Goal: Task Accomplishment & Management: Manage account settings

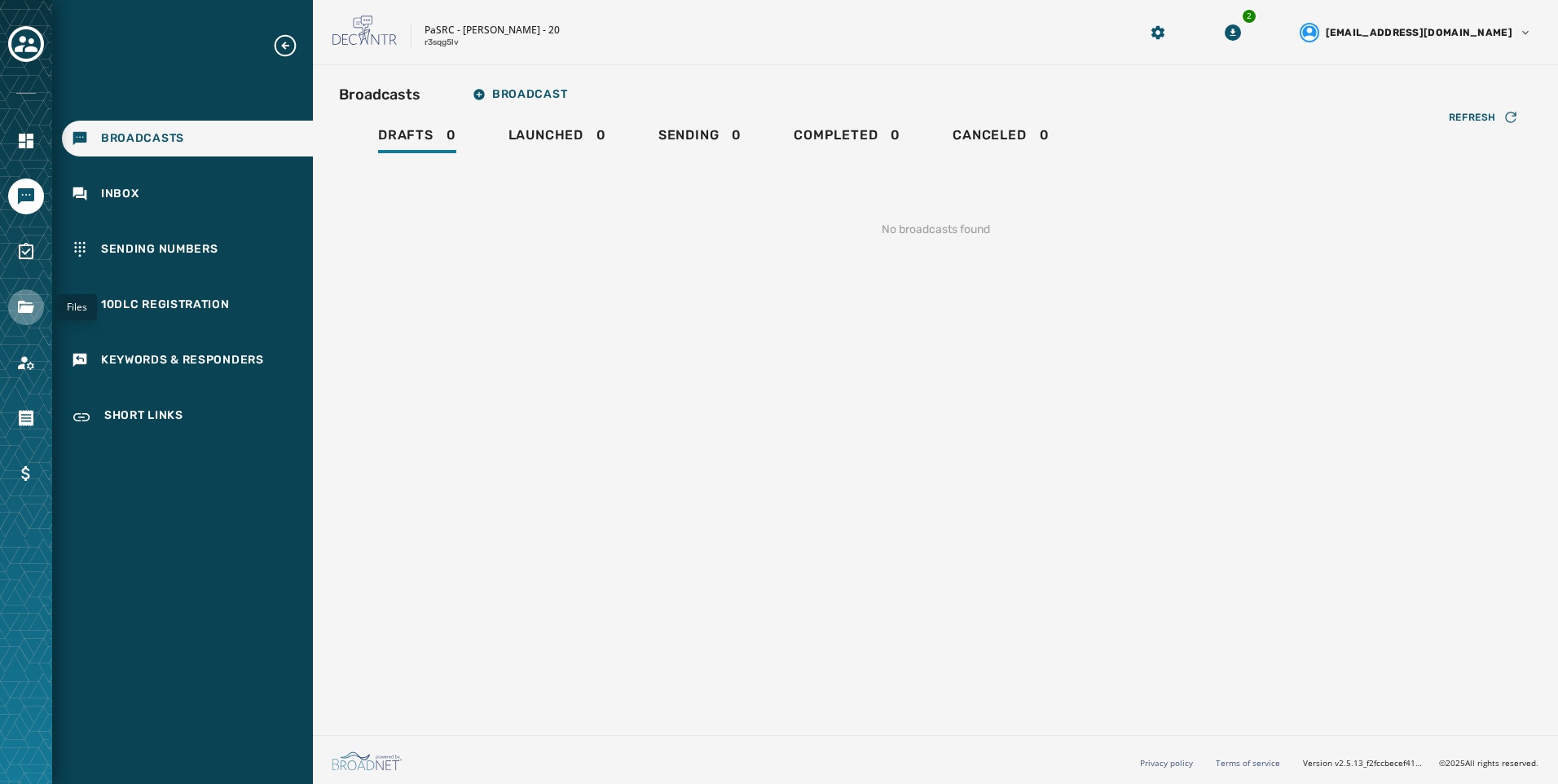
click at [32, 309] on icon "Navigate to Files" at bounding box center [26, 306] width 16 height 13
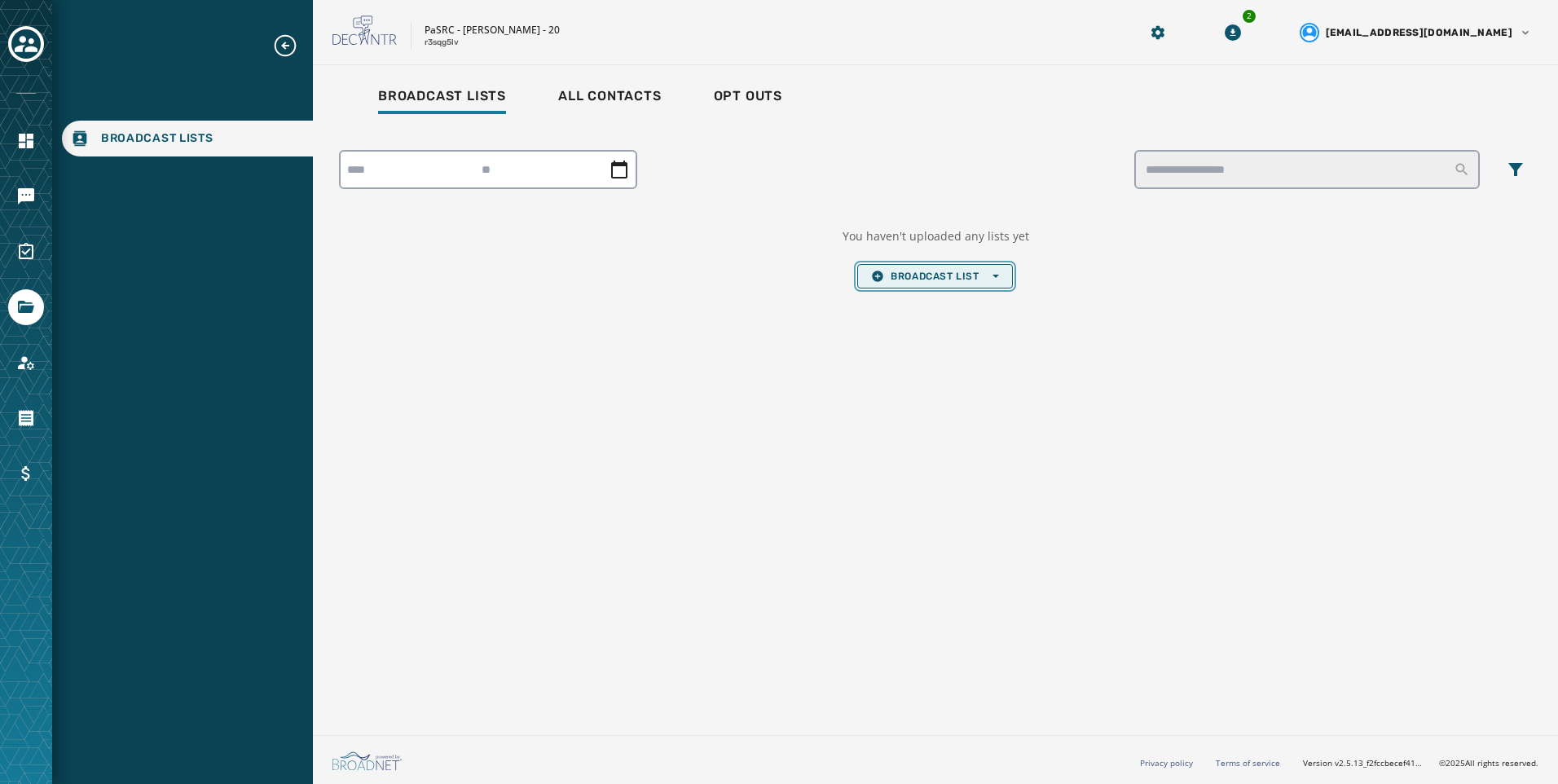
click at [910, 267] on button "Broadcast List Open options" at bounding box center [935, 275] width 155 height 24
click at [911, 296] on span "Upload List" at bounding box center [935, 301] width 127 height 13
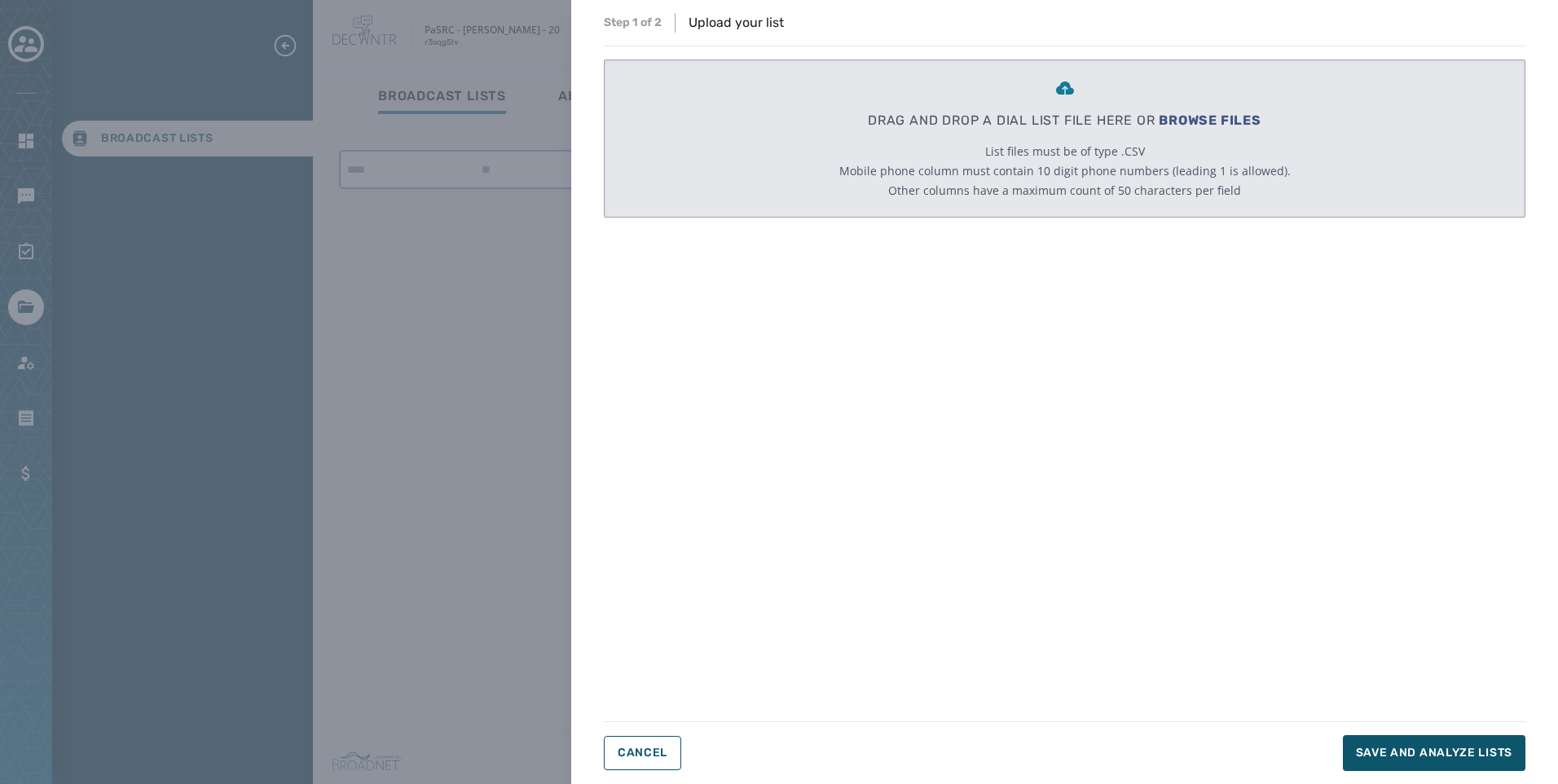
click at [1172, 117] on span "BROWSE FILES" at bounding box center [1210, 120] width 103 height 15
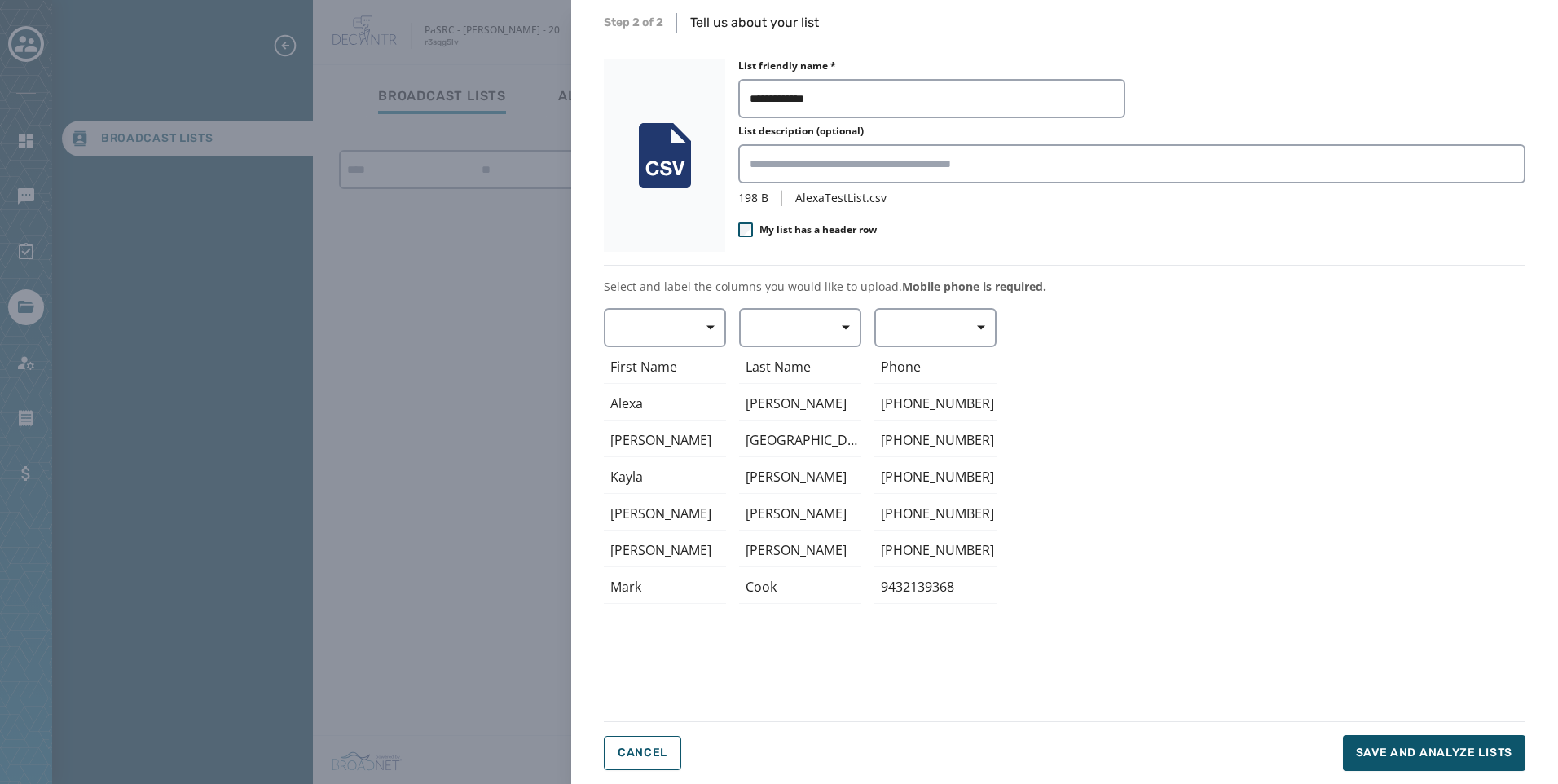
click at [853, 224] on span "My list has a header row" at bounding box center [818, 230] width 118 height 13
click at [703, 323] on span "button" at bounding box center [704, 327] width 40 height 33
click at [694, 421] on span "First Name" at bounding box center [661, 423] width 75 height 16
click at [805, 341] on button "button" at bounding box center [800, 327] width 122 height 39
click at [803, 453] on span "Last Name" at bounding box center [796, 453] width 75 height 16
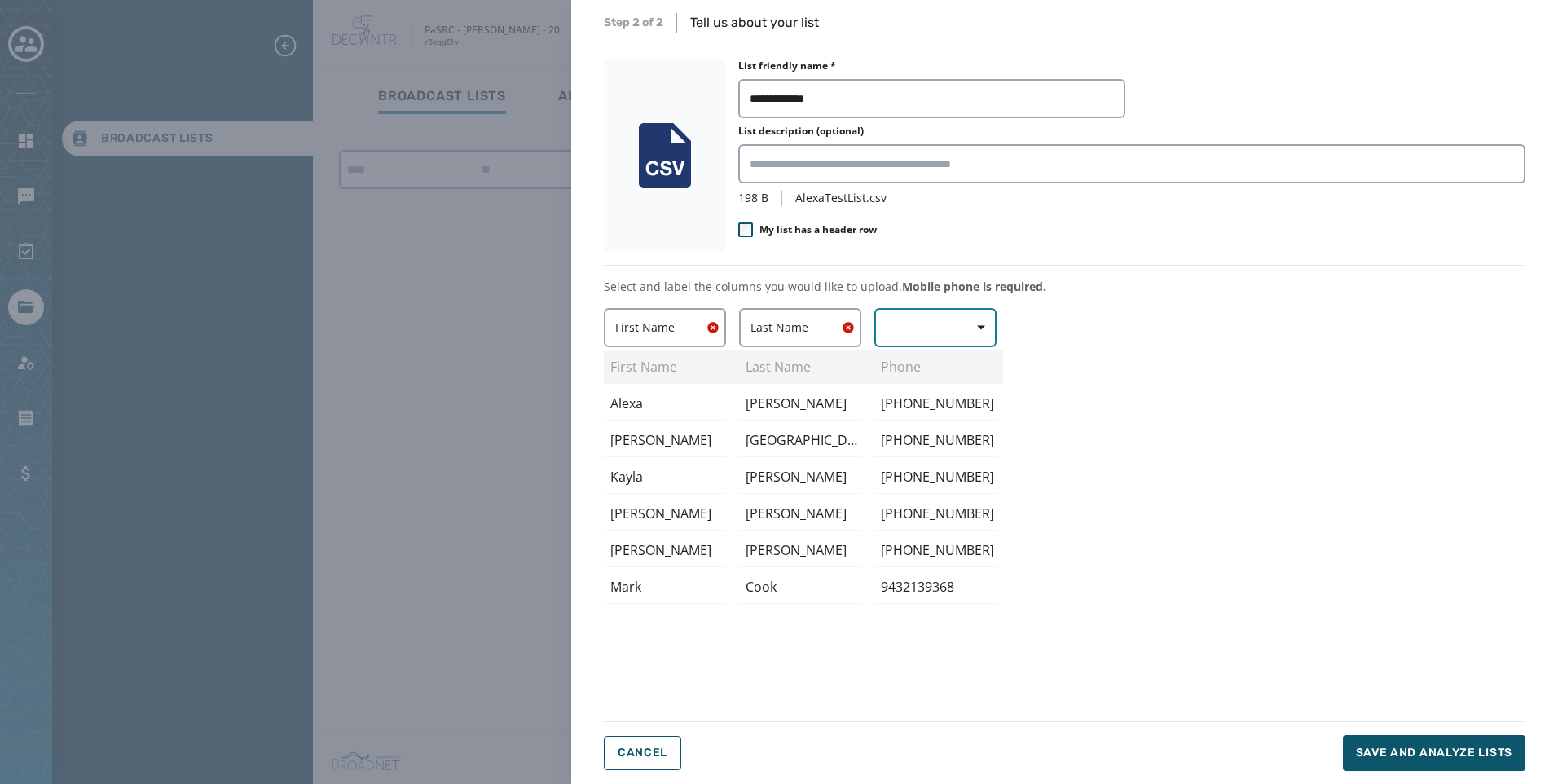
click at [934, 315] on button "button" at bounding box center [936, 327] width 122 height 39
click at [925, 367] on span "Mobile Phone" at bounding box center [932, 364] width 75 height 16
click at [1468, 743] on button "Save and analyze lists" at bounding box center [1434, 752] width 182 height 36
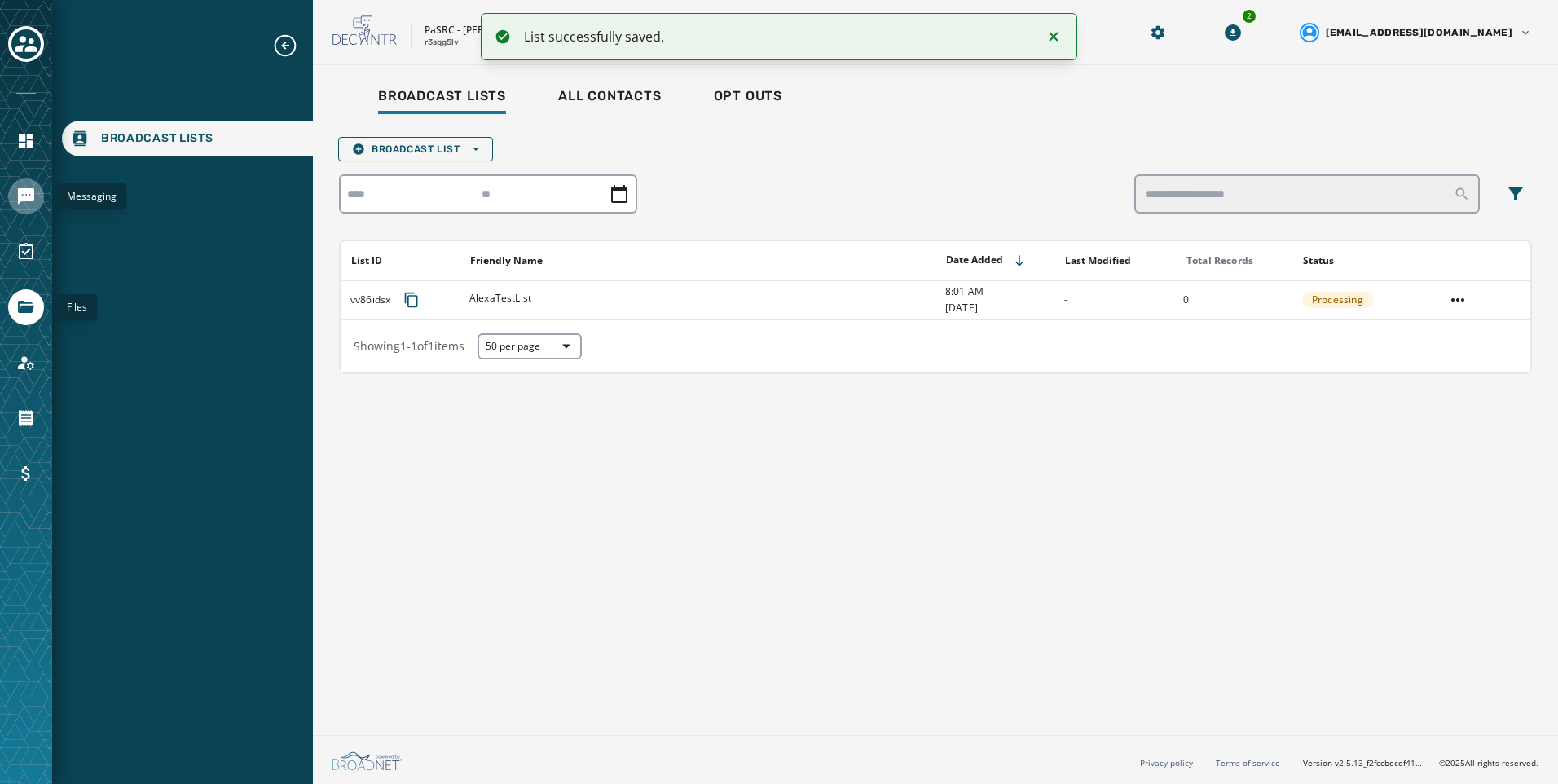
click at [18, 205] on icon "Navigate to Messaging" at bounding box center [26, 196] width 19 height 19
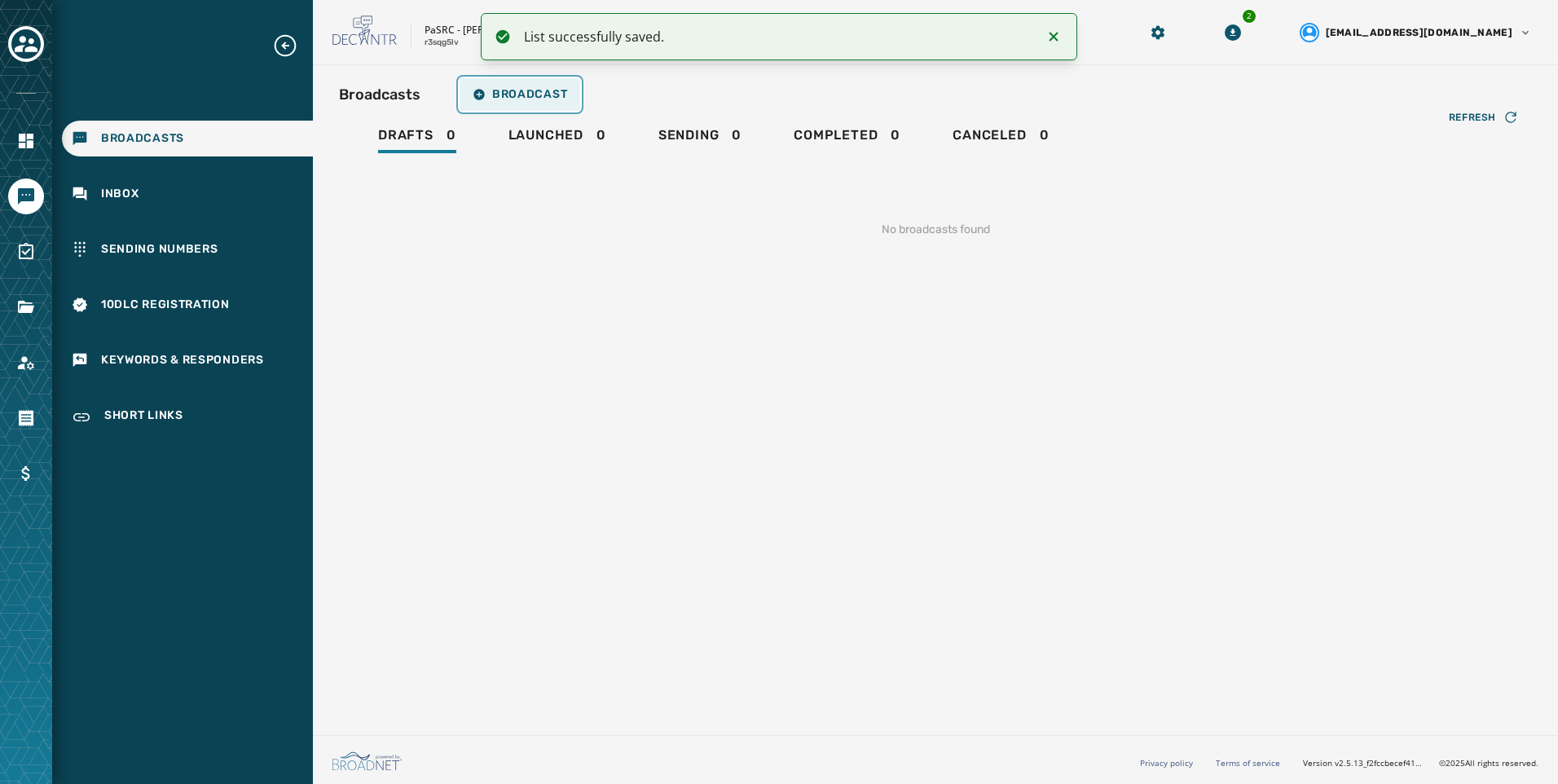
click at [533, 92] on span "Broadcast" at bounding box center [520, 94] width 94 height 13
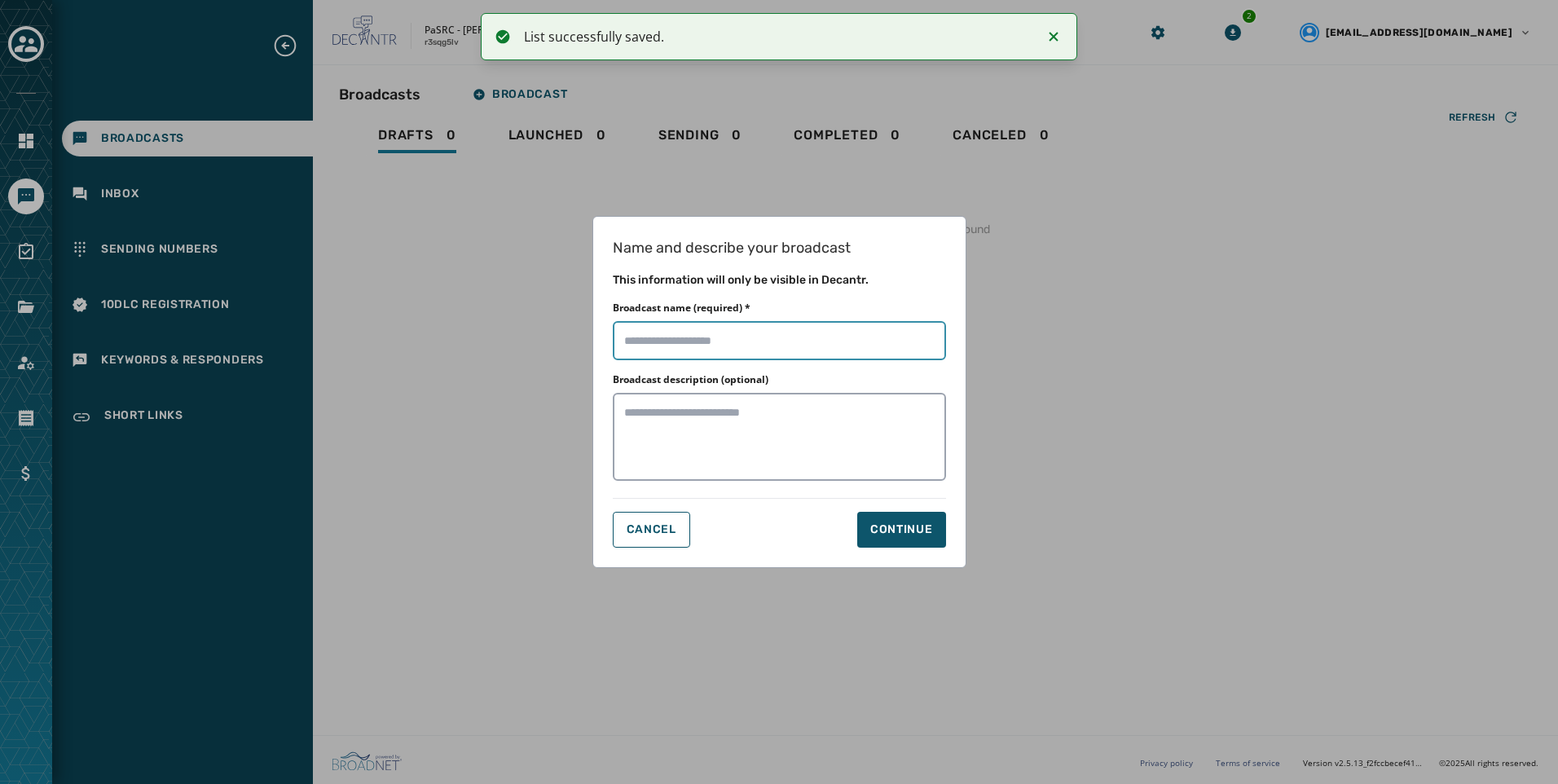
click at [773, 342] on input "Broadcast name (required) *" at bounding box center [779, 340] width 333 height 39
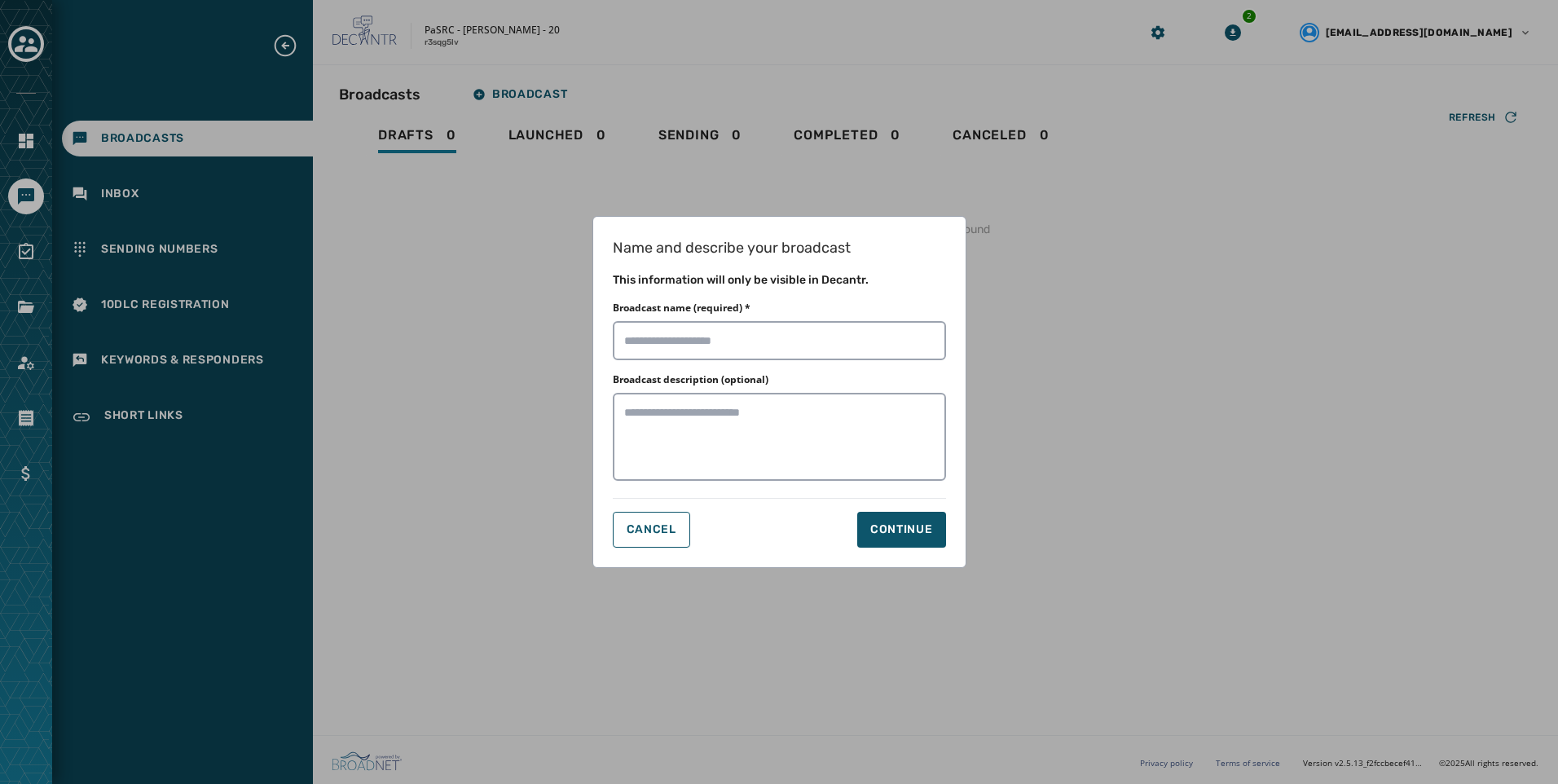
click at [512, 247] on div "Name and describe your broadcast This information will only be visible in Decan…" at bounding box center [779, 392] width 1558 height 784
drag, startPoint x: 632, startPoint y: 510, endPoint x: 633, endPoint y: 520, distance: 10.0
click at [632, 511] on div "Name and describe your broadcast This information will only be visible in Decan…" at bounding box center [779, 391] width 374 height 352
click at [633, 535] on span "Cancel" at bounding box center [651, 530] width 50 height 13
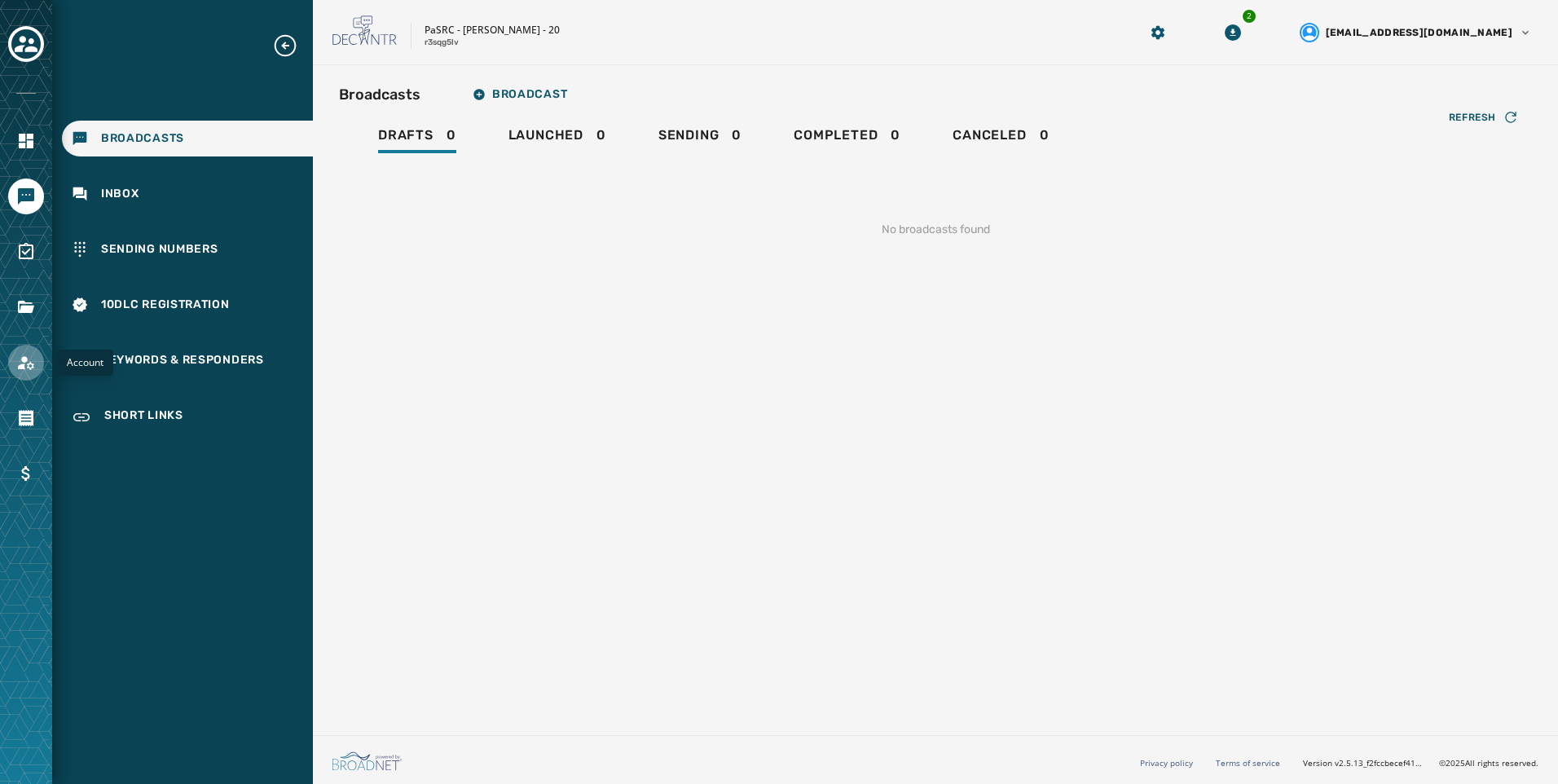
click at [19, 364] on icon "Navigate to Account" at bounding box center [26, 362] width 19 height 19
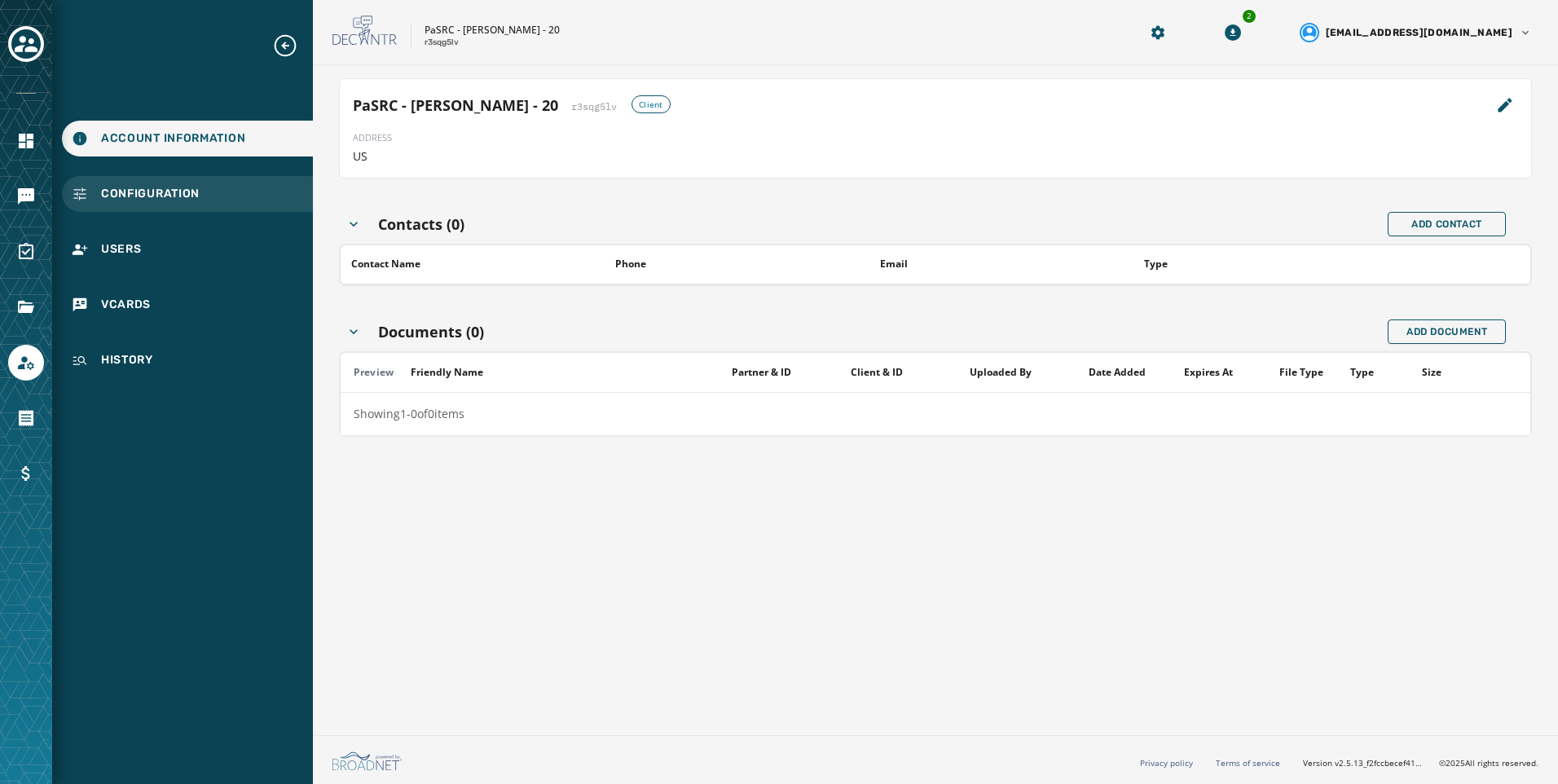
click at [278, 200] on div "Configuration" at bounding box center [187, 194] width 251 height 36
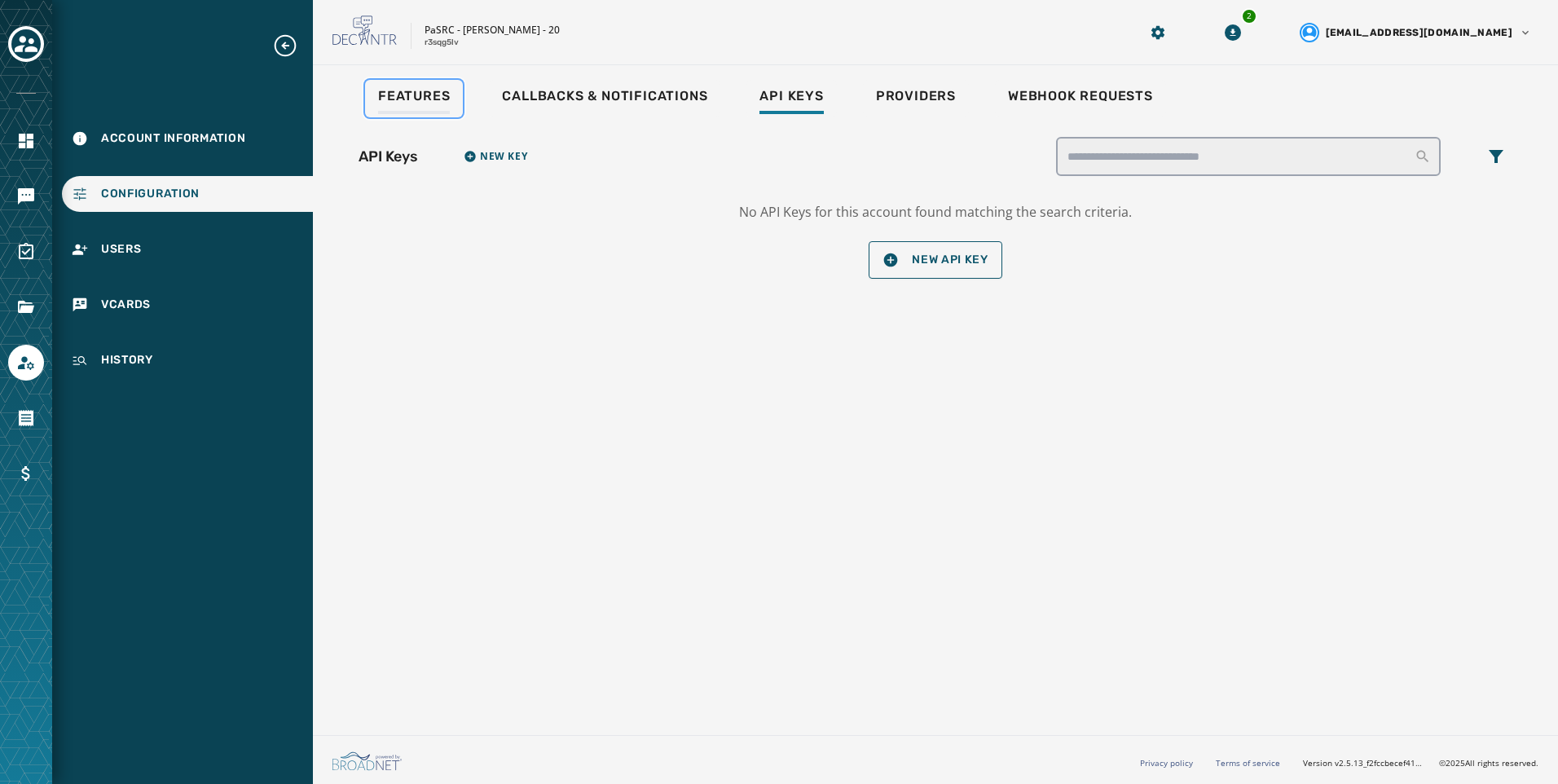
click at [425, 99] on span "Features" at bounding box center [413, 95] width 71 height 16
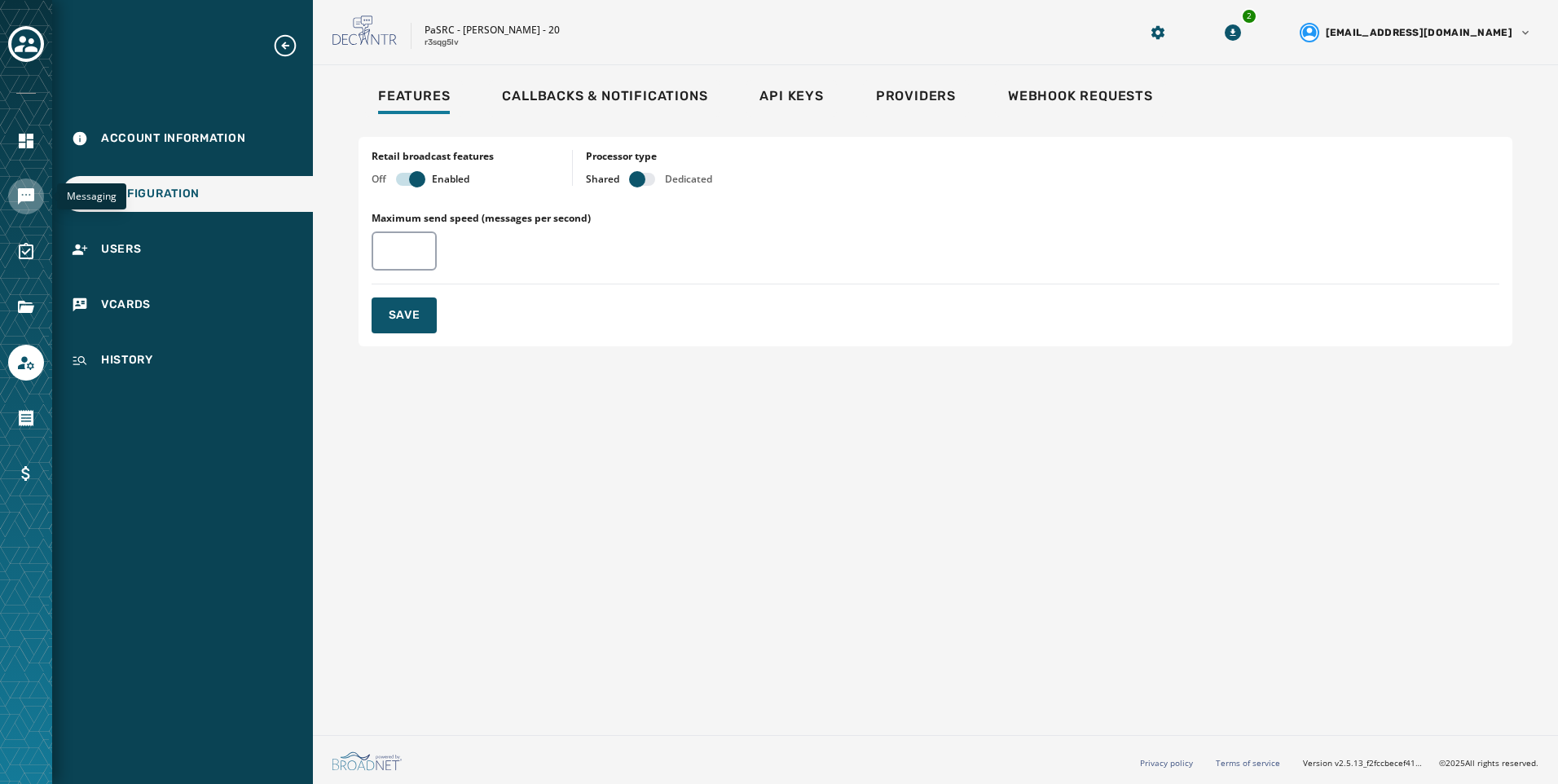
click at [31, 198] on icon "Navigate to Messaging" at bounding box center [26, 196] width 16 height 16
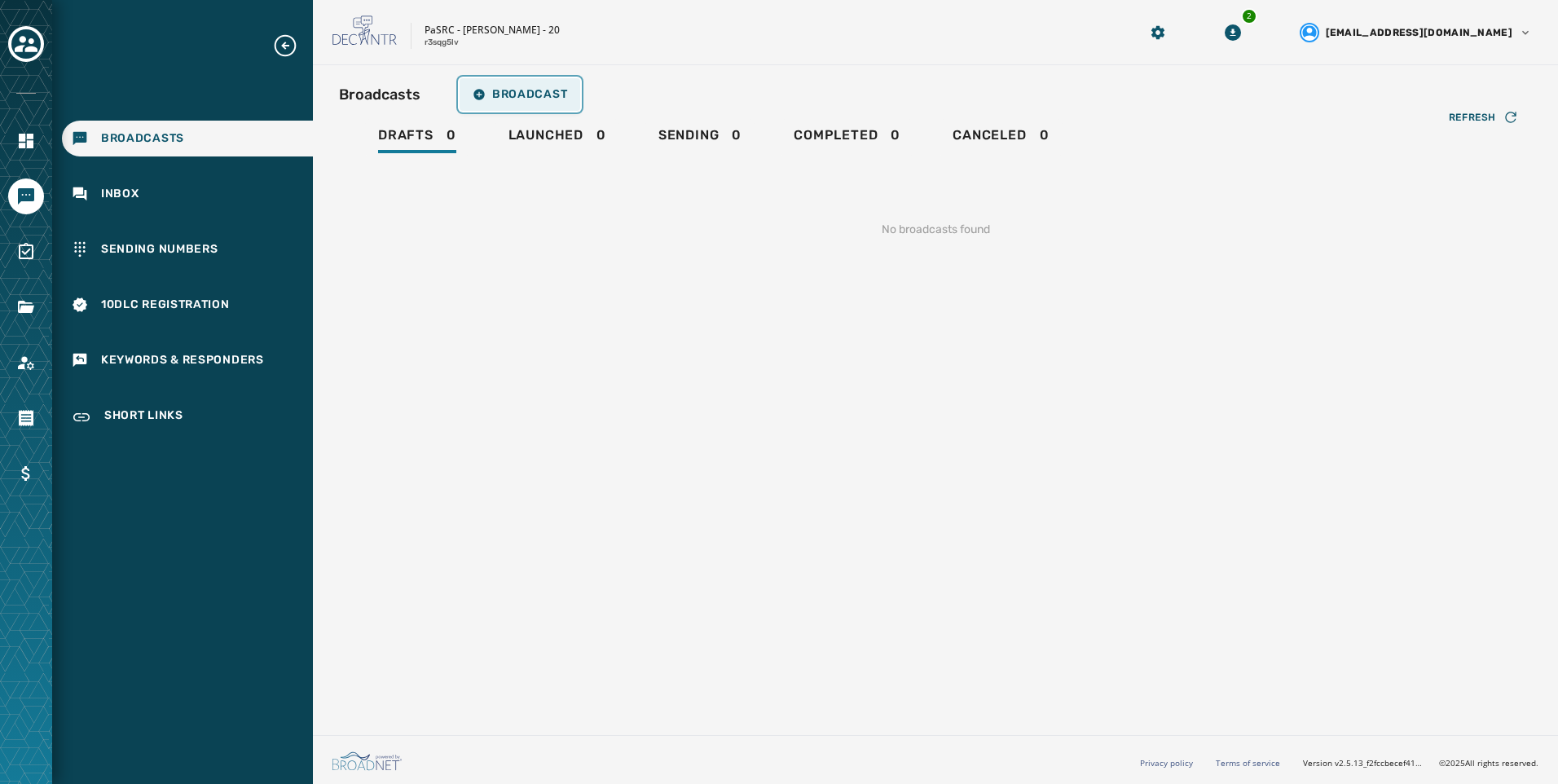
click at [542, 96] on span "Broadcast" at bounding box center [520, 94] width 94 height 13
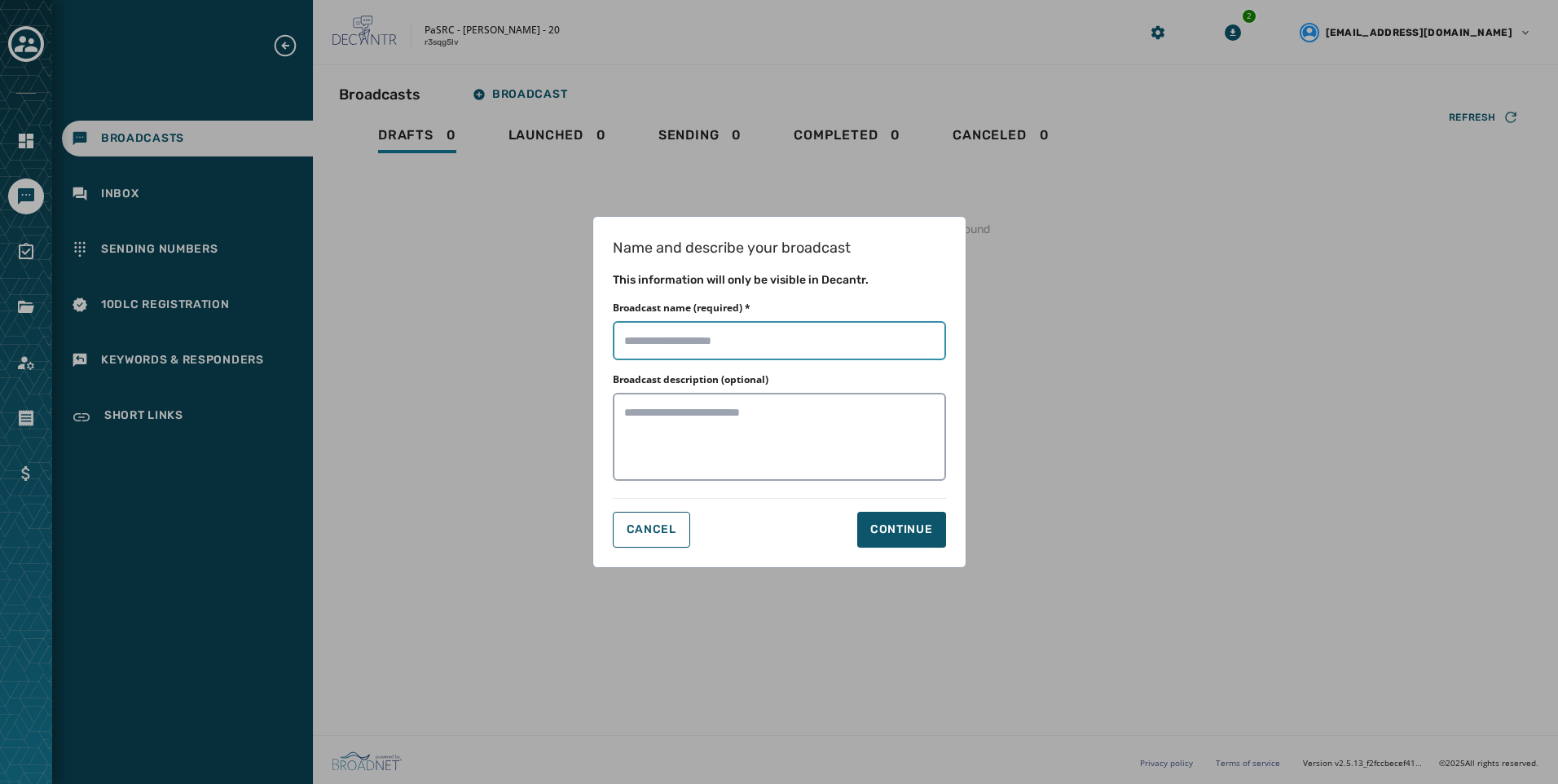
click at [776, 327] on input "Broadcast name (required) *" at bounding box center [779, 340] width 333 height 39
type input "**********"
click at [936, 520] on button "Continue" at bounding box center [902, 529] width 89 height 36
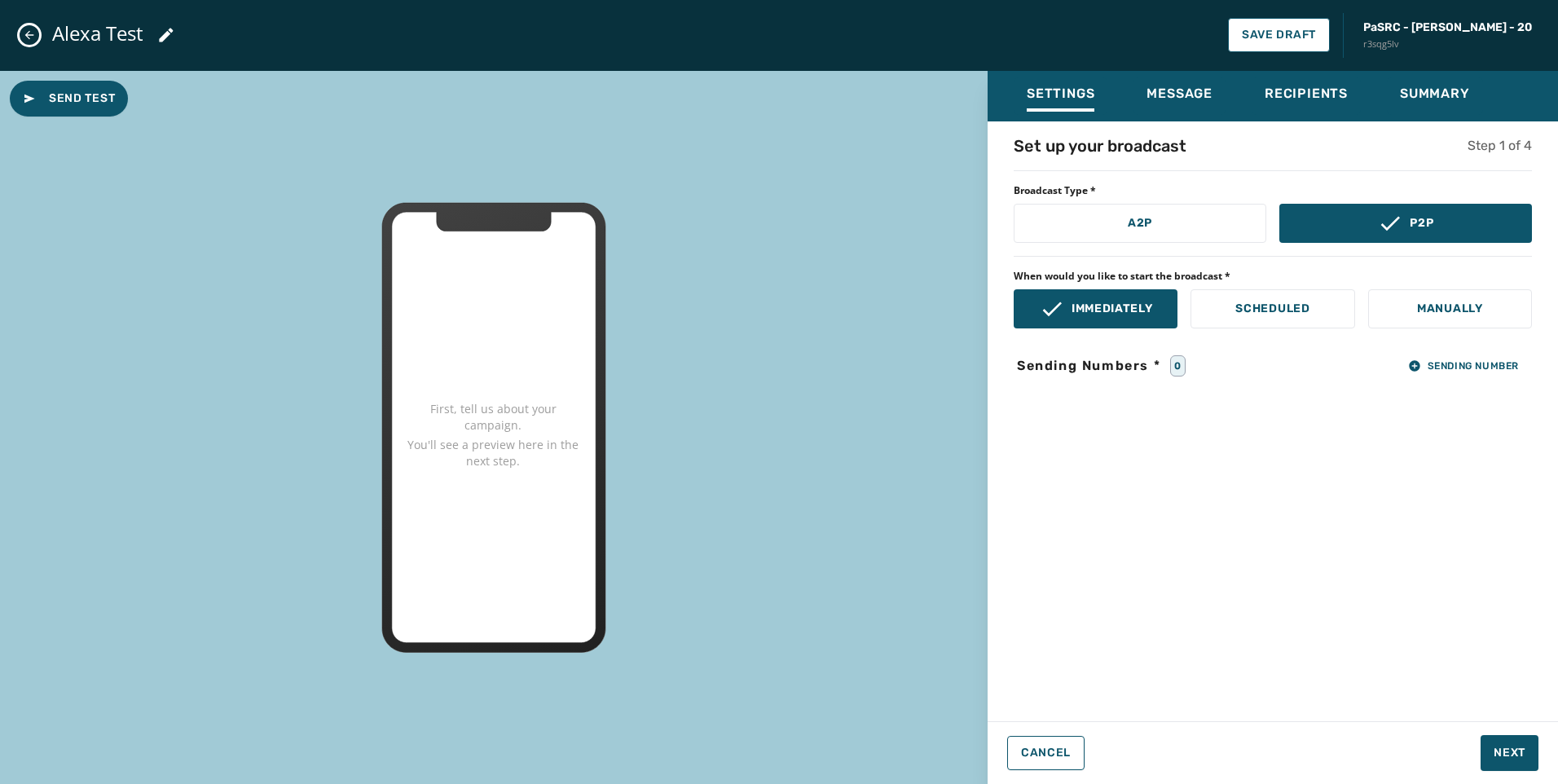
click at [1460, 380] on div "Set up your broadcast Step 1 of 4 Broadcast Type * A2P P2P When would you like …" at bounding box center [1273, 416] width 570 height 563
click at [1464, 363] on span "Sending Number" at bounding box center [1464, 366] width 111 height 13
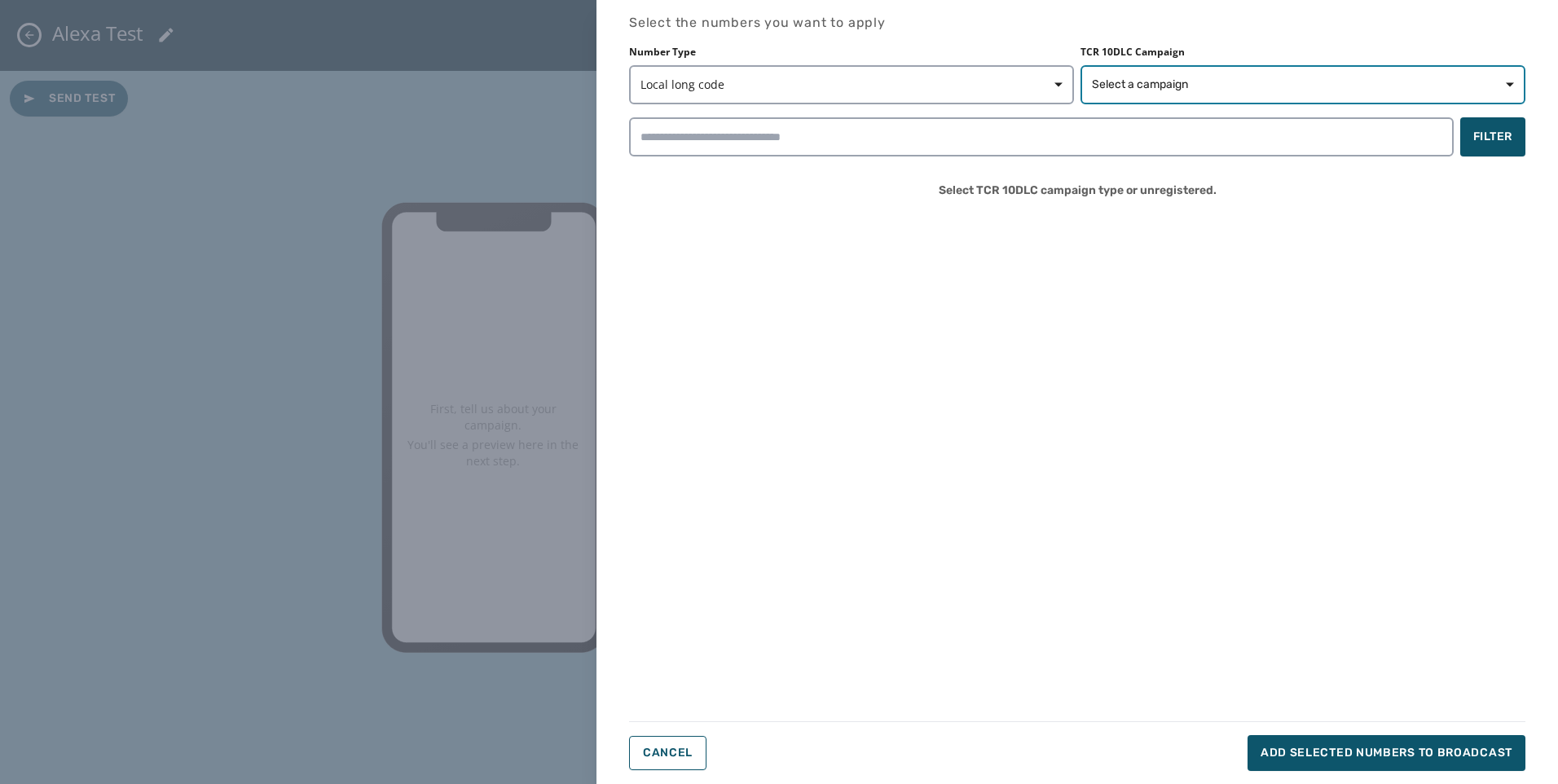
click at [1171, 97] on button "Select a campaign" at bounding box center [1304, 85] width 445 height 39
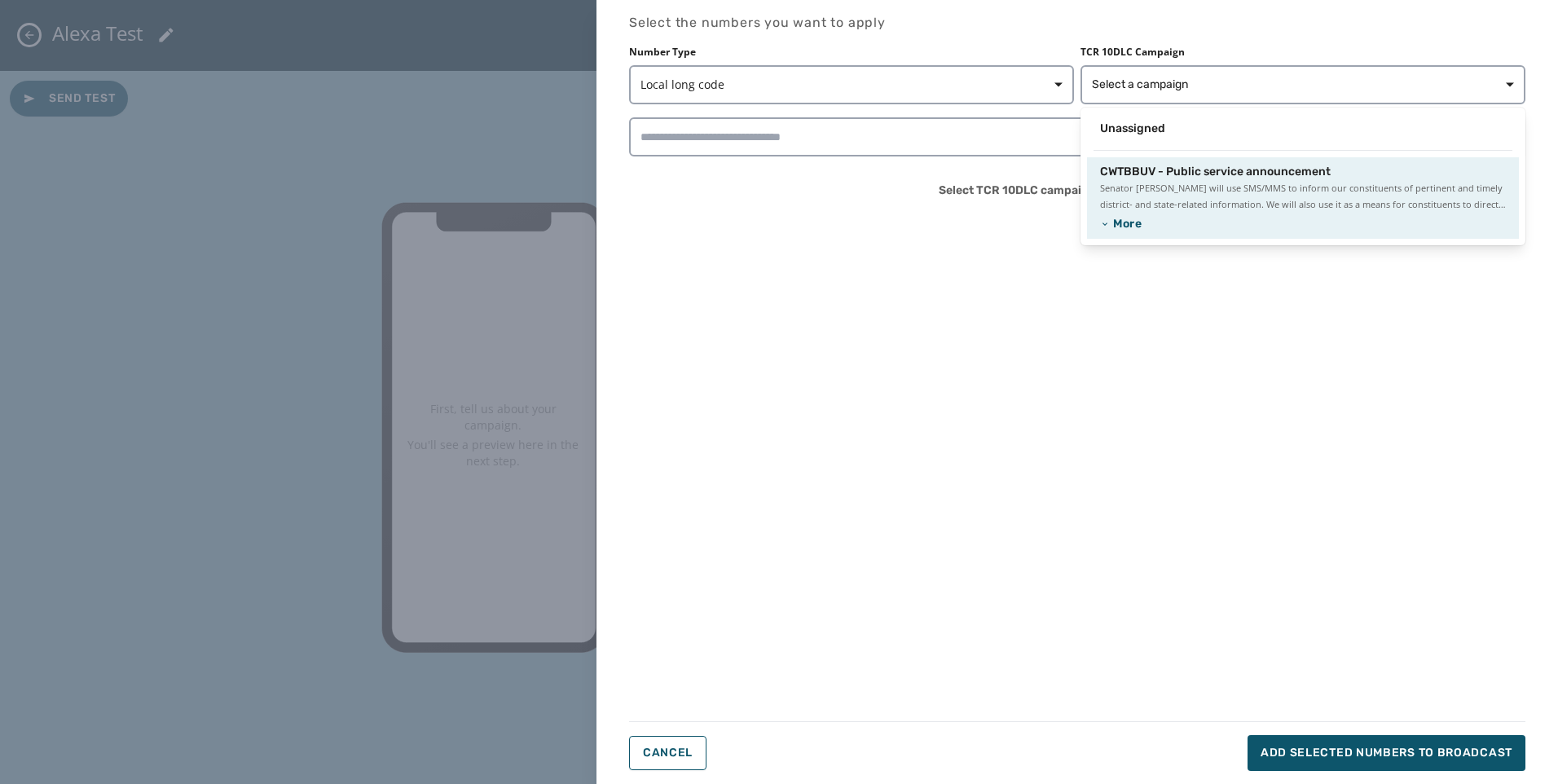
click at [1163, 166] on span "CWTBBUV - Public service announcement" at bounding box center [1215, 171] width 230 height 16
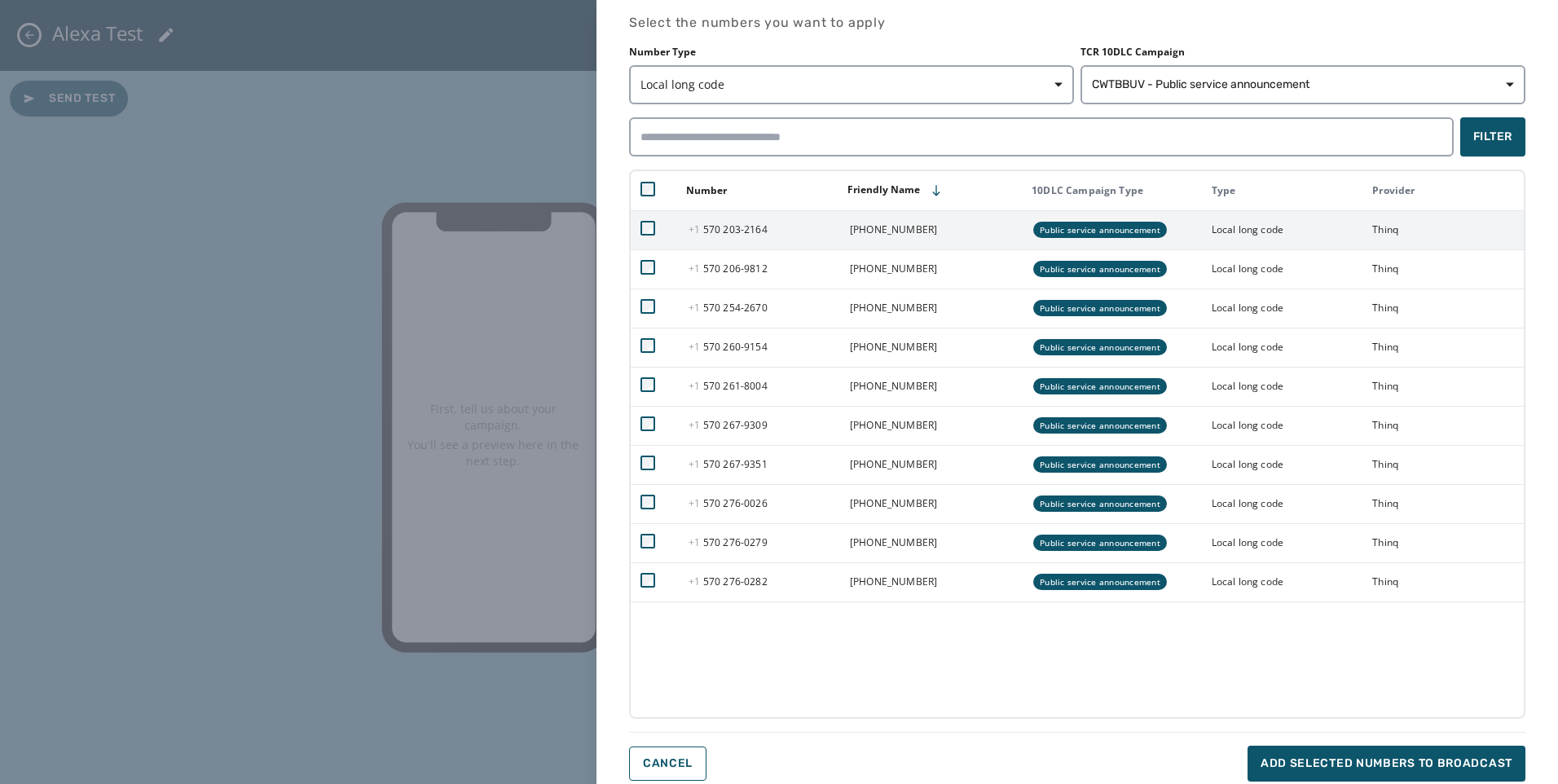
click at [737, 236] on td "+1 570 203 - 2164" at bounding box center [759, 229] width 161 height 39
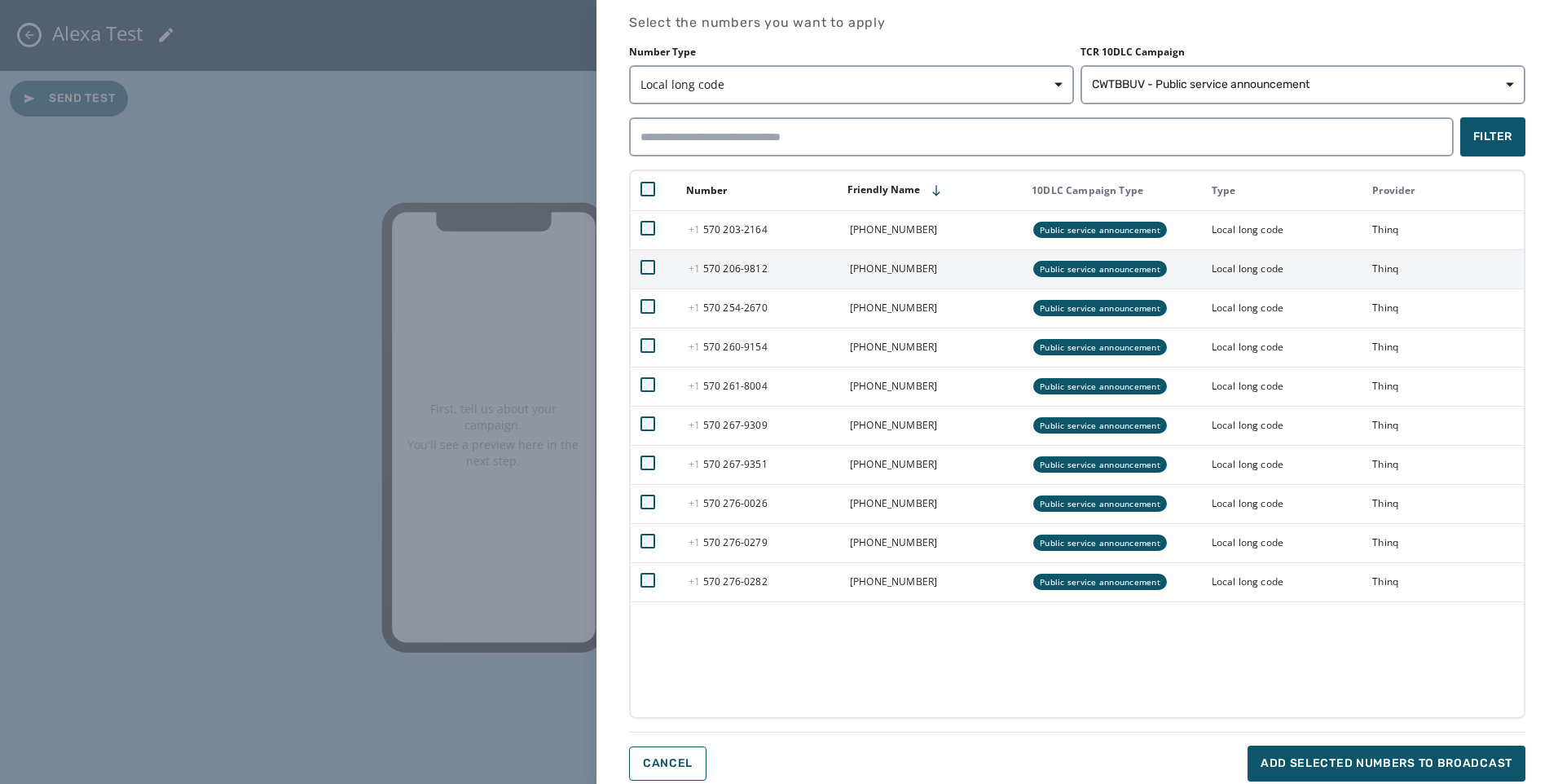
click at [730, 265] on span "+1 570 206 - 9812" at bounding box center [727, 269] width 78 height 13
click at [1287, 749] on button "Add selected numbers to broadcast" at bounding box center [1386, 763] width 277 height 36
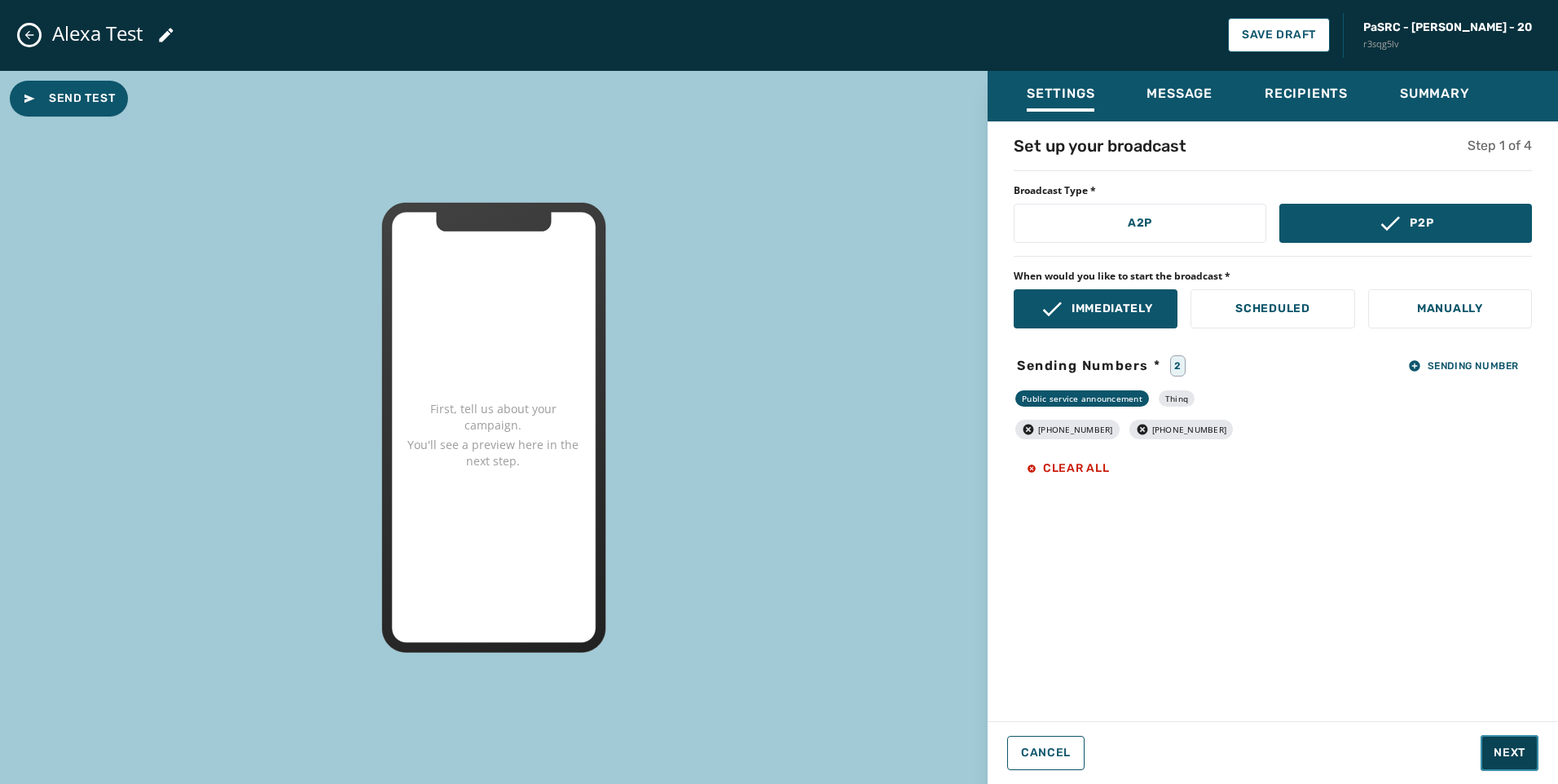
click at [1507, 753] on span "Next" at bounding box center [1509, 752] width 32 height 16
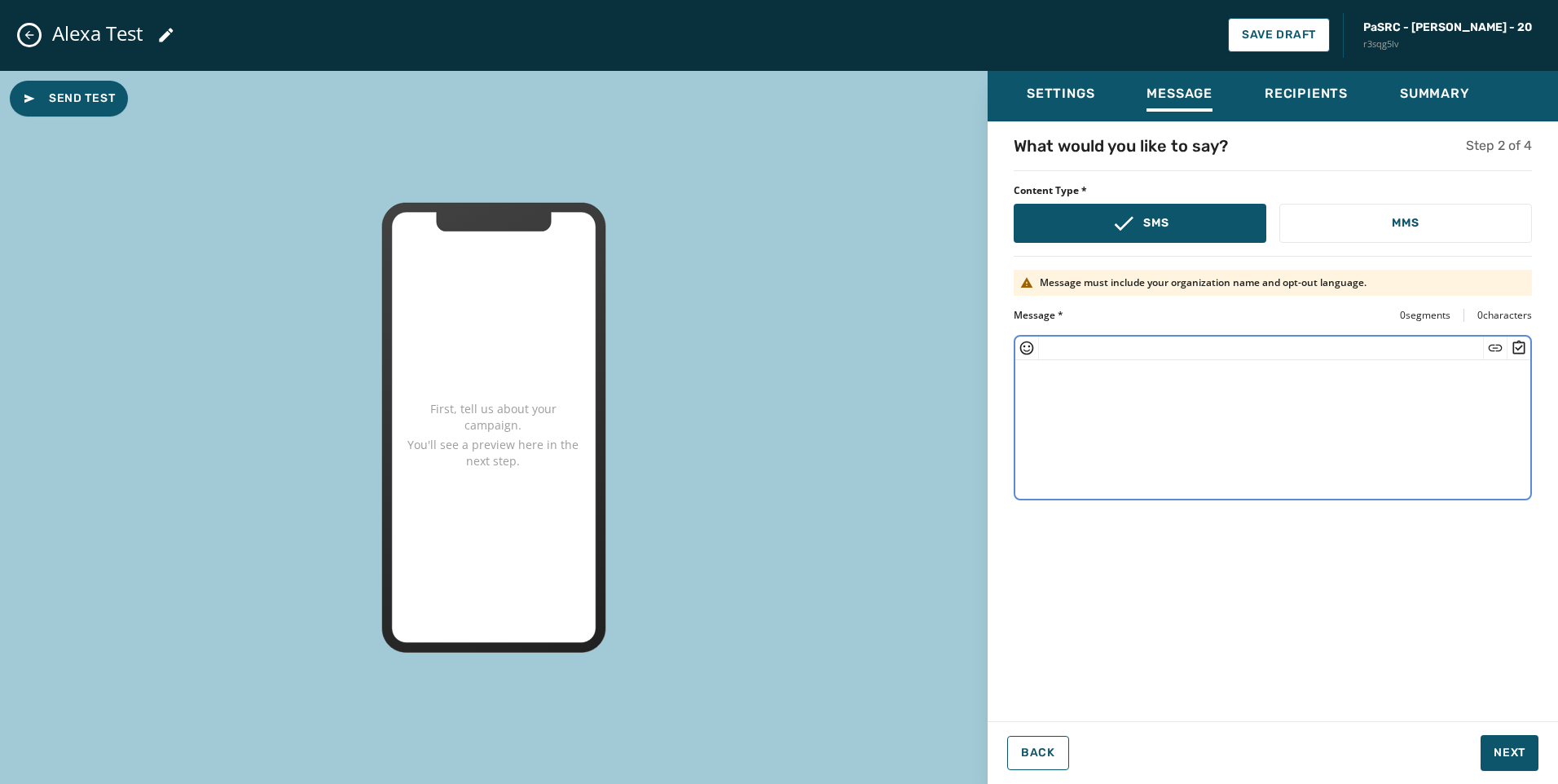
paste textarea "**********"
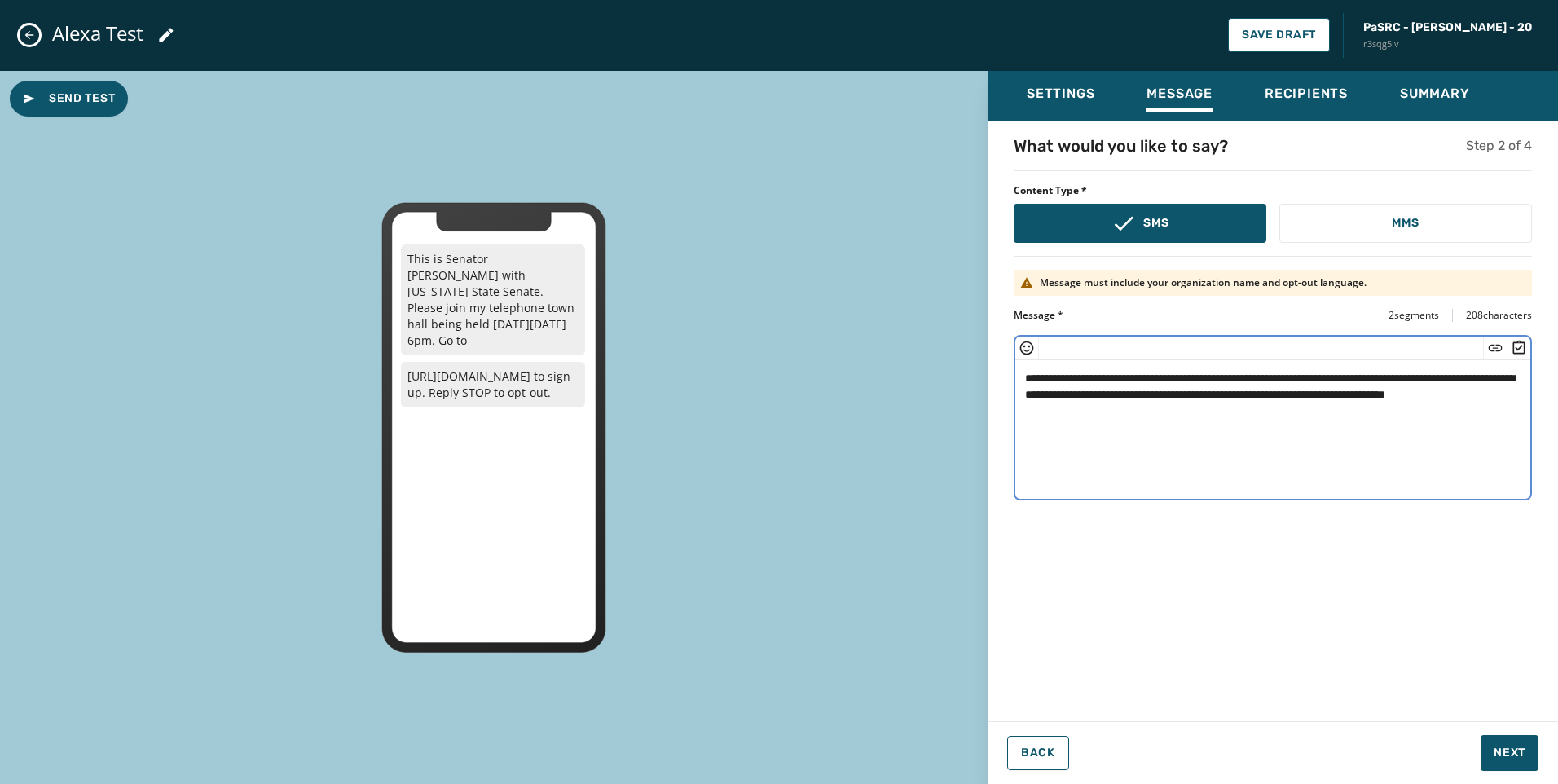
drag, startPoint x: 1507, startPoint y: 398, endPoint x: 1334, endPoint y: 372, distance: 174.9
click at [1334, 372] on textarea "**********" at bounding box center [1273, 427] width 515 height 134
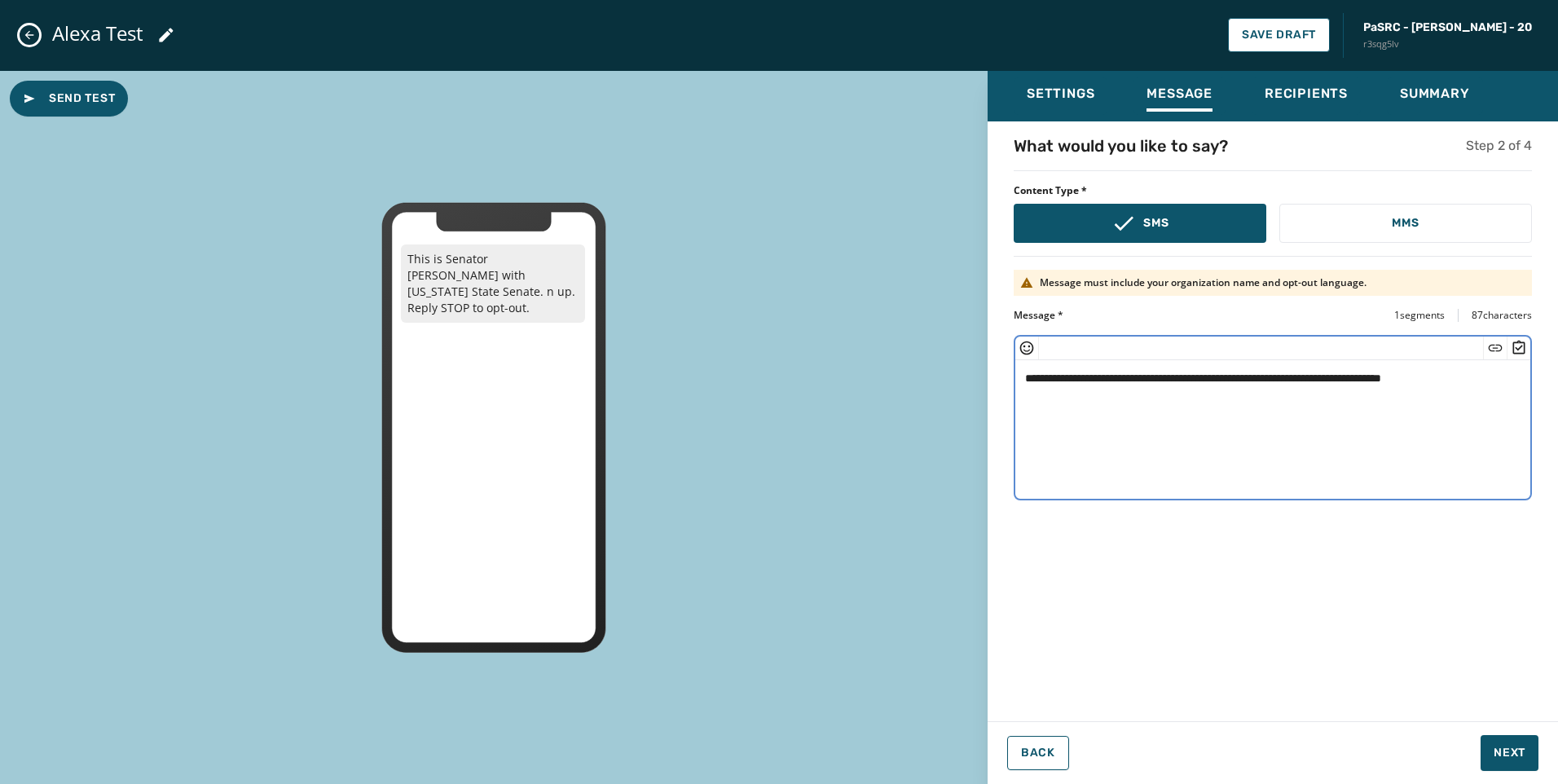
click at [1366, 378] on textarea "**********" at bounding box center [1273, 427] width 515 height 134
click at [1287, 412] on textarea "**********" at bounding box center [1273, 427] width 515 height 134
click at [1447, 402] on textarea "**********" at bounding box center [1273, 427] width 515 height 134
click at [1481, 379] on textarea "**********" at bounding box center [1273, 427] width 515 height 134
type textarea "**********"
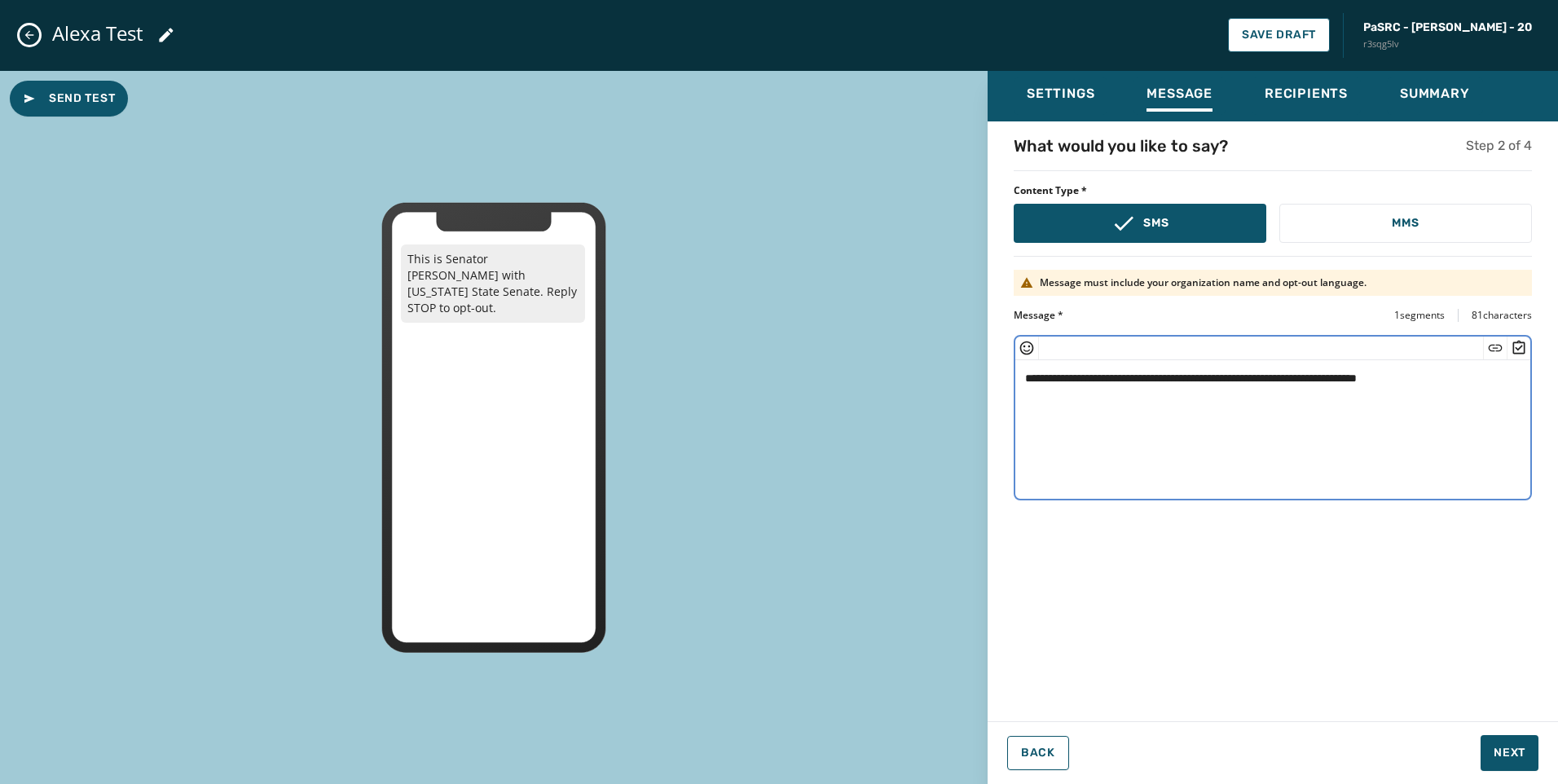
click at [1539, 758] on div "Back Next" at bounding box center [1273, 752] width 570 height 36
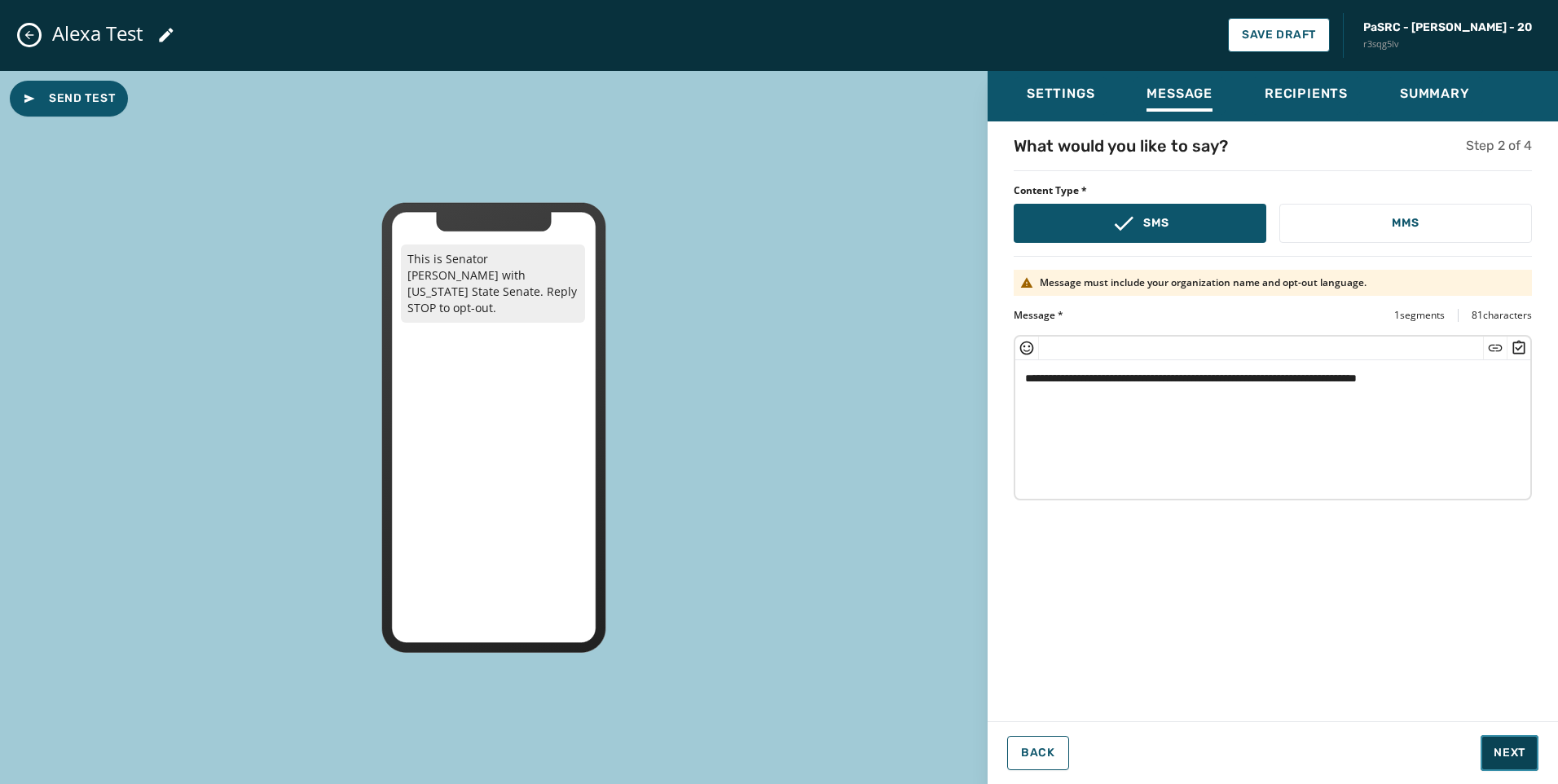
click at [1519, 757] on span "Next" at bounding box center [1509, 752] width 32 height 16
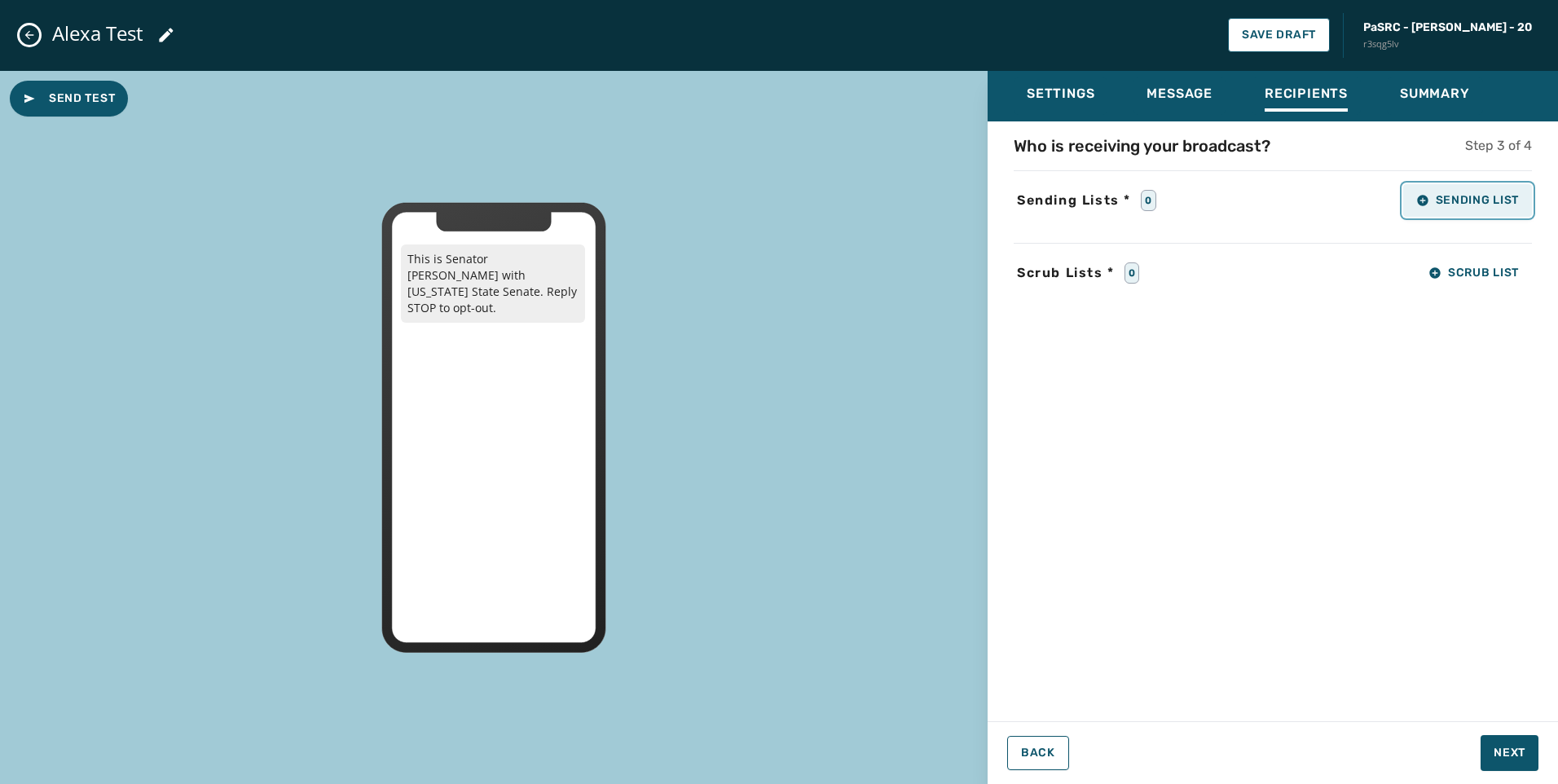
click at [1440, 213] on button "Sending List" at bounding box center [1468, 200] width 129 height 33
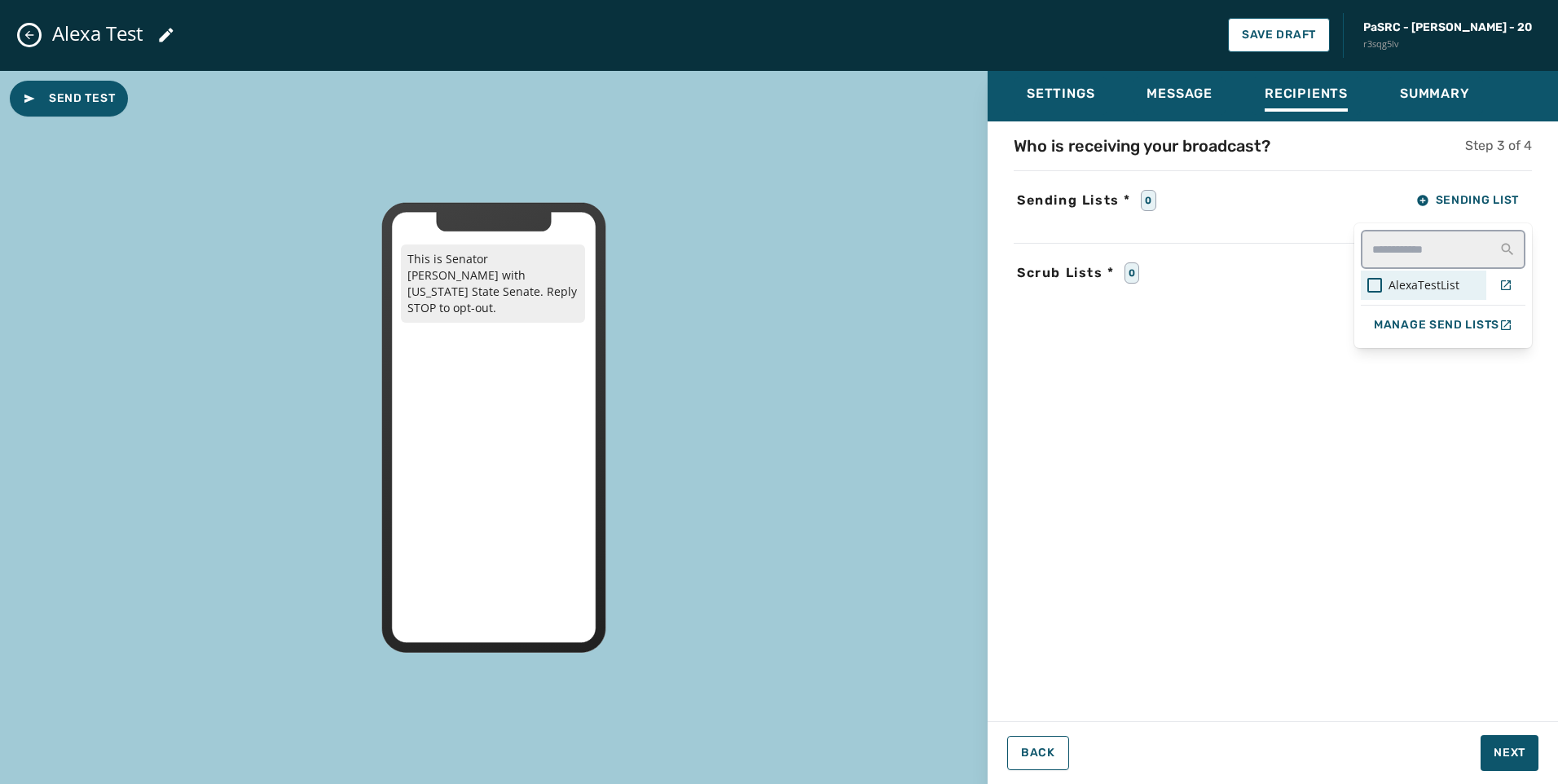
click at [1429, 299] on div "AlexaTestList" at bounding box center [1424, 285] width 125 height 29
click at [1462, 626] on div "Who is receiving your broadcast? Step 3 of 4 Sending Lists * 1 Sending List Ale…" at bounding box center [1273, 416] width 570 height 563
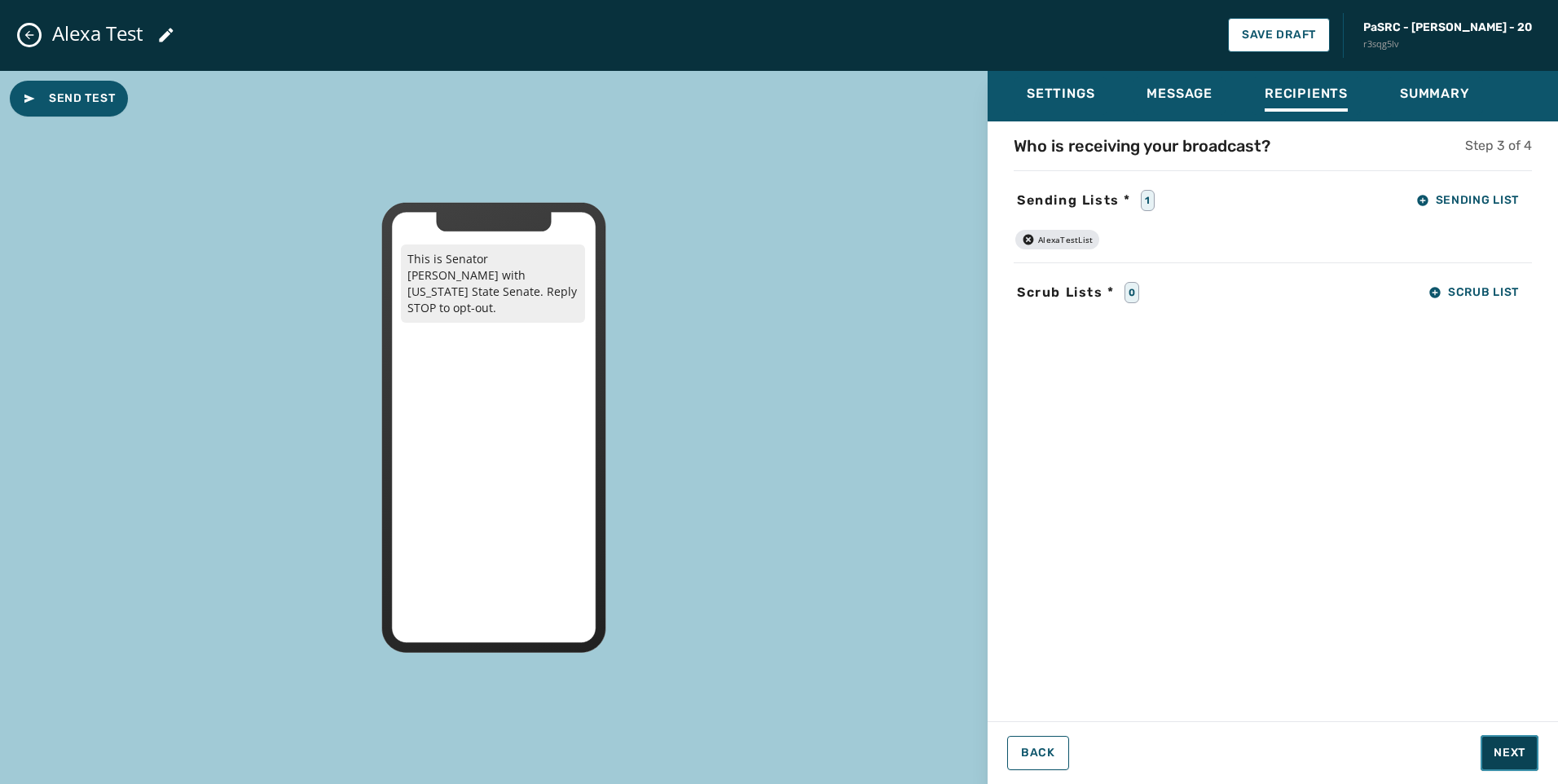
click at [1509, 747] on span "Next" at bounding box center [1509, 752] width 32 height 16
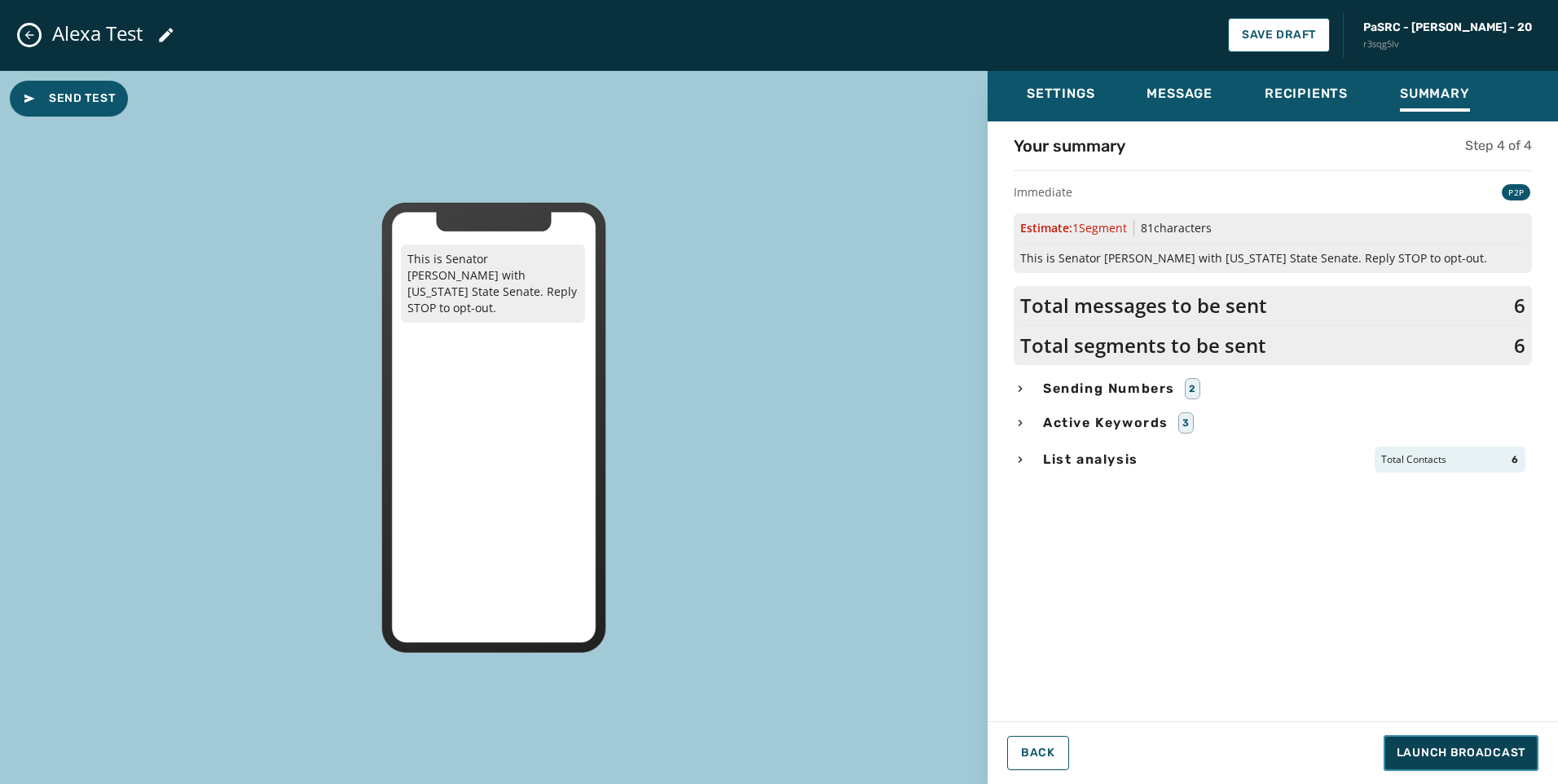
click at [1487, 745] on span "Launch Broadcast" at bounding box center [1462, 752] width 129 height 16
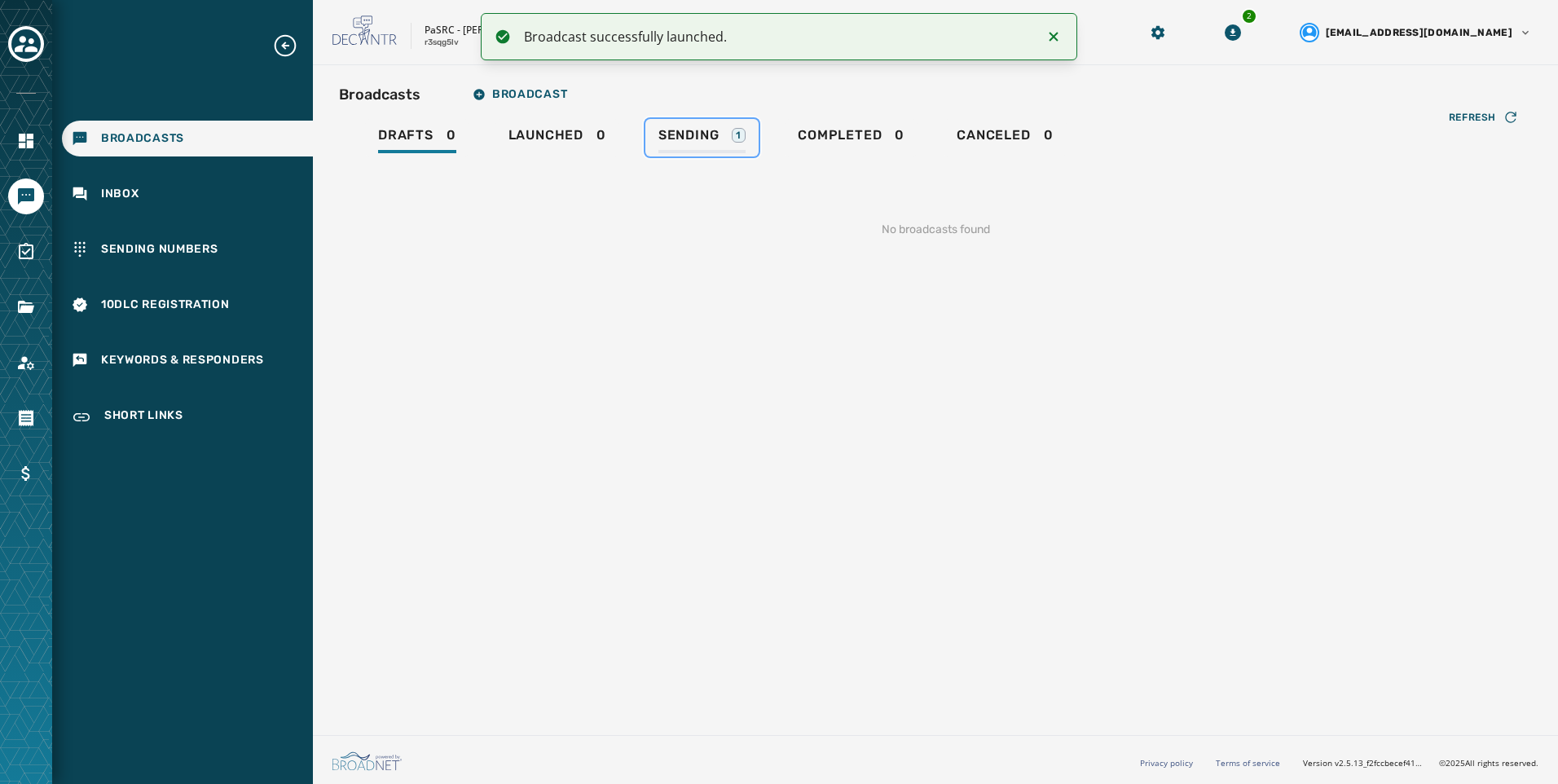
click at [668, 145] on div "Sending 1" at bounding box center [701, 140] width 88 height 26
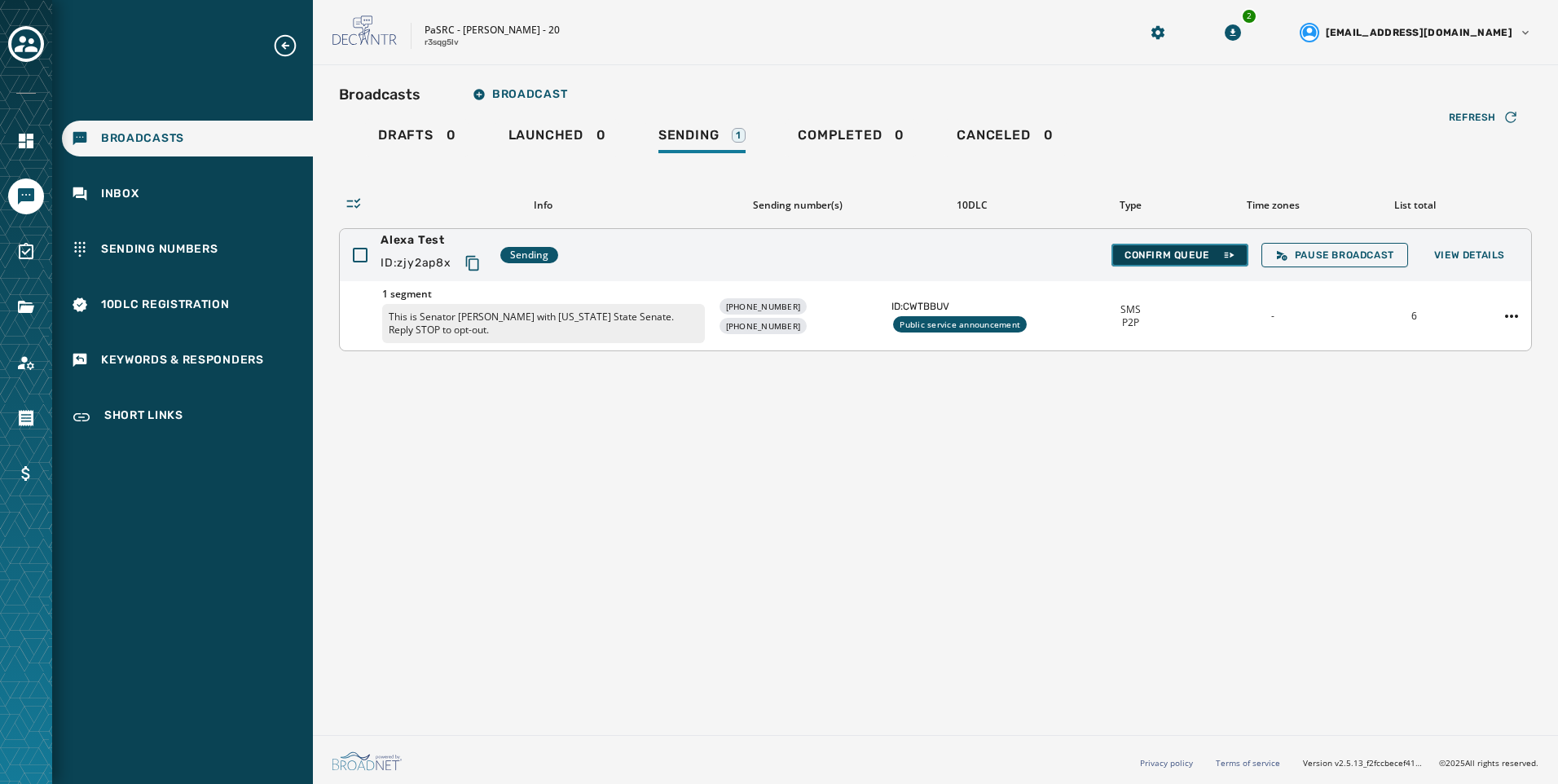
click at [1141, 250] on span "Confirm Queue" at bounding box center [1179, 255] width 111 height 13
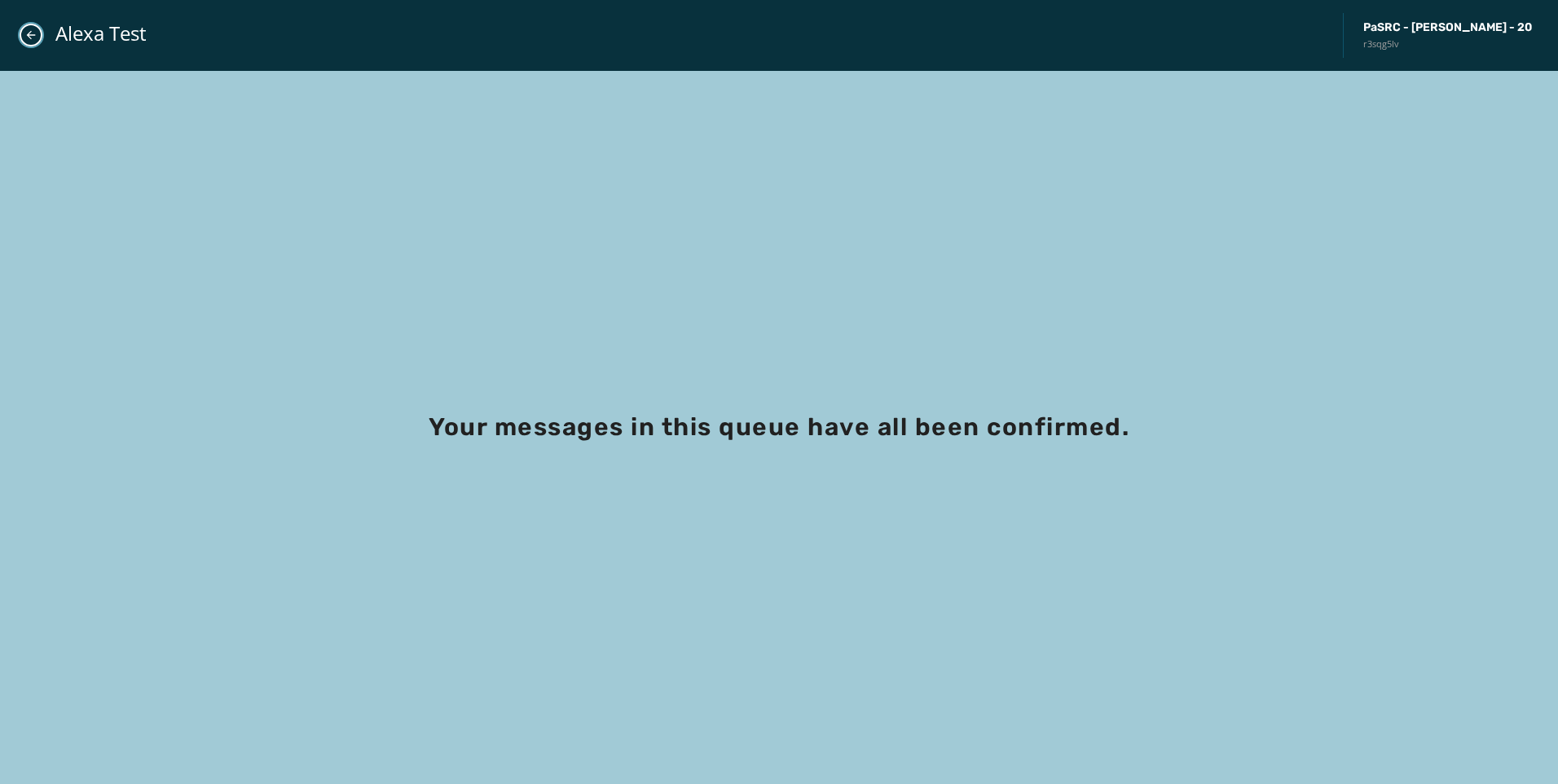
click at [37, 29] on icon "Close admin drawer" at bounding box center [31, 36] width 13 height 13
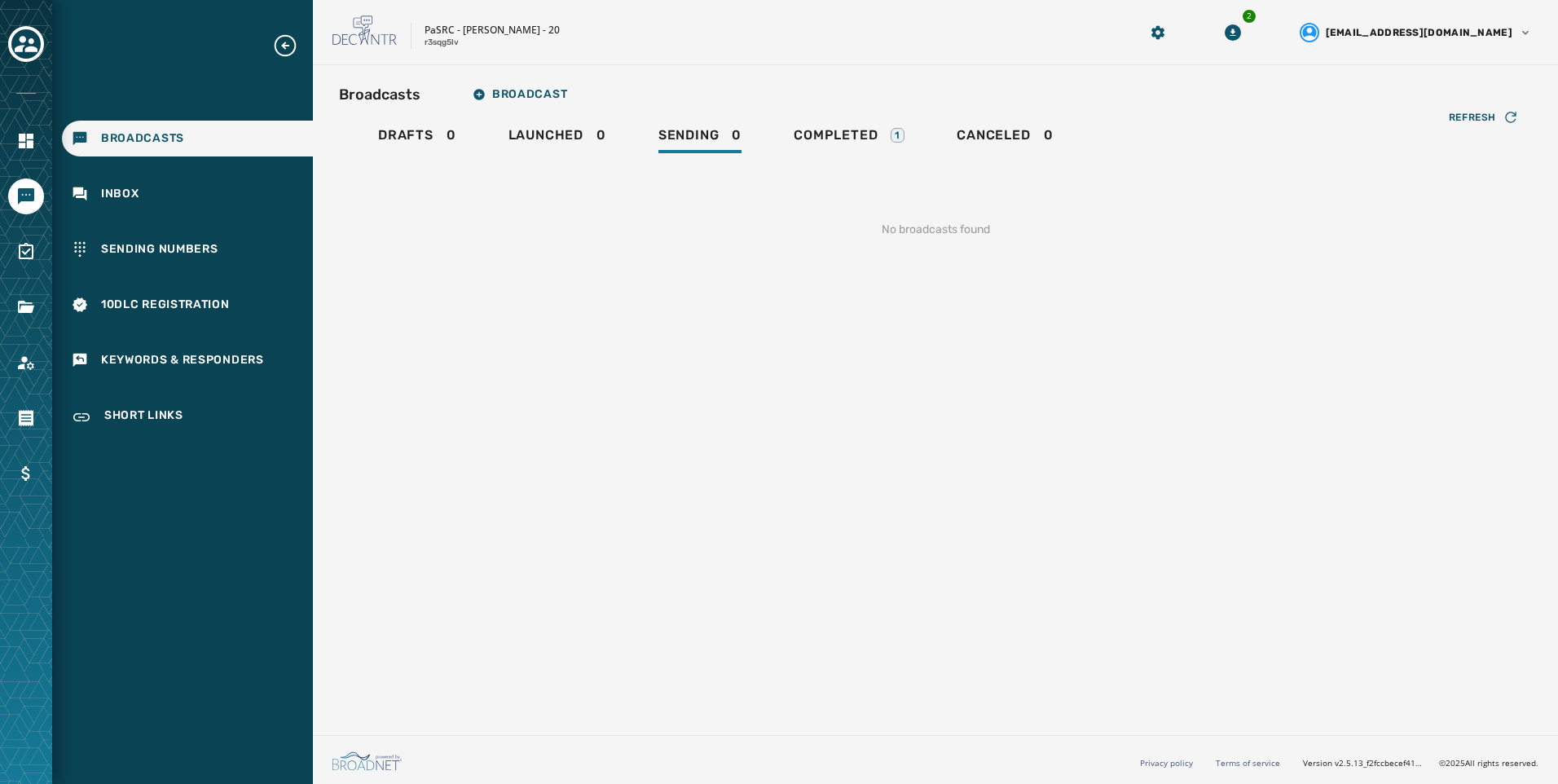
click at [909, 167] on div "Refresh No broadcasts found" at bounding box center [936, 210] width 1193 height 108
click at [892, 138] on div "1" at bounding box center [897, 135] width 13 height 14
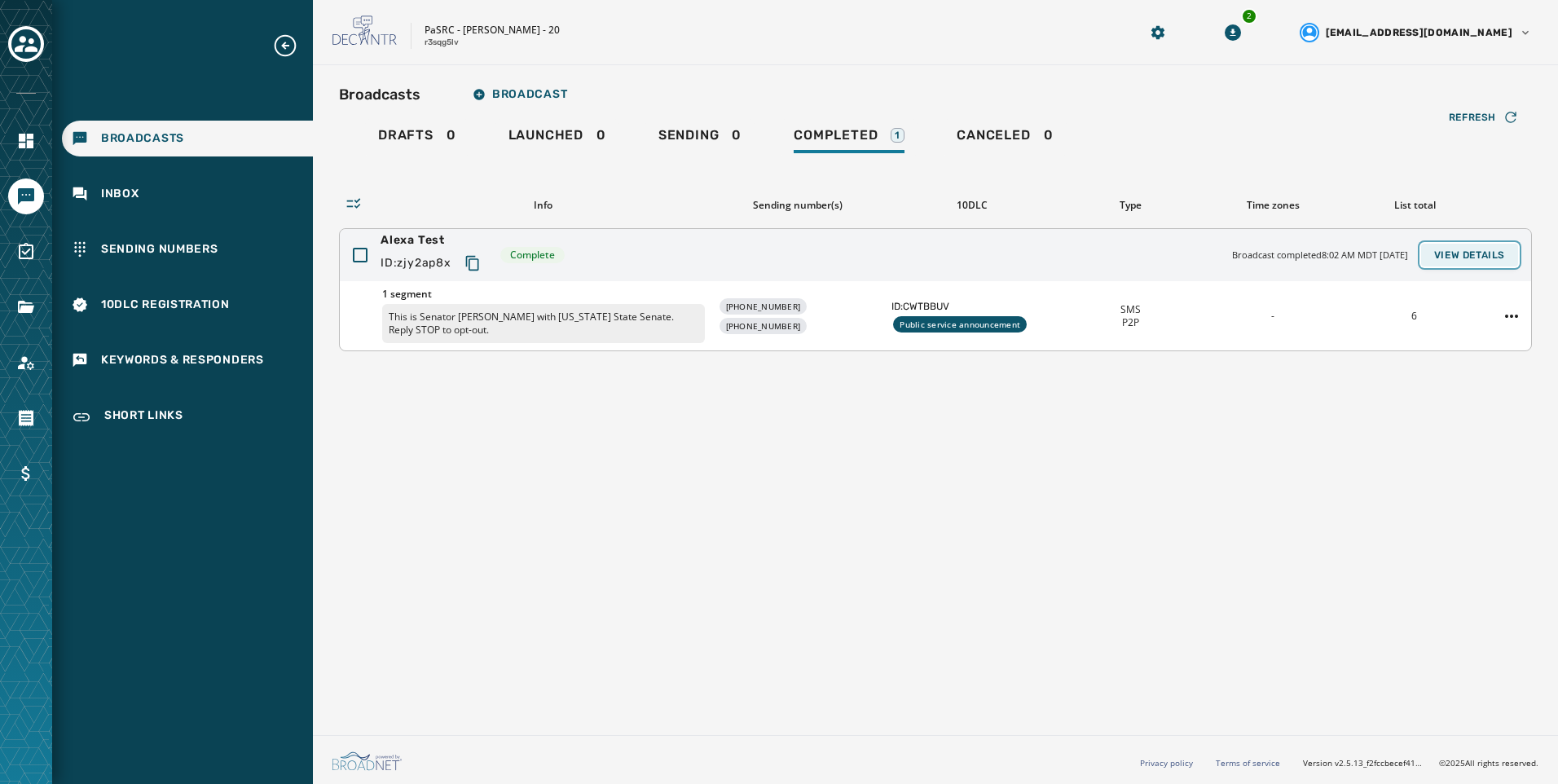
click at [1456, 261] on span "View Details" at bounding box center [1470, 255] width 71 height 13
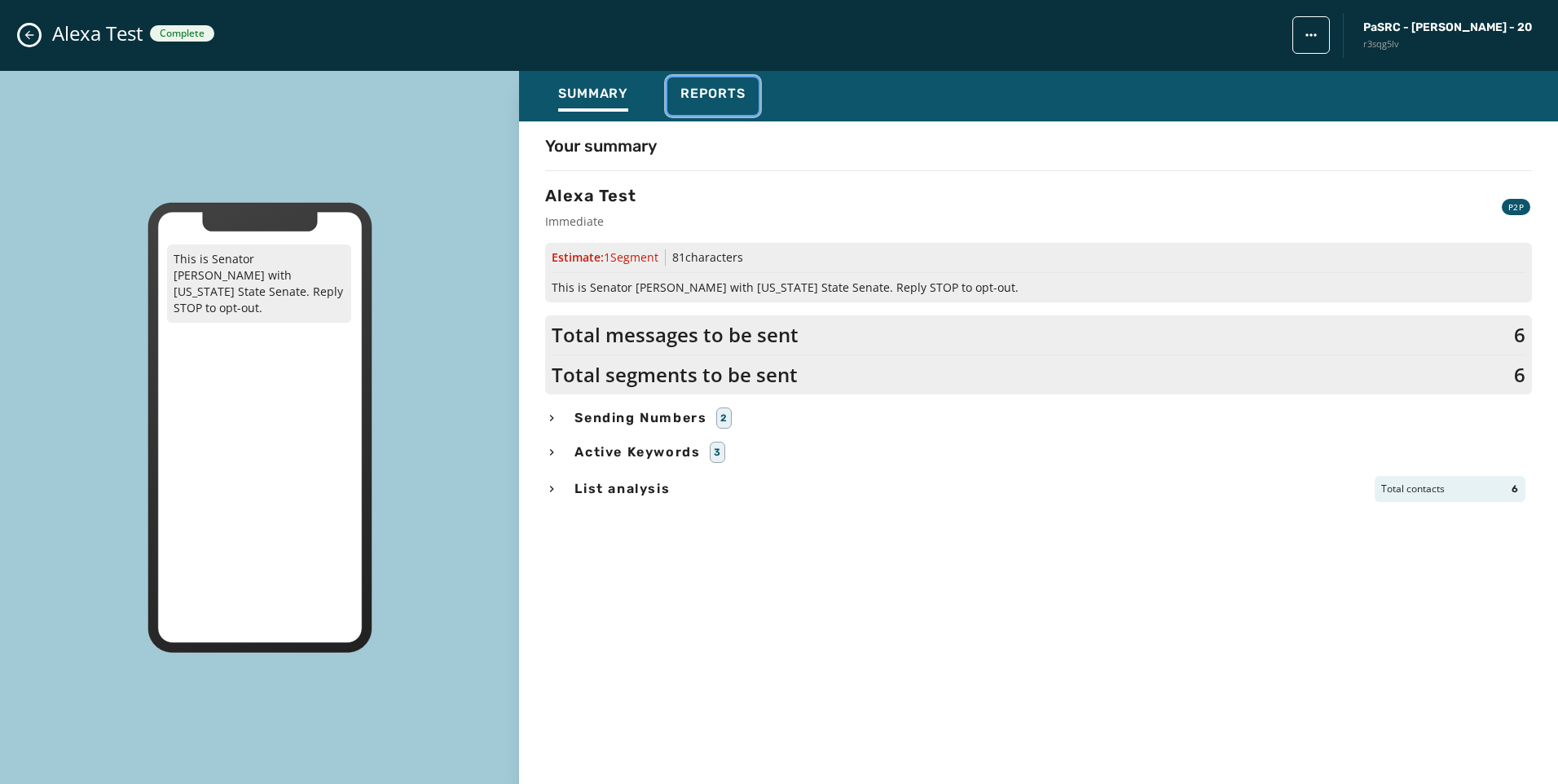
click at [689, 107] on div "Reports" at bounding box center [713, 98] width 66 height 26
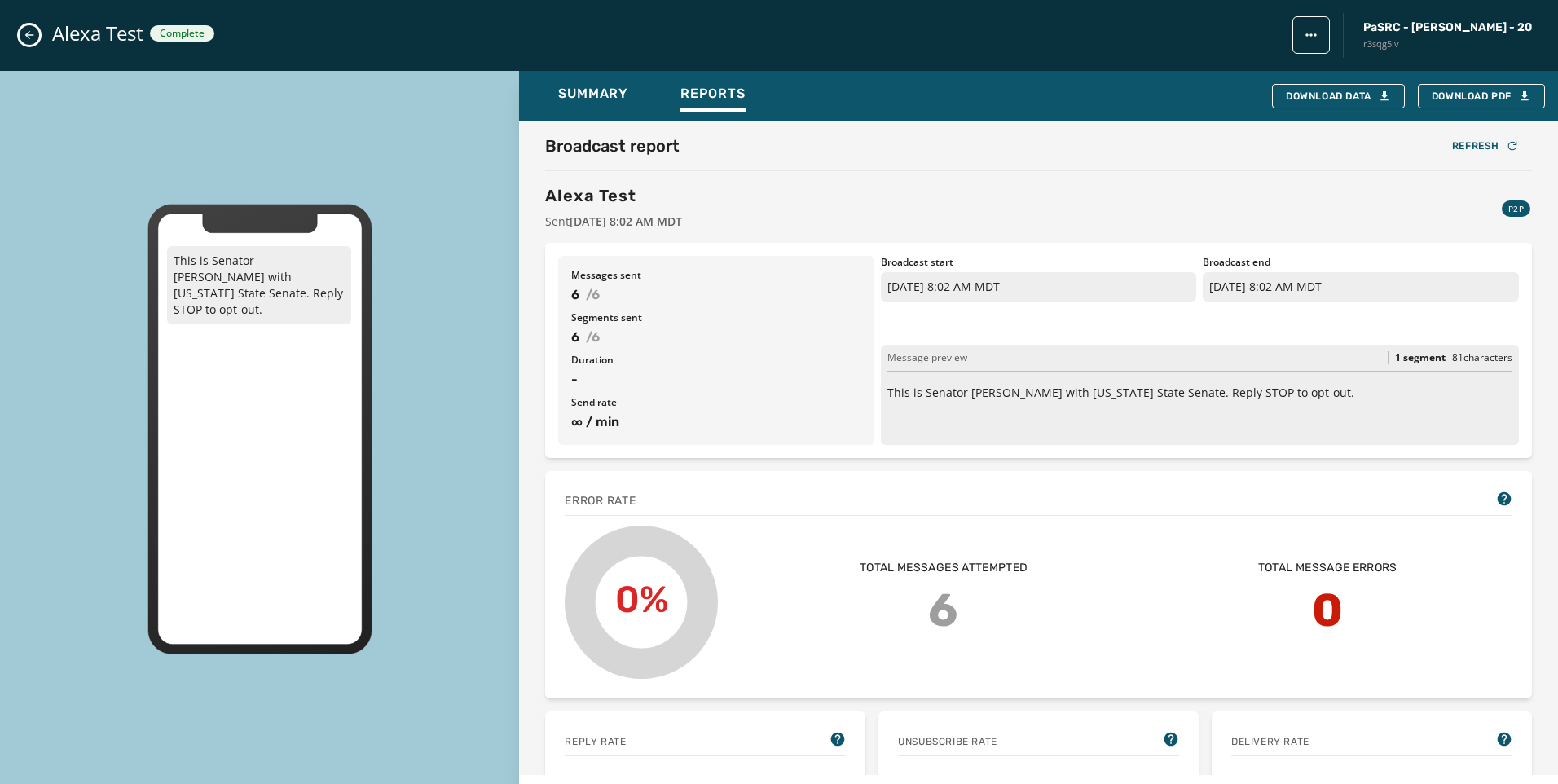
click at [35, 39] on icon "Close admin drawer" at bounding box center [30, 36] width 13 height 13
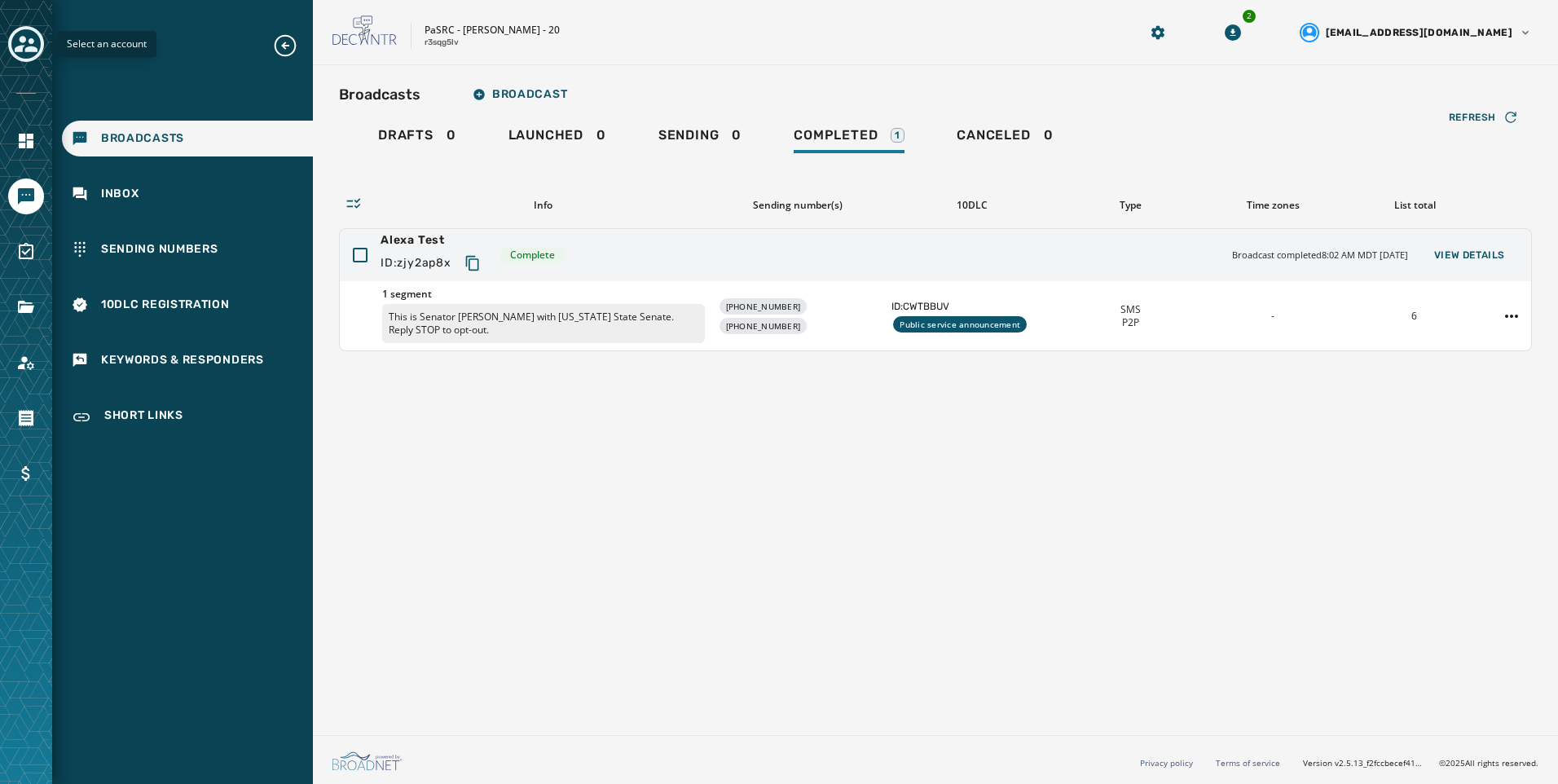
click at [24, 50] on icon "Toggle account select drawer" at bounding box center [26, 44] width 23 height 23
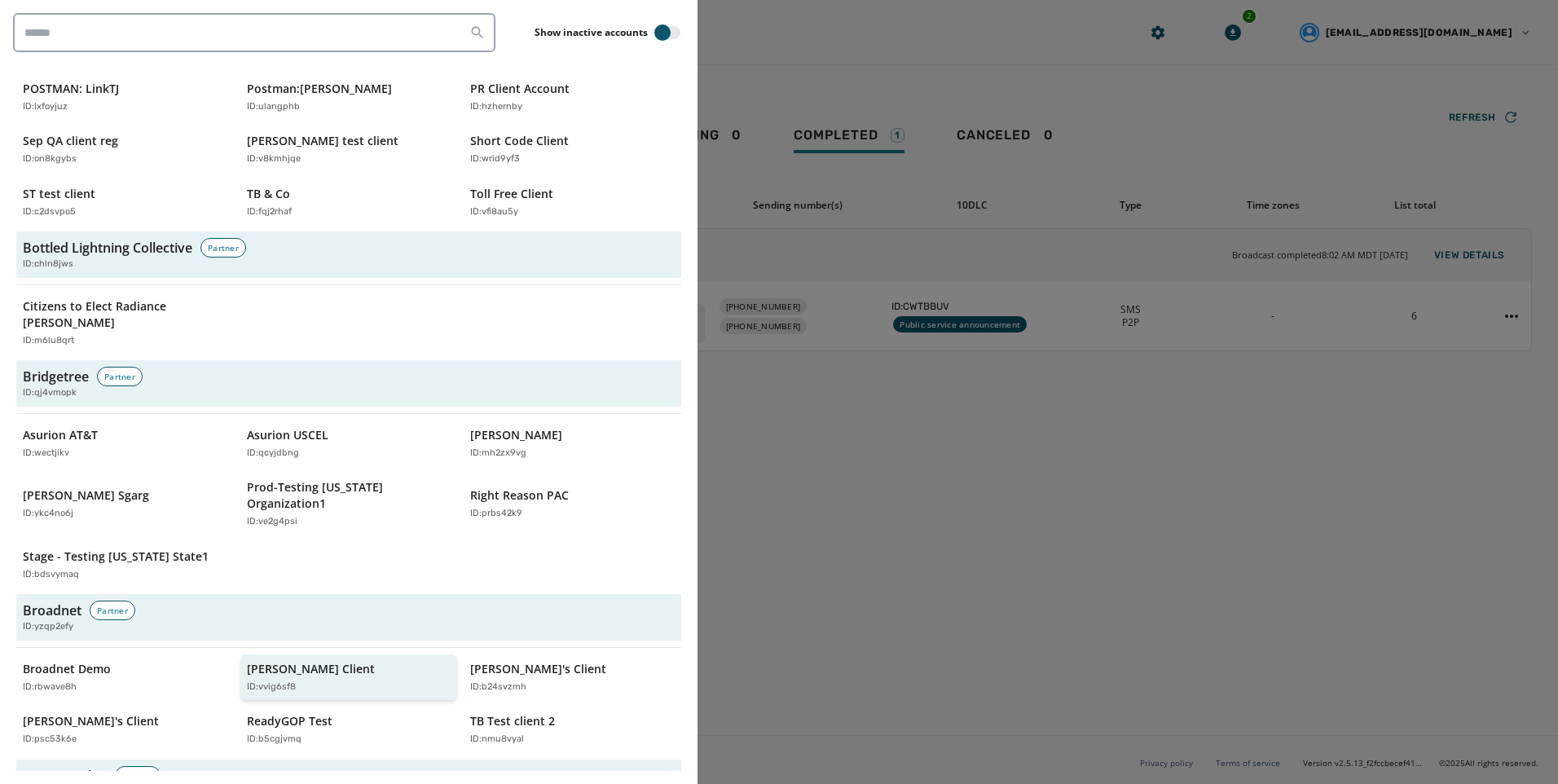
scroll to position [896, 0]
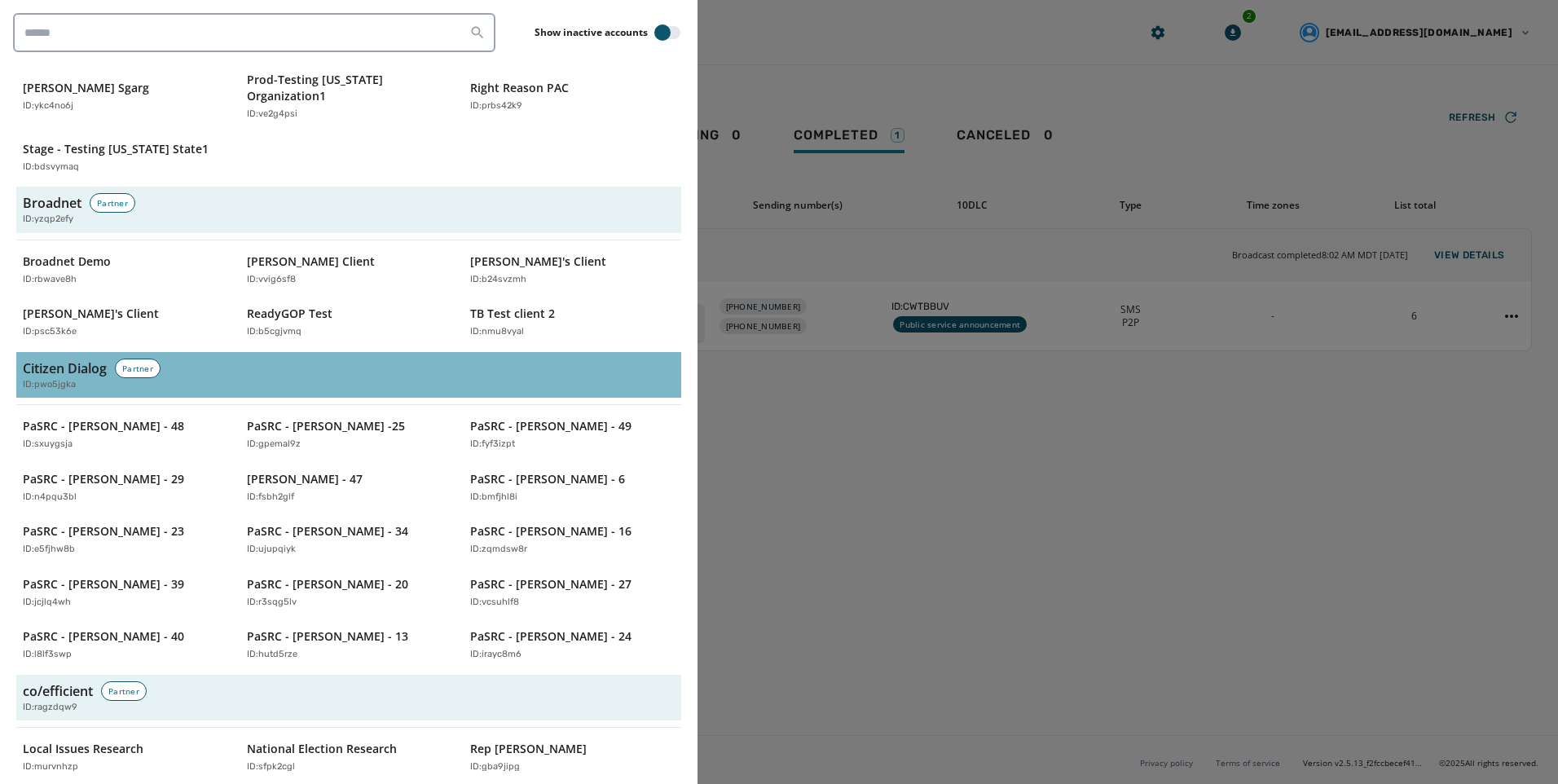
click at [77, 378] on div "ID: pwo5jgka" at bounding box center [349, 384] width 652 height 13
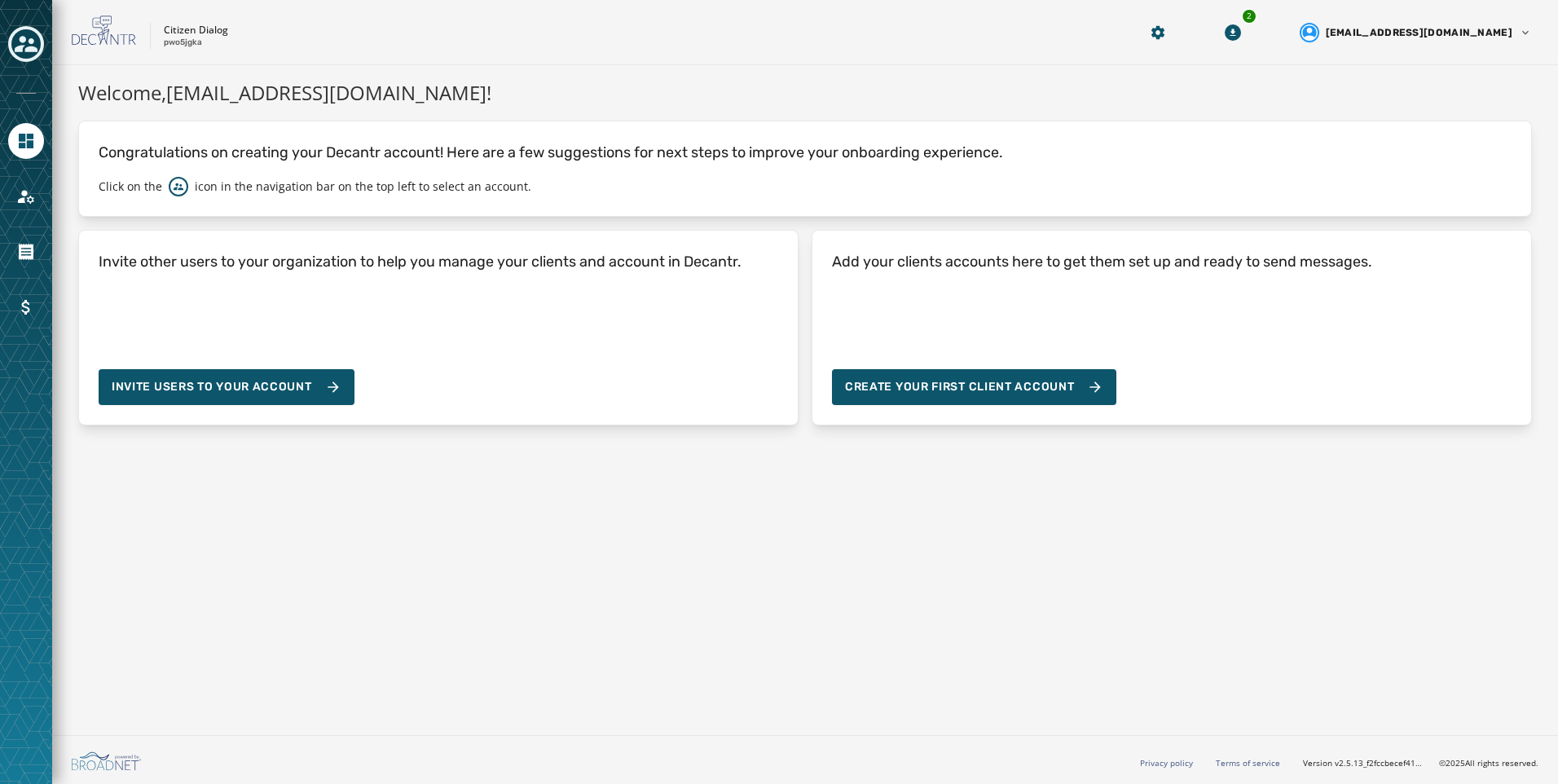
click at [26, 177] on div at bounding box center [26, 392] width 52 height 784
click at [31, 203] on icon "Navigate to Account" at bounding box center [26, 196] width 16 height 13
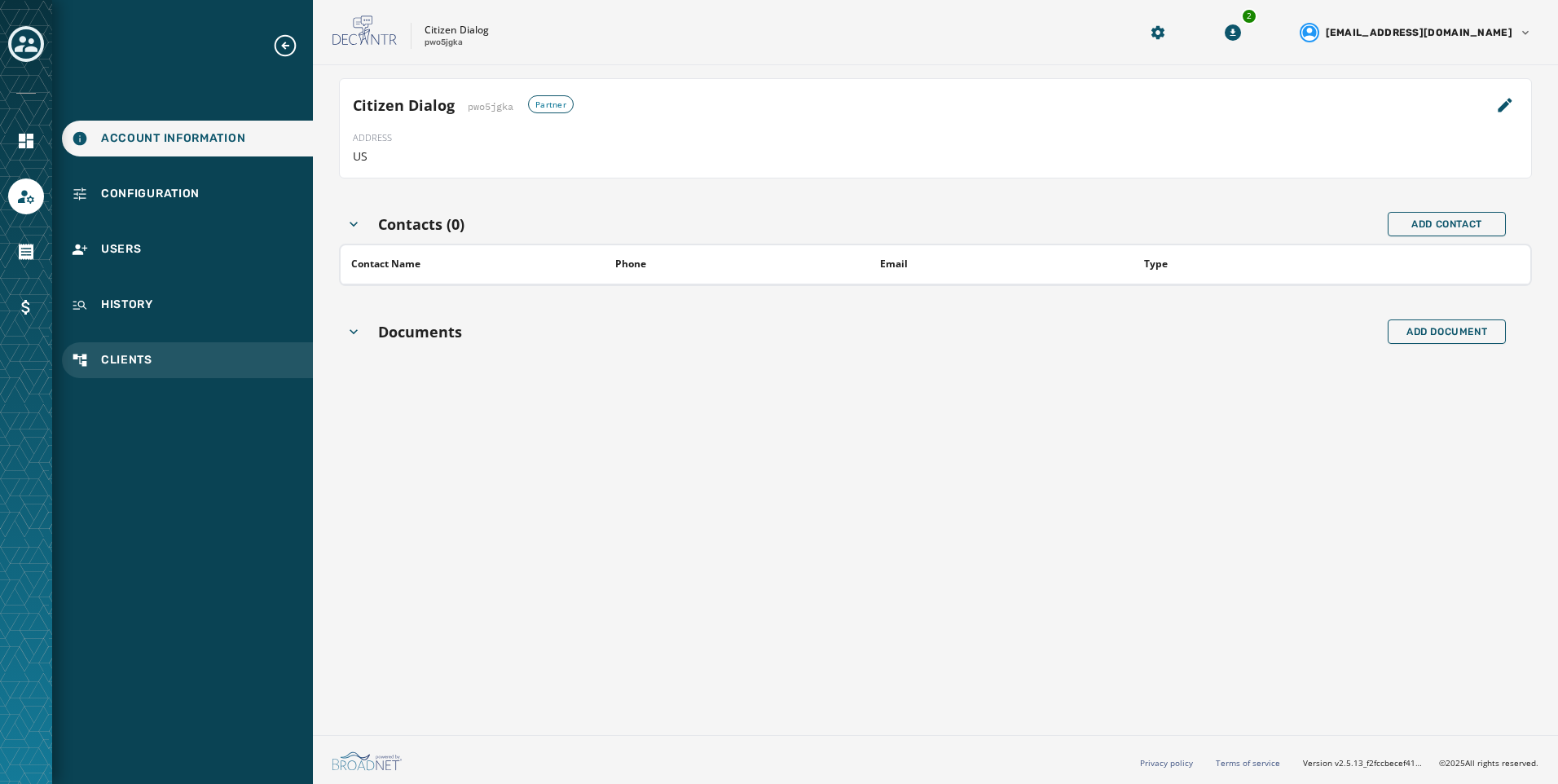
click at [126, 365] on span "Clients" at bounding box center [126, 359] width 51 height 16
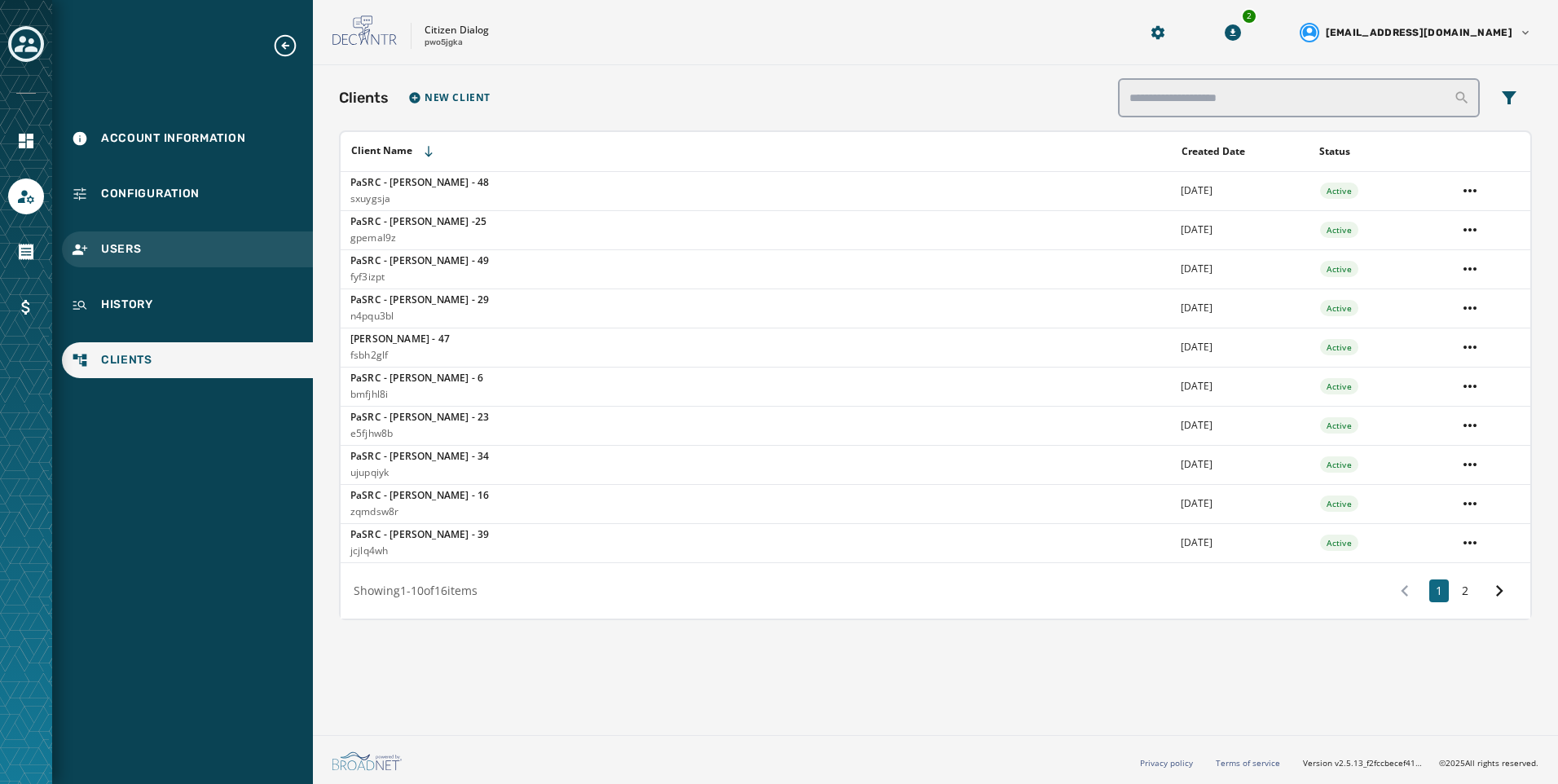
click at [148, 261] on div "Users" at bounding box center [187, 248] width 251 height 36
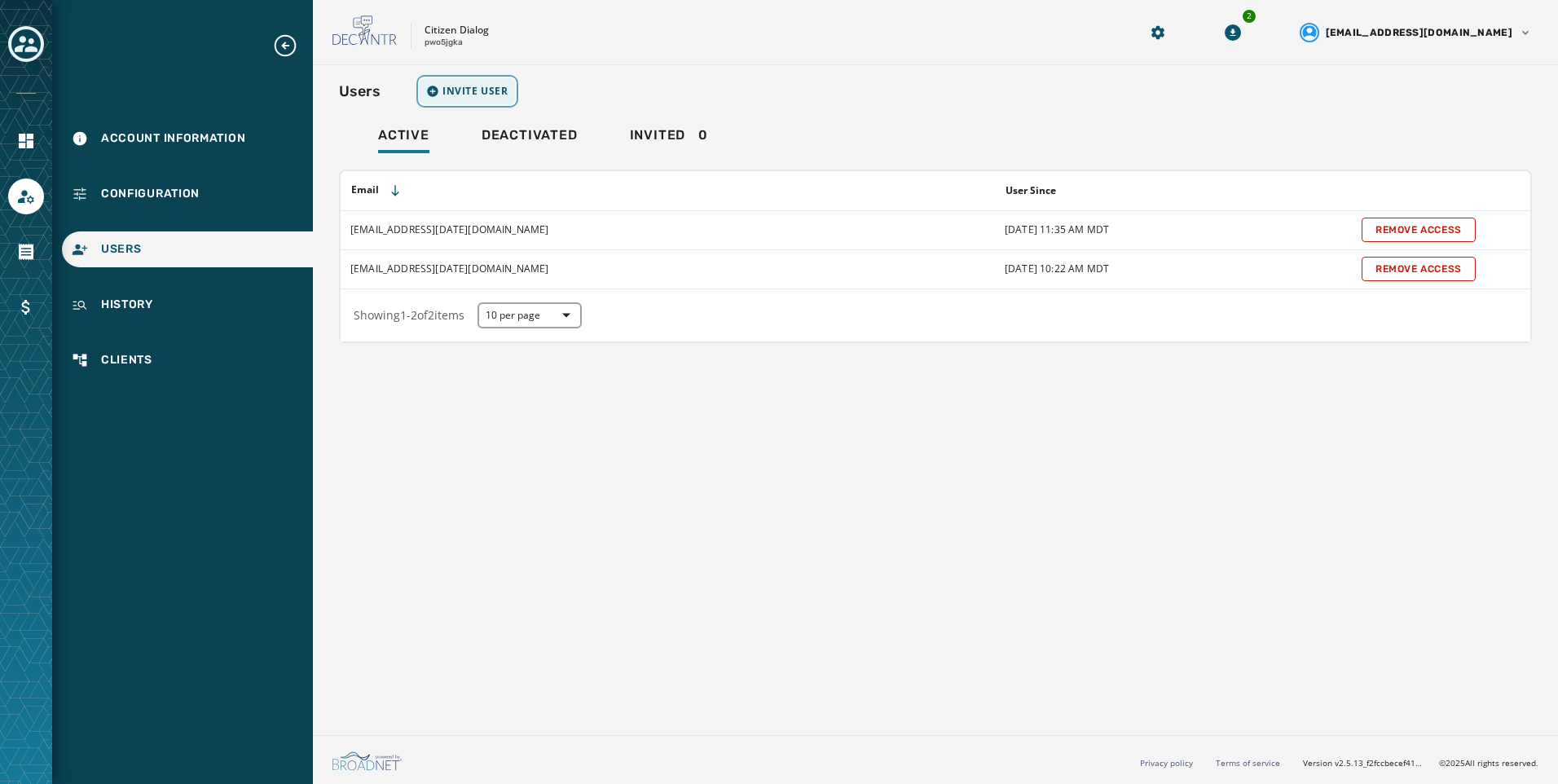
click at [484, 83] on button "Invite User" at bounding box center [467, 91] width 95 height 26
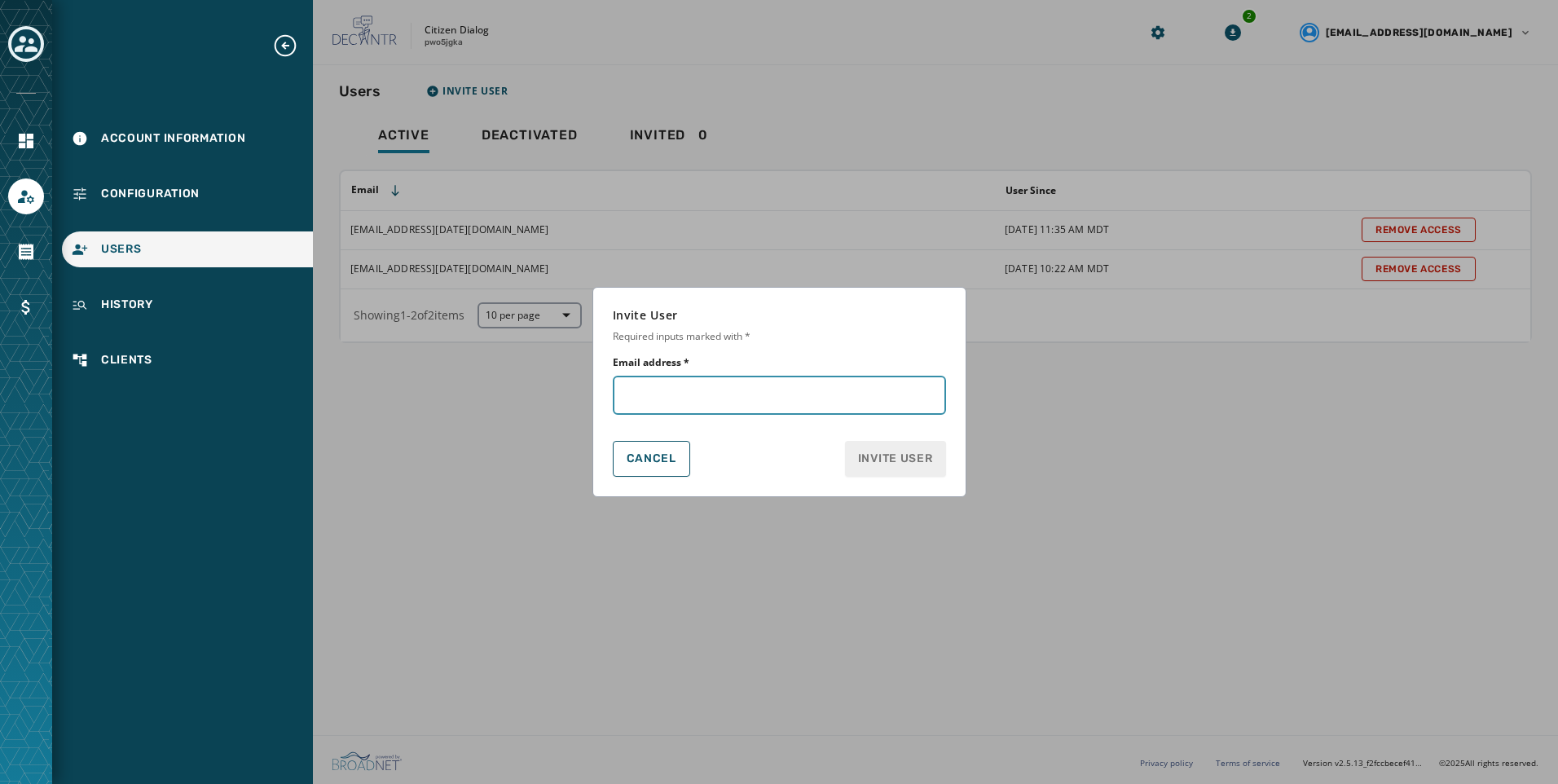
click at [753, 376] on input "Email address *" at bounding box center [779, 395] width 333 height 39
paste input "**********"
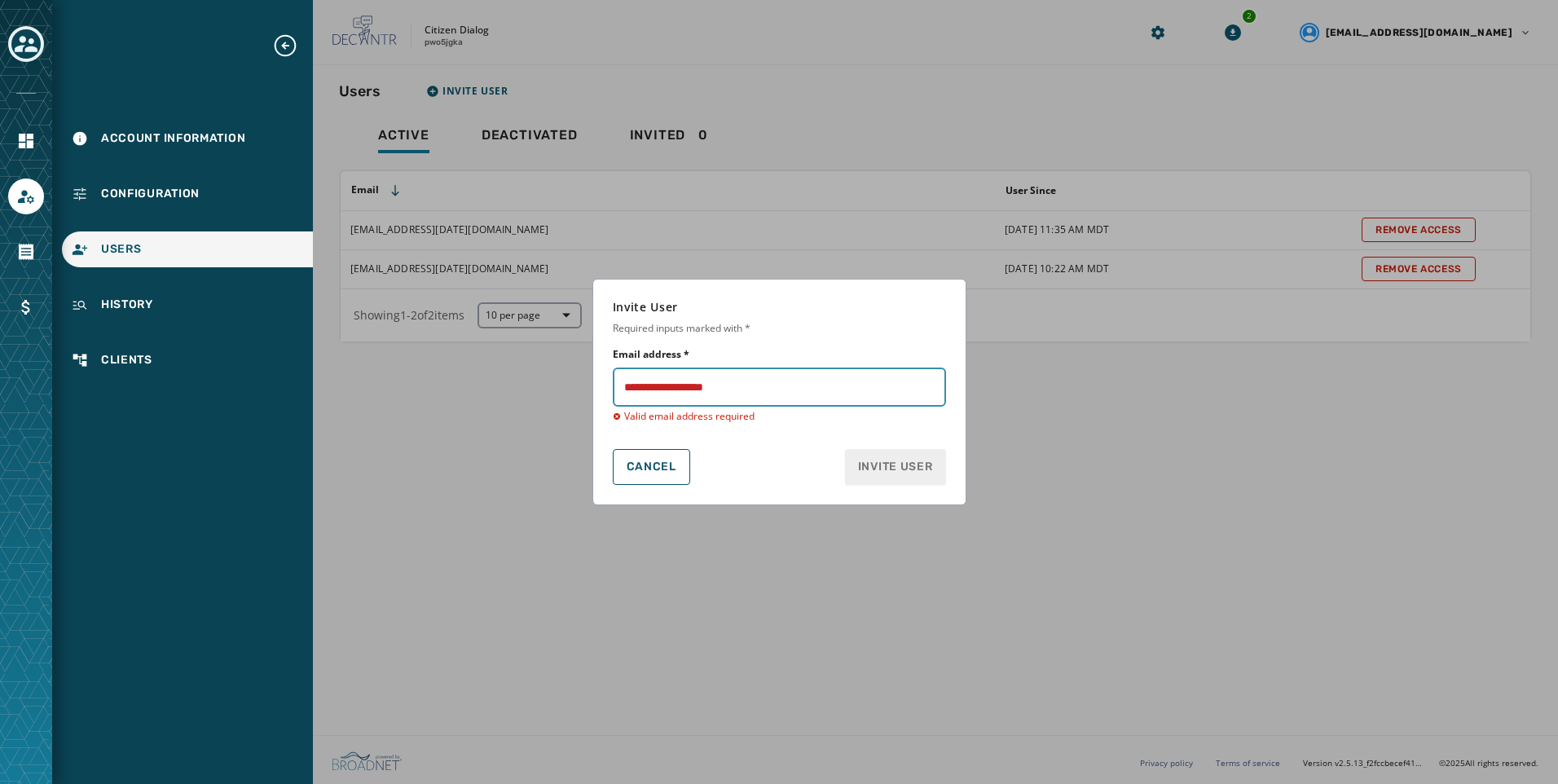
click at [624, 384] on input "Email address *" at bounding box center [779, 386] width 333 height 39
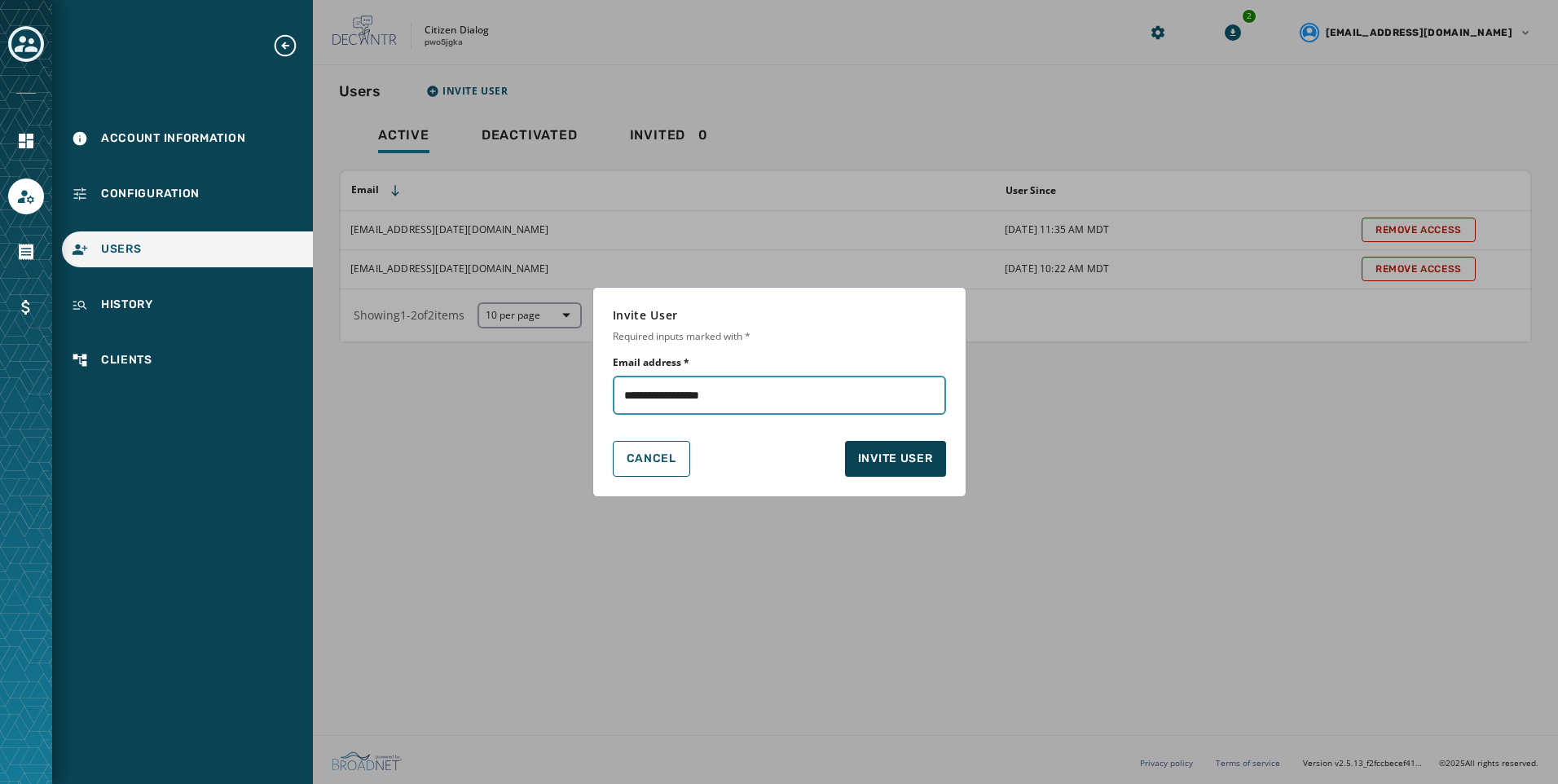
type input "**********"
click at [906, 473] on button "Invite User" at bounding box center [895, 458] width 101 height 36
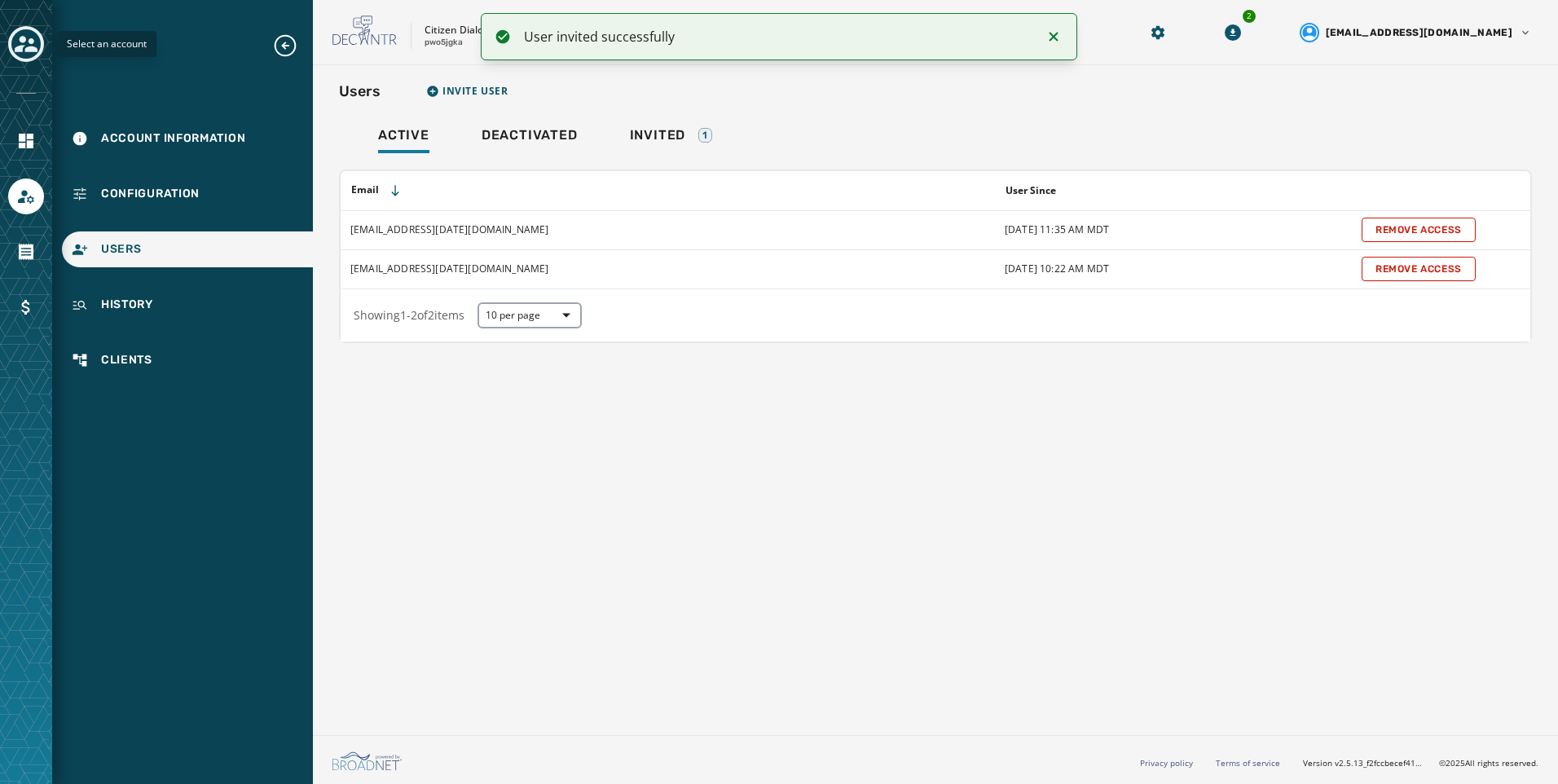
click at [14, 53] on icon "Toggle account select drawer" at bounding box center [26, 44] width 23 height 23
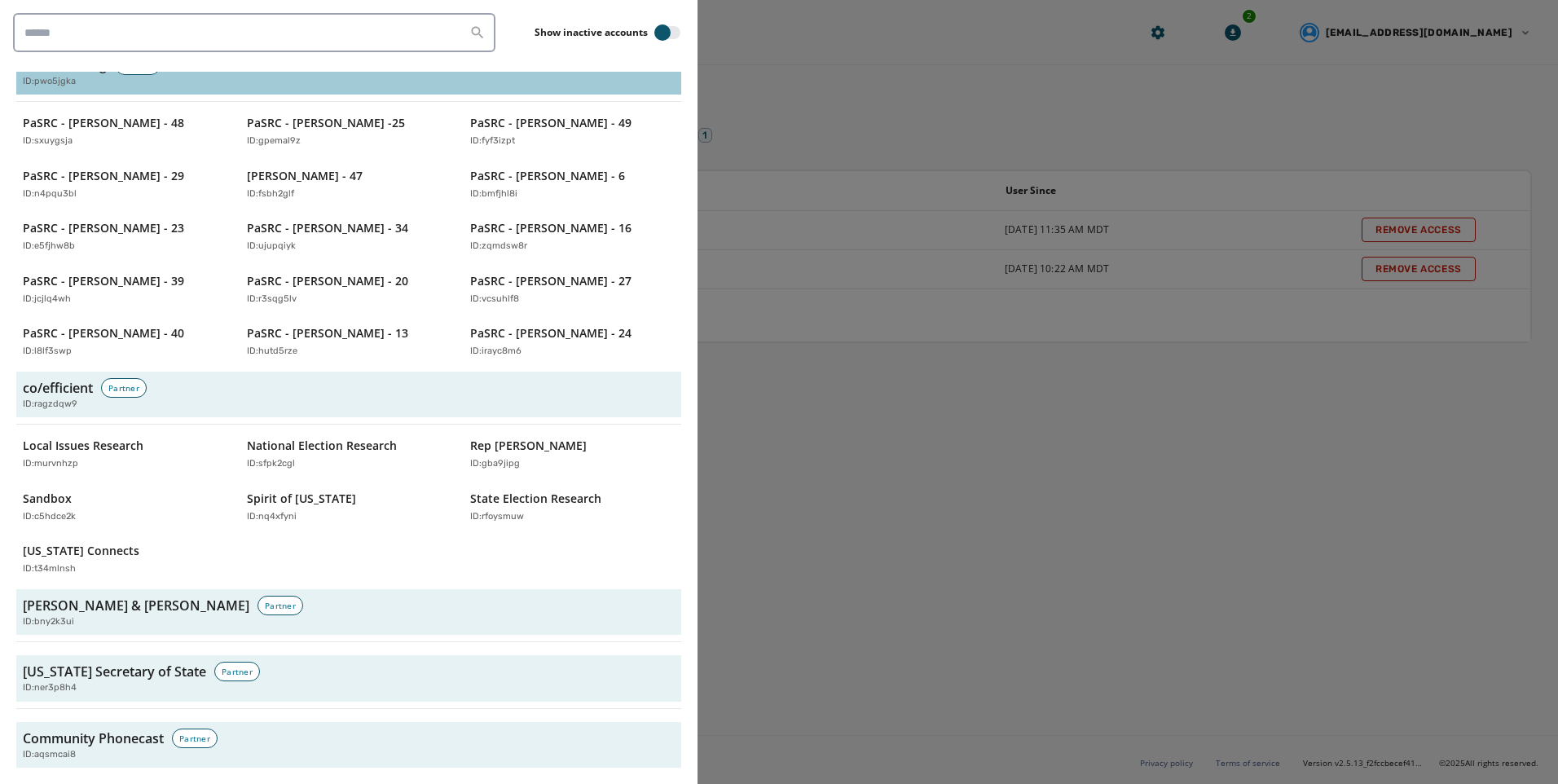
scroll to position [1059, 0]
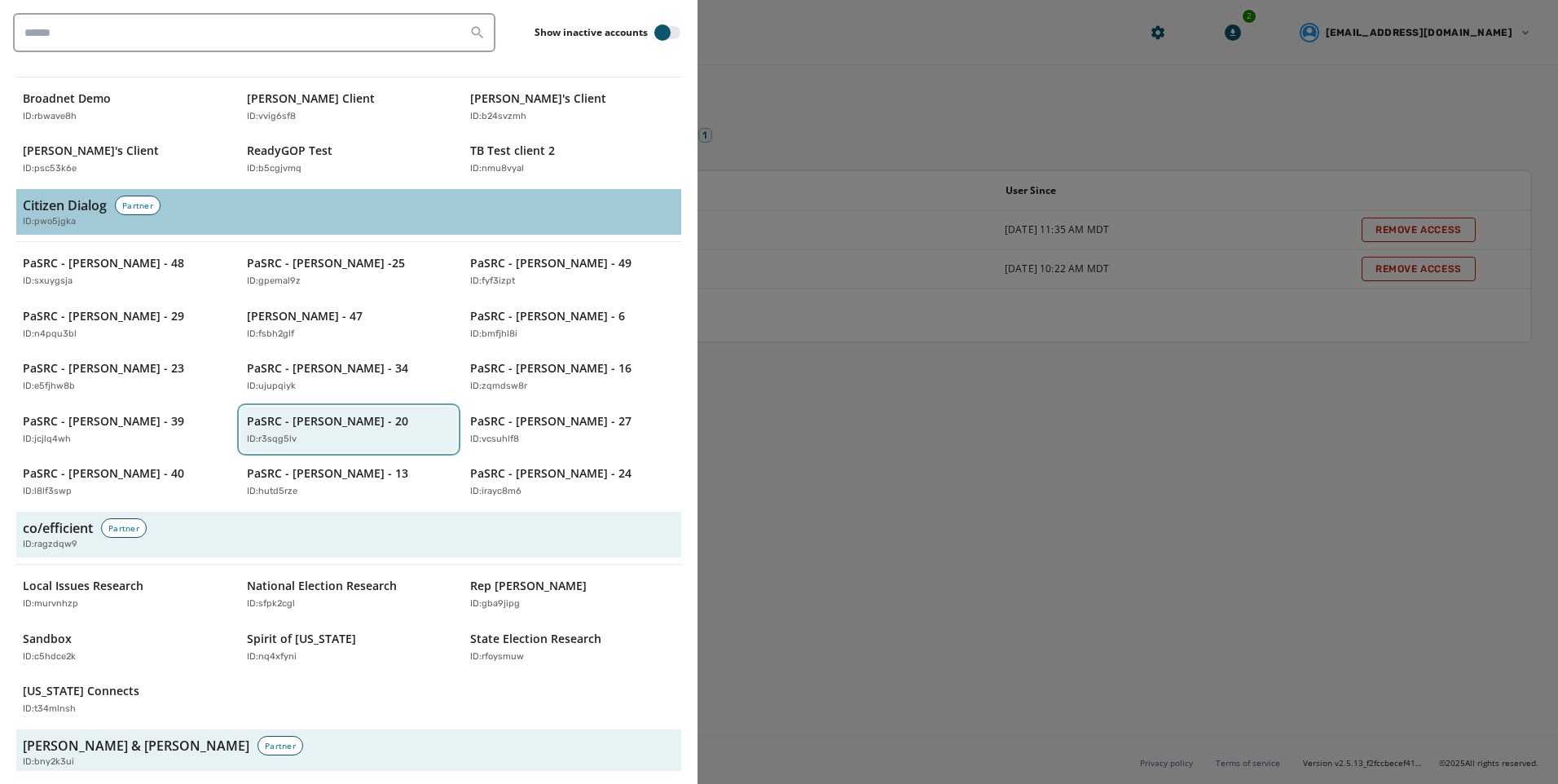
click at [346, 432] on div "ID: r3sqg5lv" at bounding box center [340, 439] width 188 height 13
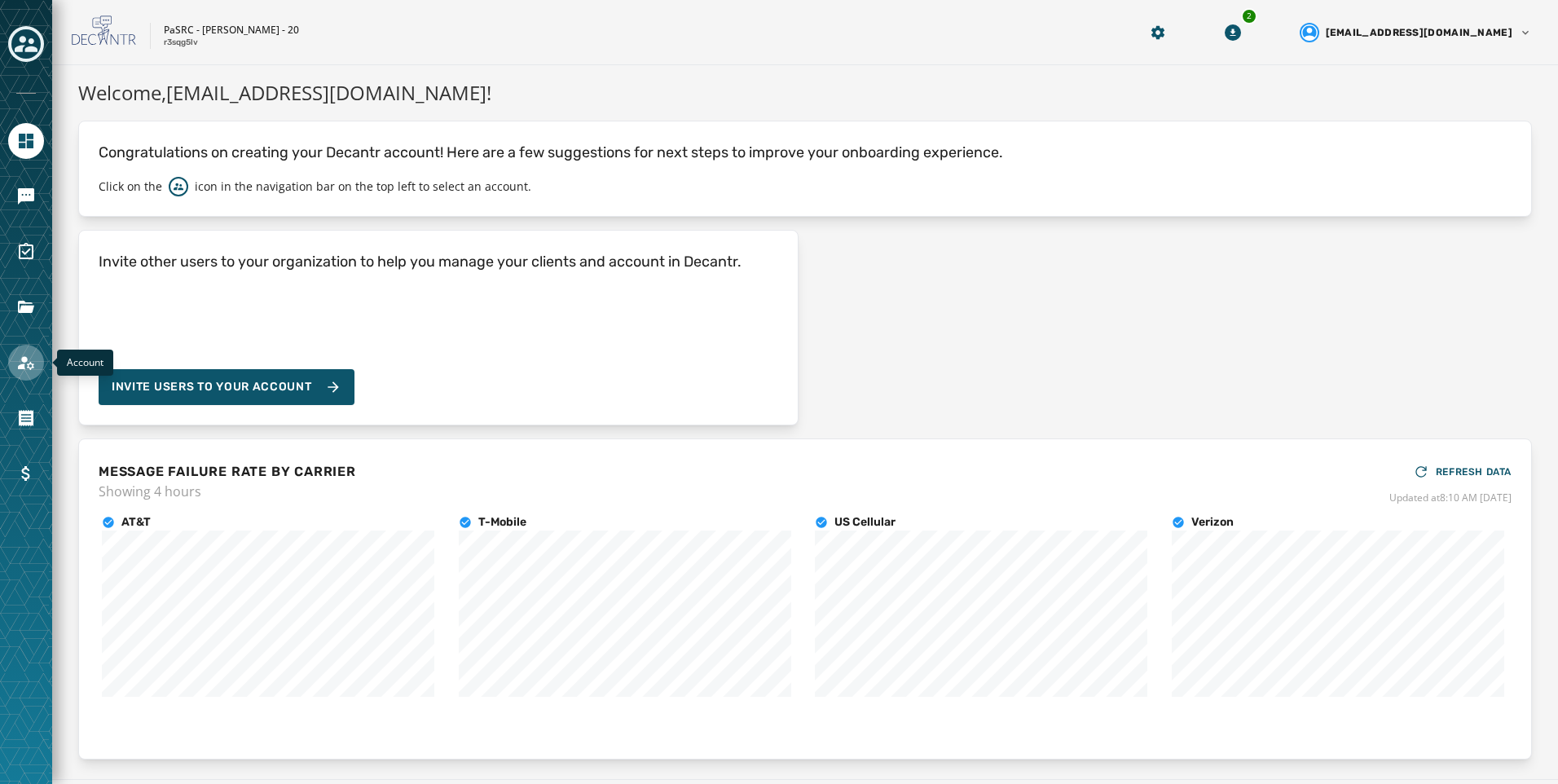
click at [34, 369] on icon "Navigate to Account" at bounding box center [26, 362] width 19 height 19
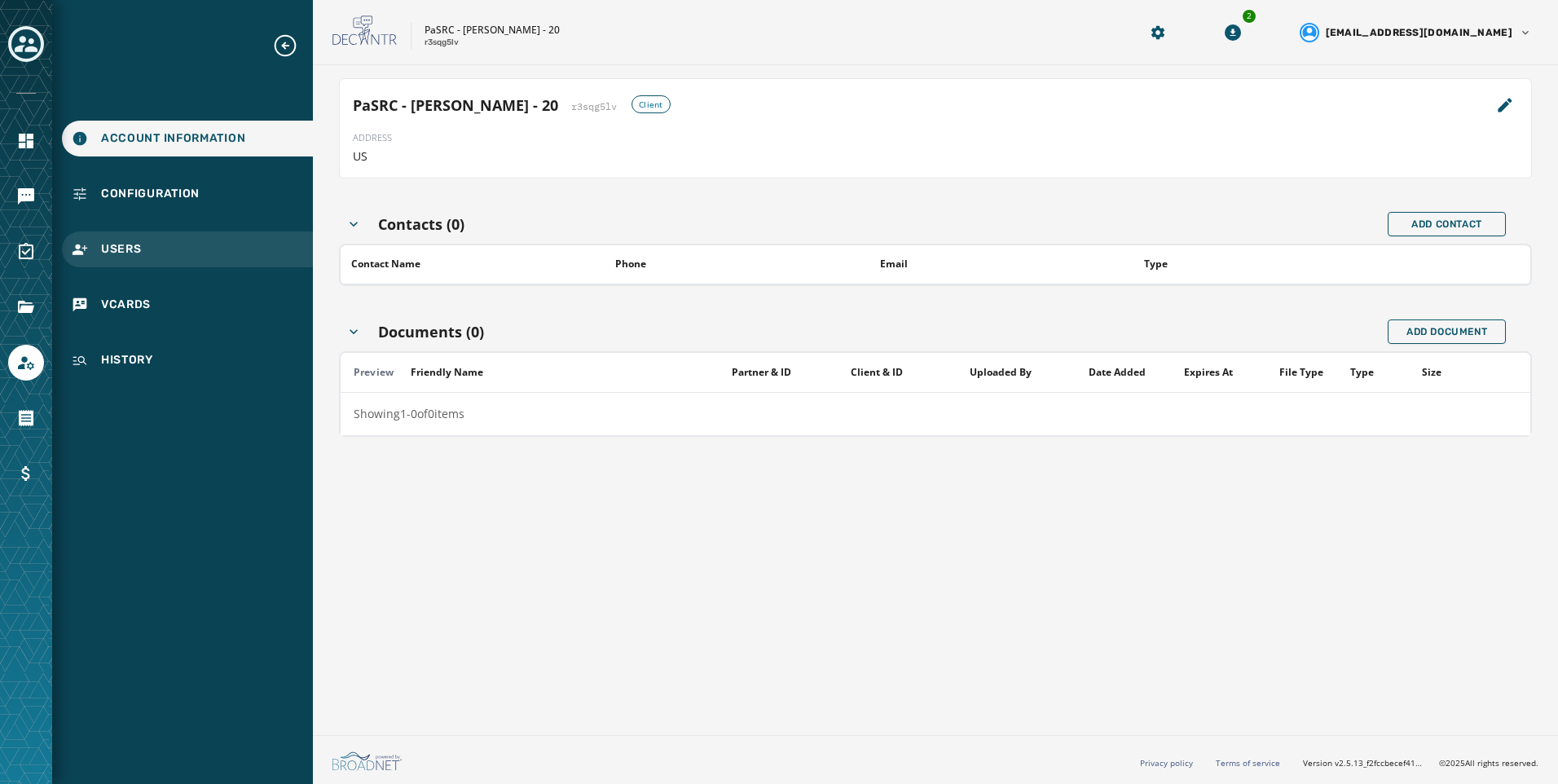
click at [182, 248] on div "Users" at bounding box center [187, 248] width 251 height 36
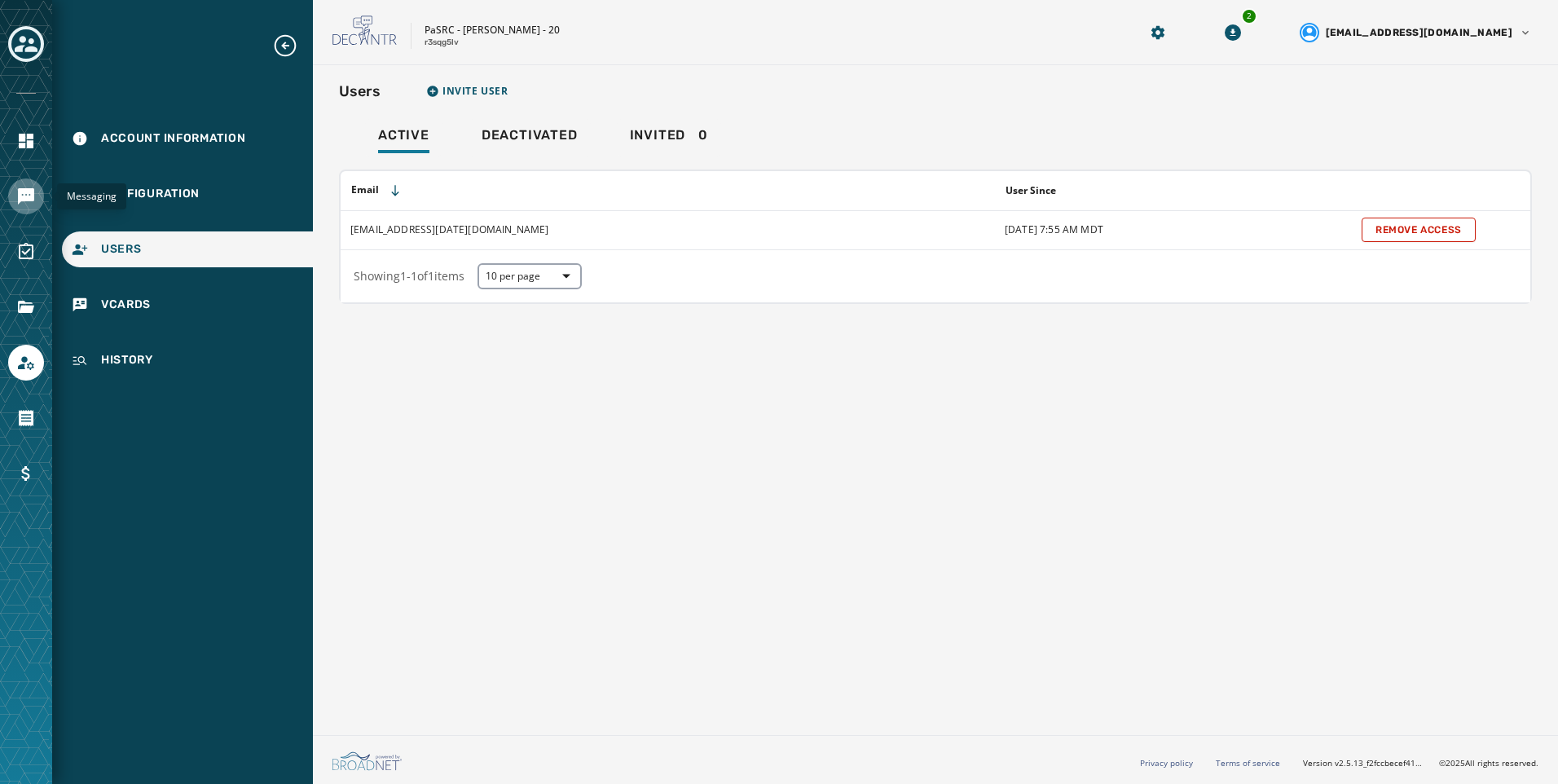
click at [36, 198] on link "Navigate to Messaging" at bounding box center [25, 196] width 36 height 36
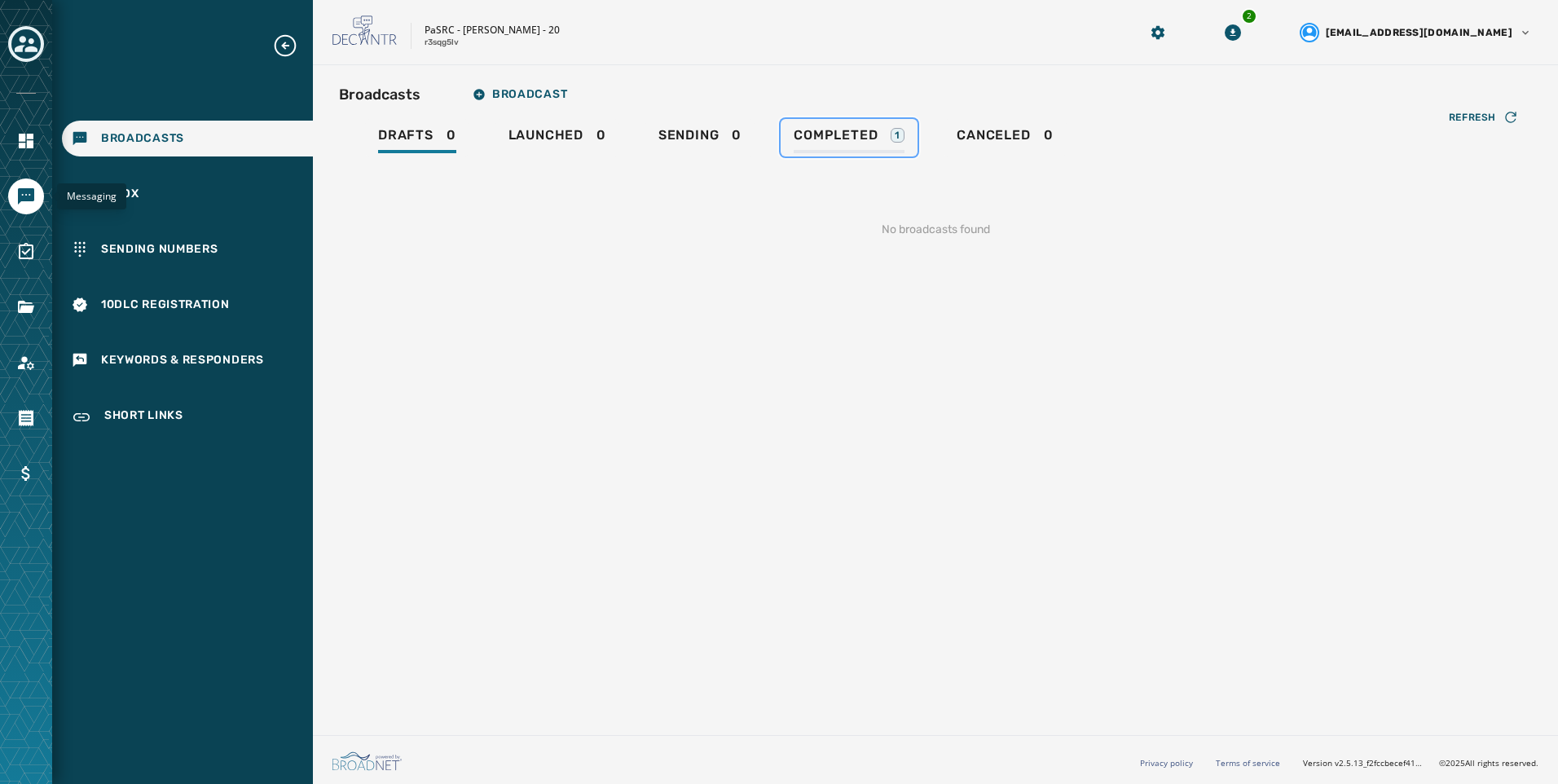
click at [885, 152] on div "Completed 1" at bounding box center [849, 140] width 111 height 26
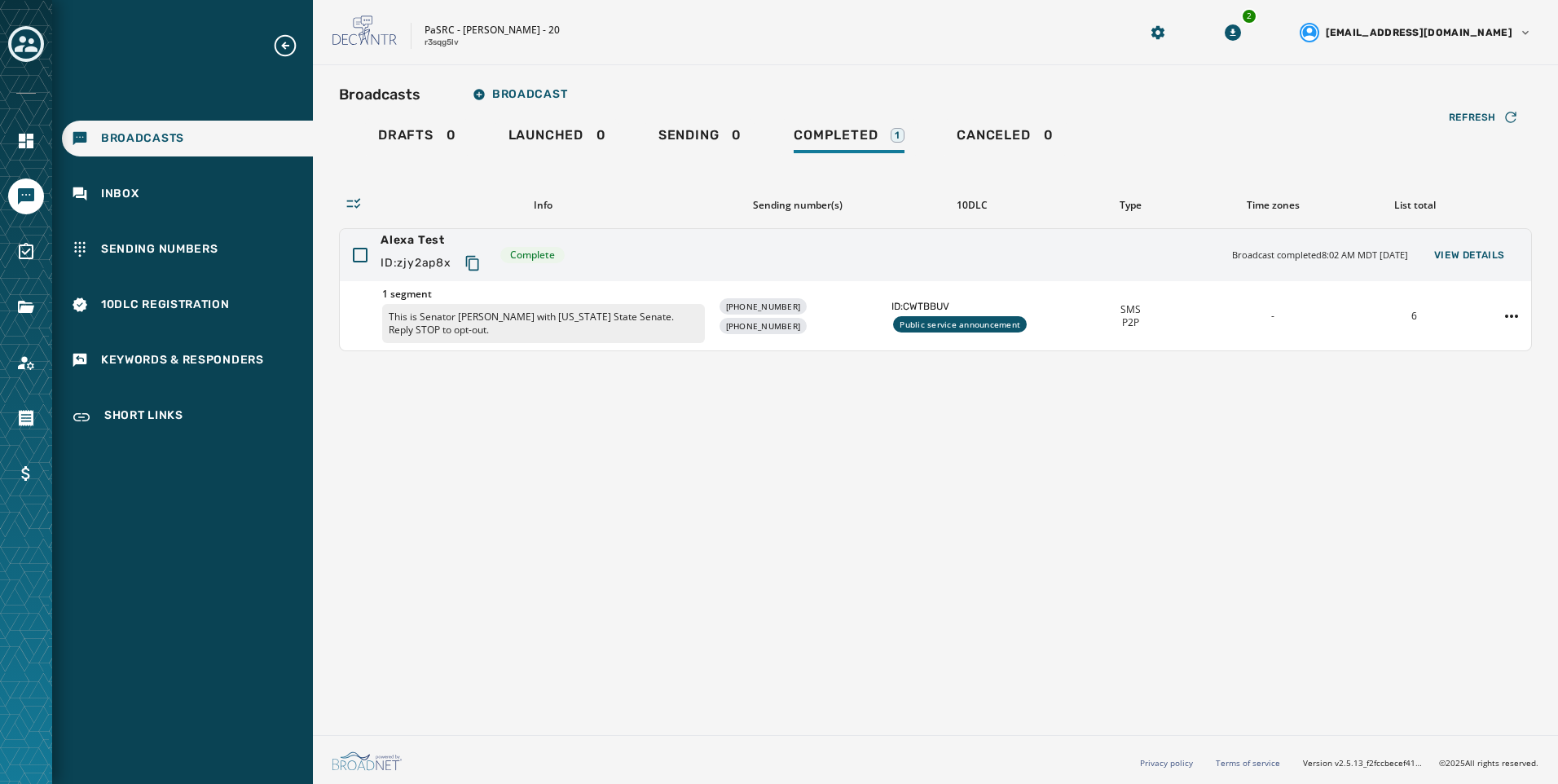
click at [540, 461] on div "Broadcasts Broadcast Drafts 0 Launched 0 Sending 0 Completed 1 Canceled 0 Refre…" at bounding box center [936, 397] width 1245 height 664
click at [21, 363] on icon "Navigate to Account" at bounding box center [26, 362] width 19 height 19
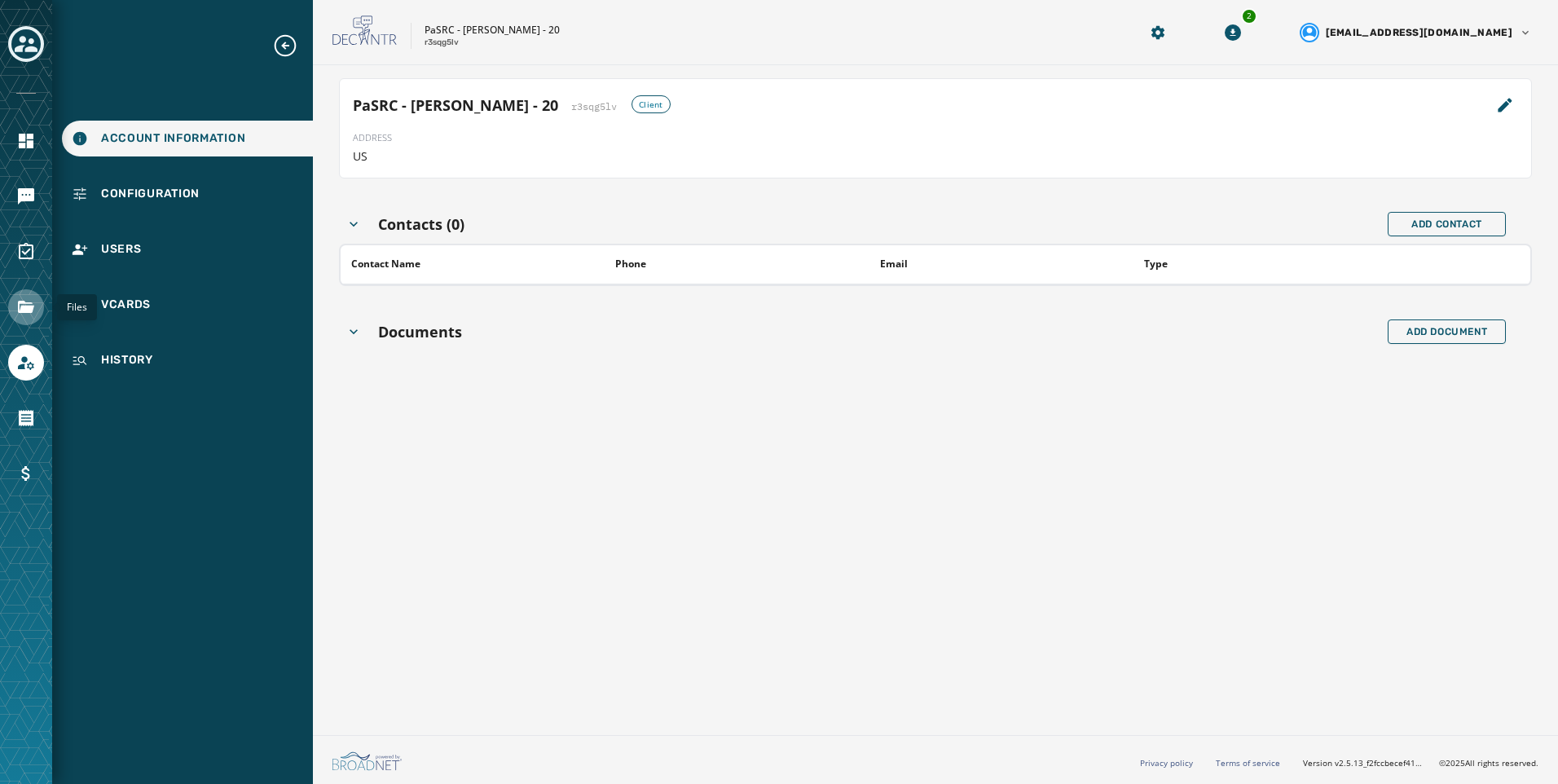
click at [24, 316] on icon "Navigate to Files" at bounding box center [26, 307] width 19 height 19
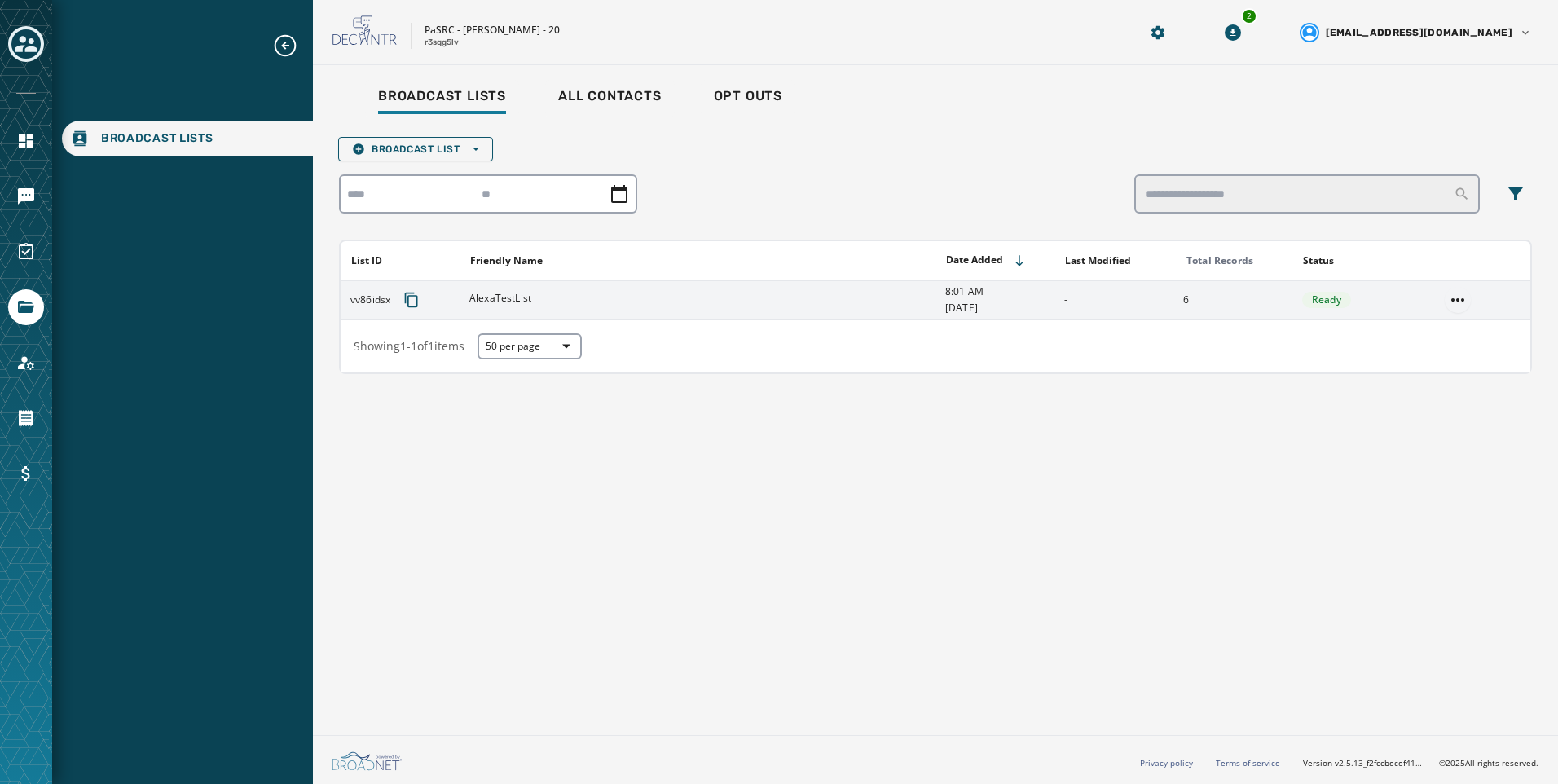
click at [1460, 292] on html "Broadcast Lists Skip To Main Content PaSRC - Lisa Baker - 20 r3sqg5lv 2 alevand…" at bounding box center [779, 392] width 1558 height 784
click at [1467, 370] on div "Delete list" at bounding box center [1459, 358] width 73 height 26
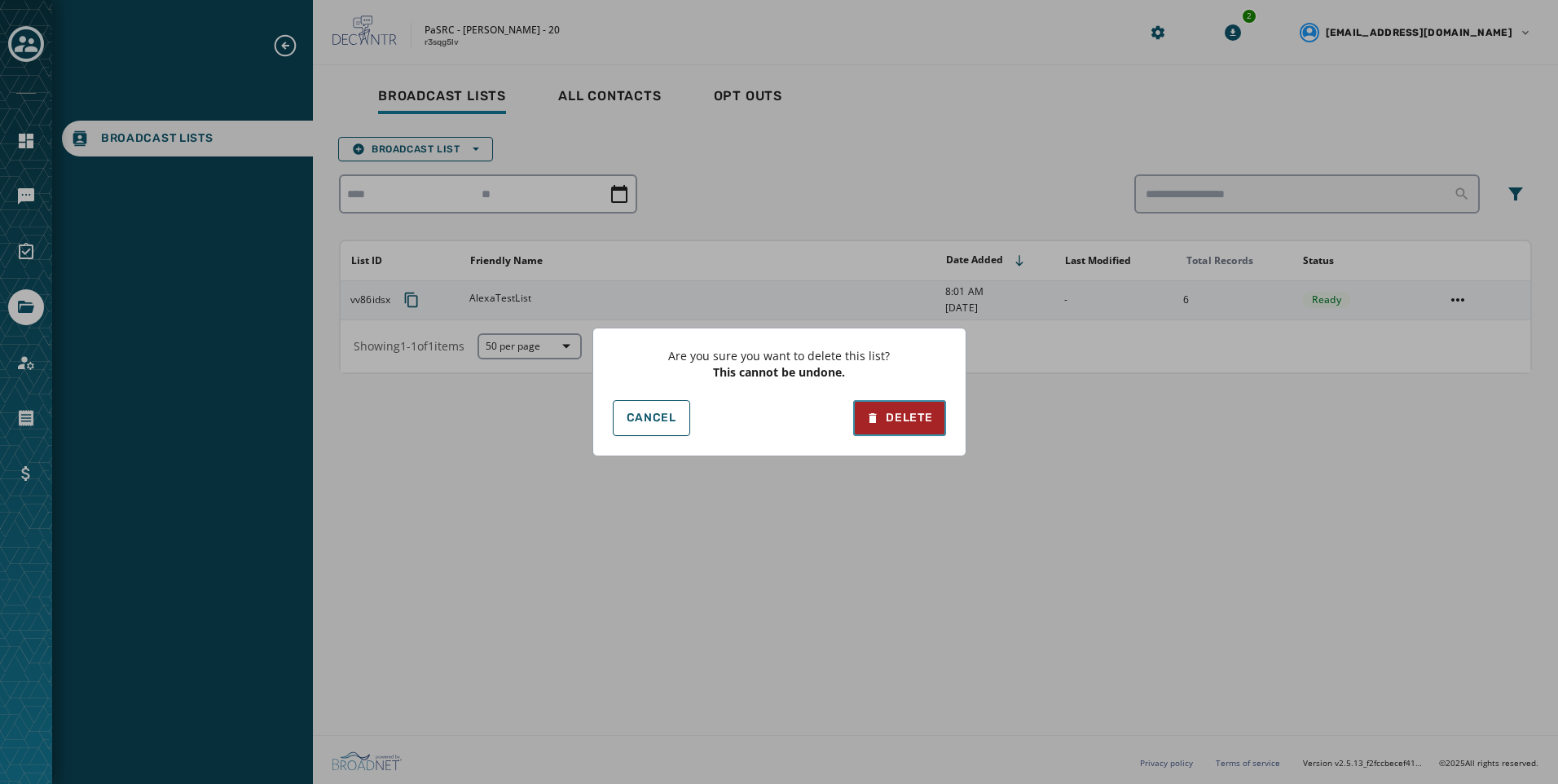
click at [915, 417] on div "Delete" at bounding box center [899, 417] width 66 height 16
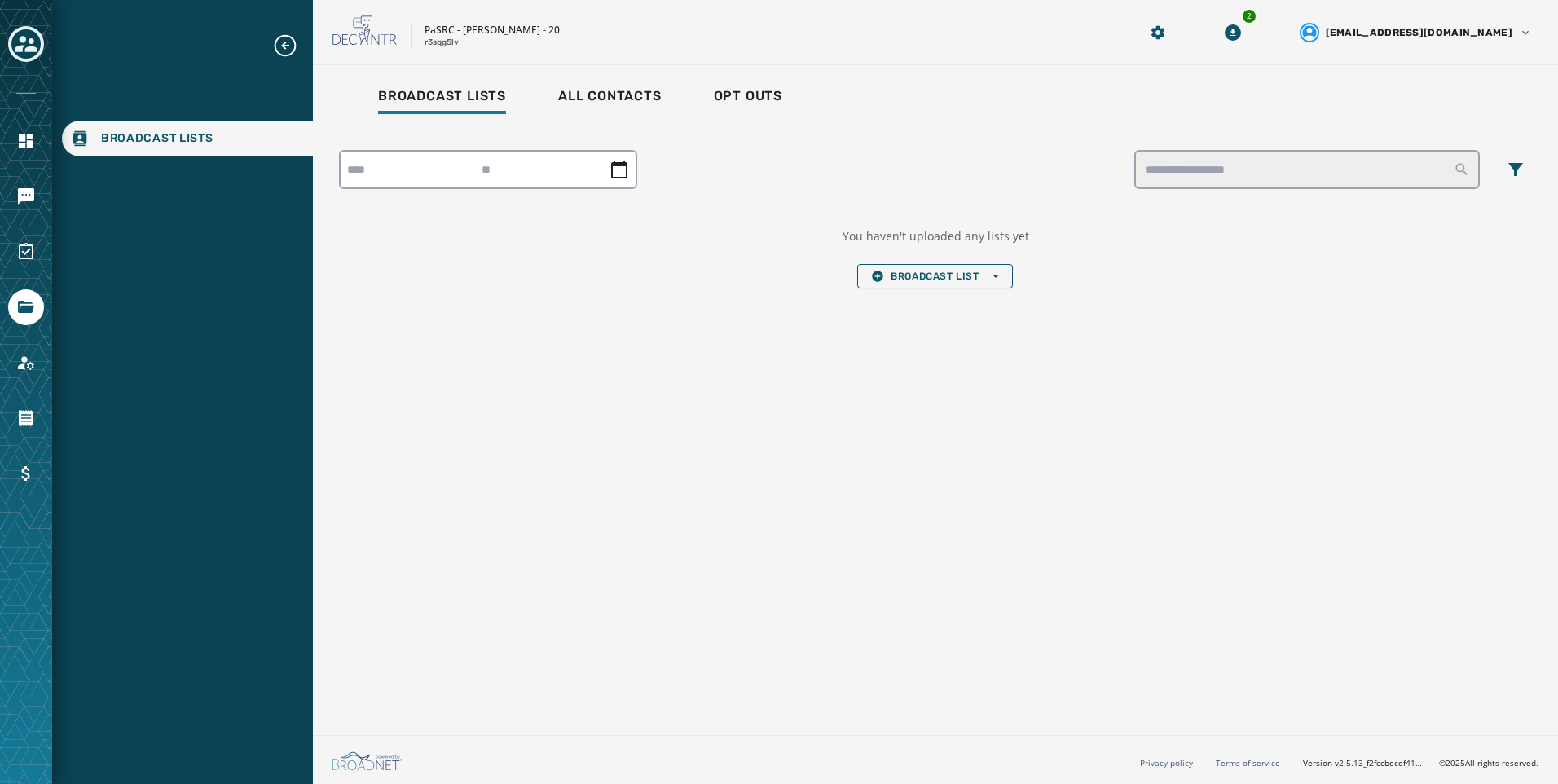
click at [38, 52] on div "Toggle account select drawer" at bounding box center [26, 43] width 29 height 29
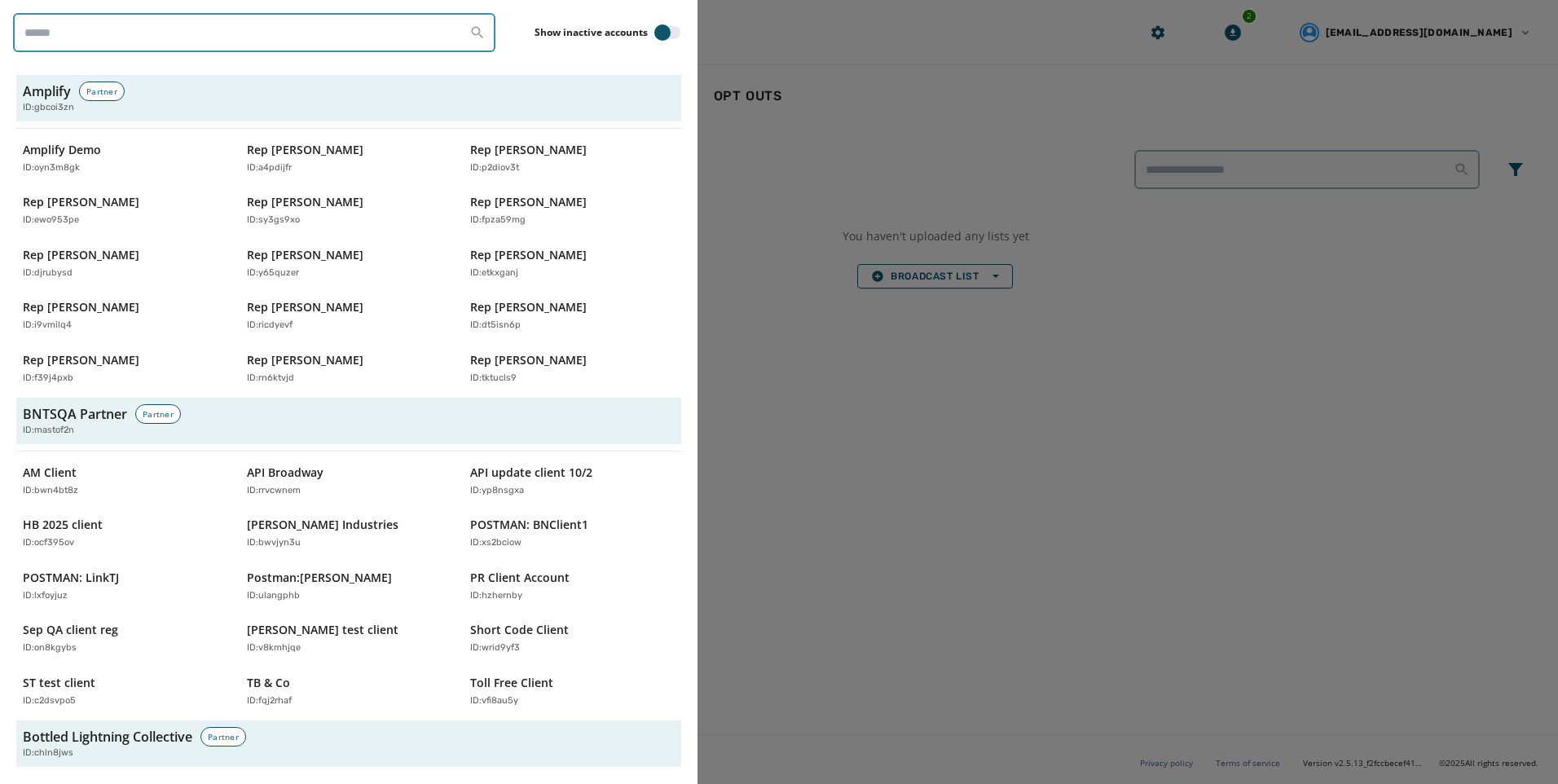
click at [100, 42] on input "search" at bounding box center [254, 33] width 483 height 39
click at [115, 28] on input "search" at bounding box center [254, 33] width 483 height 39
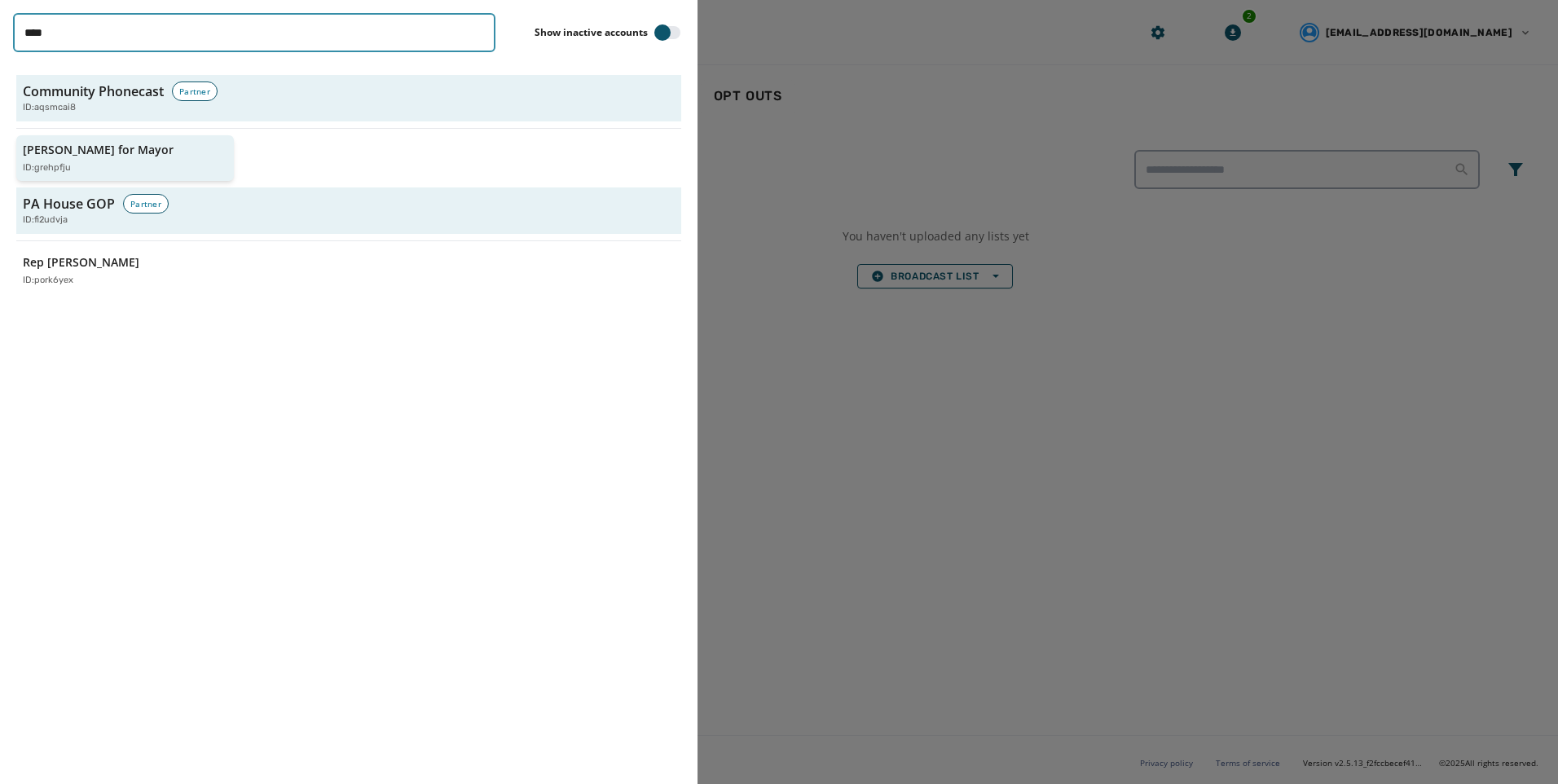
type input "****"
click at [68, 160] on div "[PERSON_NAME] for Mayor ID: grehpfju" at bounding box center [117, 158] width 188 height 34
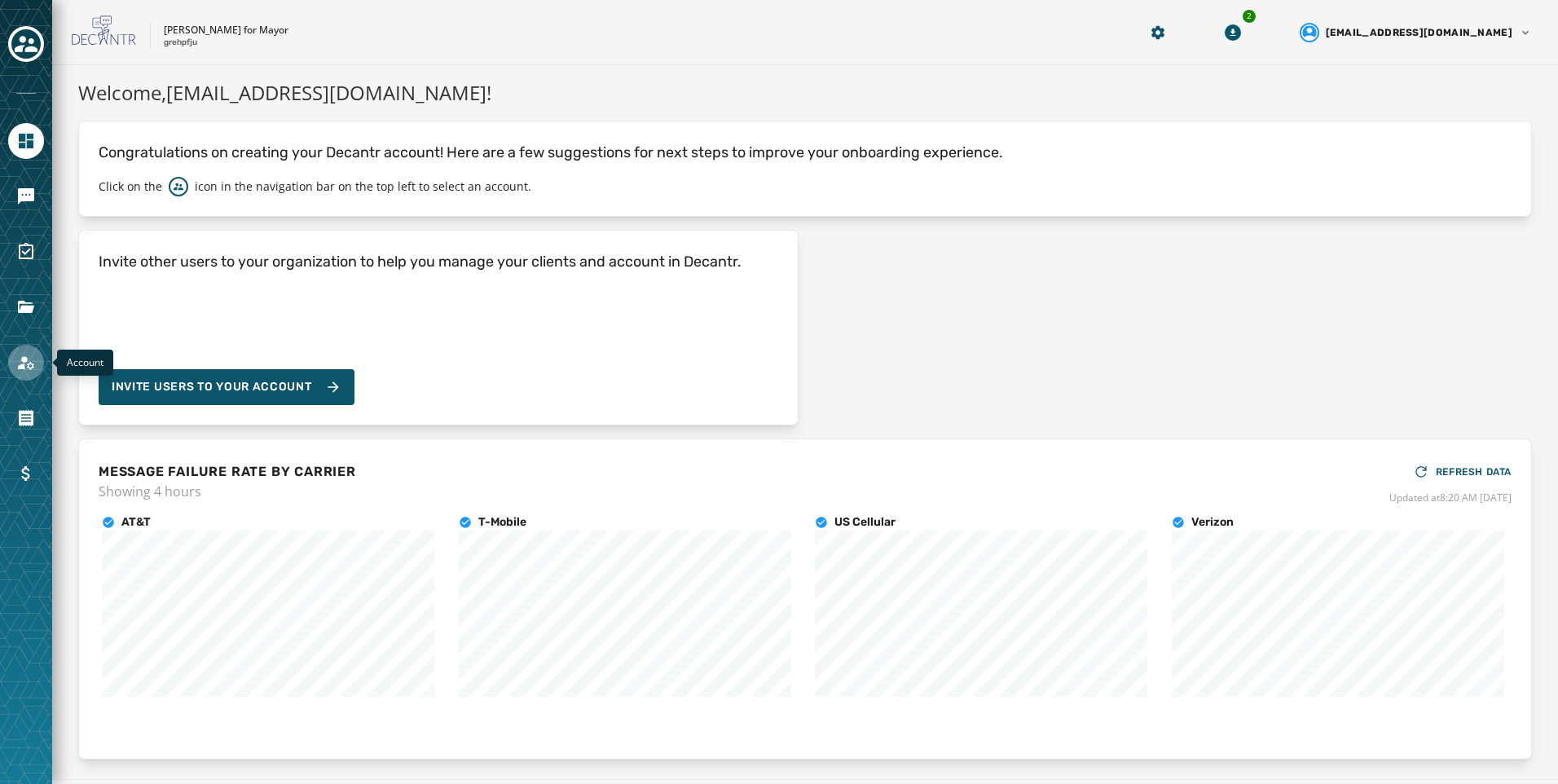
click at [16, 364] on icon "Navigate to Account" at bounding box center [26, 362] width 19 height 19
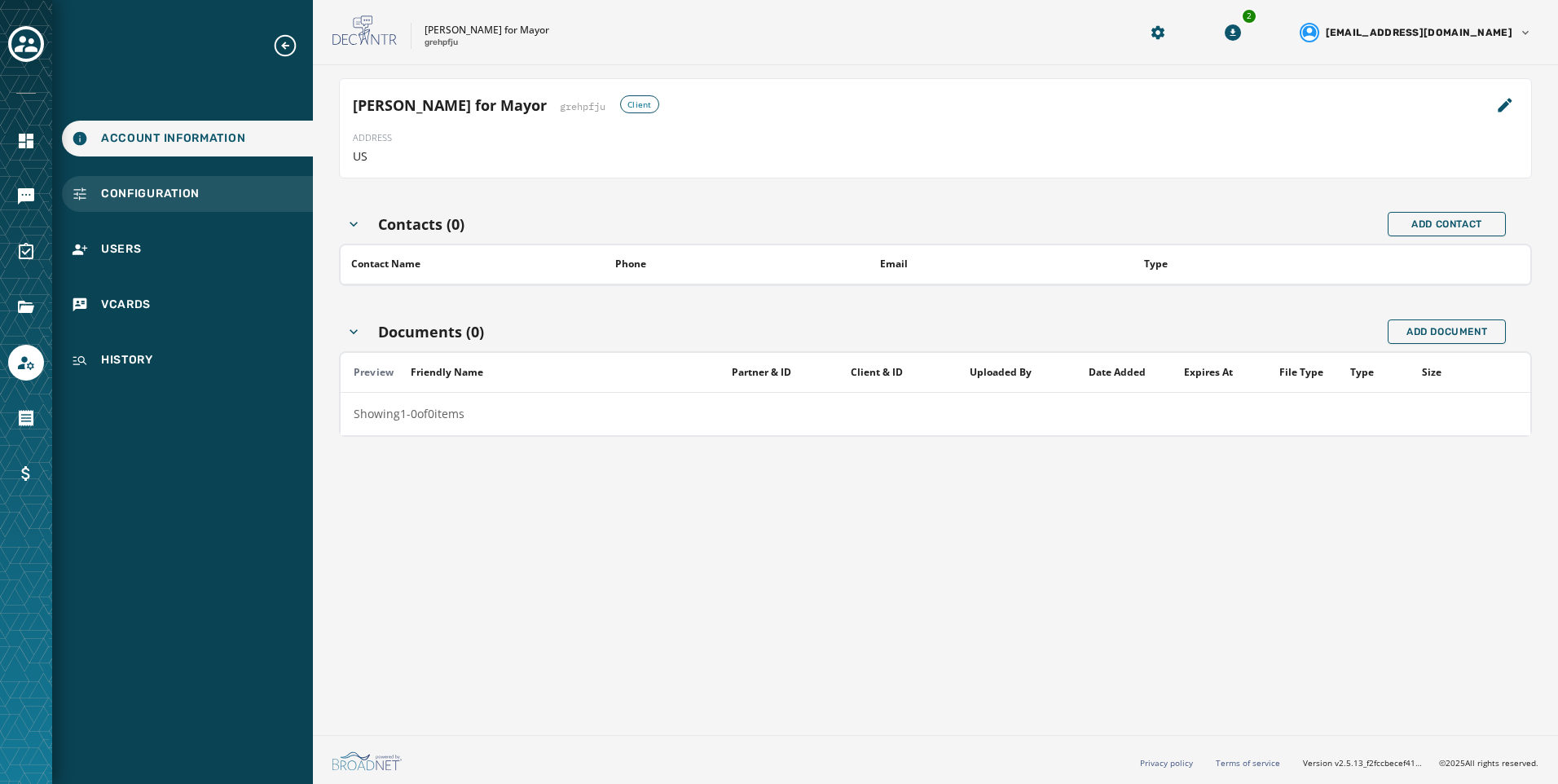
click at [161, 178] on div "Configuration" at bounding box center [187, 194] width 251 height 36
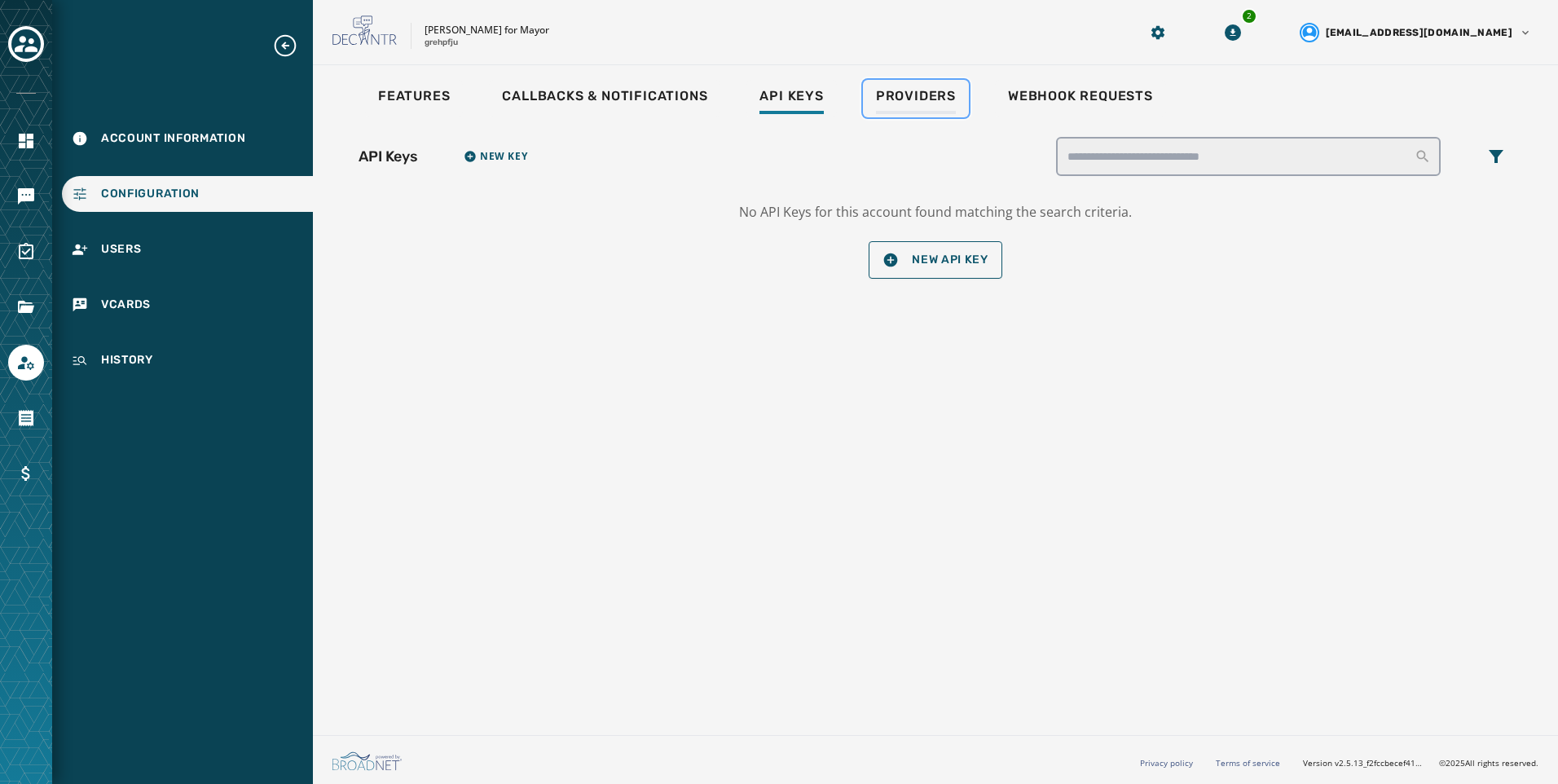
click at [876, 105] on div "Providers" at bounding box center [915, 100] width 80 height 26
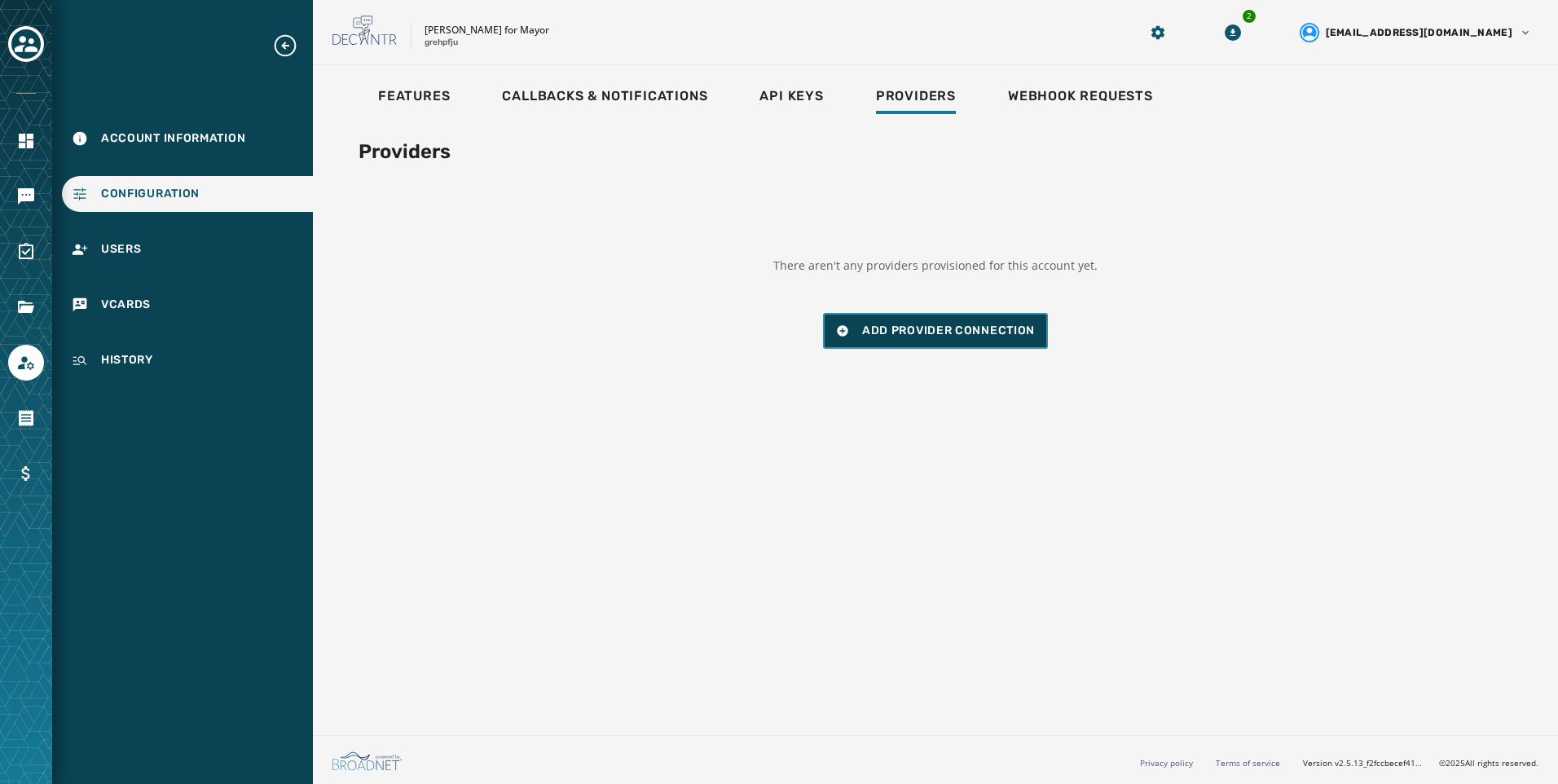
click at [882, 327] on span "Add Provider Connection" at bounding box center [948, 330] width 172 height 16
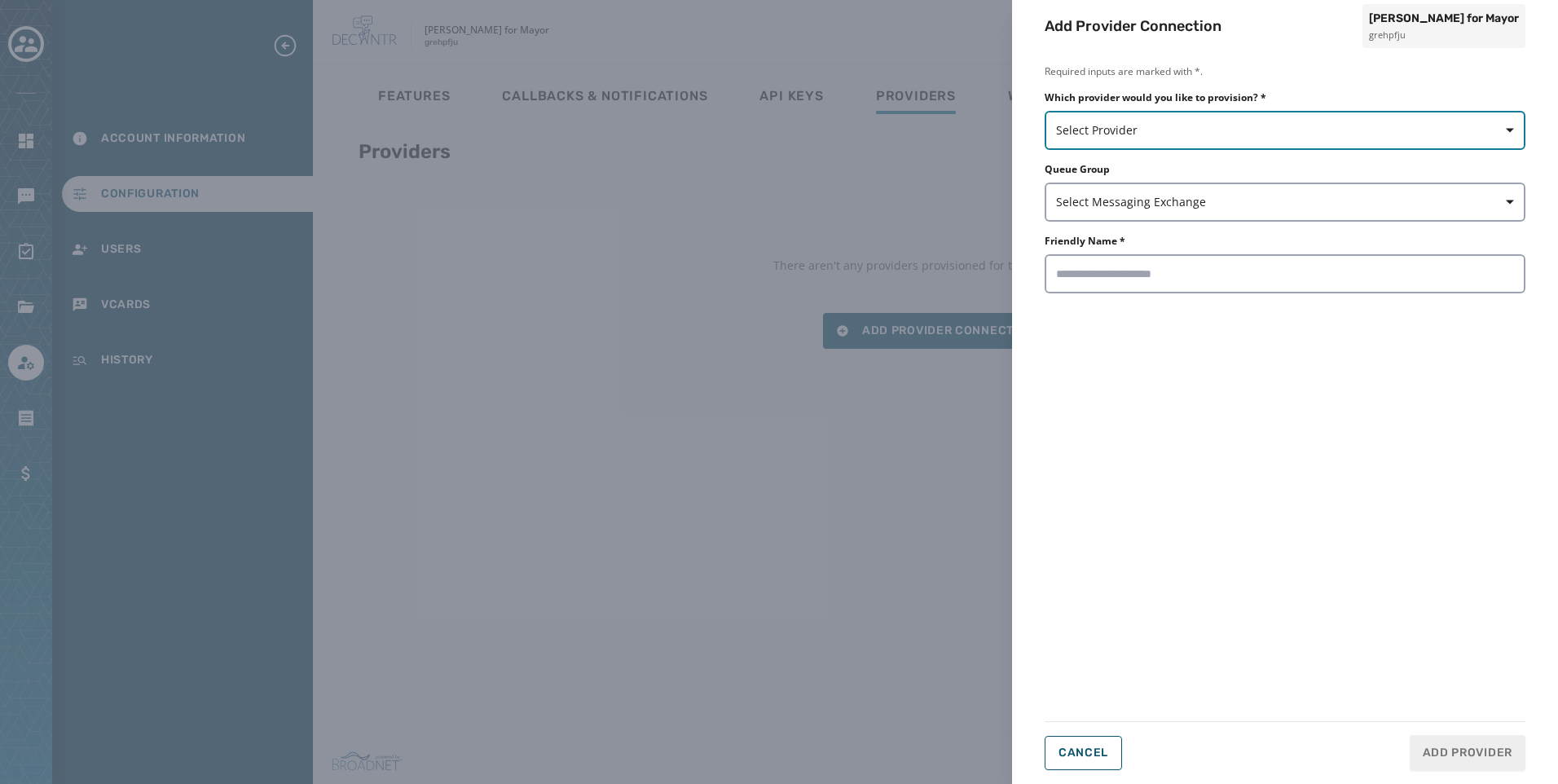
click at [1150, 145] on button "Select Provider" at bounding box center [1284, 130] width 481 height 39
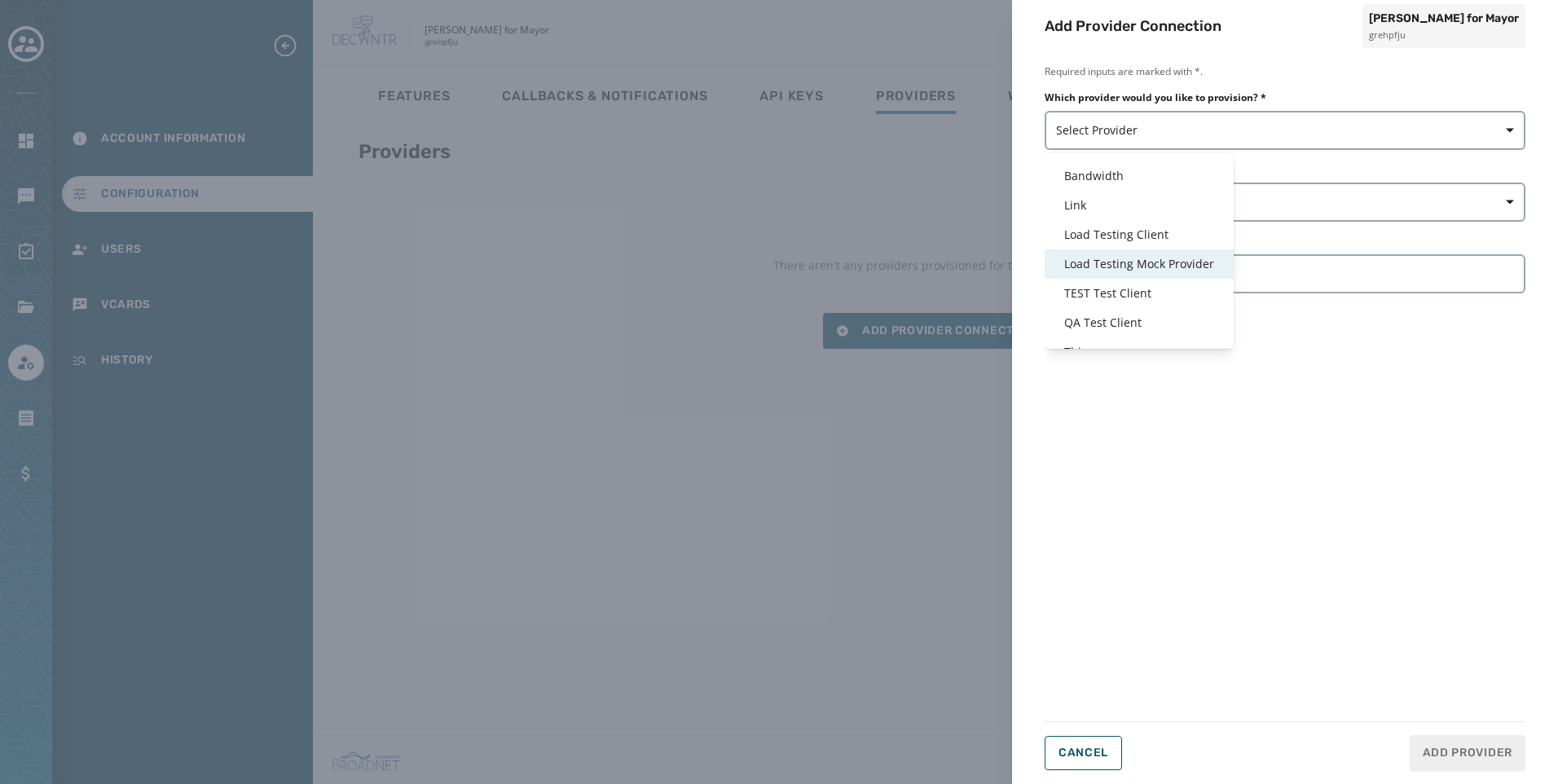
scroll to position [39, 0]
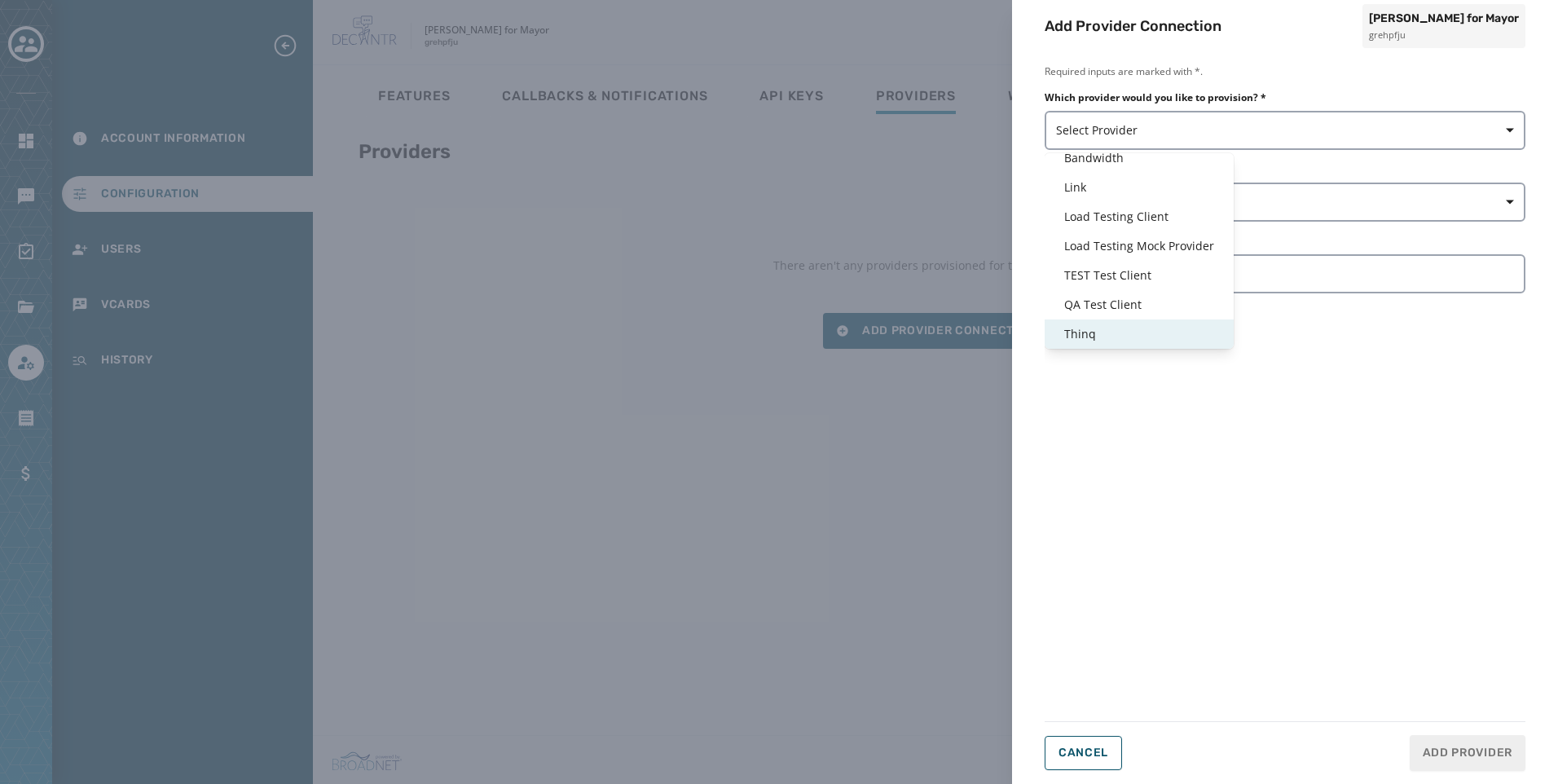
click at [1110, 327] on span "Thinq" at bounding box center [1140, 333] width 150 height 16
type input "*****"
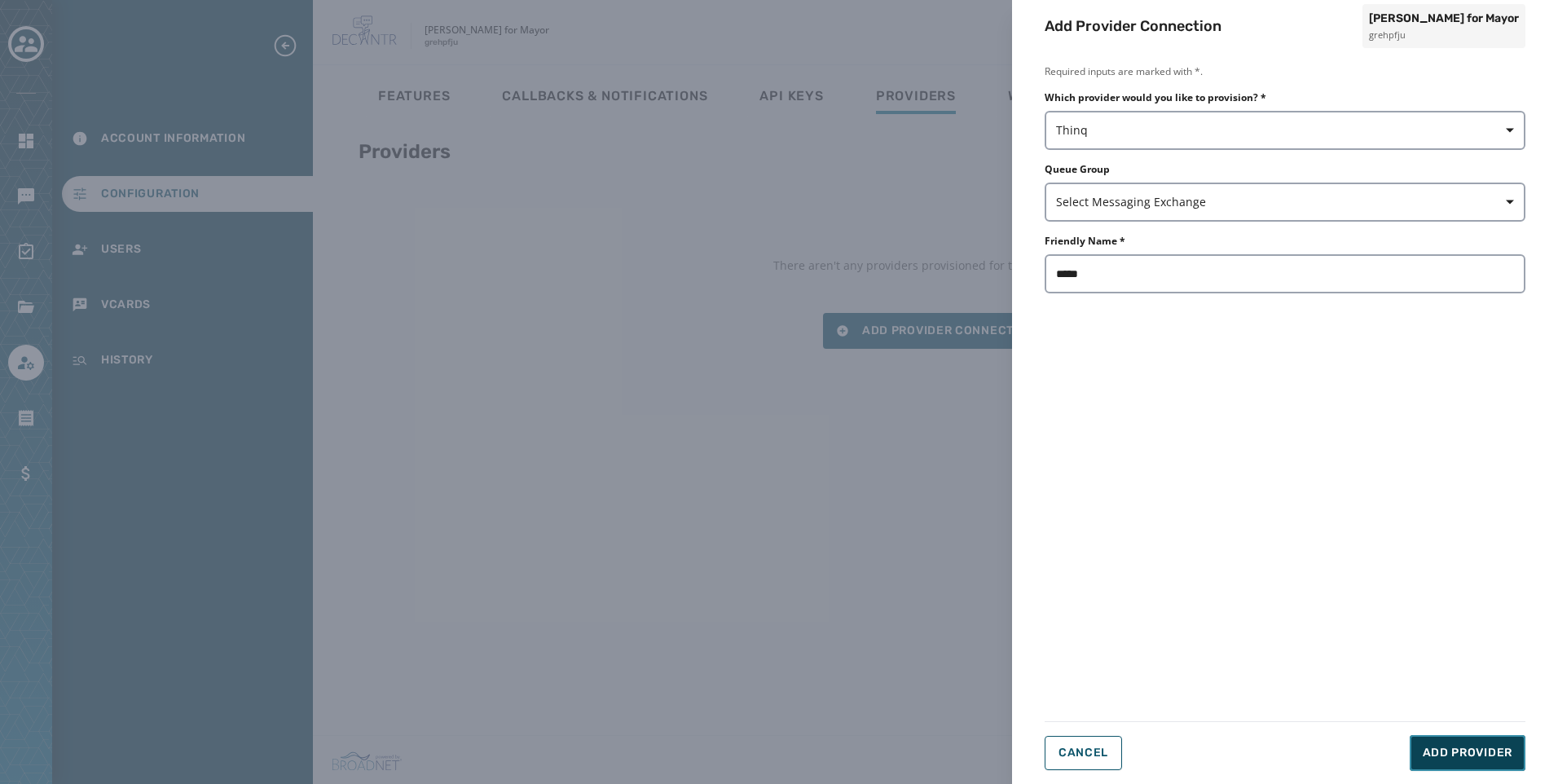
click at [1483, 749] on span "Add Provider" at bounding box center [1467, 752] width 90 height 16
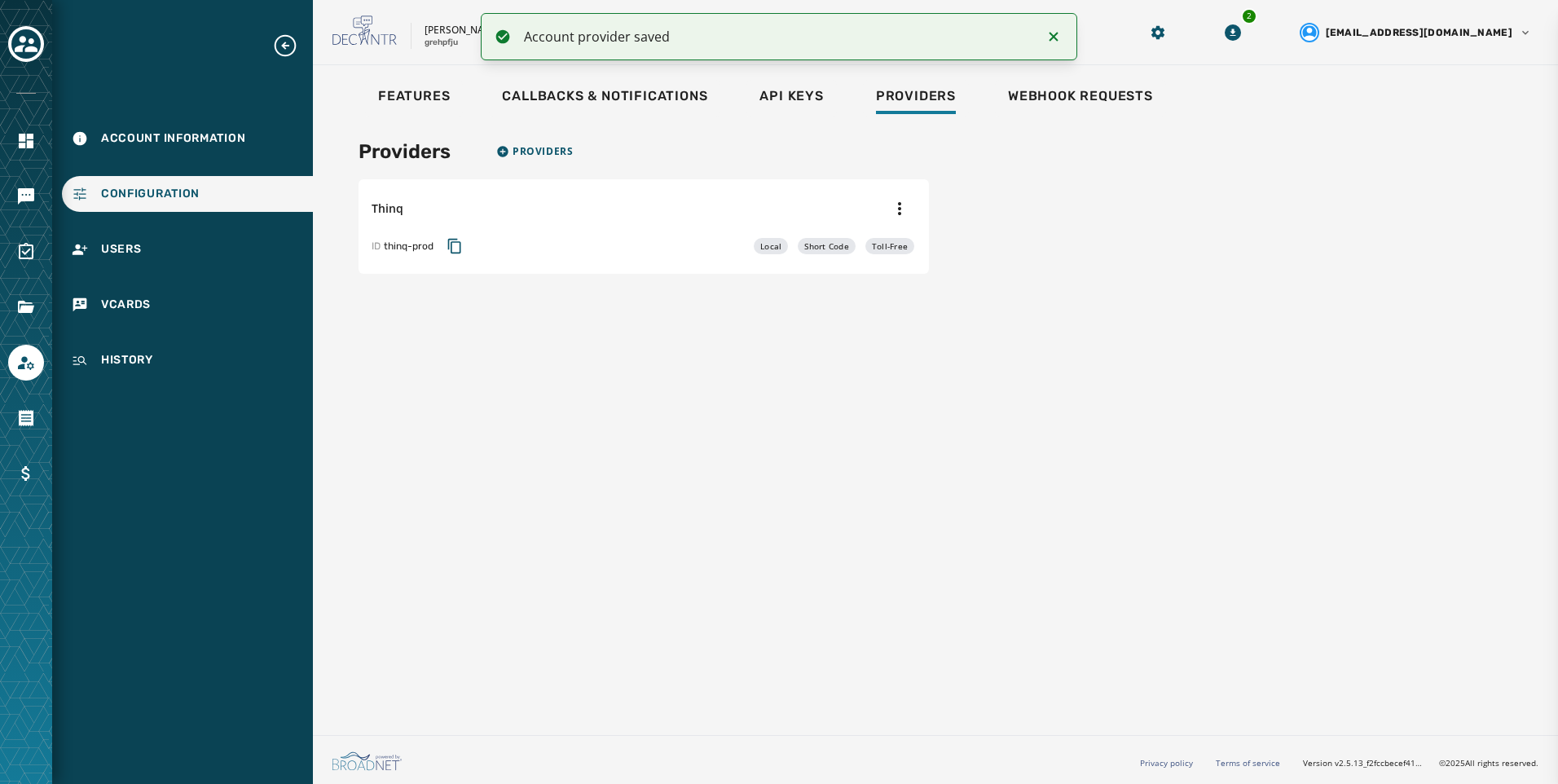
click at [441, 103] on div "Add Provider Connection Russ Crawford for Mayor grehpfju Required inputs are ma…" at bounding box center [779, 392] width 1558 height 784
click at [439, 103] on span "Features" at bounding box center [413, 95] width 71 height 16
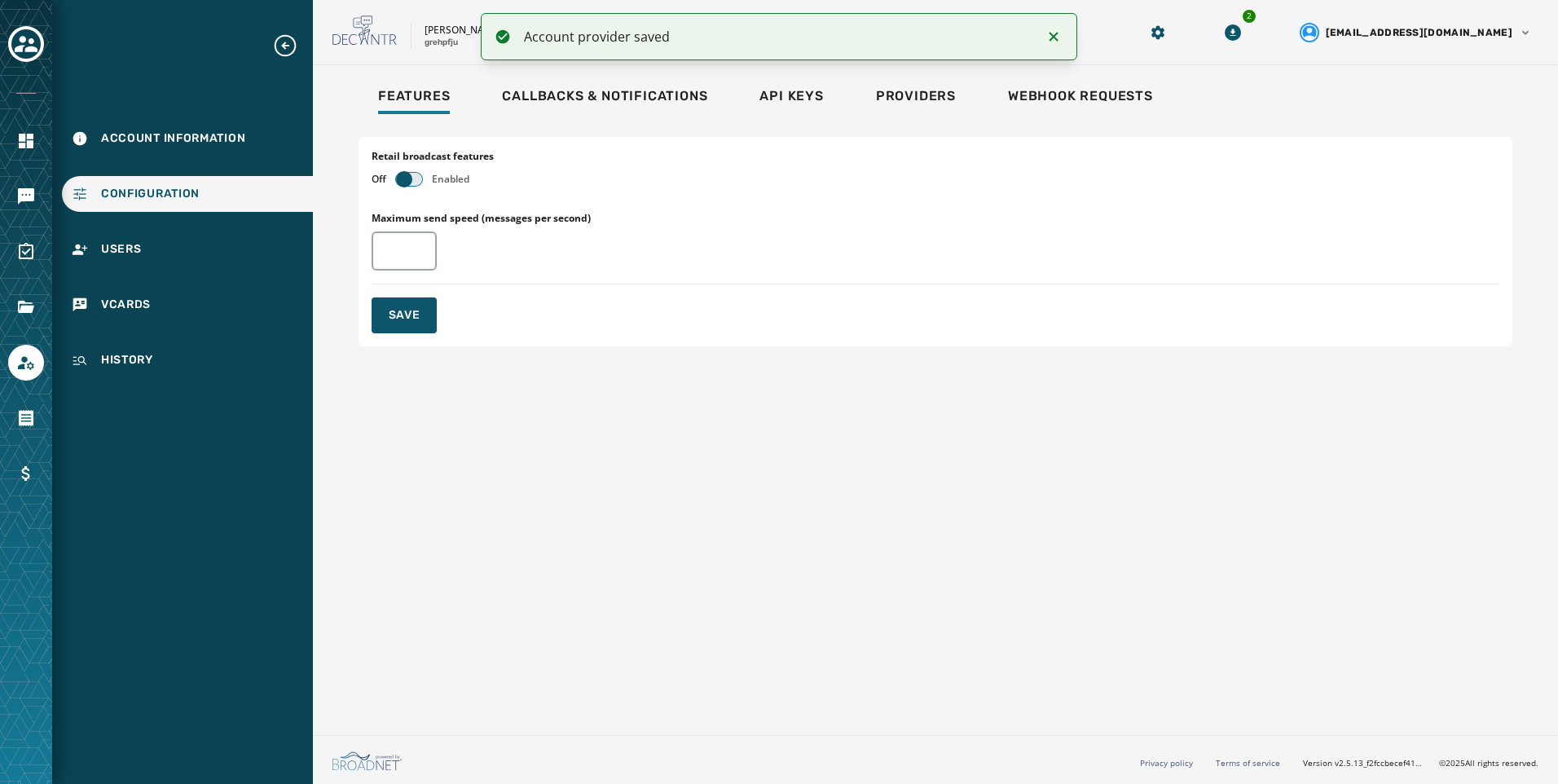
click at [407, 176] on span "button" at bounding box center [404, 179] width 16 height 16
click at [417, 327] on button "Save" at bounding box center [405, 315] width 66 height 36
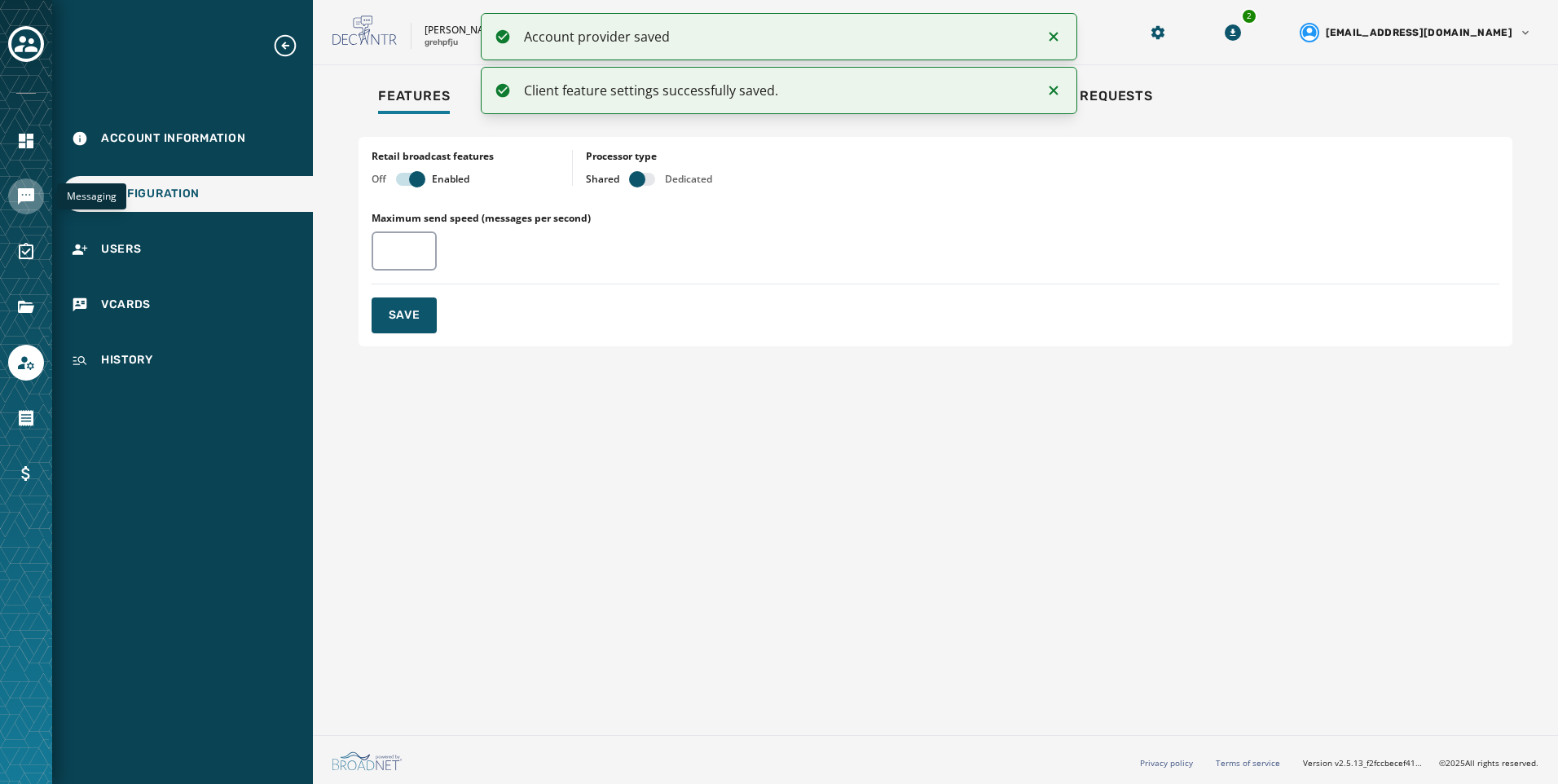
click at [22, 198] on icon "Navigate to Messaging" at bounding box center [26, 196] width 16 height 16
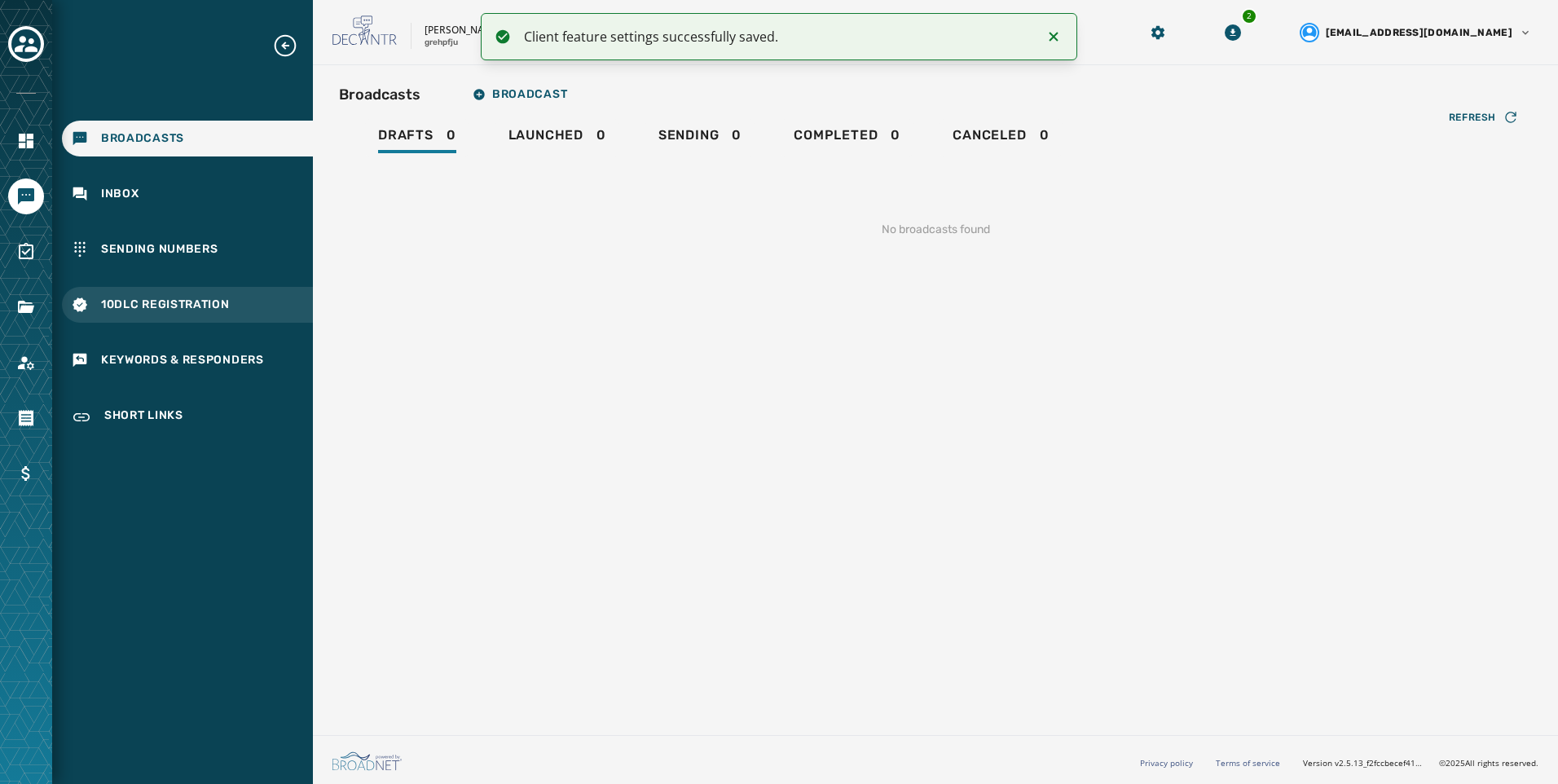
click at [231, 309] on div "10DLC Registration" at bounding box center [187, 304] width 251 height 36
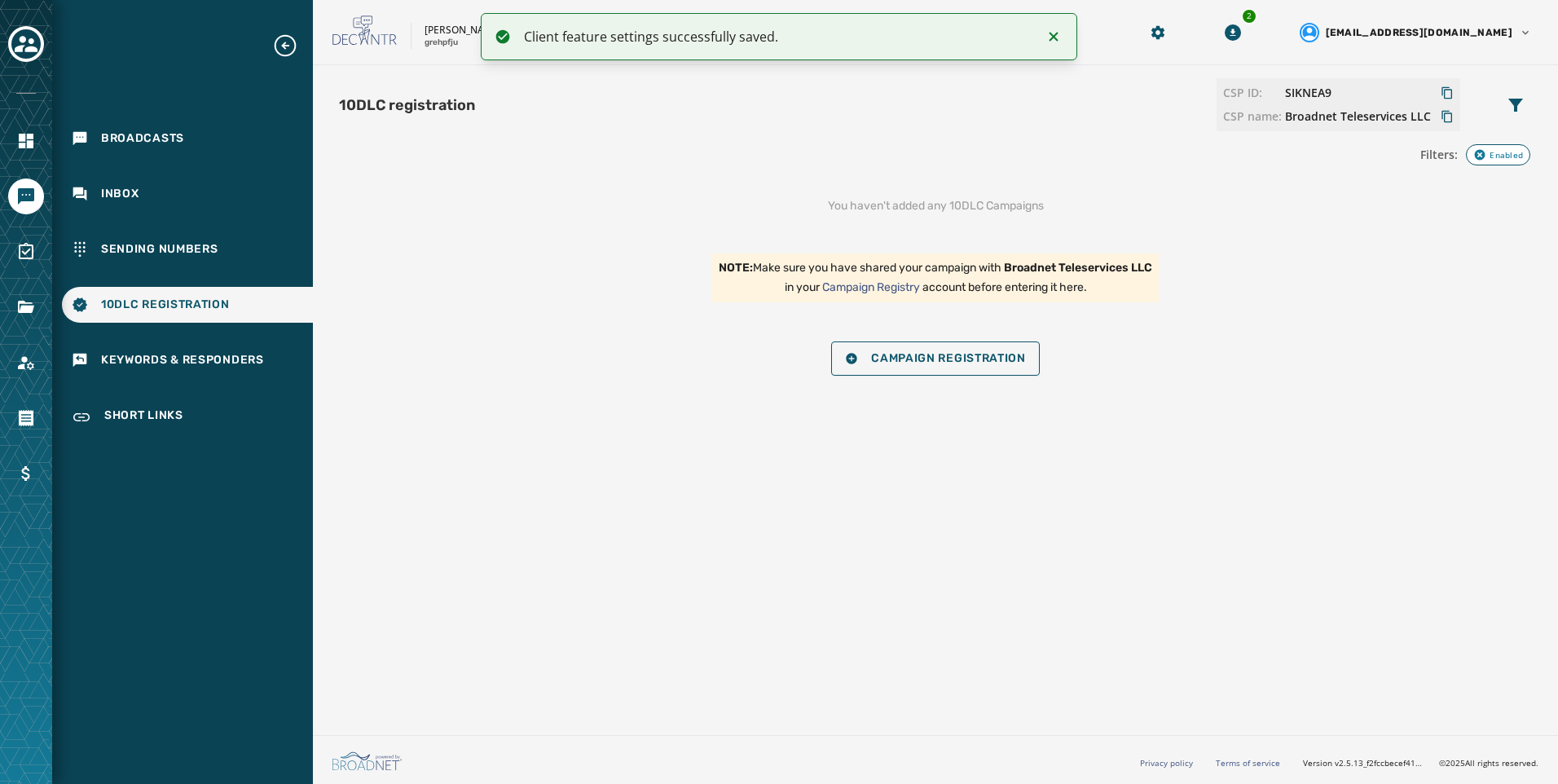
drag, startPoint x: 903, startPoint y: 335, endPoint x: 906, endPoint y: 362, distance: 27.2
click at [905, 341] on div "You haven't added any 10DLC Campaigns NOTE: Make sure you have shared your camp…" at bounding box center [936, 286] width 1193 height 217
click at [906, 362] on span "Campaign Registration" at bounding box center [936, 358] width 181 height 13
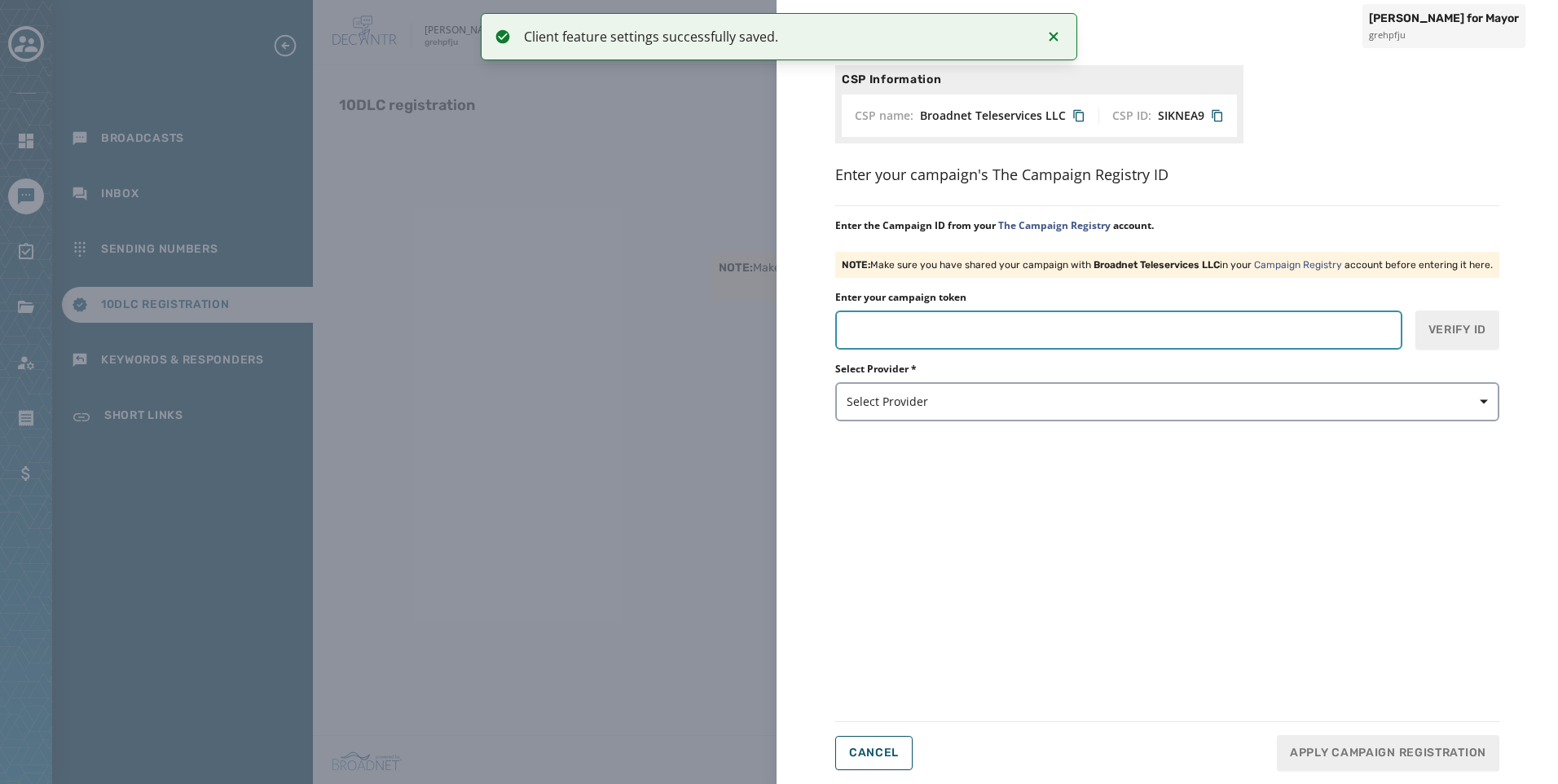
click at [1123, 326] on input "Enter your campaign token" at bounding box center [1119, 329] width 568 height 39
paste input "*******"
type input "*******"
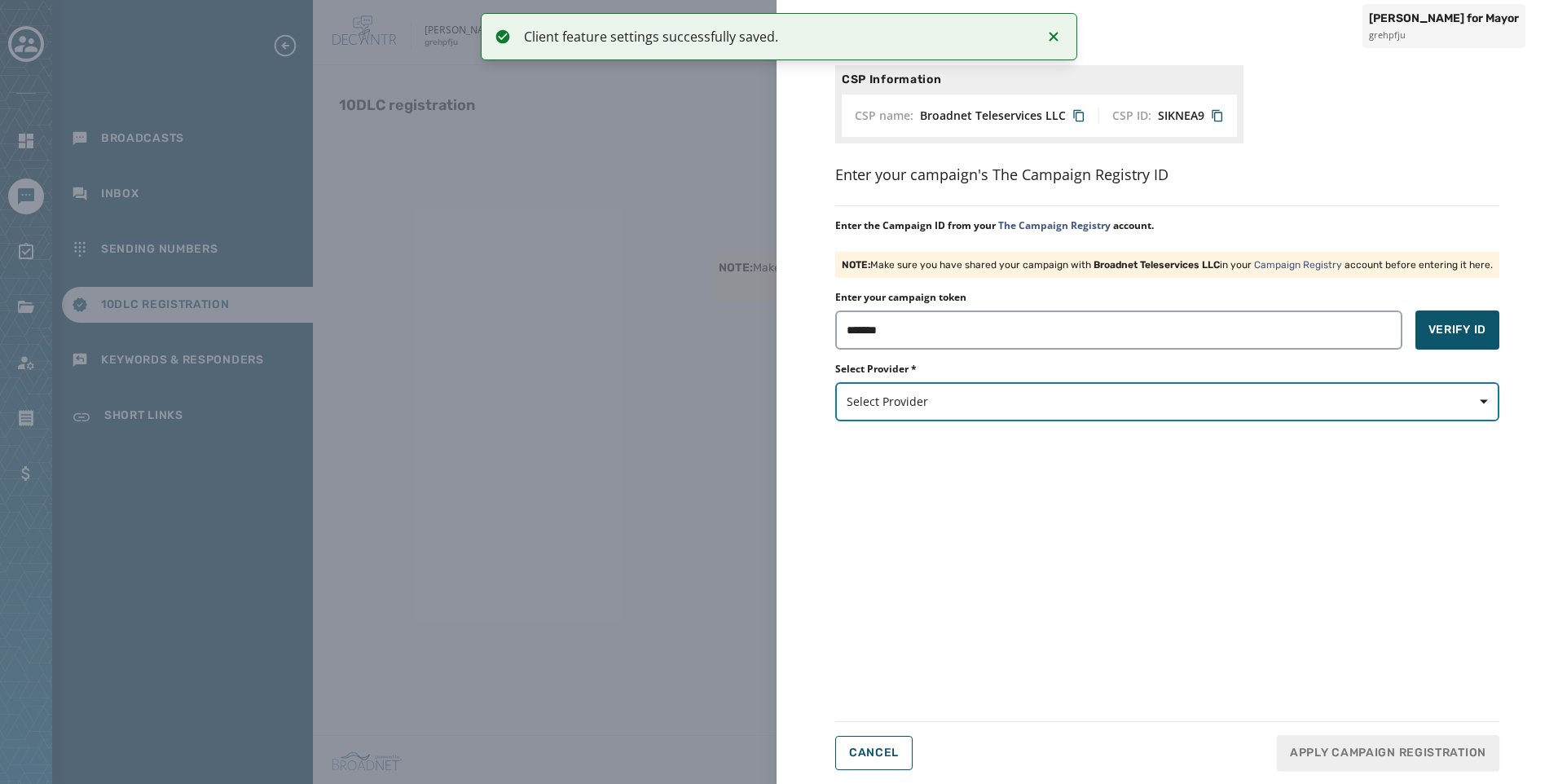
click at [1093, 389] on button "Select Provider" at bounding box center [1167, 402] width 664 height 39
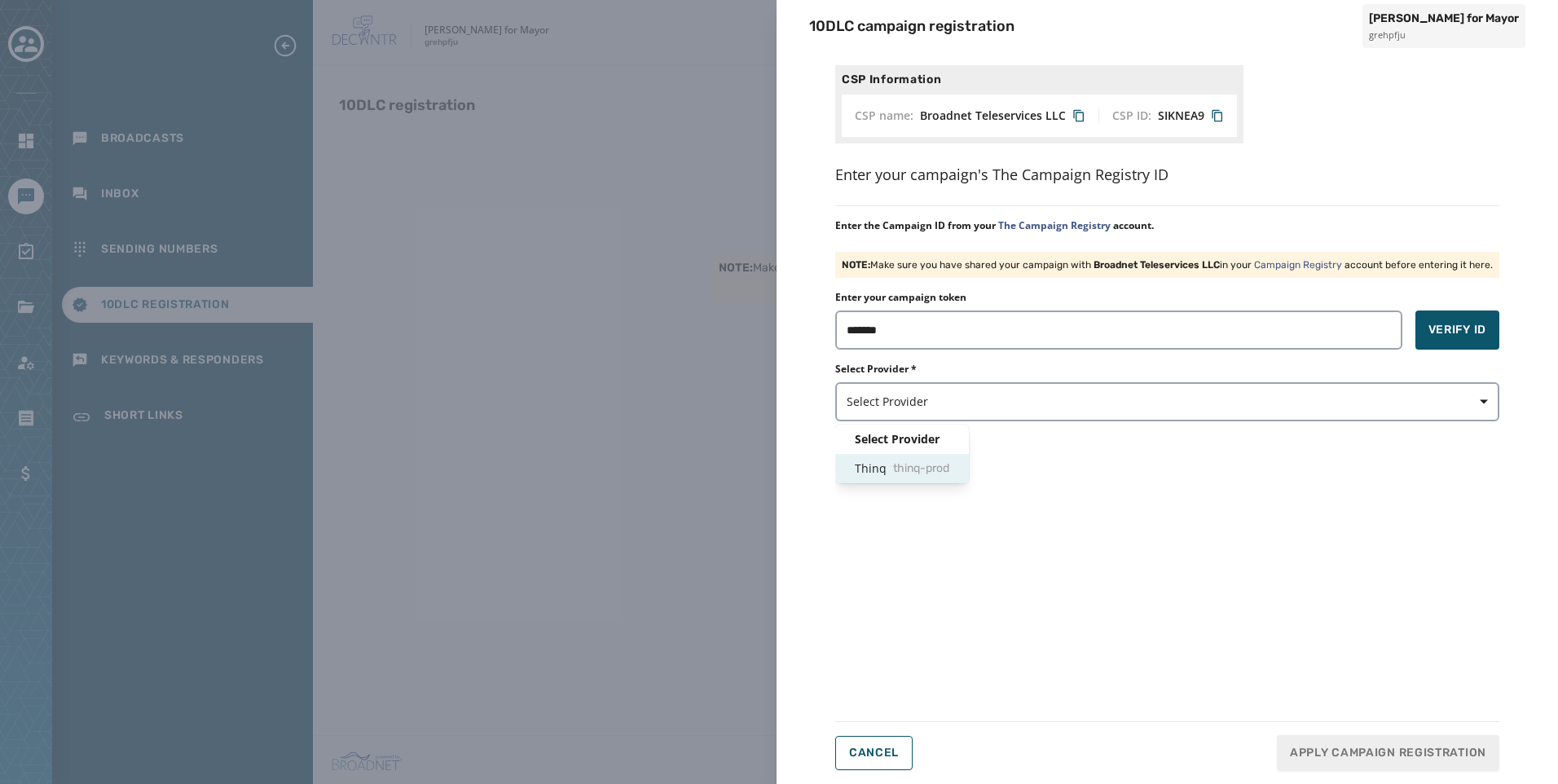
click at [897, 458] on div "Thinq thinq-prod" at bounding box center [902, 468] width 134 height 29
click at [1457, 330] on span "Verify ID" at bounding box center [1458, 329] width 58 height 16
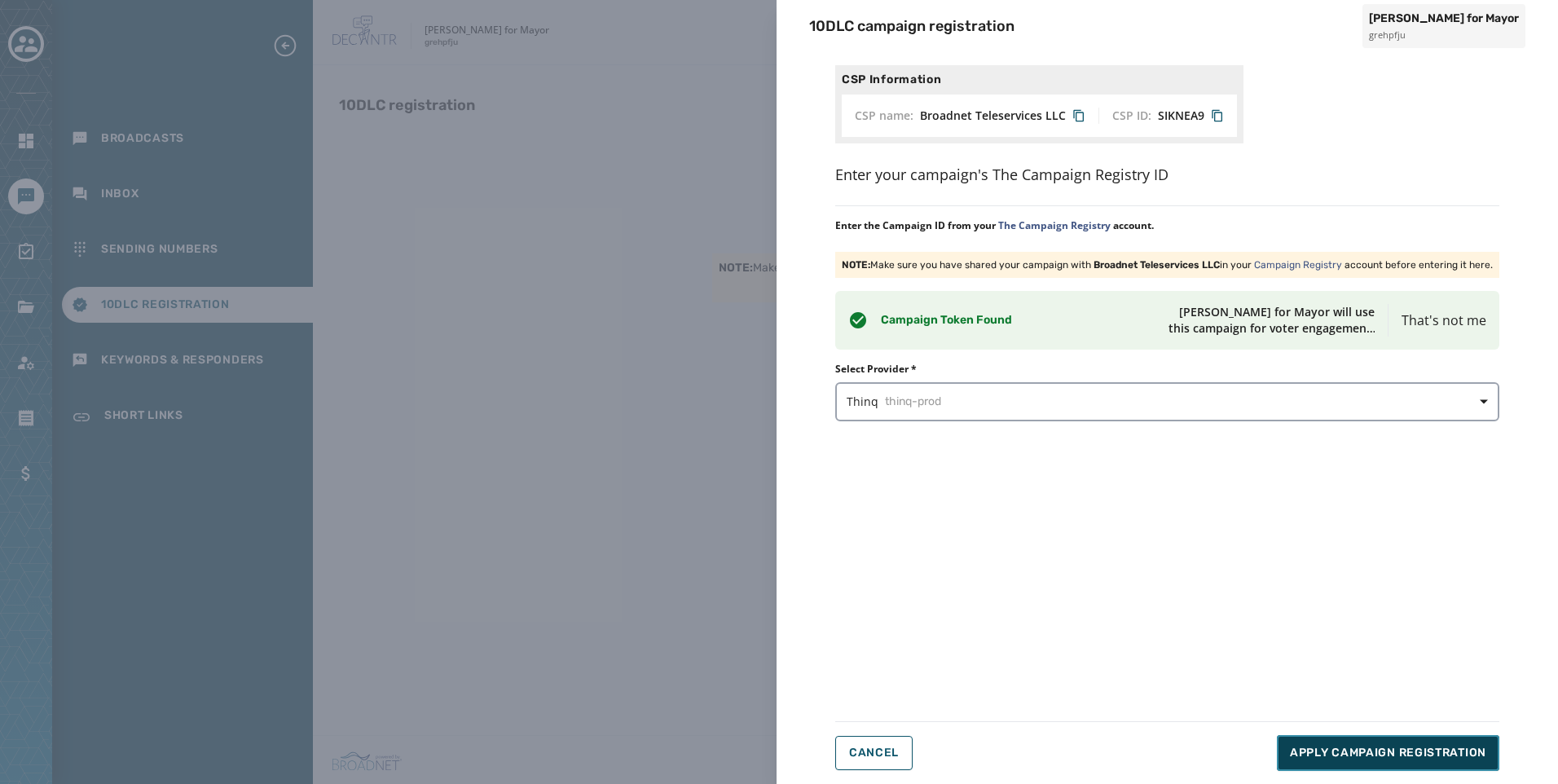
click at [1430, 751] on span "Apply Campaign Registration" at bounding box center [1388, 752] width 197 height 16
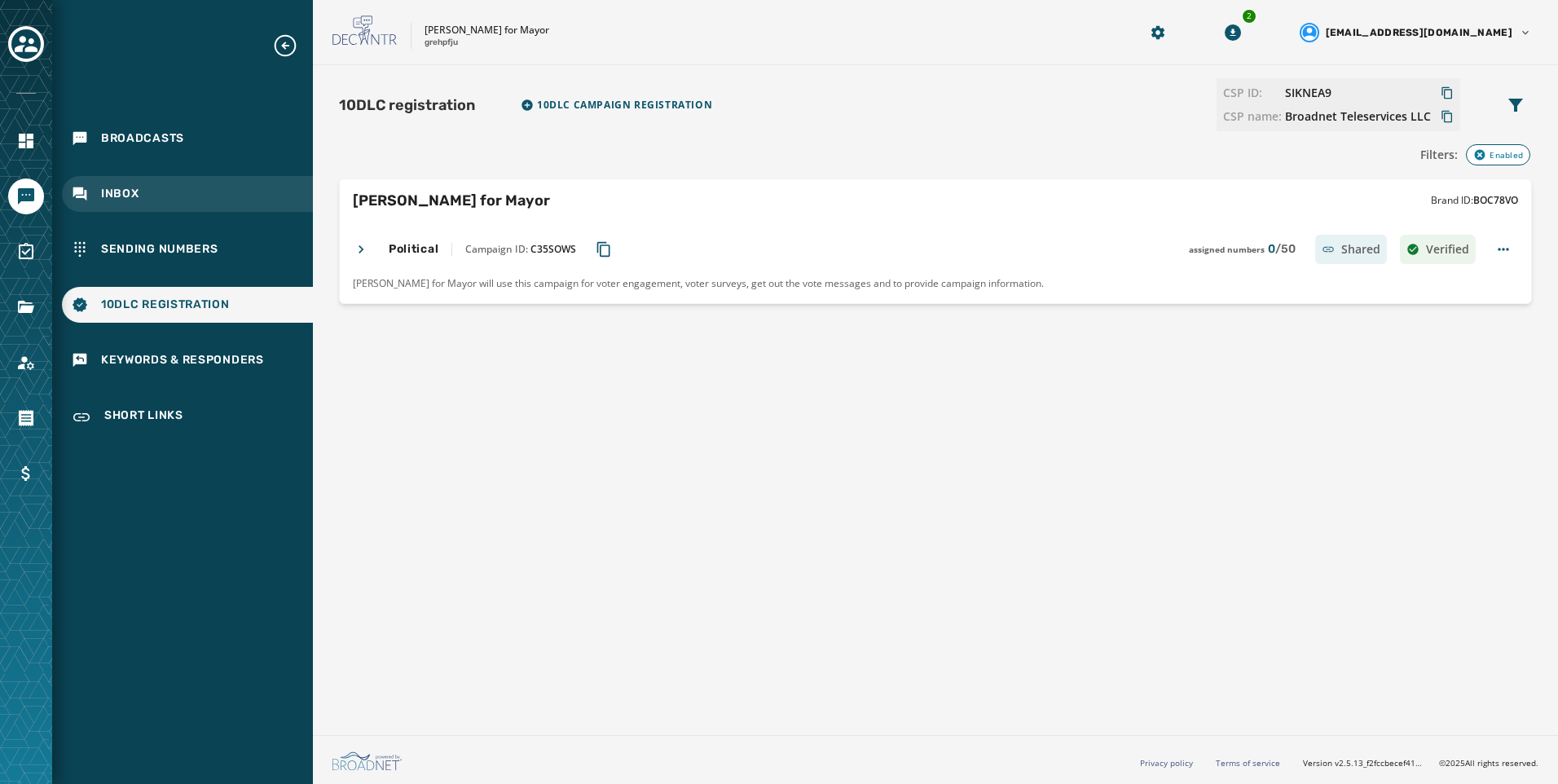
click at [225, 185] on div "Inbox" at bounding box center [187, 194] width 251 height 36
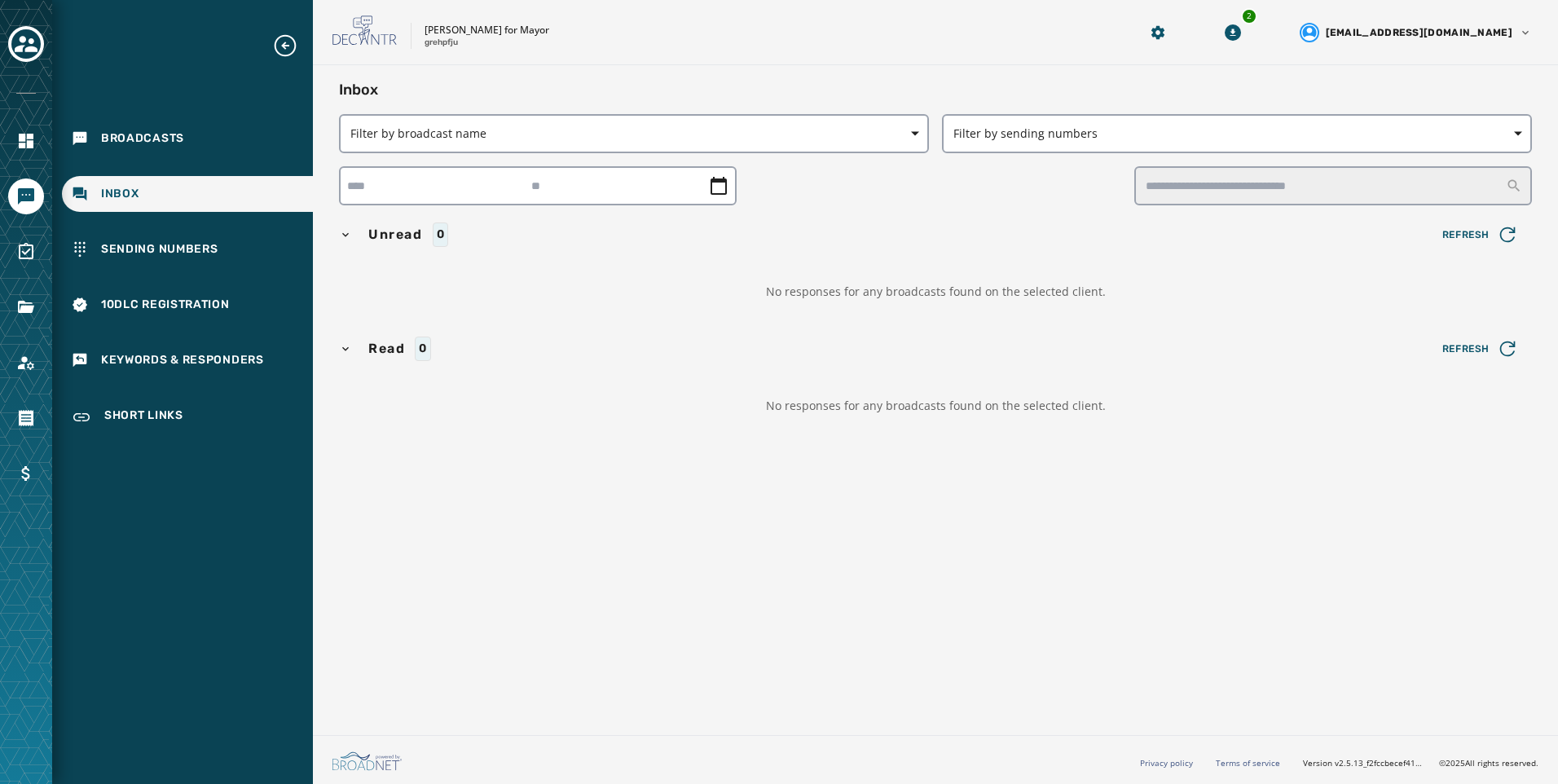
click at [236, 222] on div "Broadcasts Inbox Sending Numbers 10DLC Registration Keywords & Responders Short…" at bounding box center [182, 235] width 261 height 405
click at [230, 238] on div "Sending Numbers" at bounding box center [187, 248] width 251 height 36
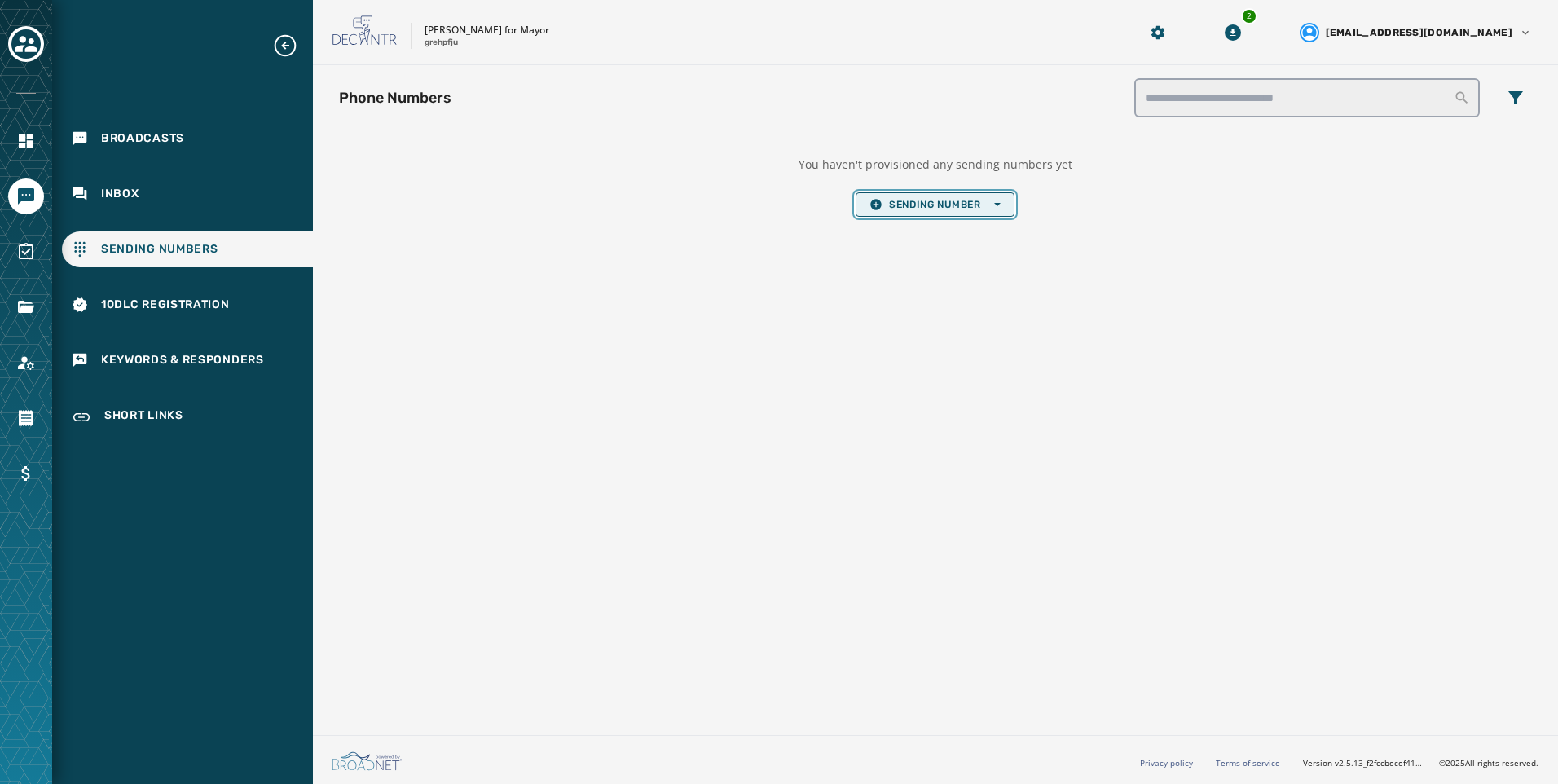
click at [937, 203] on span "Sending Number Open options" at bounding box center [934, 205] width 130 height 13
click at [935, 230] on span "Local Long Code" at bounding box center [934, 229] width 130 height 13
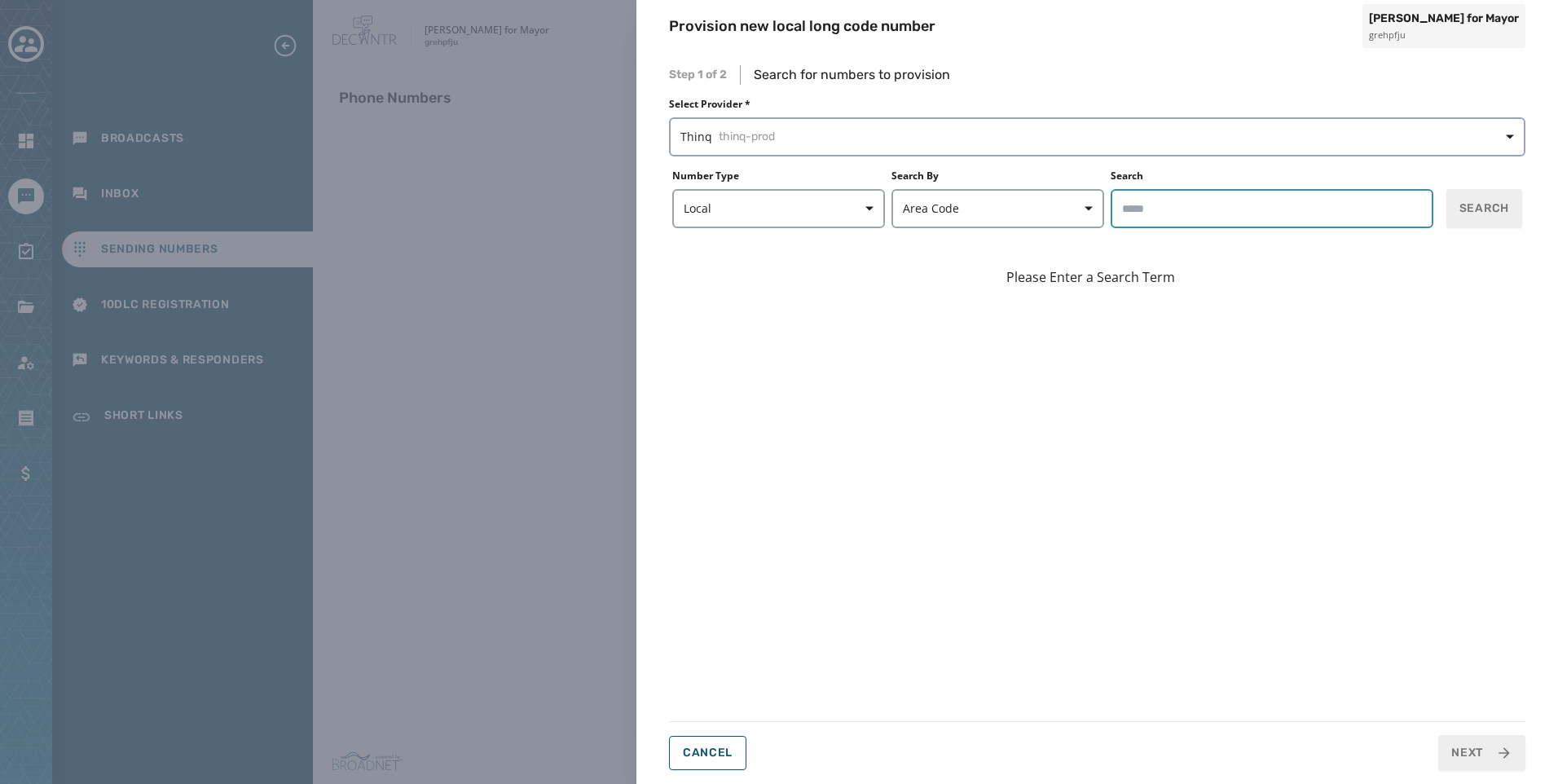
click at [1250, 214] on input "Search" at bounding box center [1272, 208] width 323 height 39
type input "*****"
click at [1488, 231] on div "Step 1 of 2 Search for numbers to provision Select Provider * Thinq thinq-prod …" at bounding box center [1096, 418] width 857 height 705
click at [1487, 219] on button "Search" at bounding box center [1484, 208] width 76 height 39
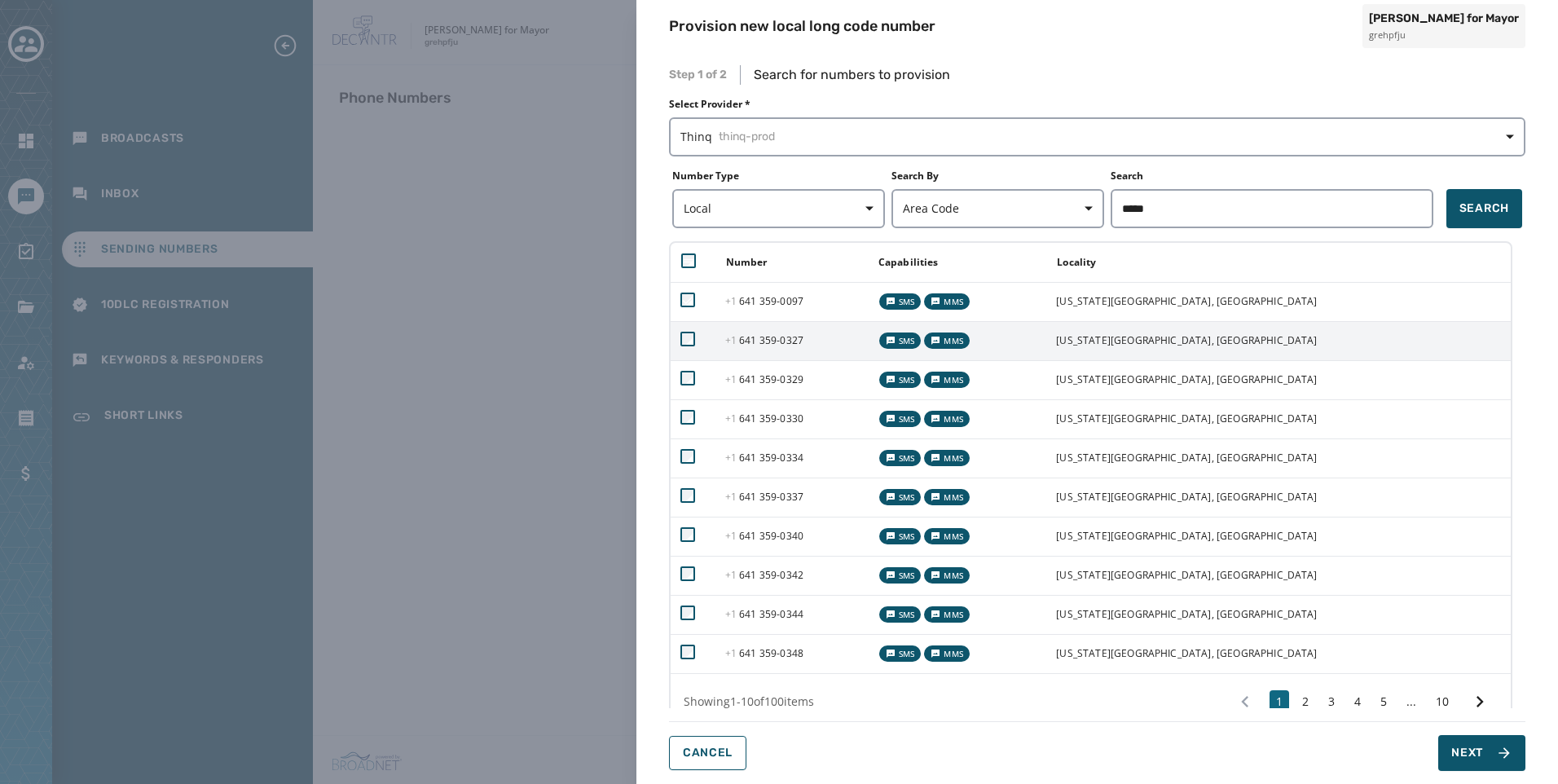
click at [687, 356] on td at bounding box center [693, 340] width 45 height 39
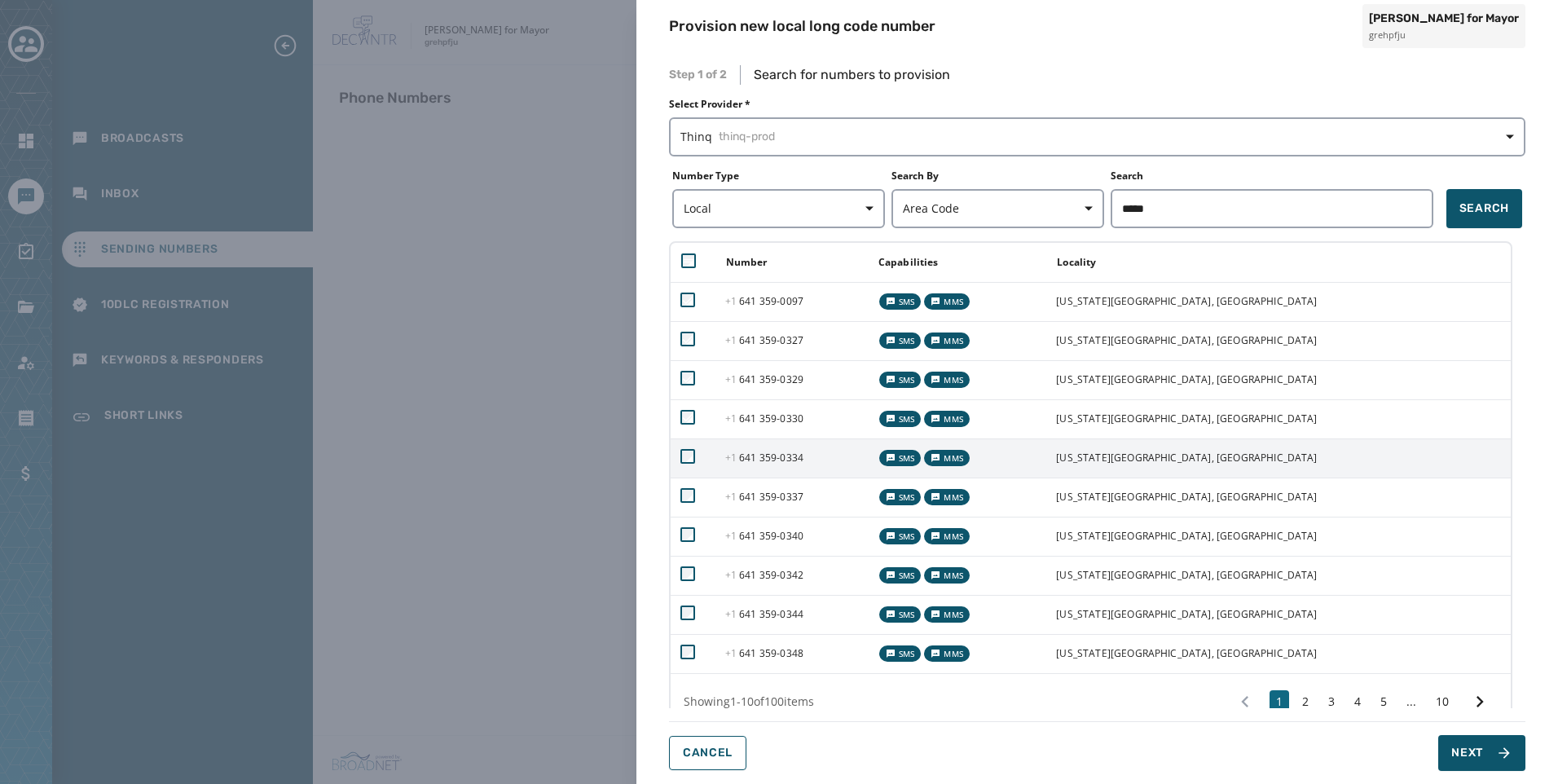
click at [682, 449] on td at bounding box center [693, 457] width 45 height 39
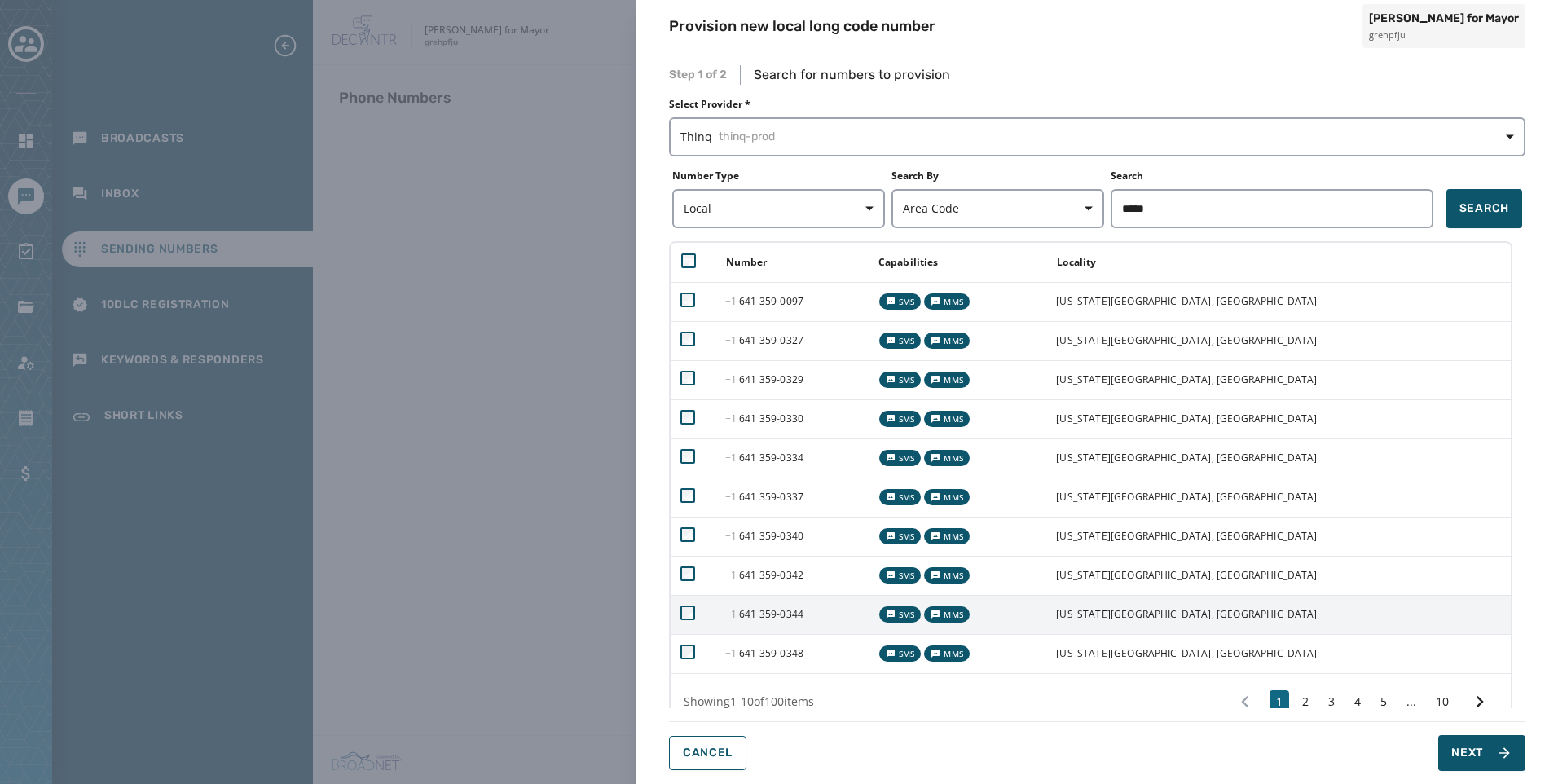
drag, startPoint x: 686, startPoint y: 604, endPoint x: 687, endPoint y: 627, distance: 23.0
click at [687, 604] on td at bounding box center [693, 614] width 45 height 39
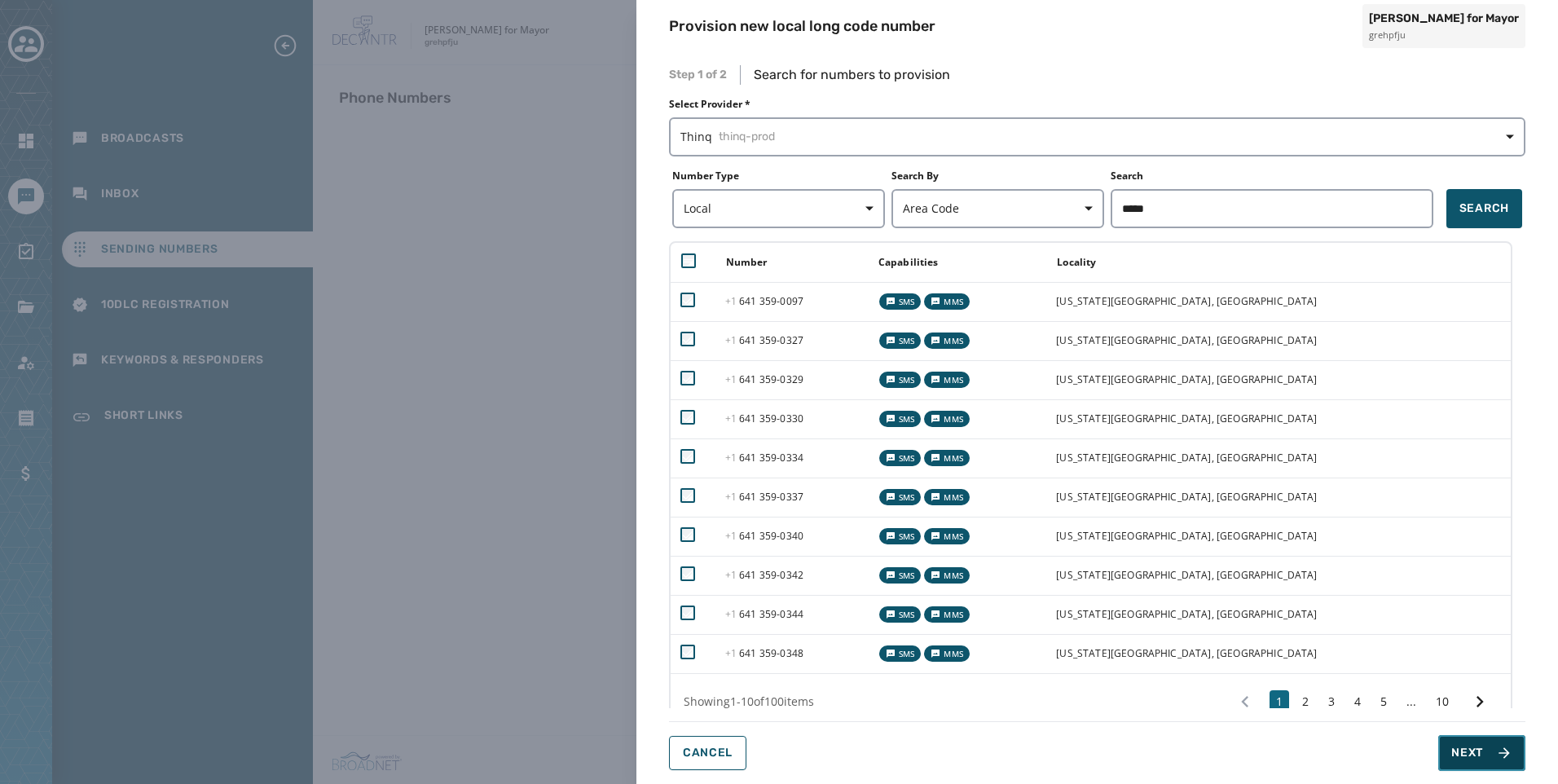
click at [1460, 749] on span "Next" at bounding box center [1466, 752] width 32 height 16
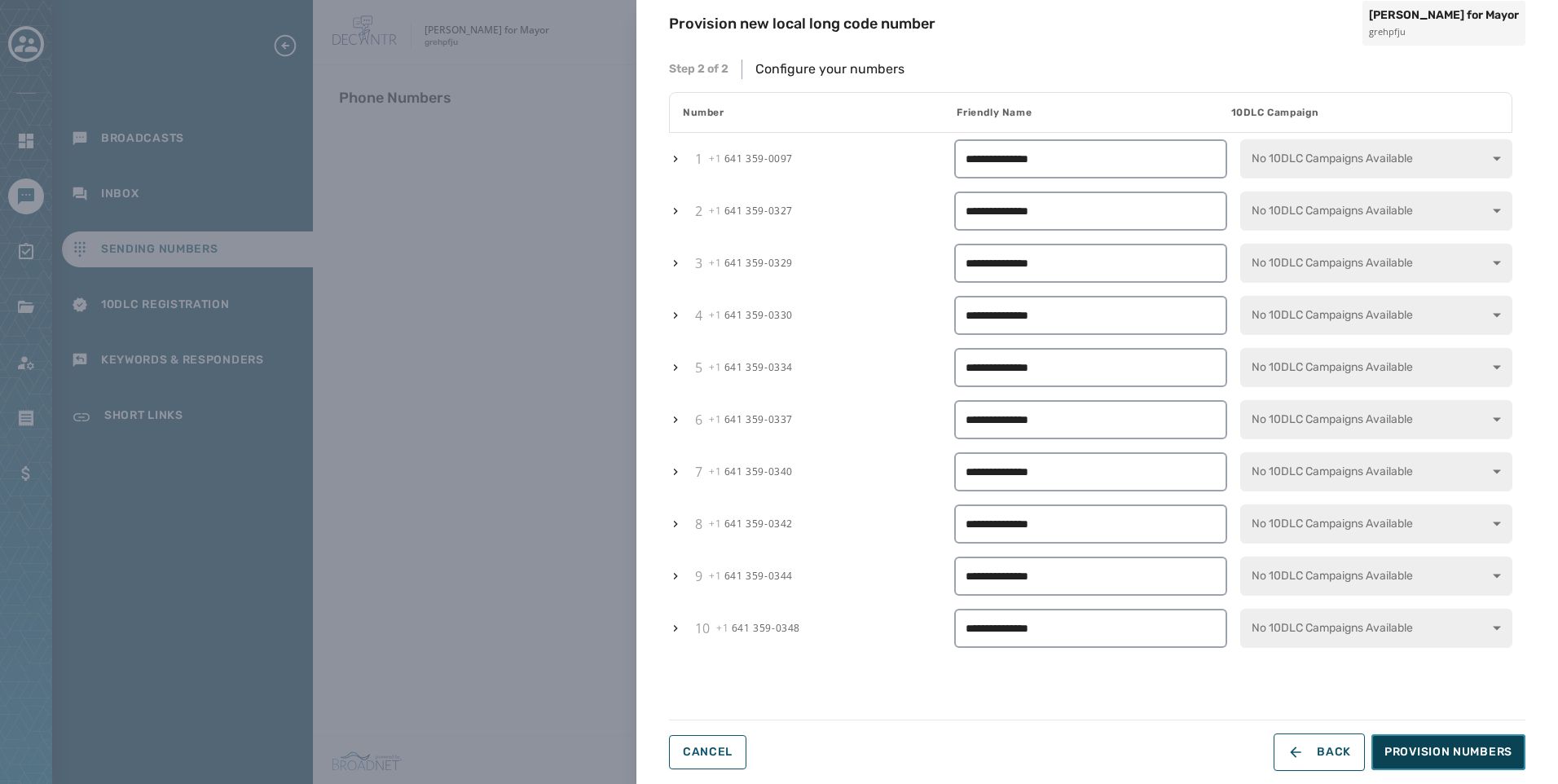
click at [1460, 749] on span "Provision Numbers" at bounding box center [1448, 751] width 128 height 16
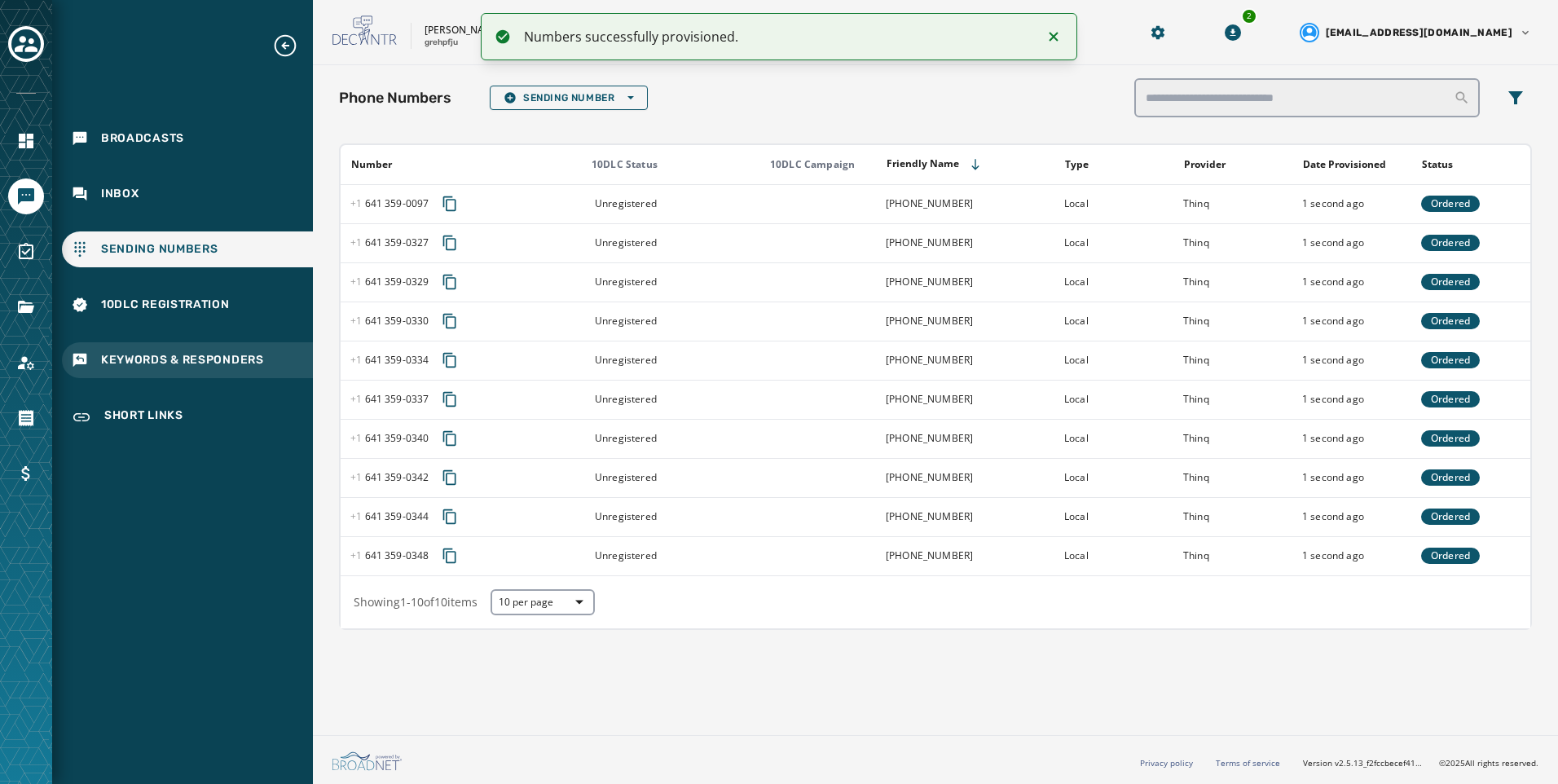
click at [142, 363] on span "Keywords & Responders" at bounding box center [182, 359] width 163 height 16
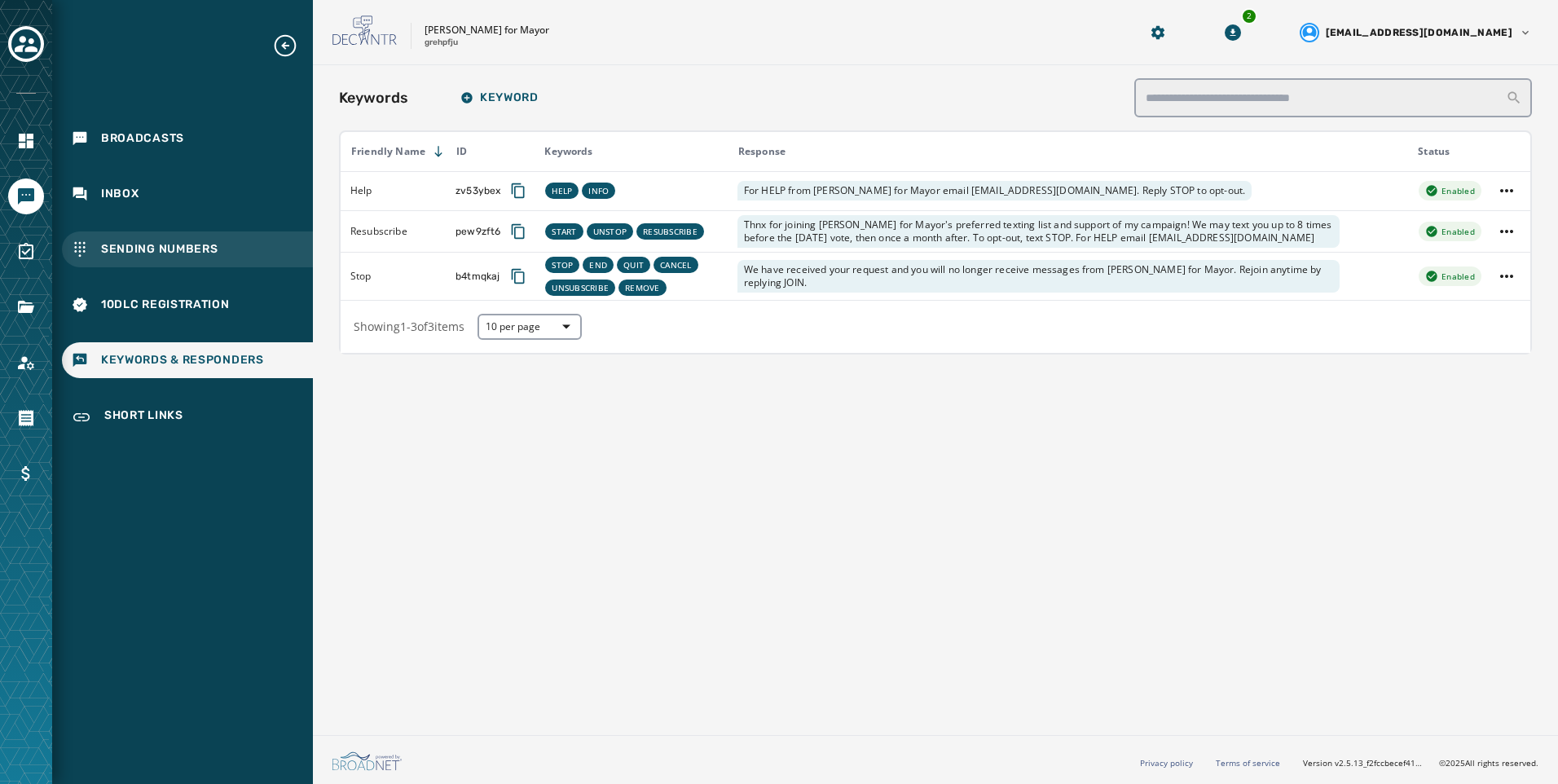
click at [162, 262] on div "Sending Numbers" at bounding box center [187, 248] width 251 height 36
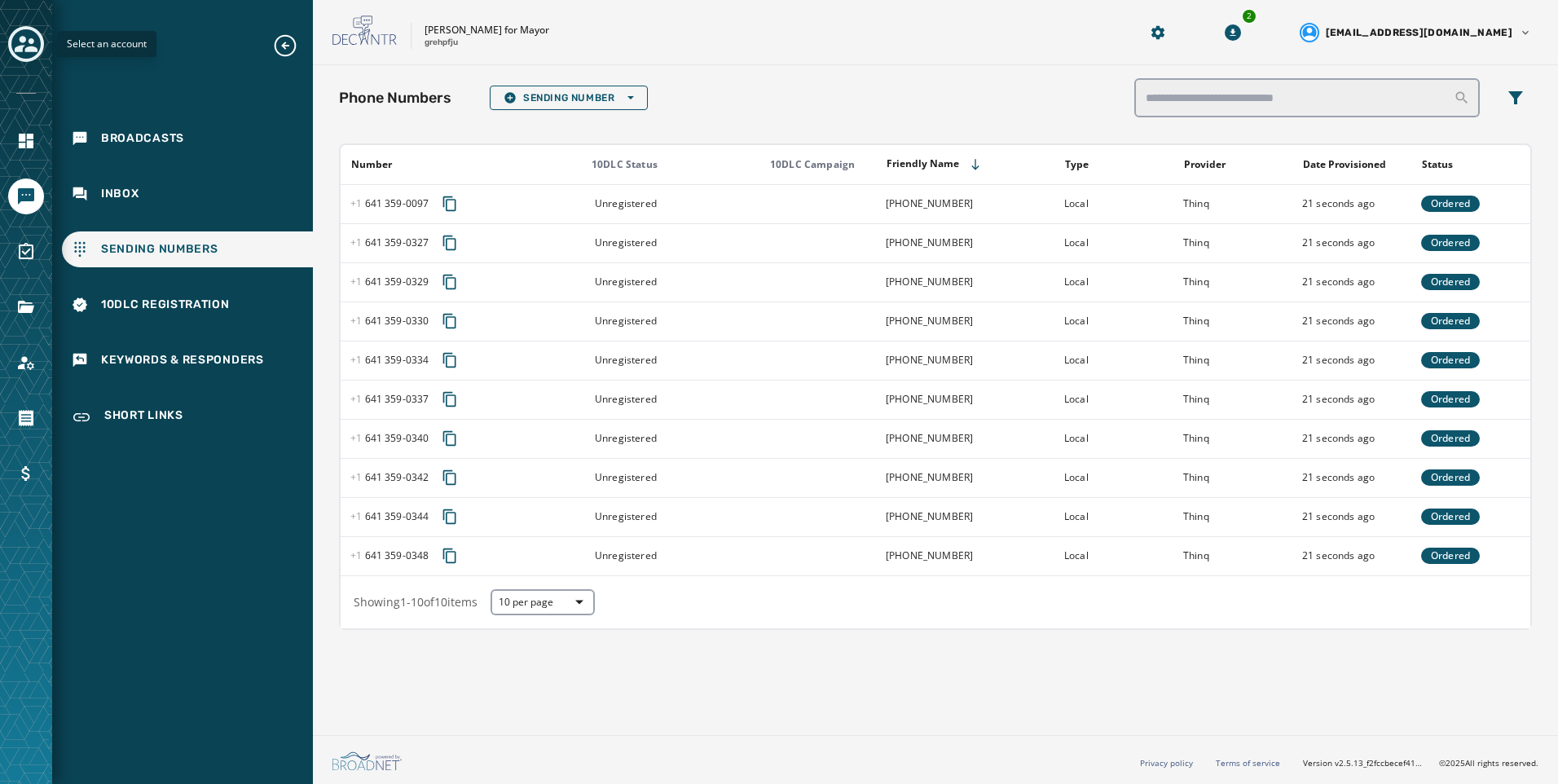
click at [21, 47] on icon "Toggle account select drawer" at bounding box center [26, 43] width 23 height 16
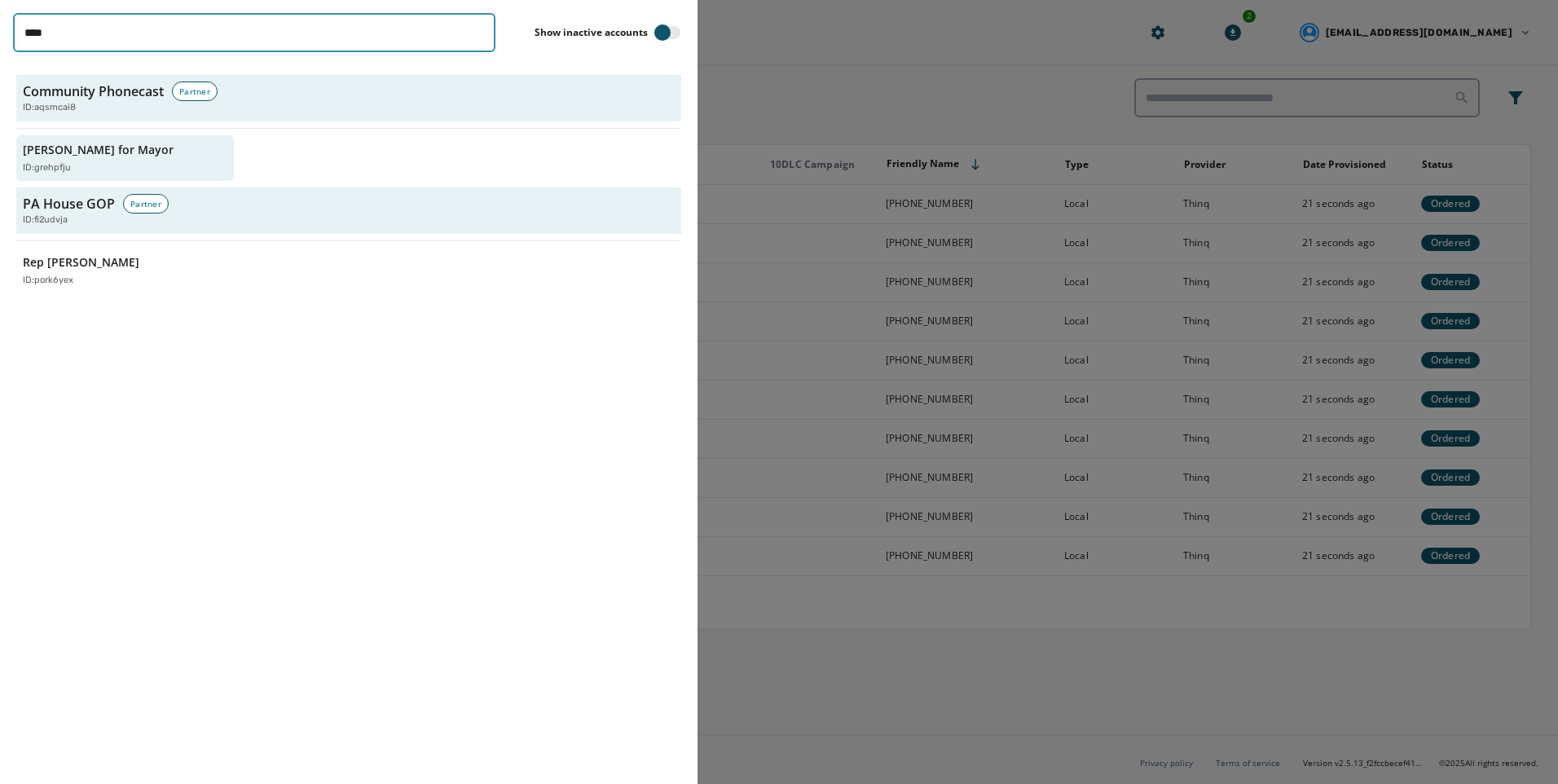
drag, startPoint x: 139, startPoint y: 23, endPoint x: -3, endPoint y: 21, distance: 142.0
click at [0, 21] on html "Broadcasts Inbox Sending Numbers 10DLC Registration Keywords & Responders Short…" at bounding box center [779, 392] width 1558 height 784
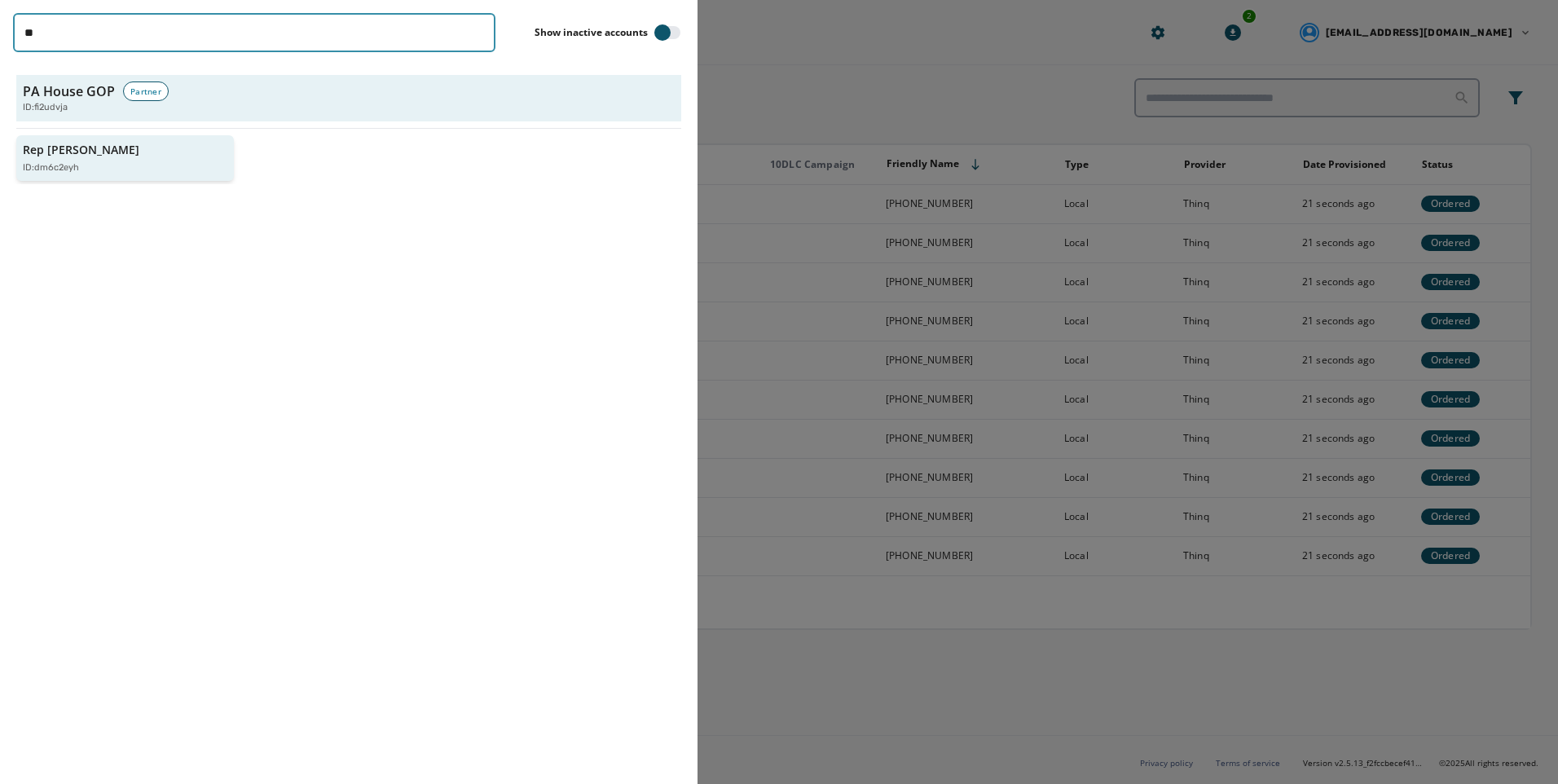
type input "**"
click at [67, 146] on p "Rep [PERSON_NAME]" at bounding box center [81, 149] width 117 height 16
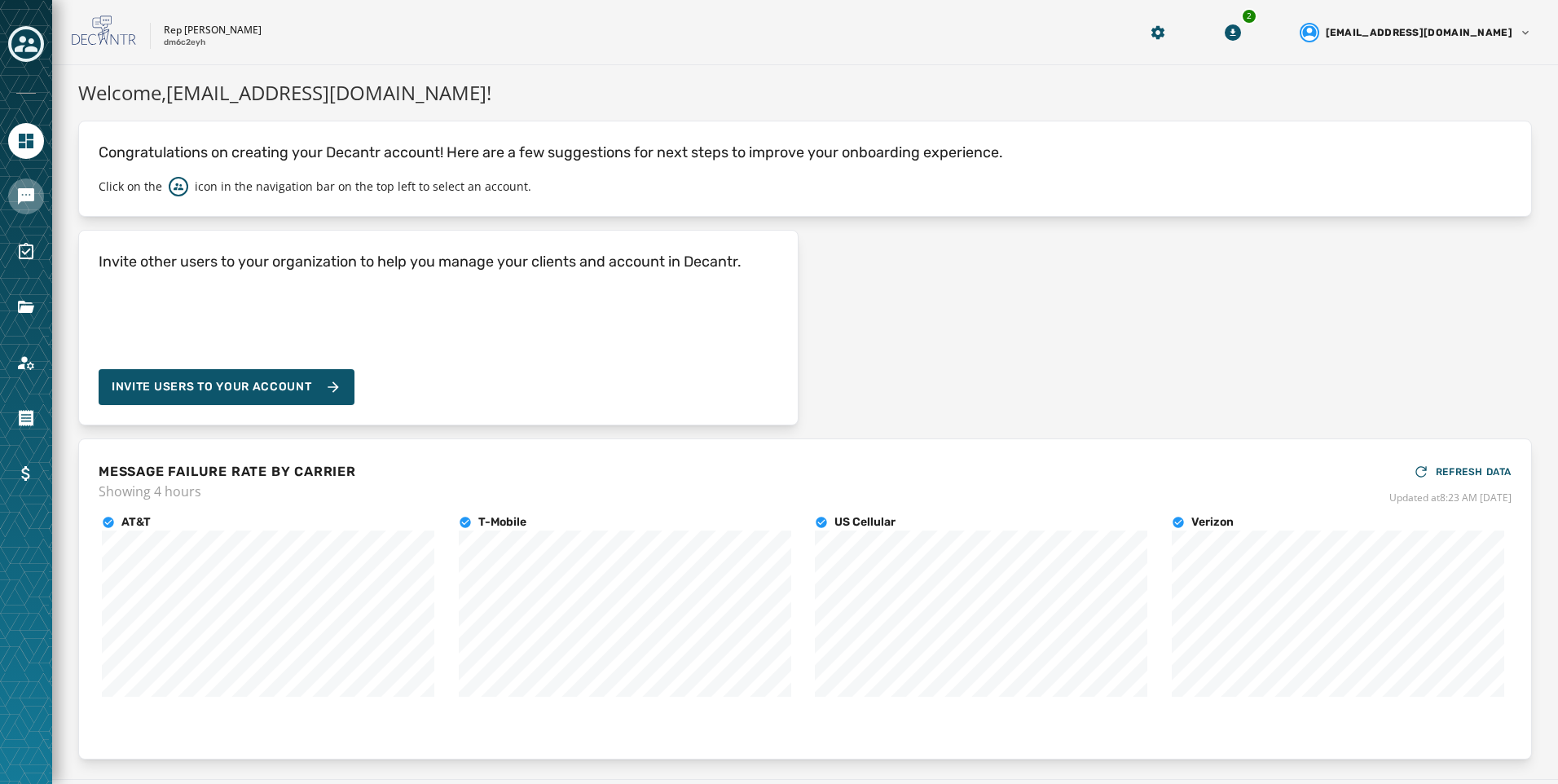
click at [31, 209] on link "Navigate to Messaging" at bounding box center [25, 196] width 36 height 36
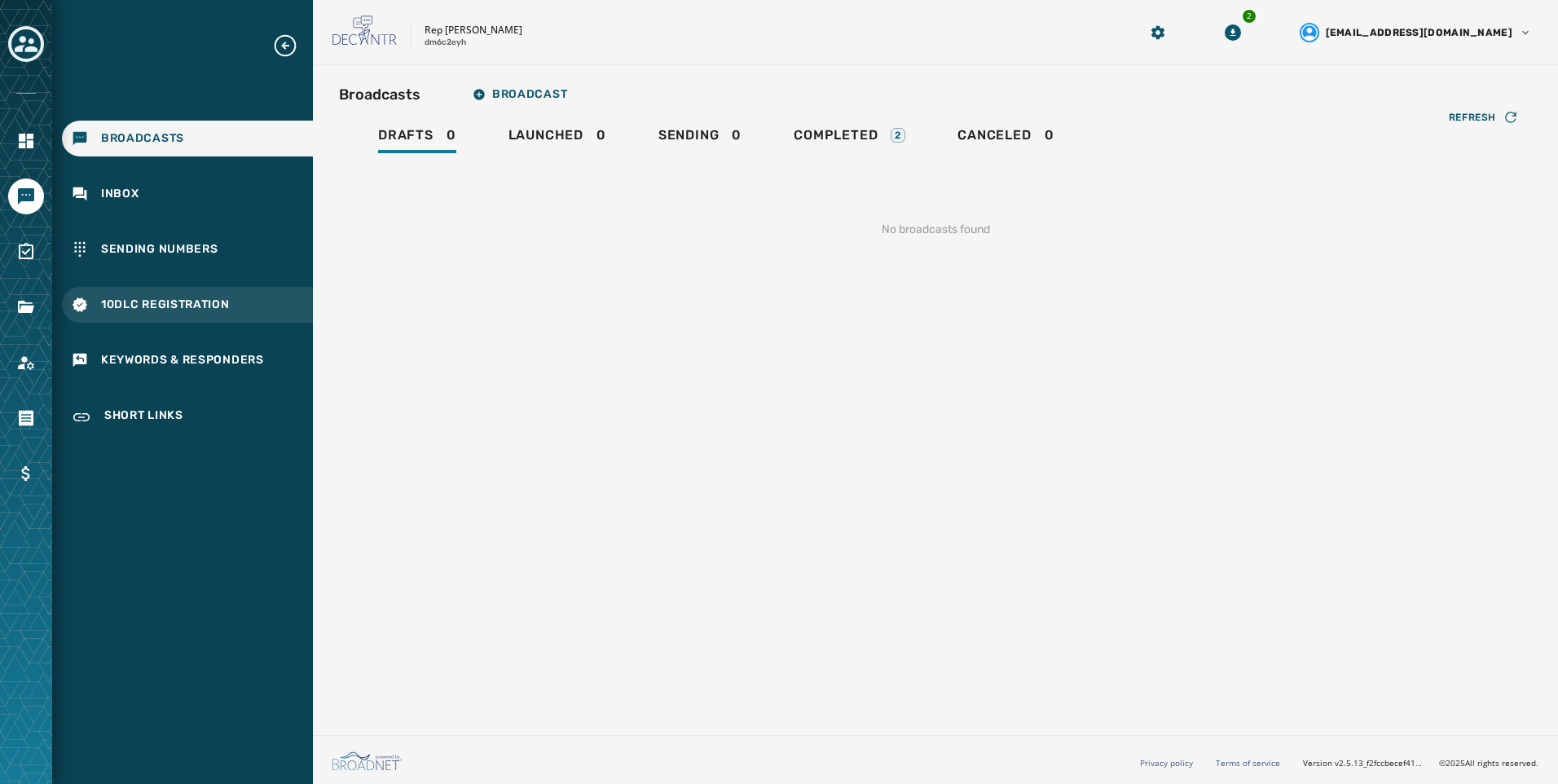
click at [198, 313] on div "10DLC Registration" at bounding box center [187, 304] width 251 height 36
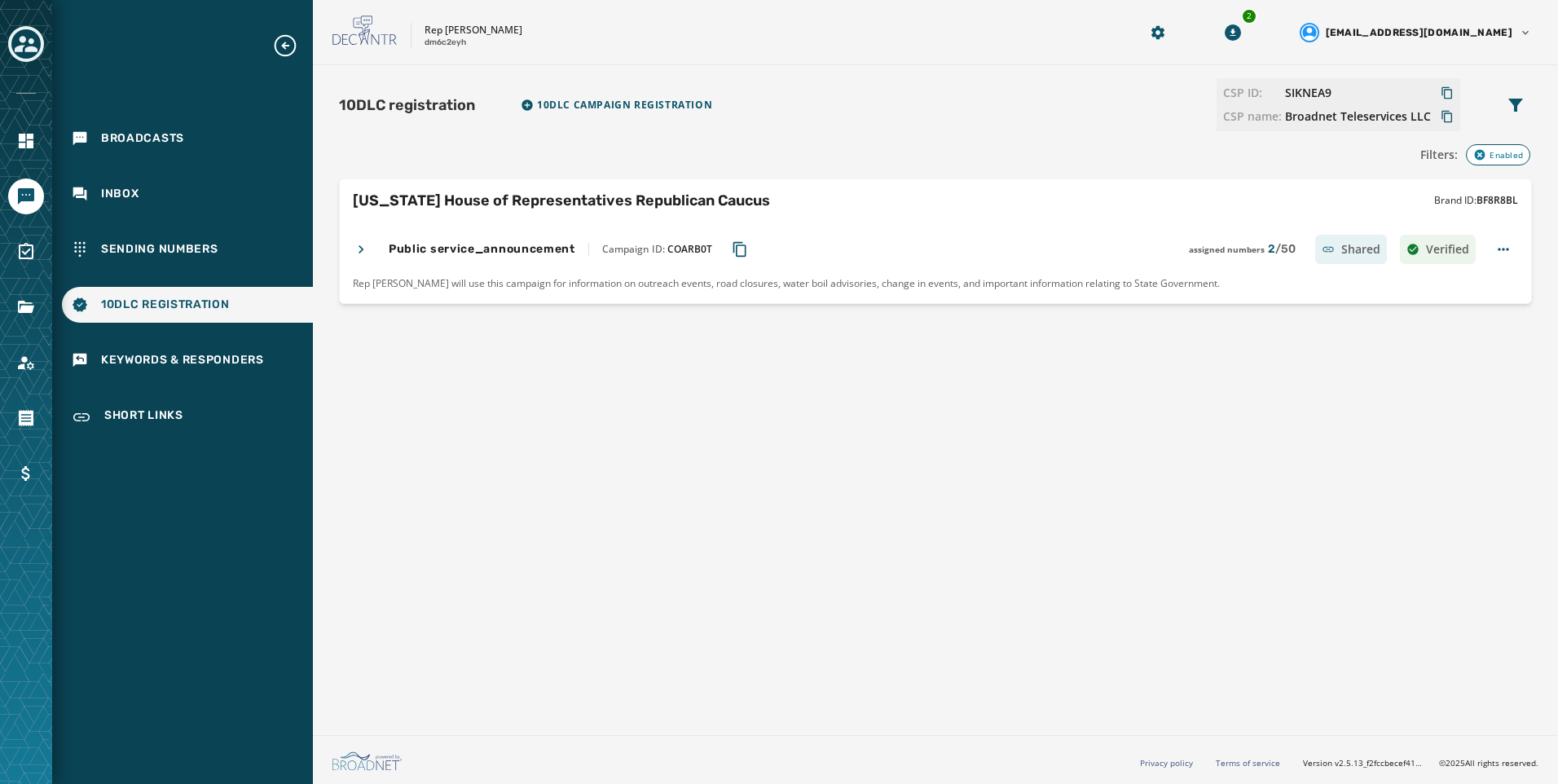
click at [699, 120] on div "10DLC registration 10DLC Campaign registration CSP ID: SIKNEA9 CSP name: Broadn…" at bounding box center [936, 104] width 1193 height 53
click at [673, 109] on span "10DLC Campaign registration" at bounding box center [624, 105] width 175 height 13
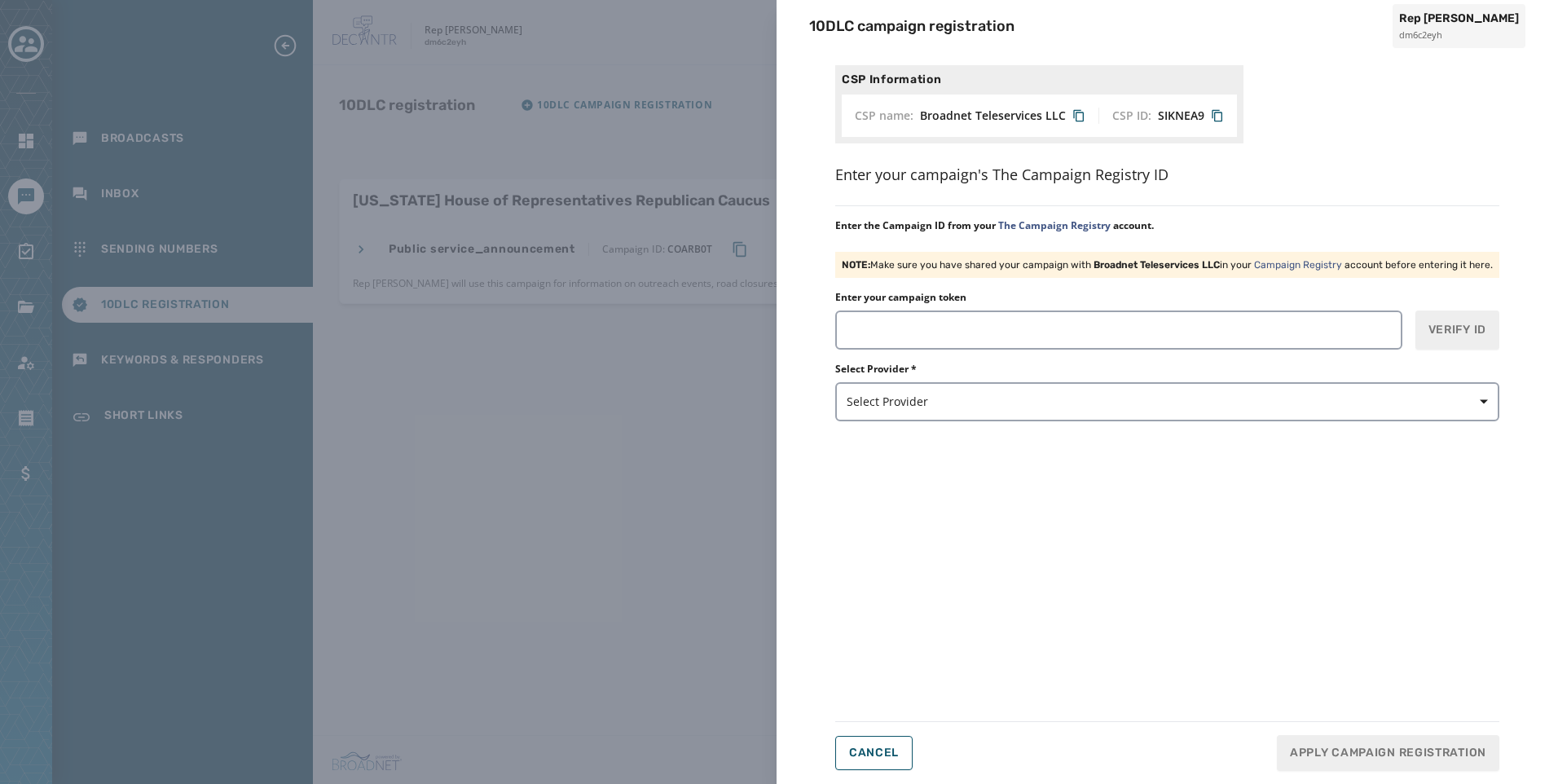
drag, startPoint x: 611, startPoint y: 460, endPoint x: 505, endPoint y: 471, distance: 106.6
click at [609, 460] on div "10DLC campaign registration Rep Joe D'Orsie dm6c2eyh CSP Information CSP name: …" at bounding box center [779, 392] width 1558 height 784
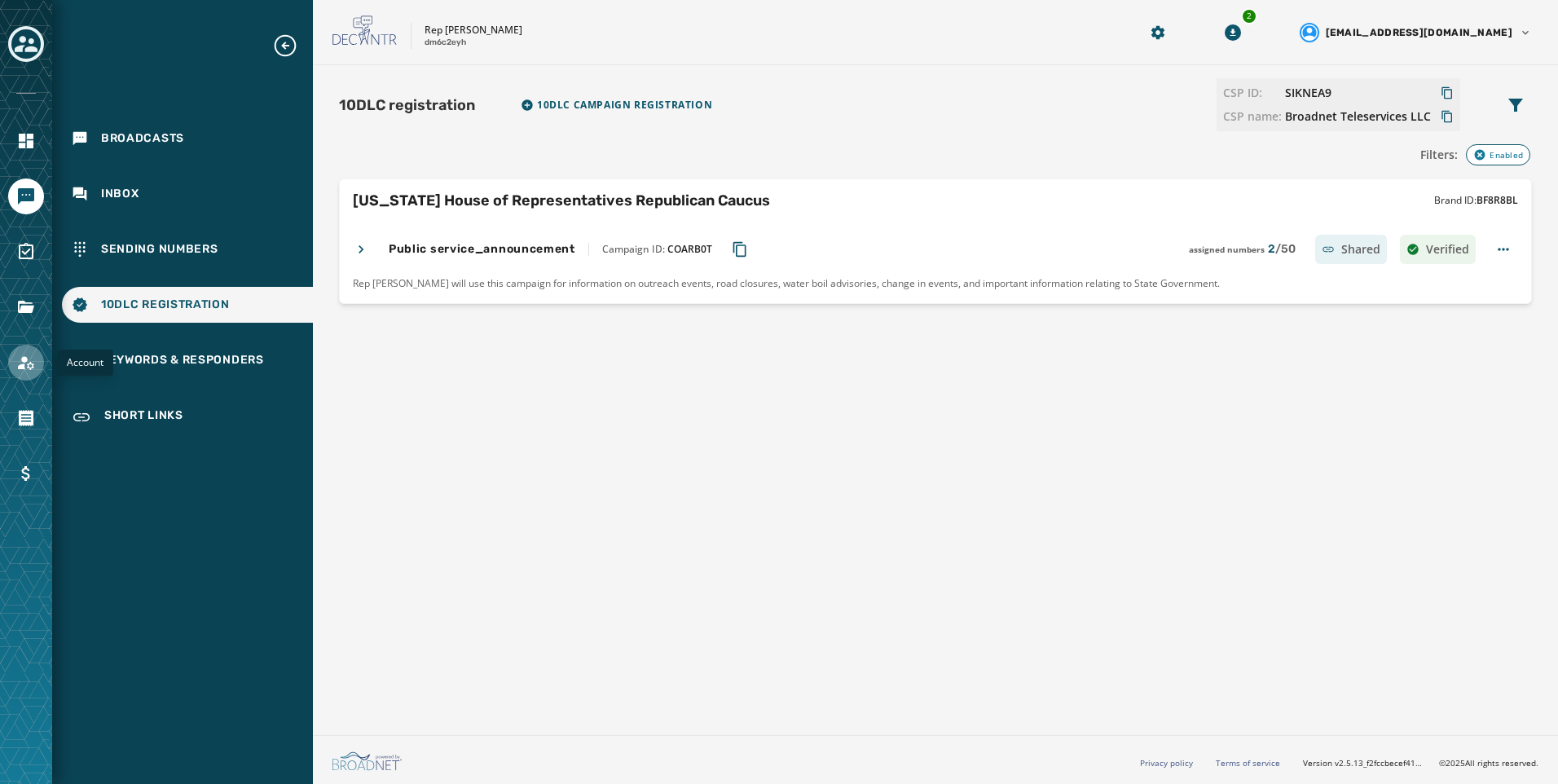
click at [24, 367] on icon "Navigate to Account" at bounding box center [26, 363] width 16 height 13
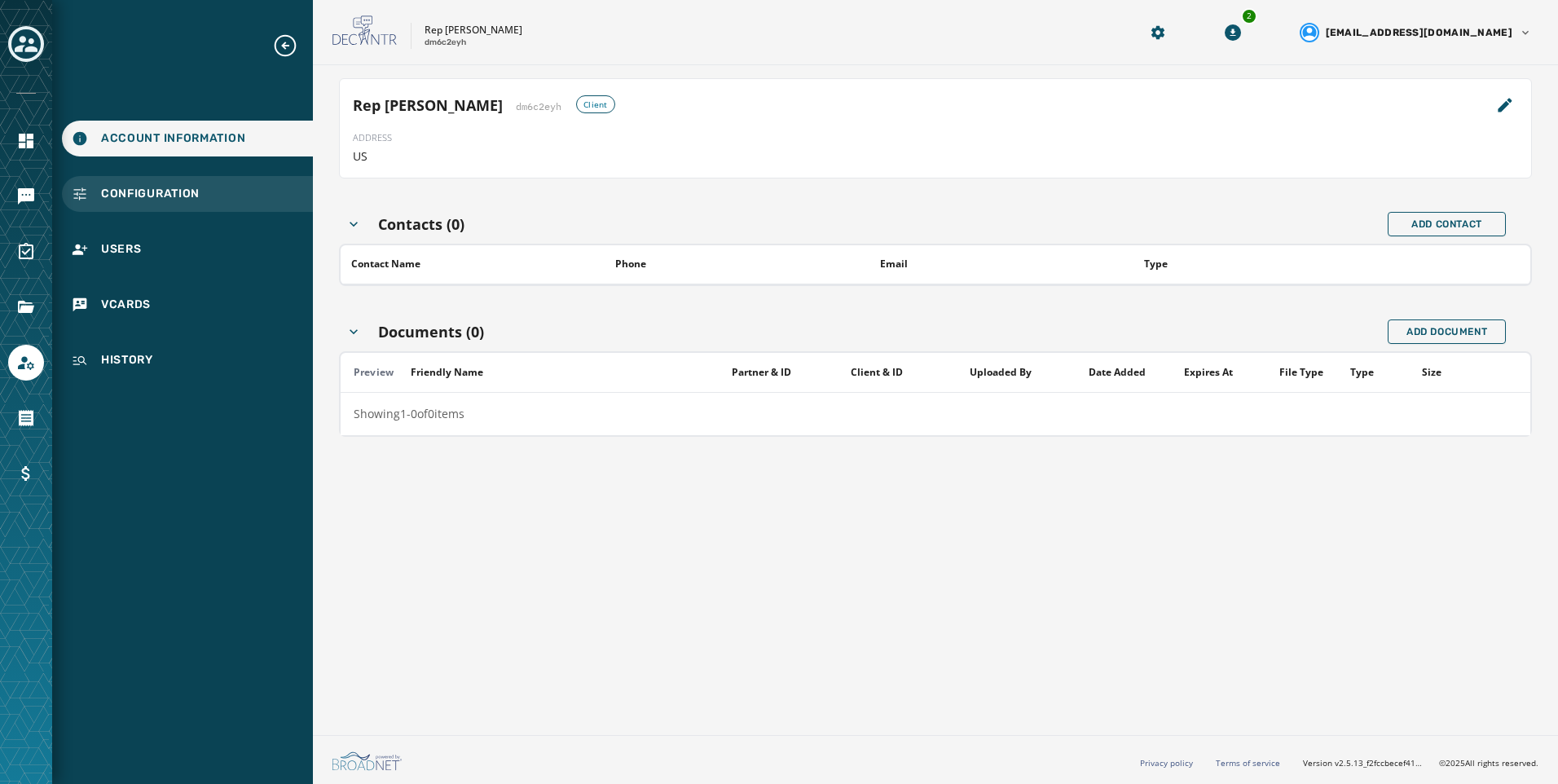
click at [243, 210] on div "Configuration" at bounding box center [187, 194] width 251 height 36
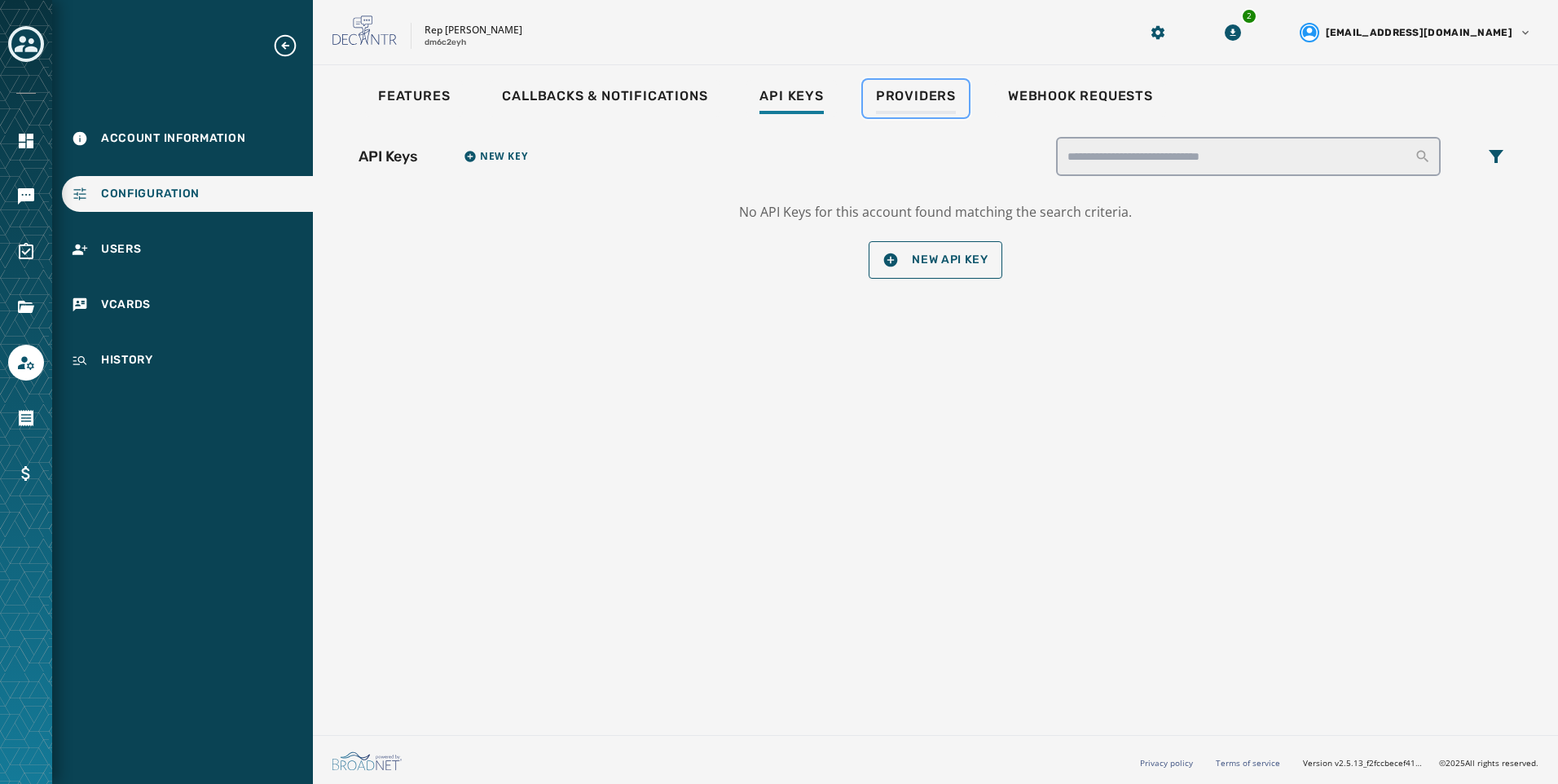
click at [950, 102] on span "Providers" at bounding box center [915, 95] width 80 height 16
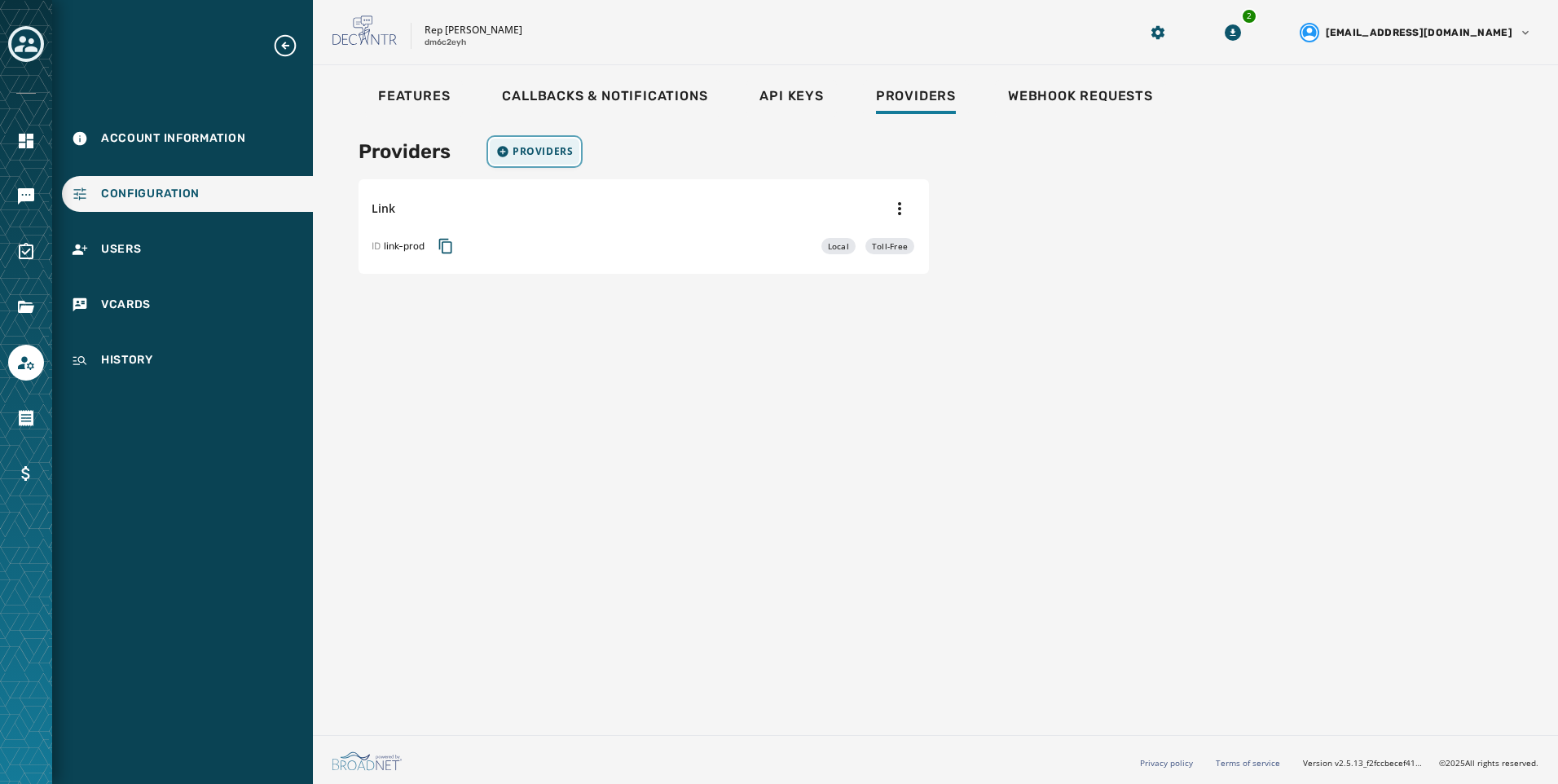
click at [552, 153] on span "Providers" at bounding box center [542, 152] width 61 height 13
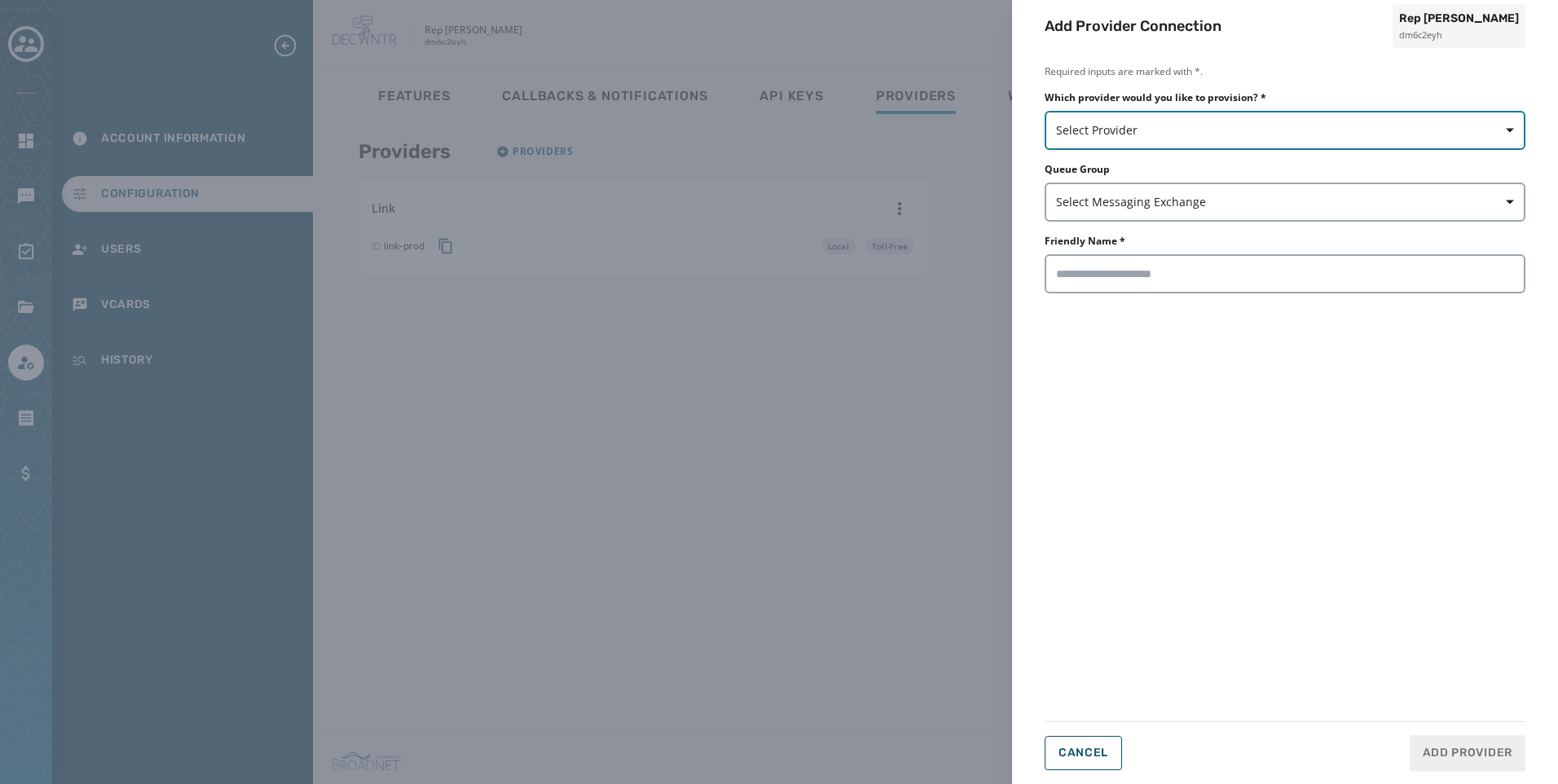
click at [1210, 140] on button "Select Provider" at bounding box center [1284, 130] width 481 height 39
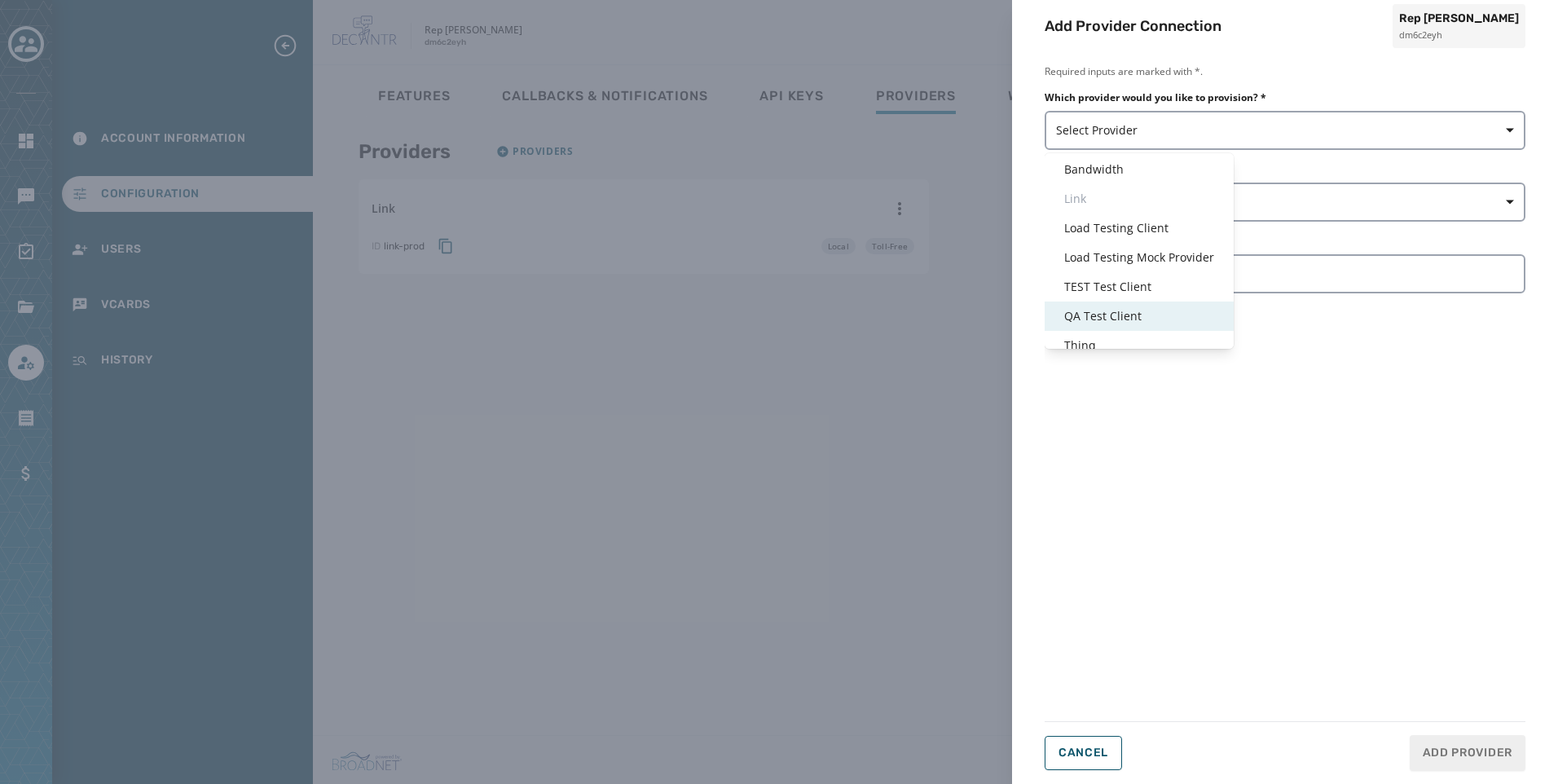
scroll to position [39, 0]
click at [1129, 333] on span "Thinq" at bounding box center [1140, 333] width 150 height 16
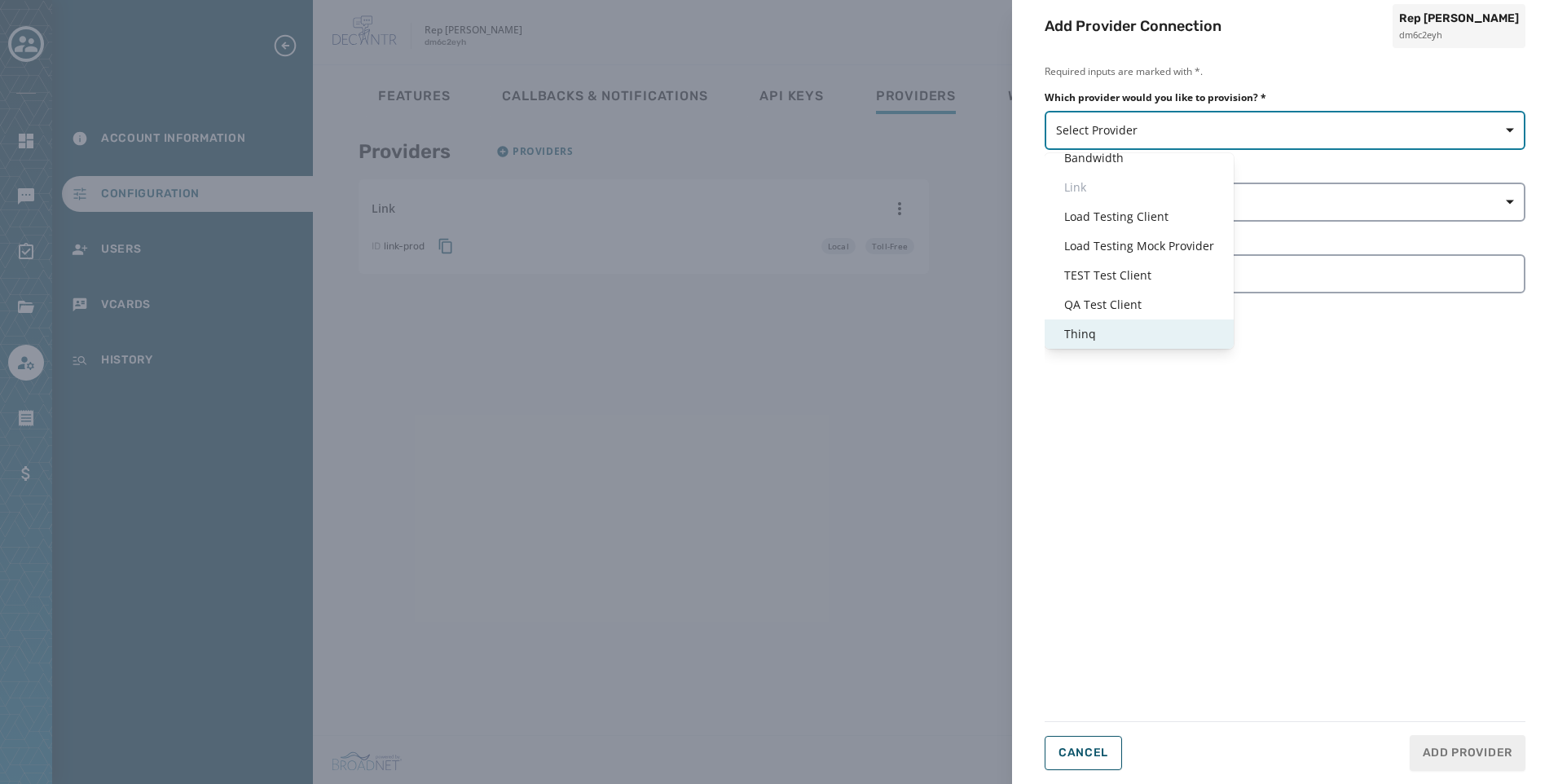
type input "*****"
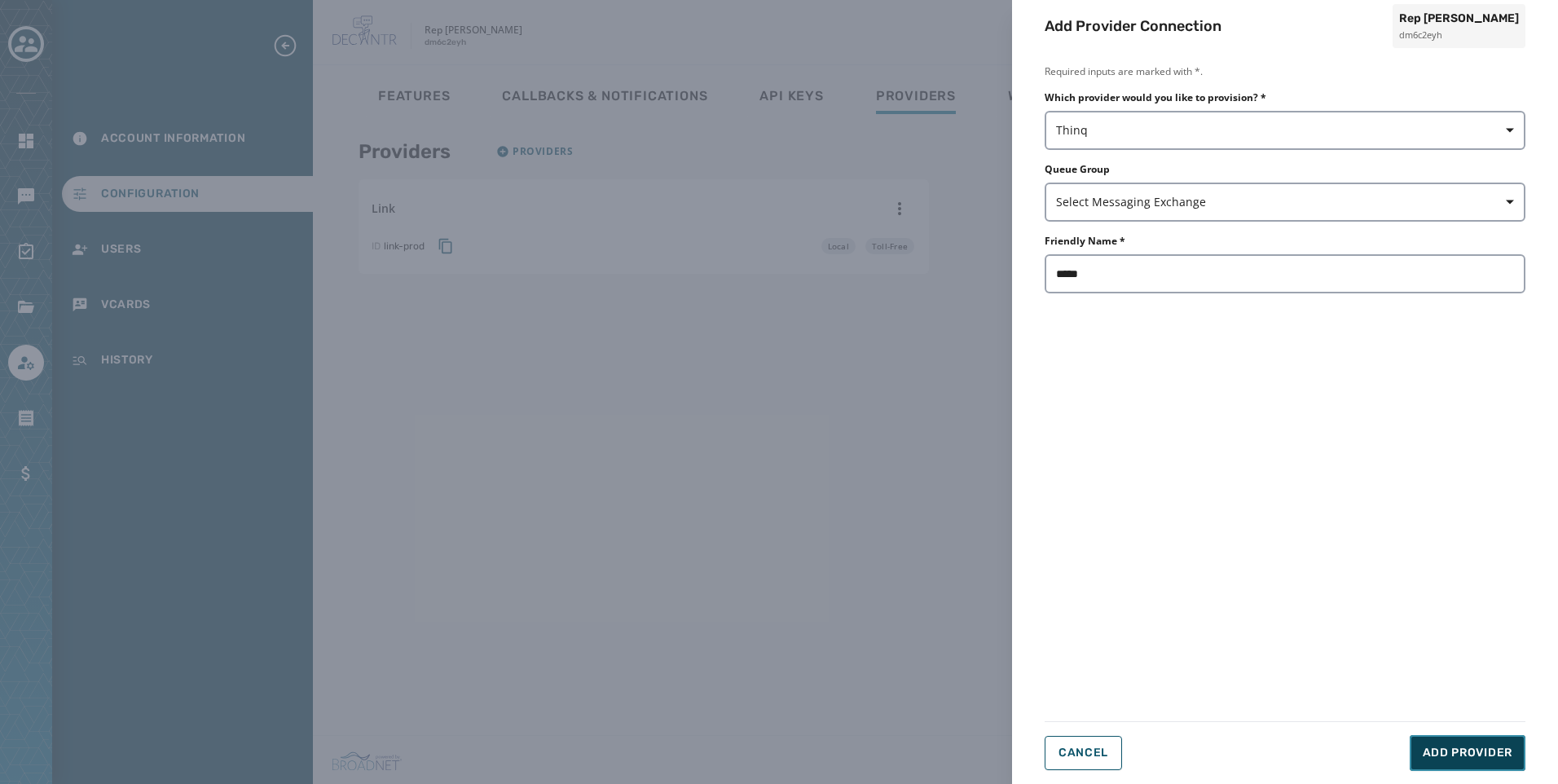
click at [1460, 753] on span "Add Provider" at bounding box center [1467, 752] width 90 height 16
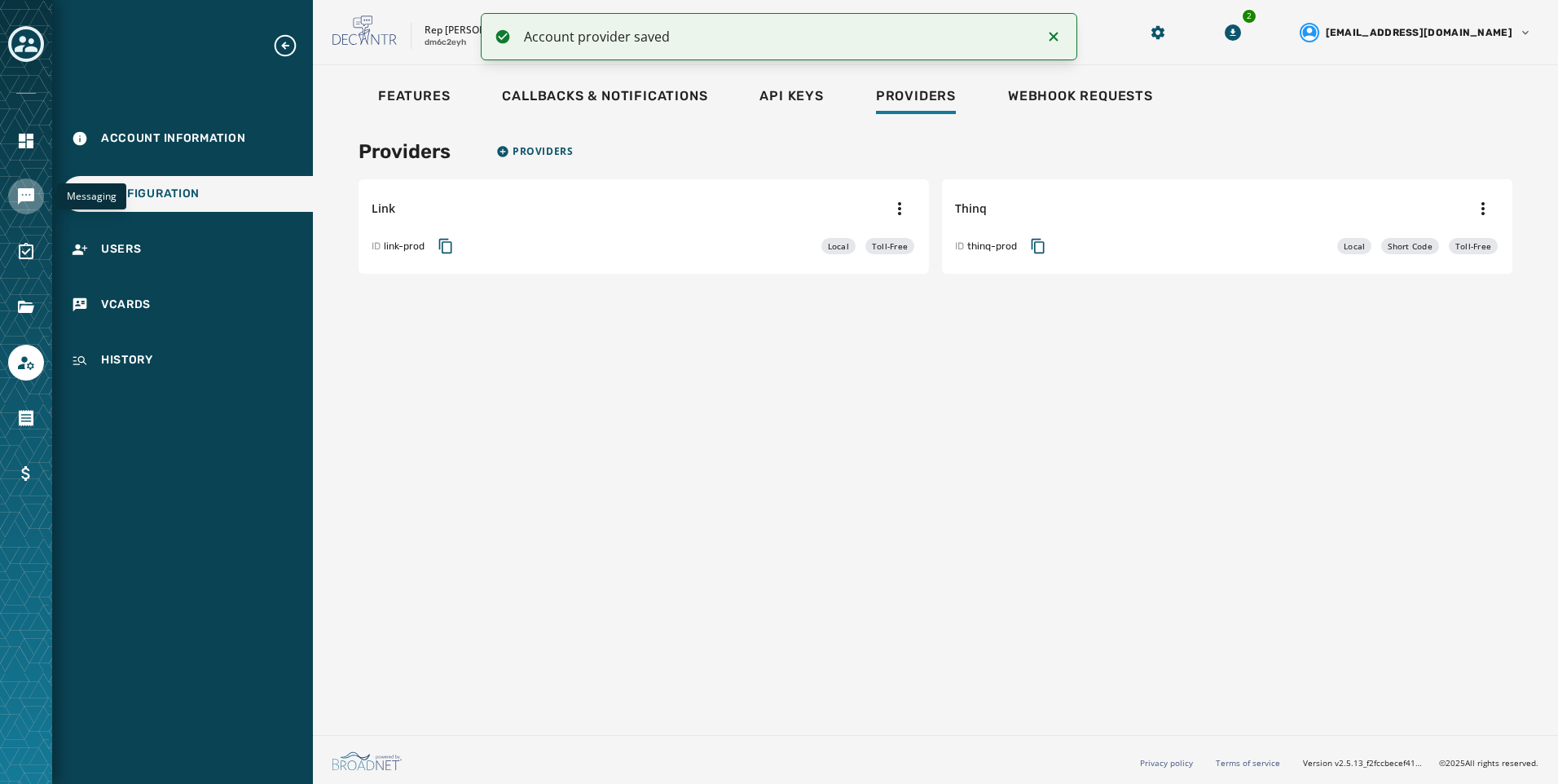
click at [18, 204] on icon "Navigate to Messaging" at bounding box center [26, 196] width 19 height 19
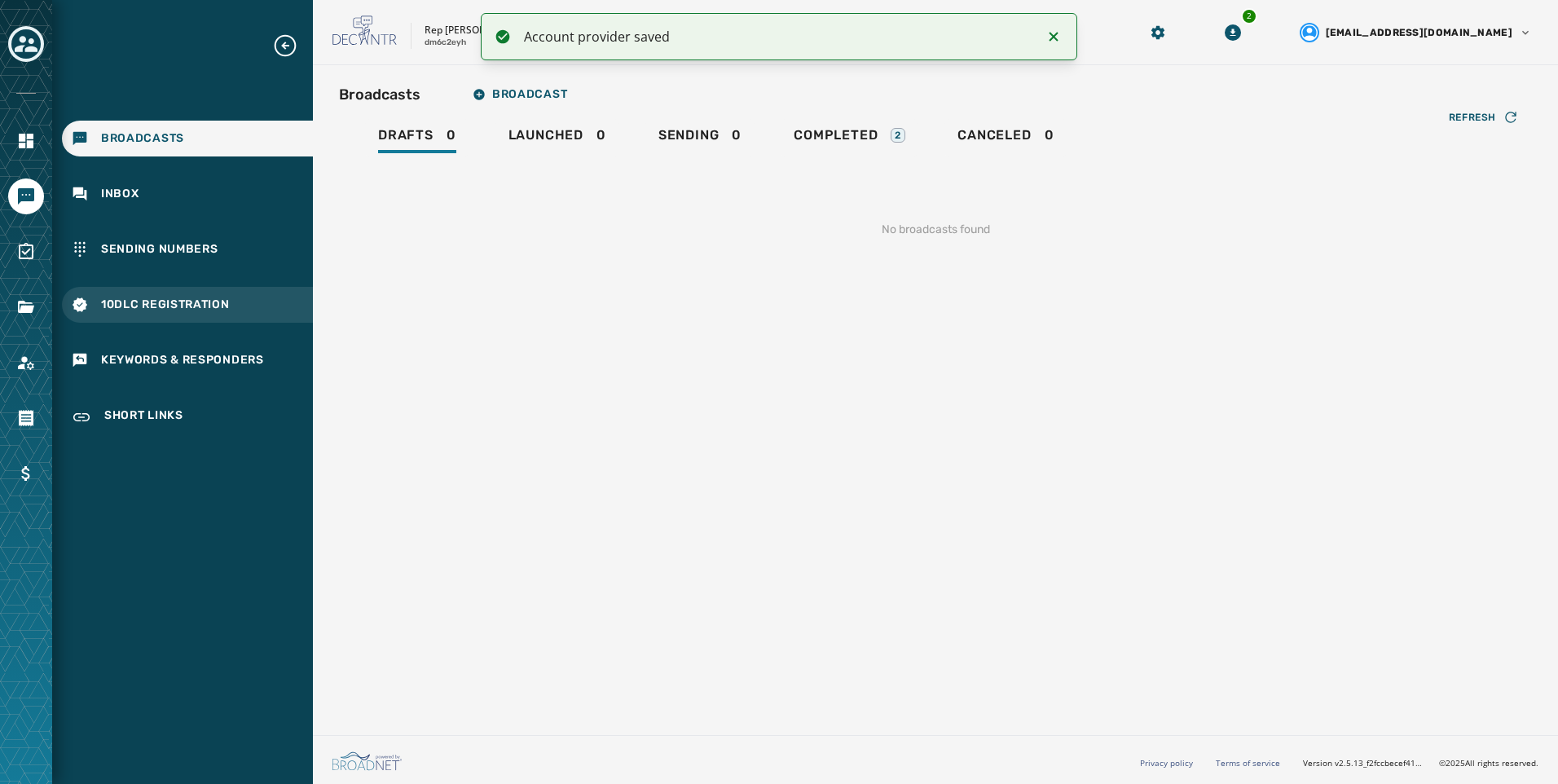
click at [203, 317] on div "10DLC Registration" at bounding box center [187, 304] width 251 height 36
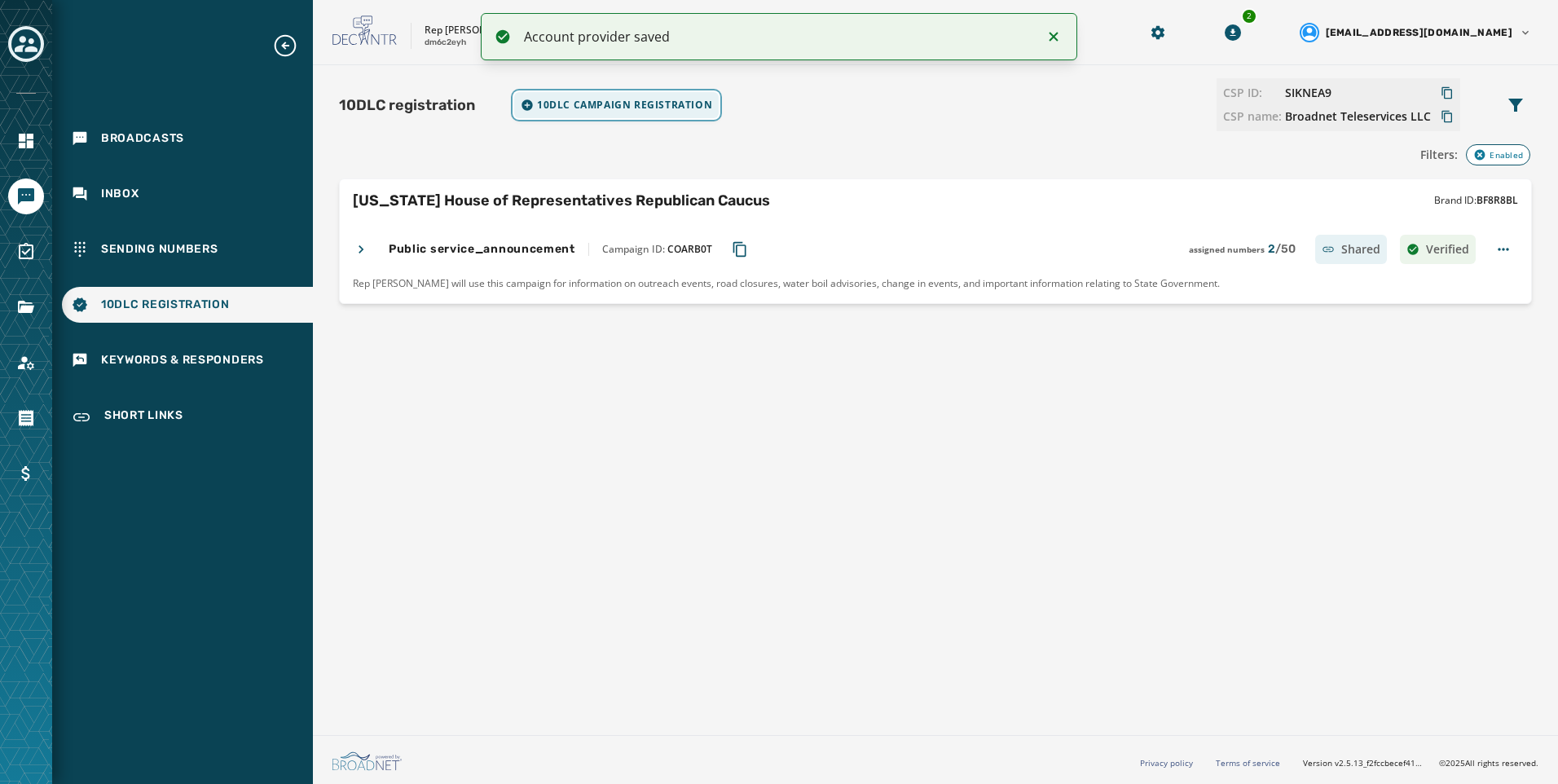
click at [704, 113] on button "10DLC Campaign registration" at bounding box center [617, 105] width 204 height 26
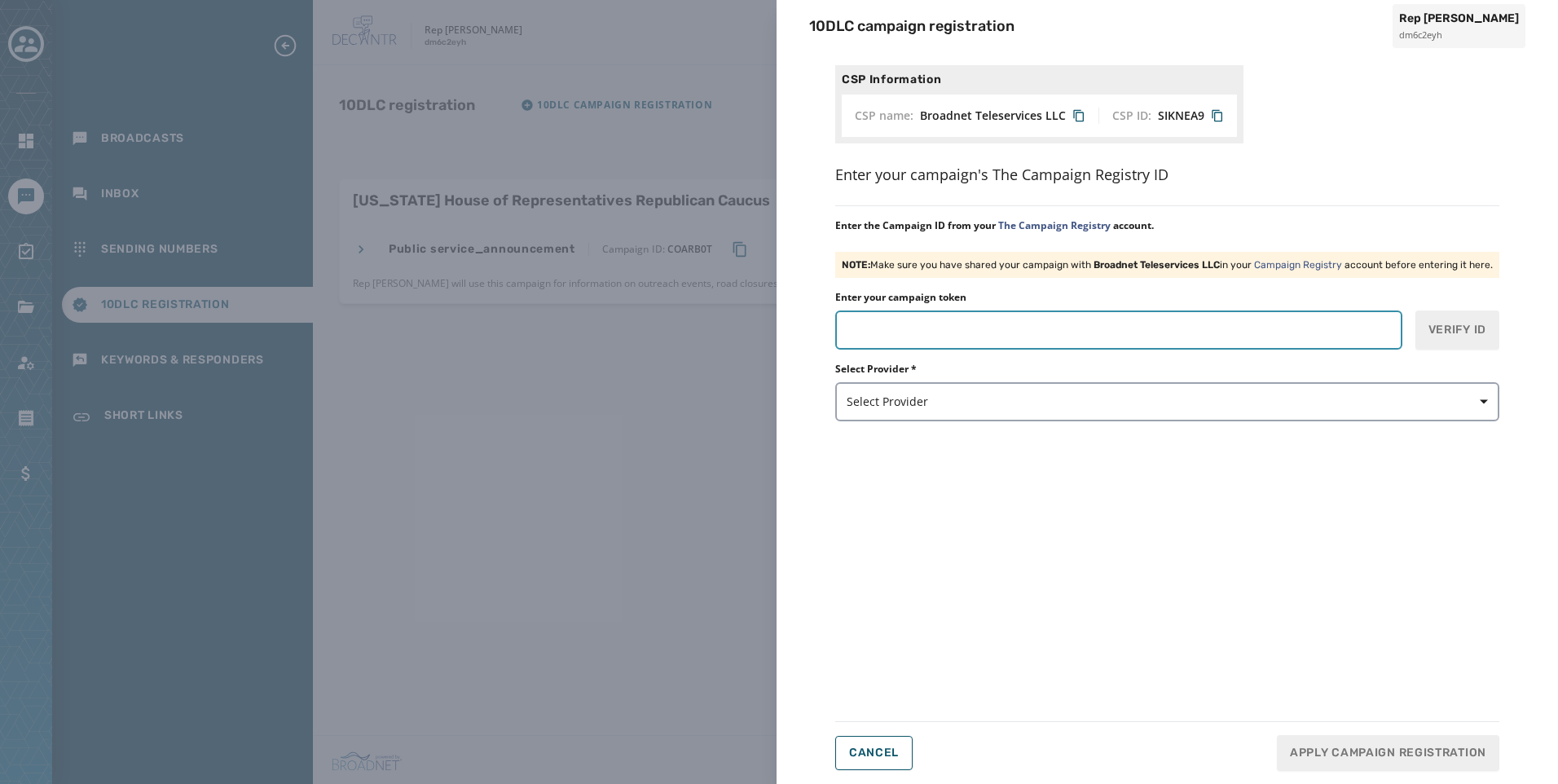
click at [1150, 341] on input "Enter your campaign token" at bounding box center [1119, 329] width 568 height 39
paste input "*******"
type input "*******"
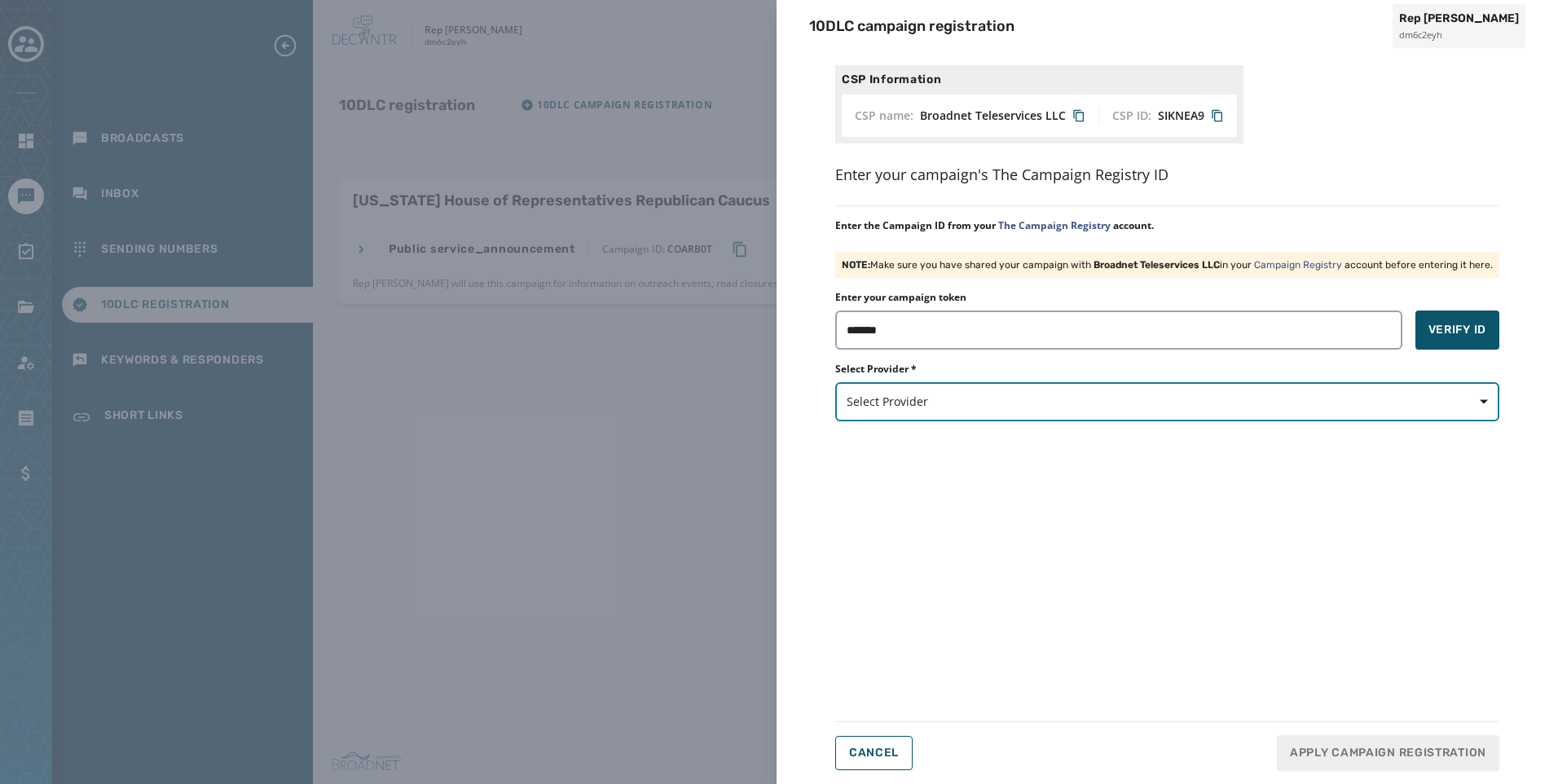
drag, startPoint x: 1226, startPoint y: 392, endPoint x: 1039, endPoint y: 445, distance: 194.4
click at [1225, 392] on button "Select Provider" at bounding box center [1167, 402] width 664 height 39
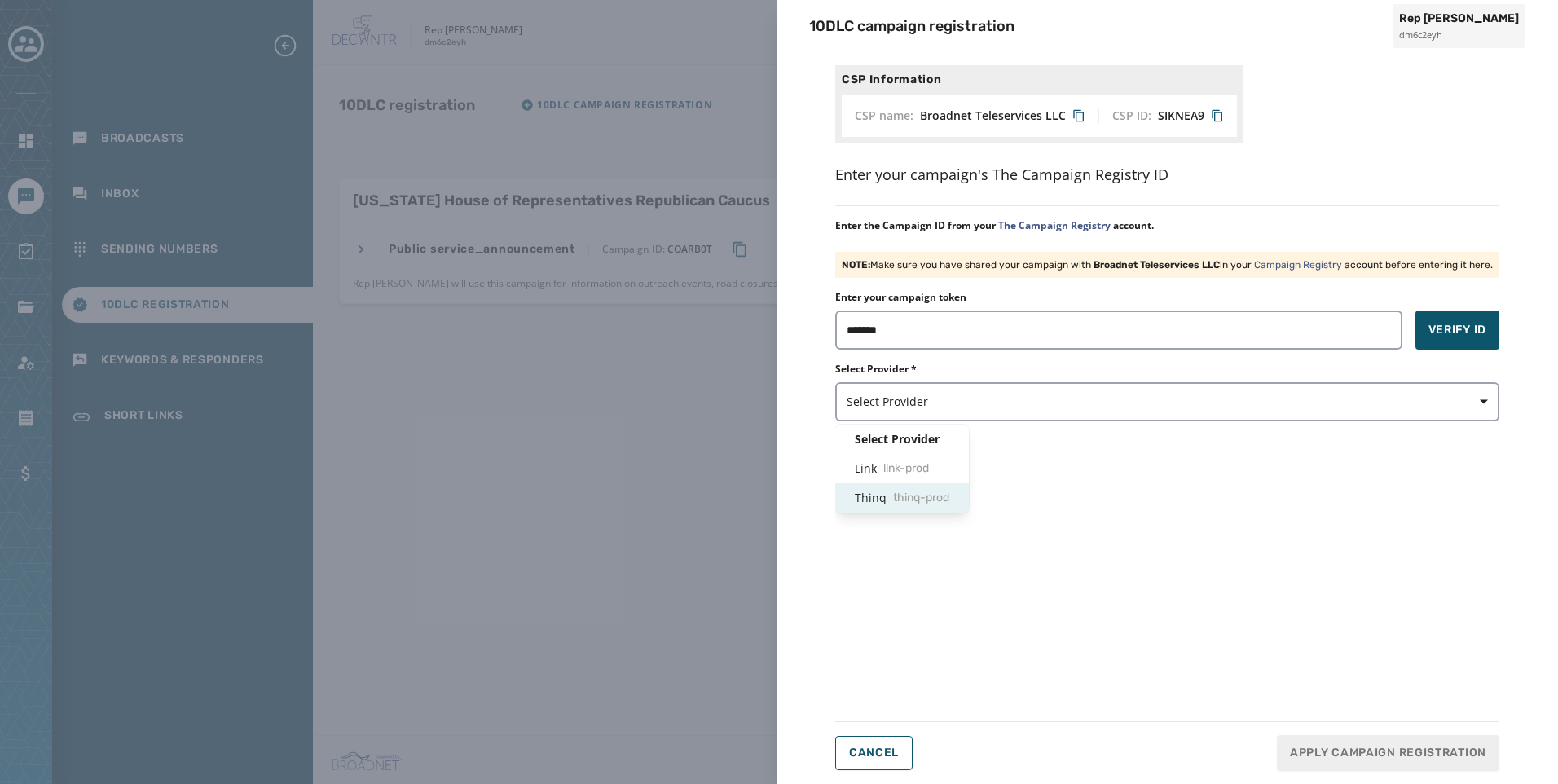
click at [917, 496] on span "thinq-prod" at bounding box center [921, 497] width 56 height 16
click at [1432, 336] on span "Verify ID" at bounding box center [1458, 329] width 58 height 16
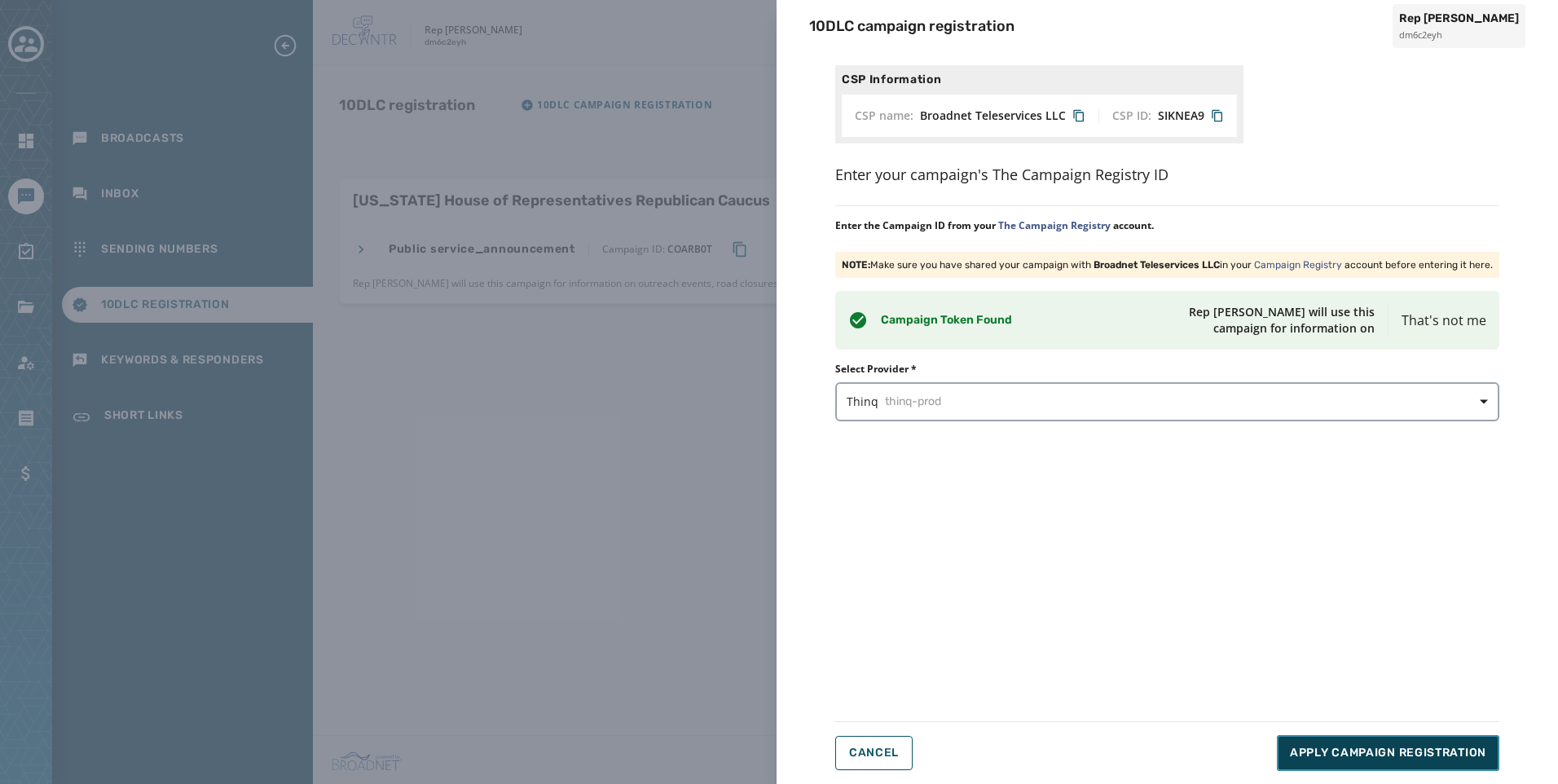
click at [1403, 745] on span "Apply Campaign Registration" at bounding box center [1388, 752] width 197 height 16
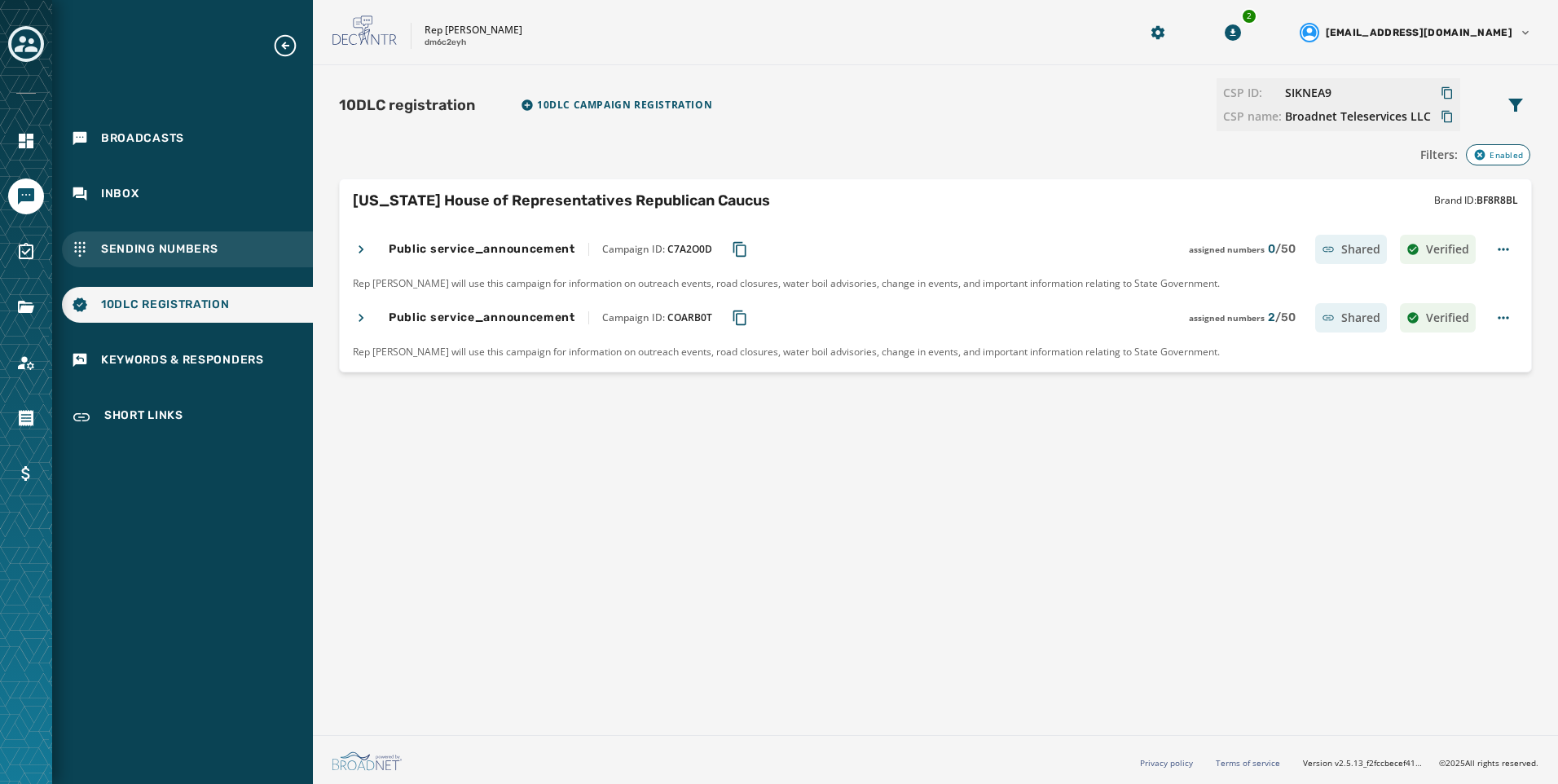
click at [230, 253] on div "Sending Numbers" at bounding box center [187, 248] width 251 height 36
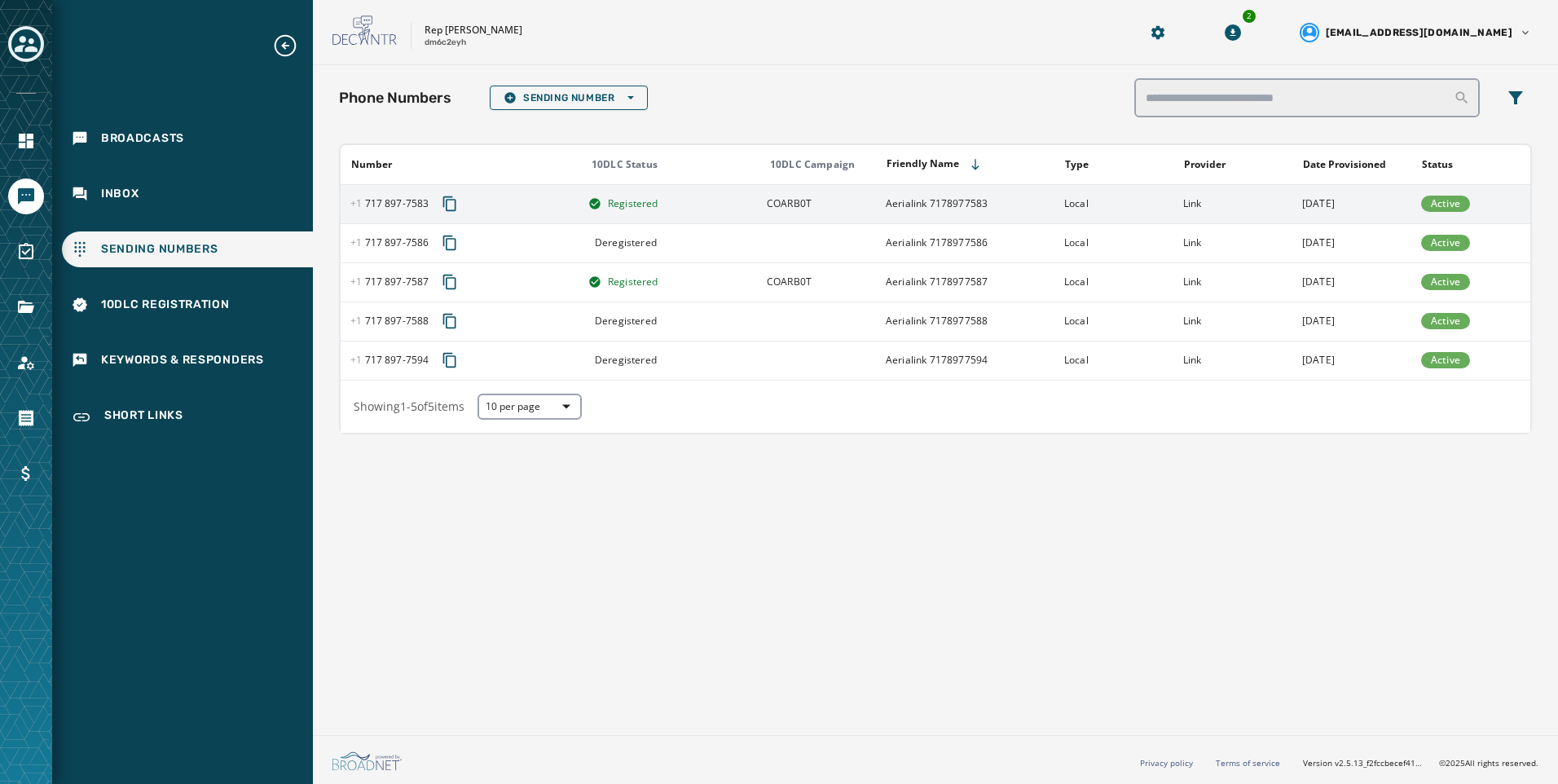
click at [1367, 198] on td "[DATE]" at bounding box center [1351, 203] width 119 height 39
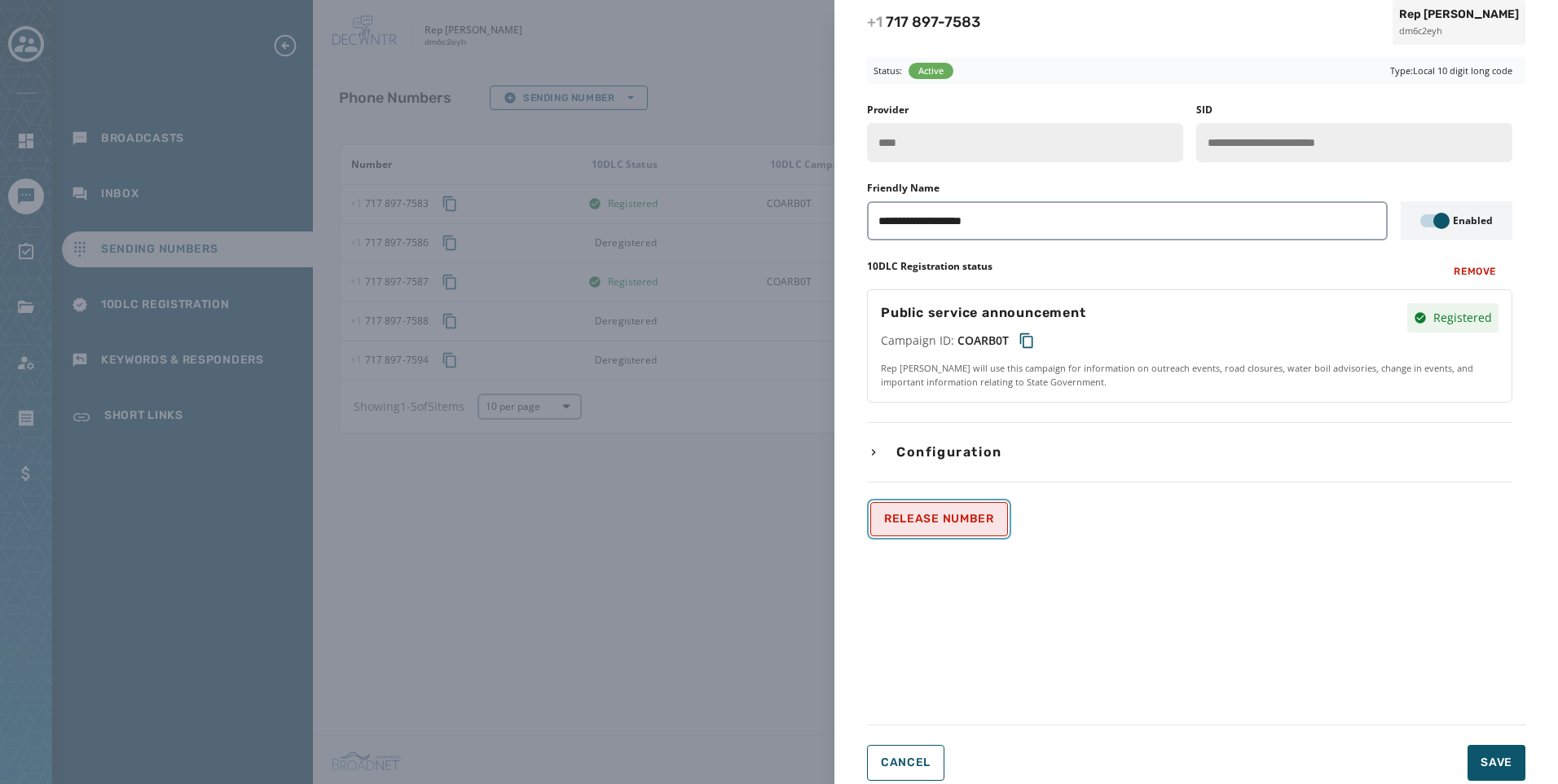
click at [911, 528] on button "Release Number" at bounding box center [938, 519] width 138 height 35
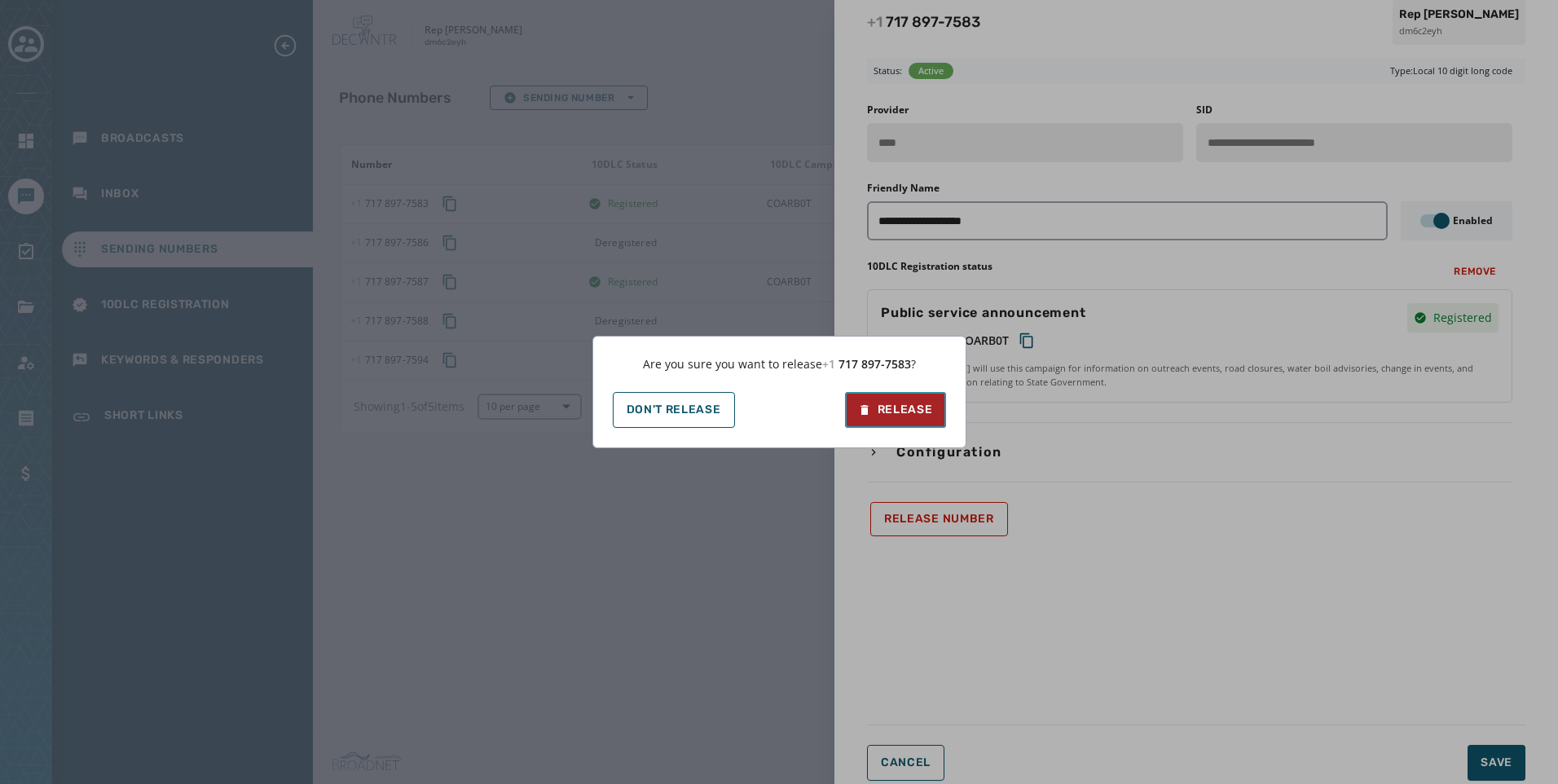
click at [894, 419] on button "Release" at bounding box center [895, 409] width 101 height 36
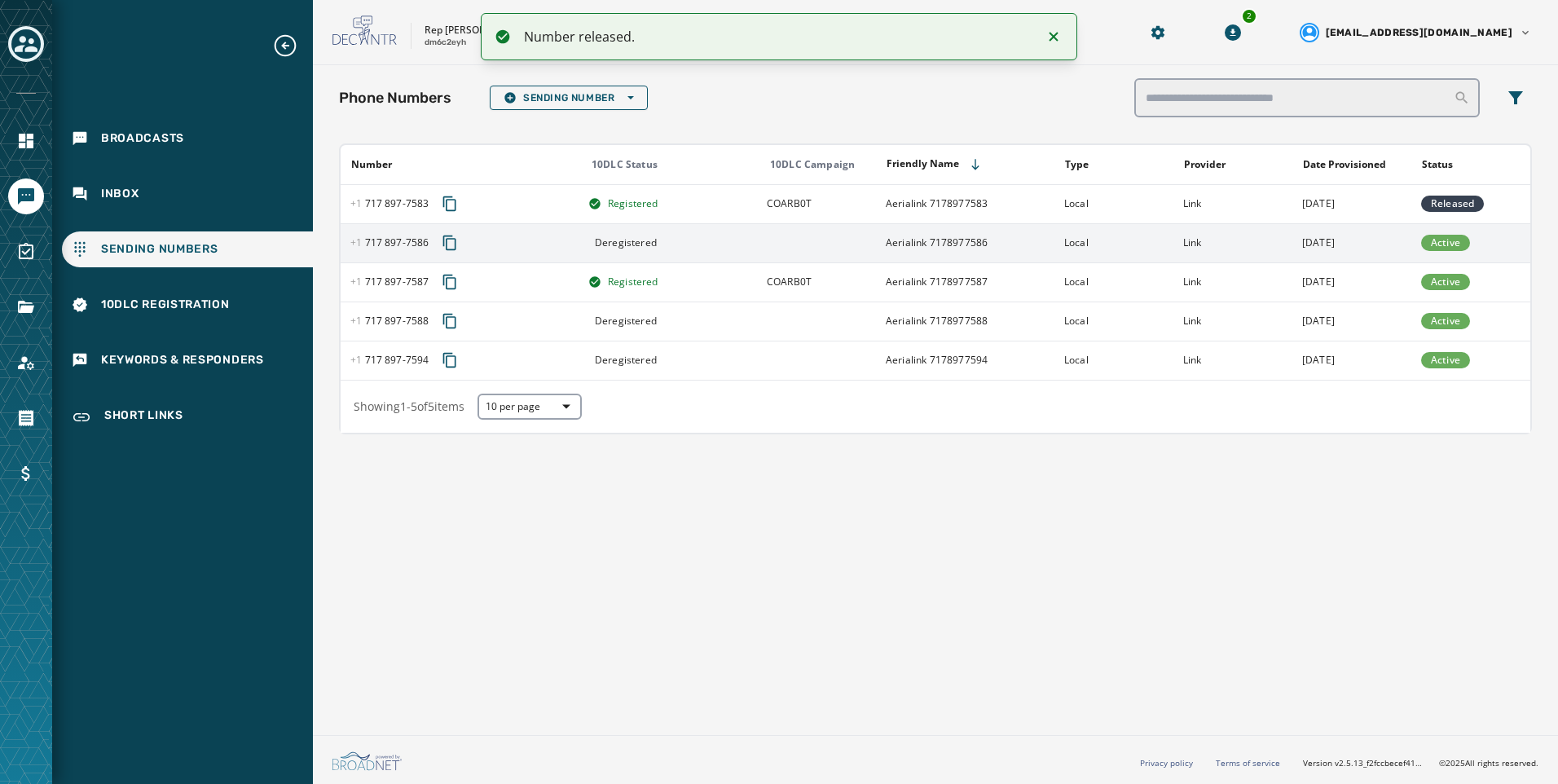
click at [1438, 249] on span "Active" at bounding box center [1445, 243] width 49 height 16
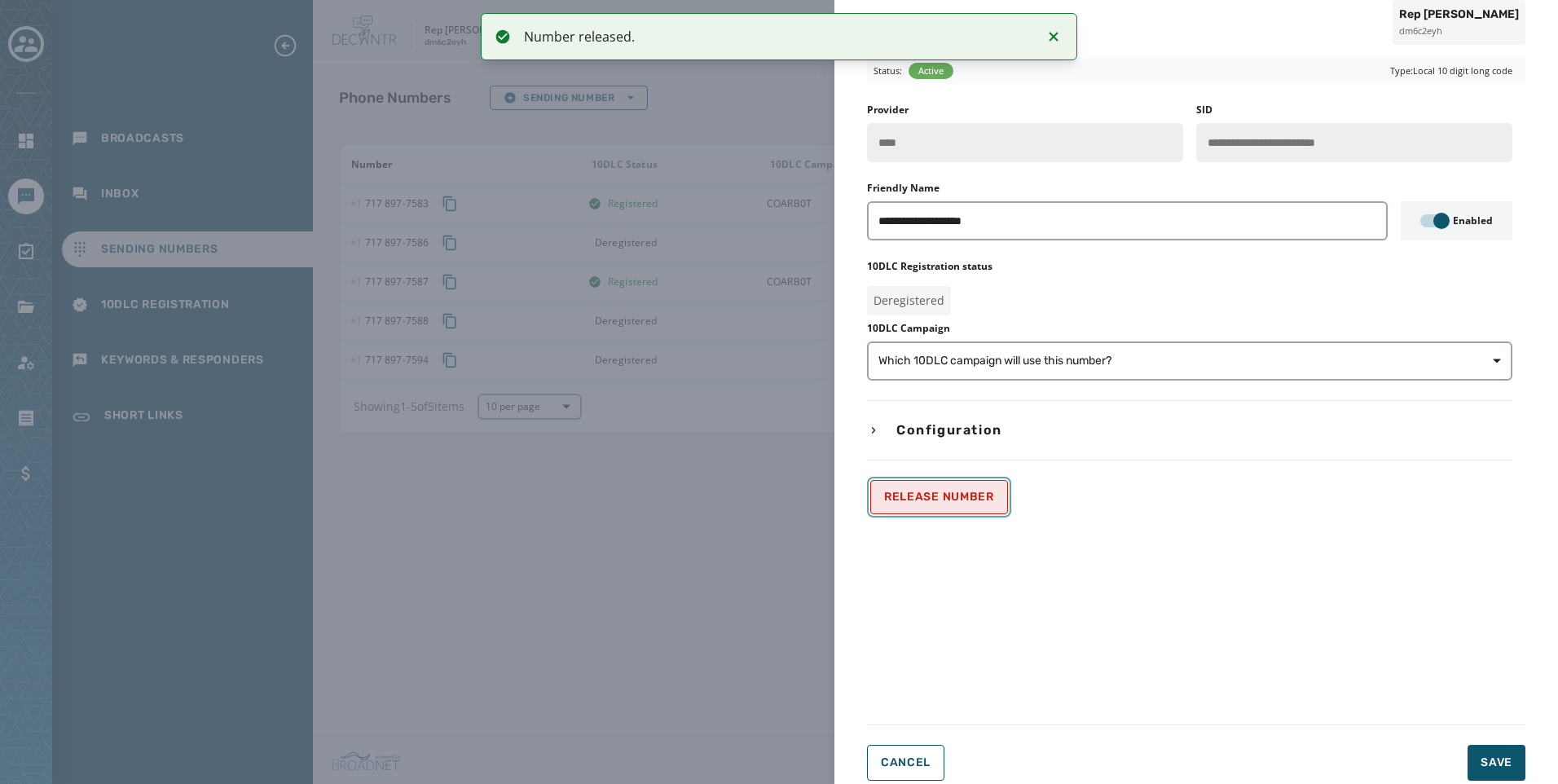
click at [936, 493] on span "Release Number" at bounding box center [939, 497] width 110 height 13
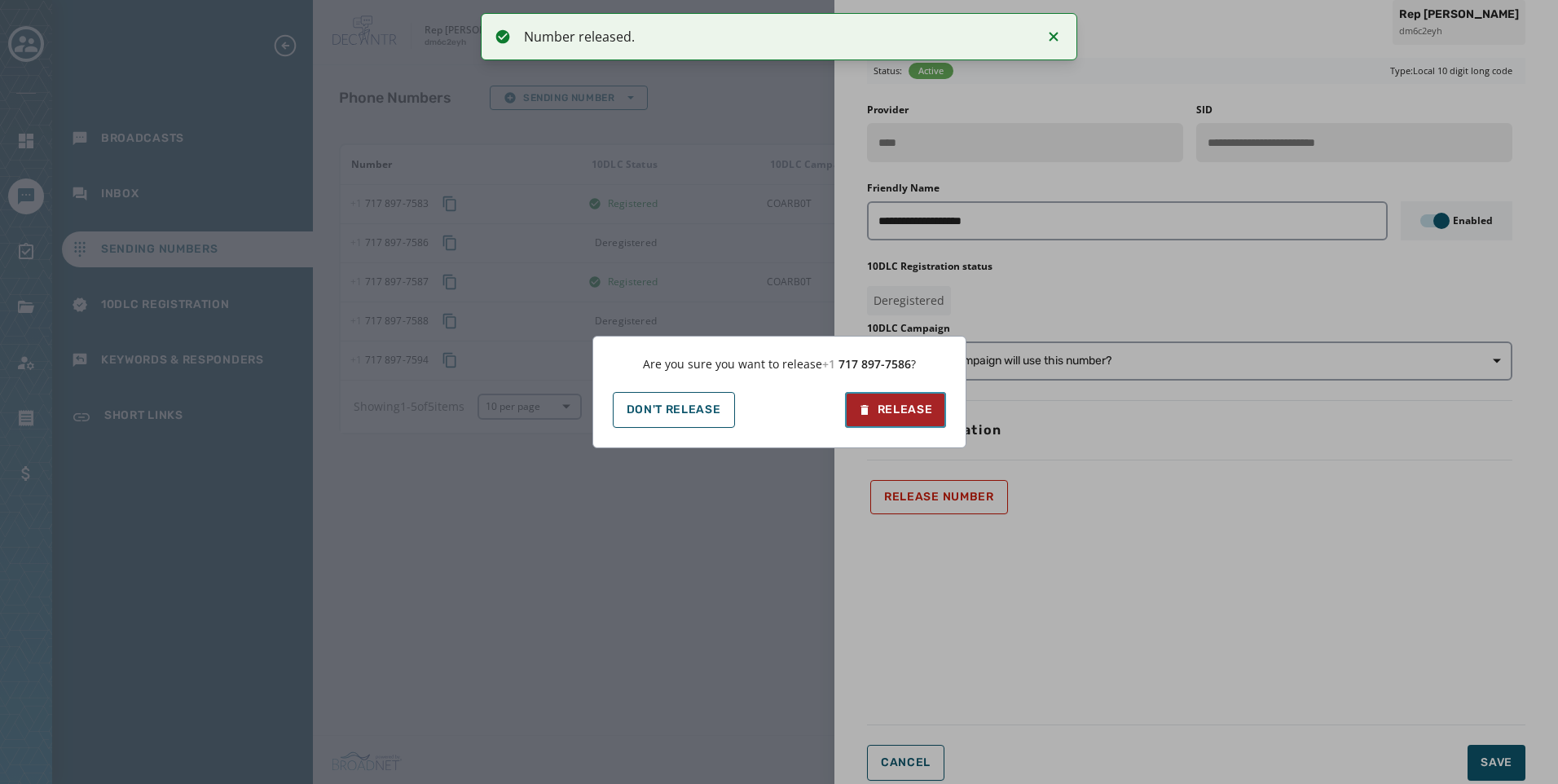
click at [915, 425] on button "Release" at bounding box center [895, 409] width 101 height 36
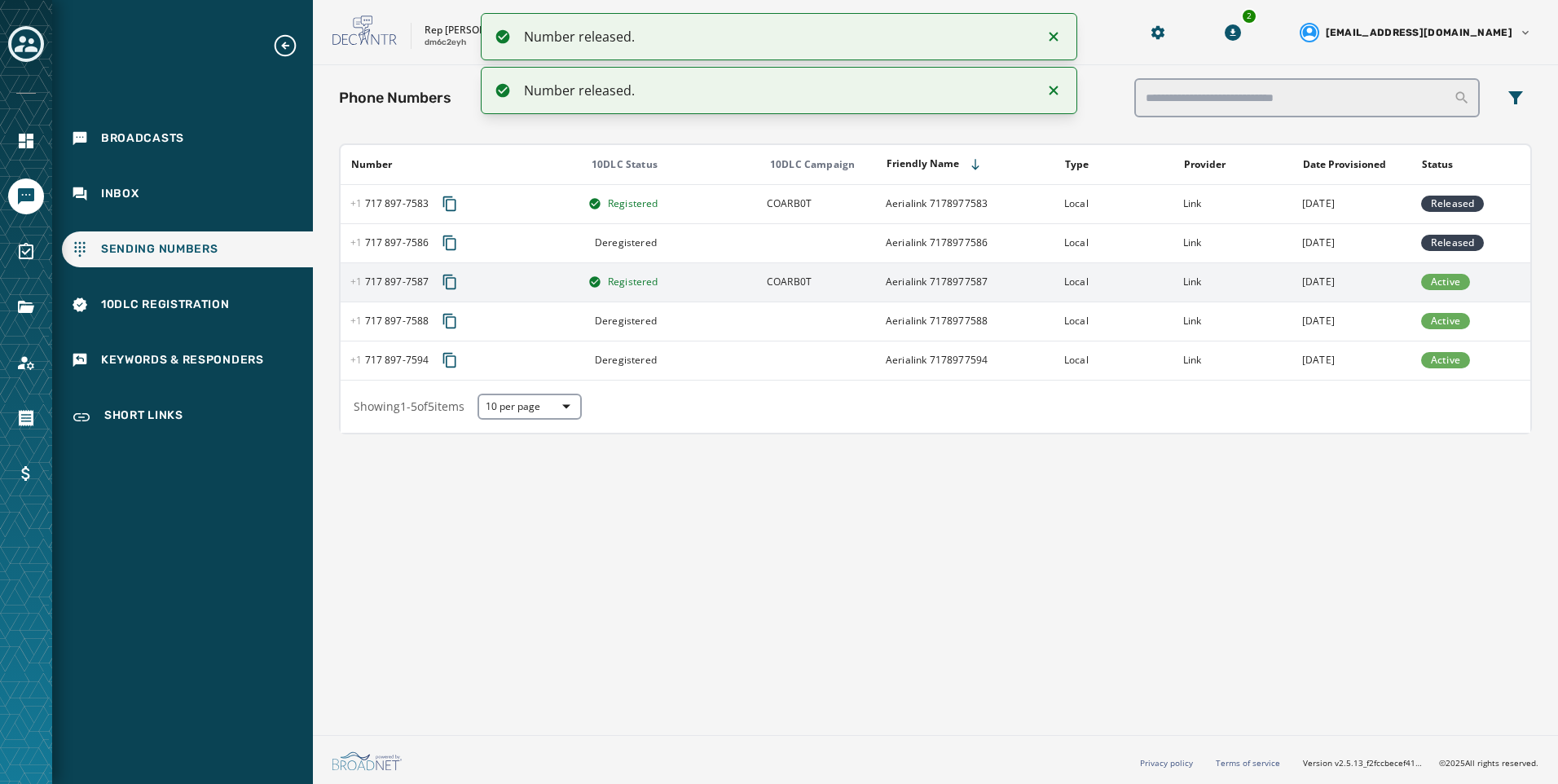
click at [937, 281] on td "Aerialink 7178977587" at bounding box center [964, 281] width 178 height 39
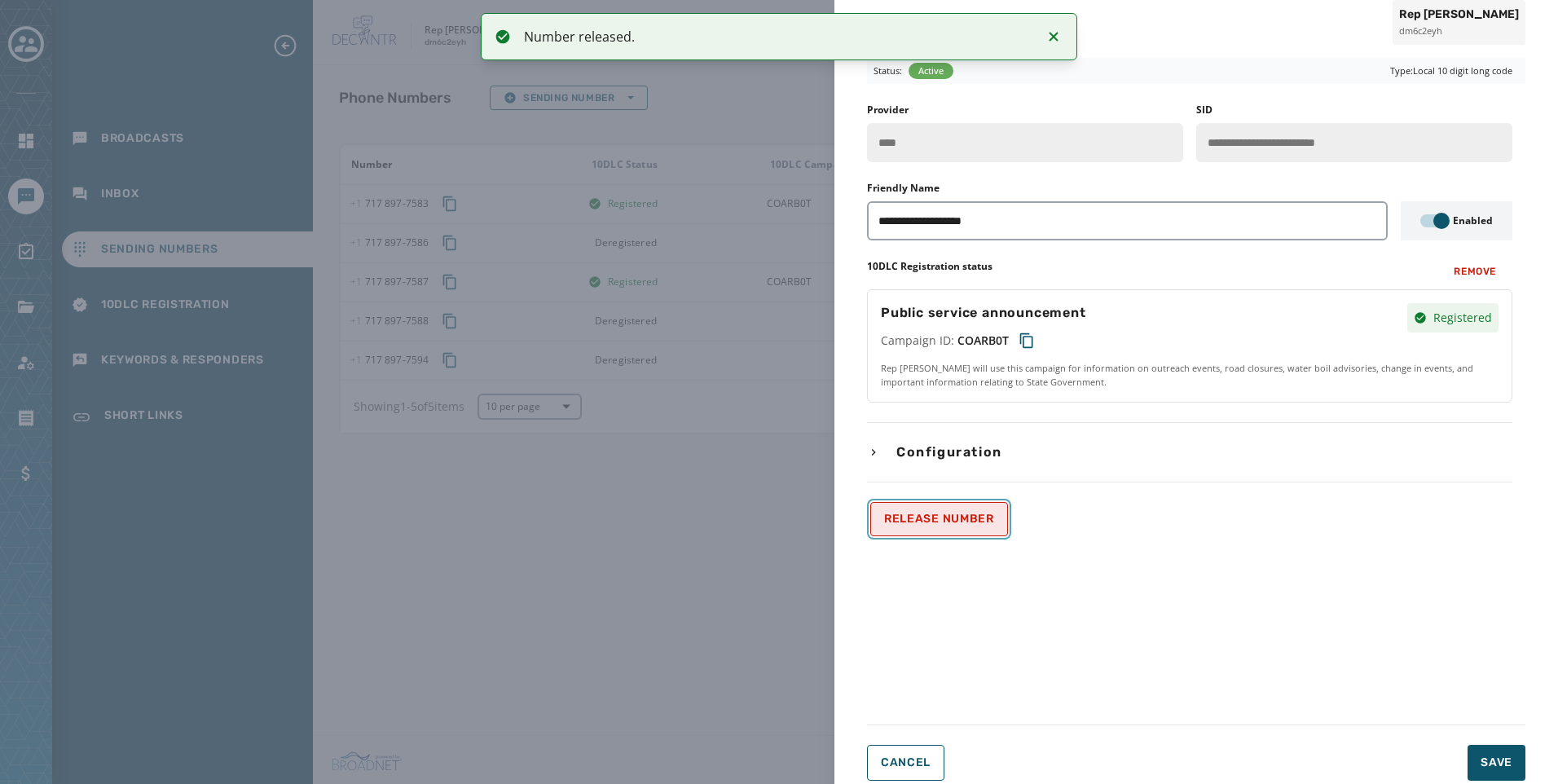
click at [913, 512] on span "Release Number" at bounding box center [939, 519] width 110 height 13
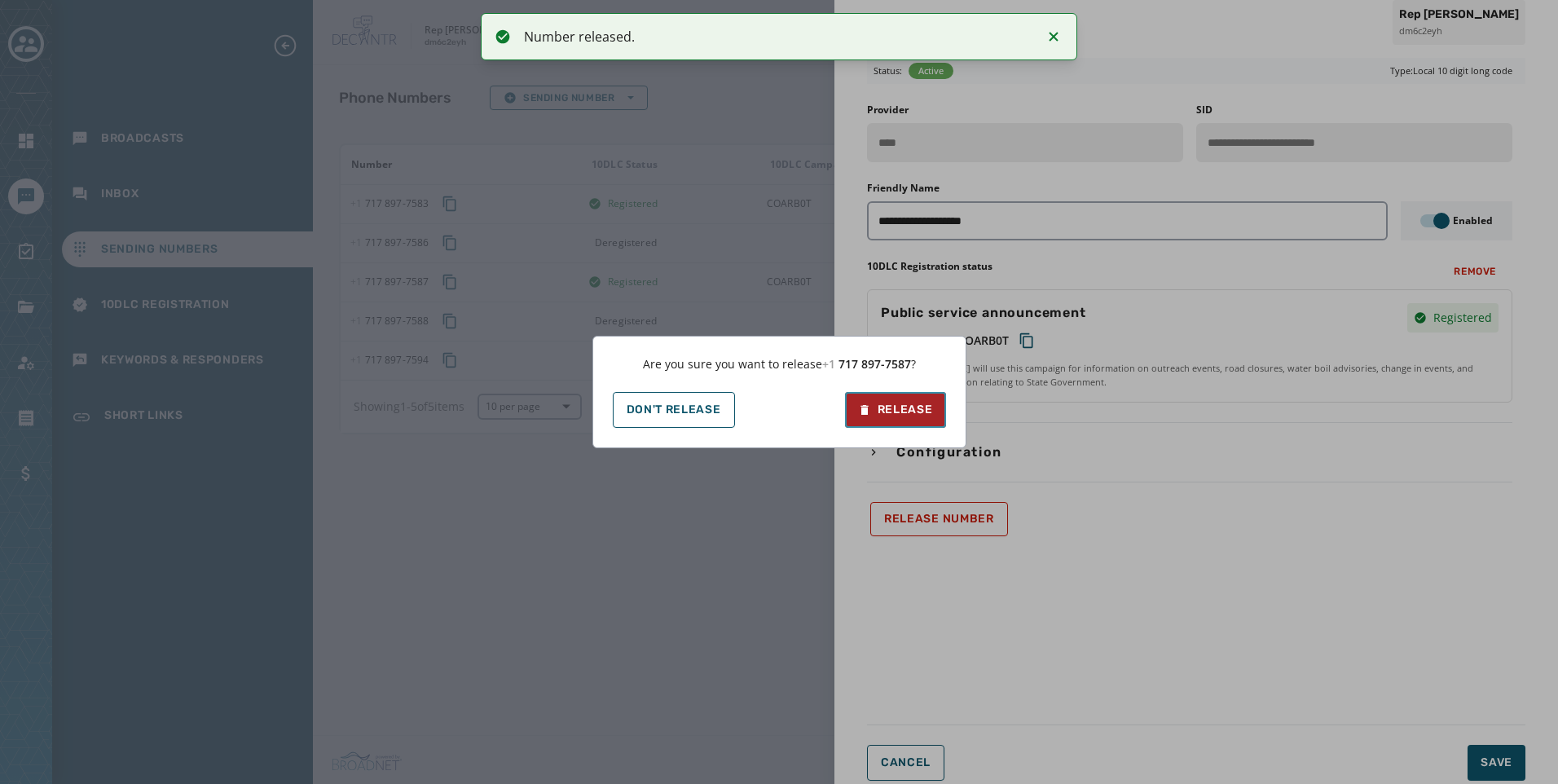
click at [916, 411] on div "Release" at bounding box center [896, 409] width 75 height 16
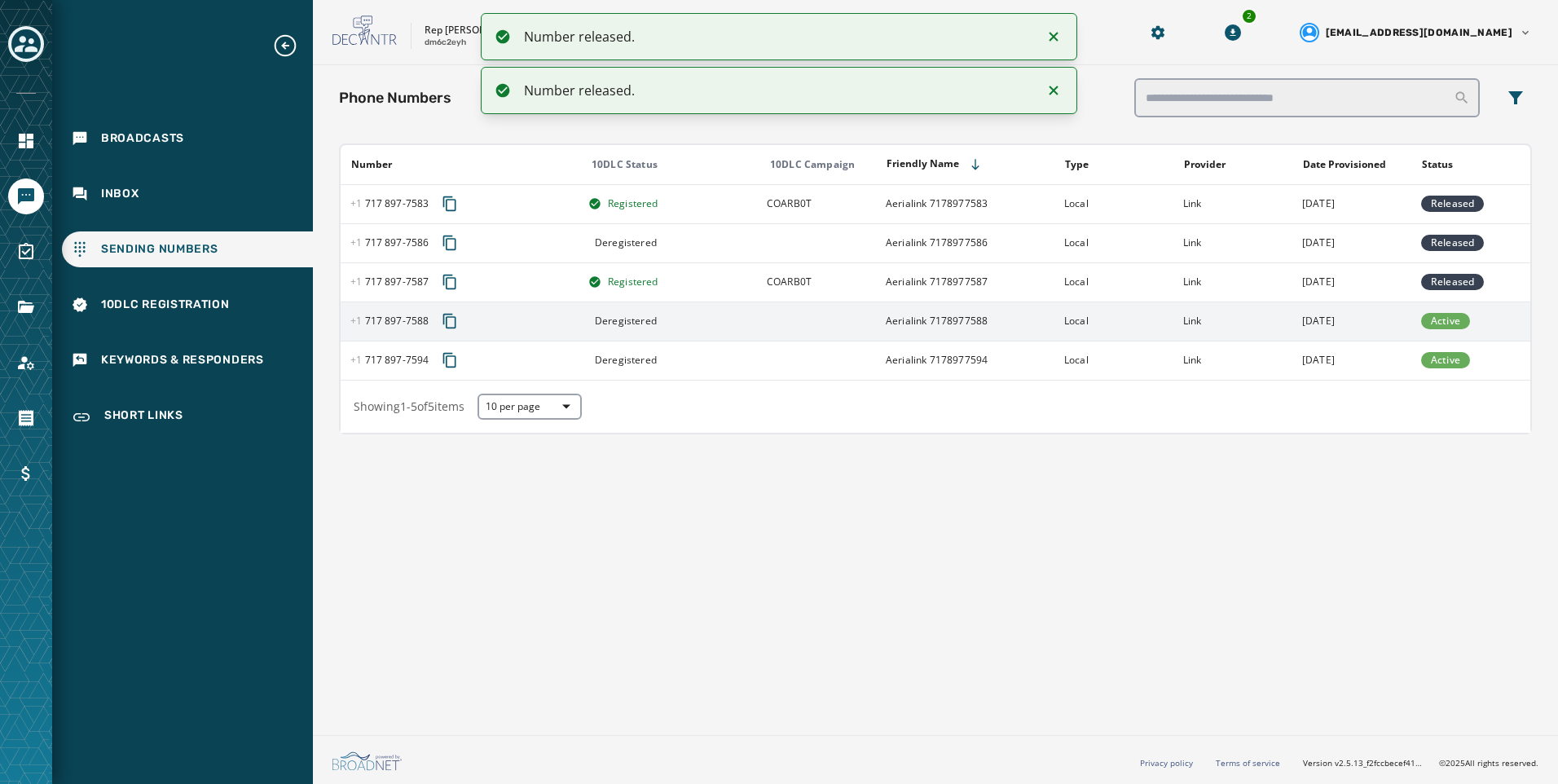
click at [906, 327] on td "Aerialink 7178977588" at bounding box center [964, 321] width 178 height 39
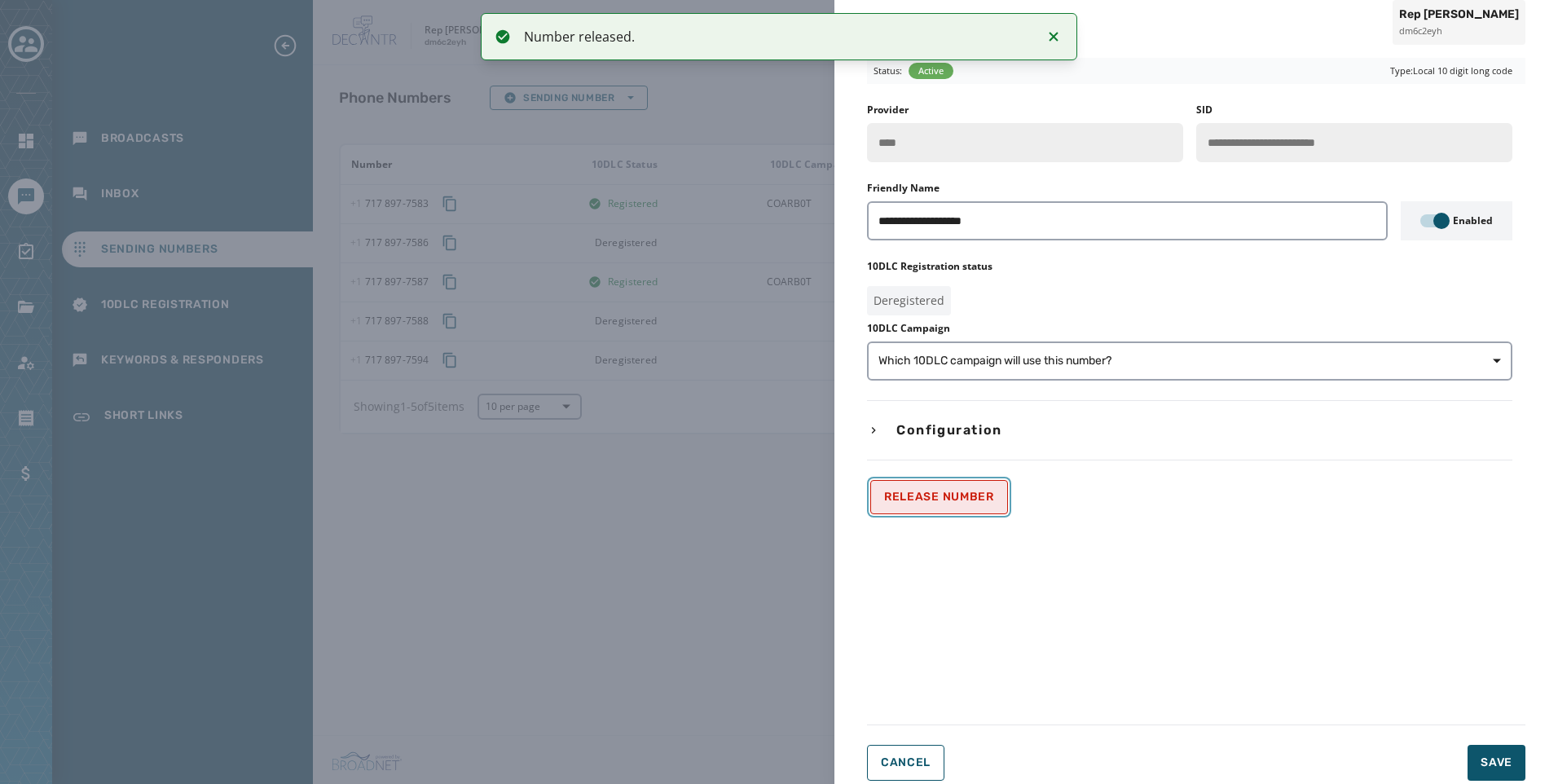
click at [931, 488] on button "Release Number" at bounding box center [938, 497] width 138 height 35
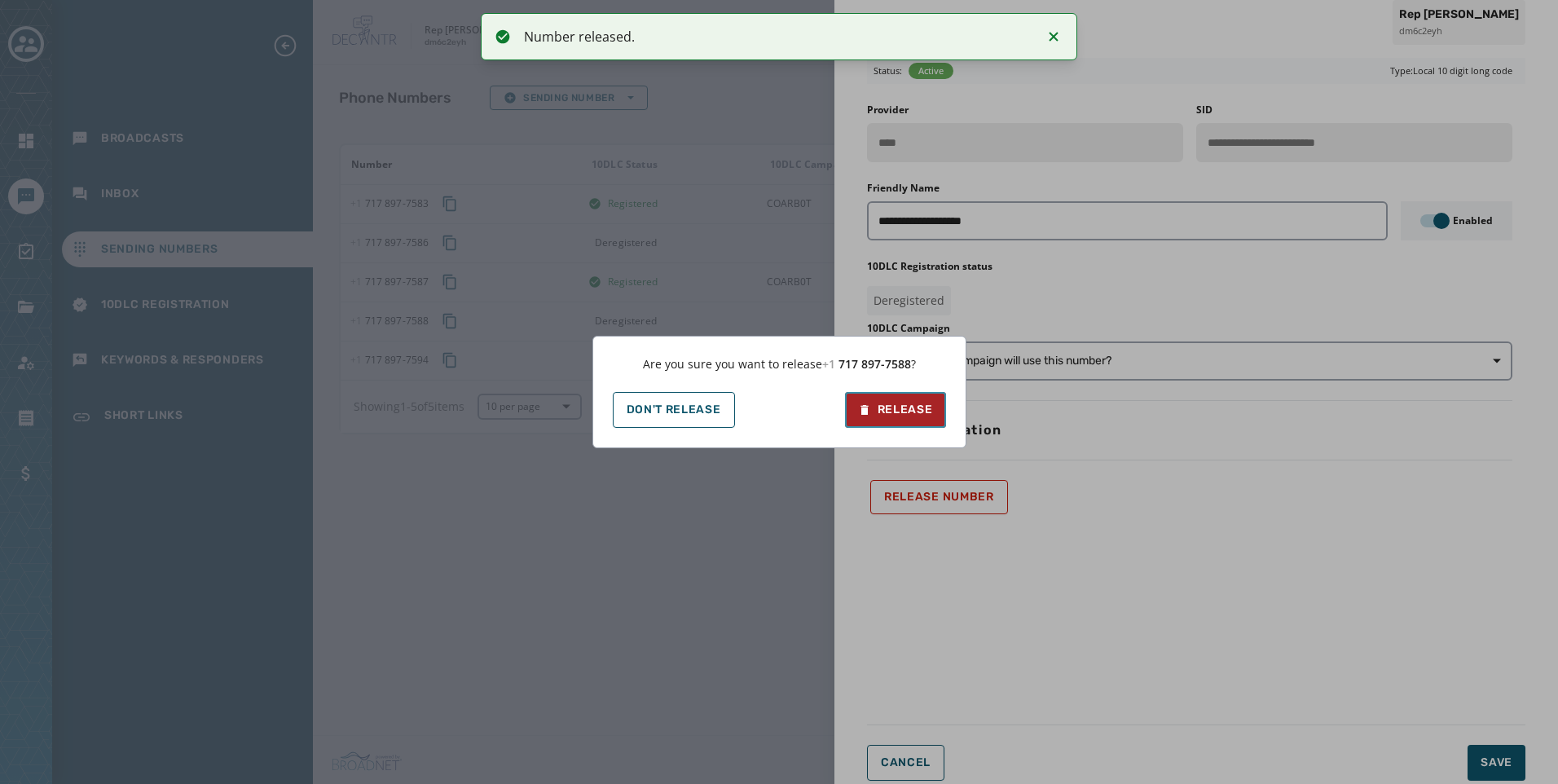
click at [934, 415] on button "Release" at bounding box center [895, 409] width 101 height 36
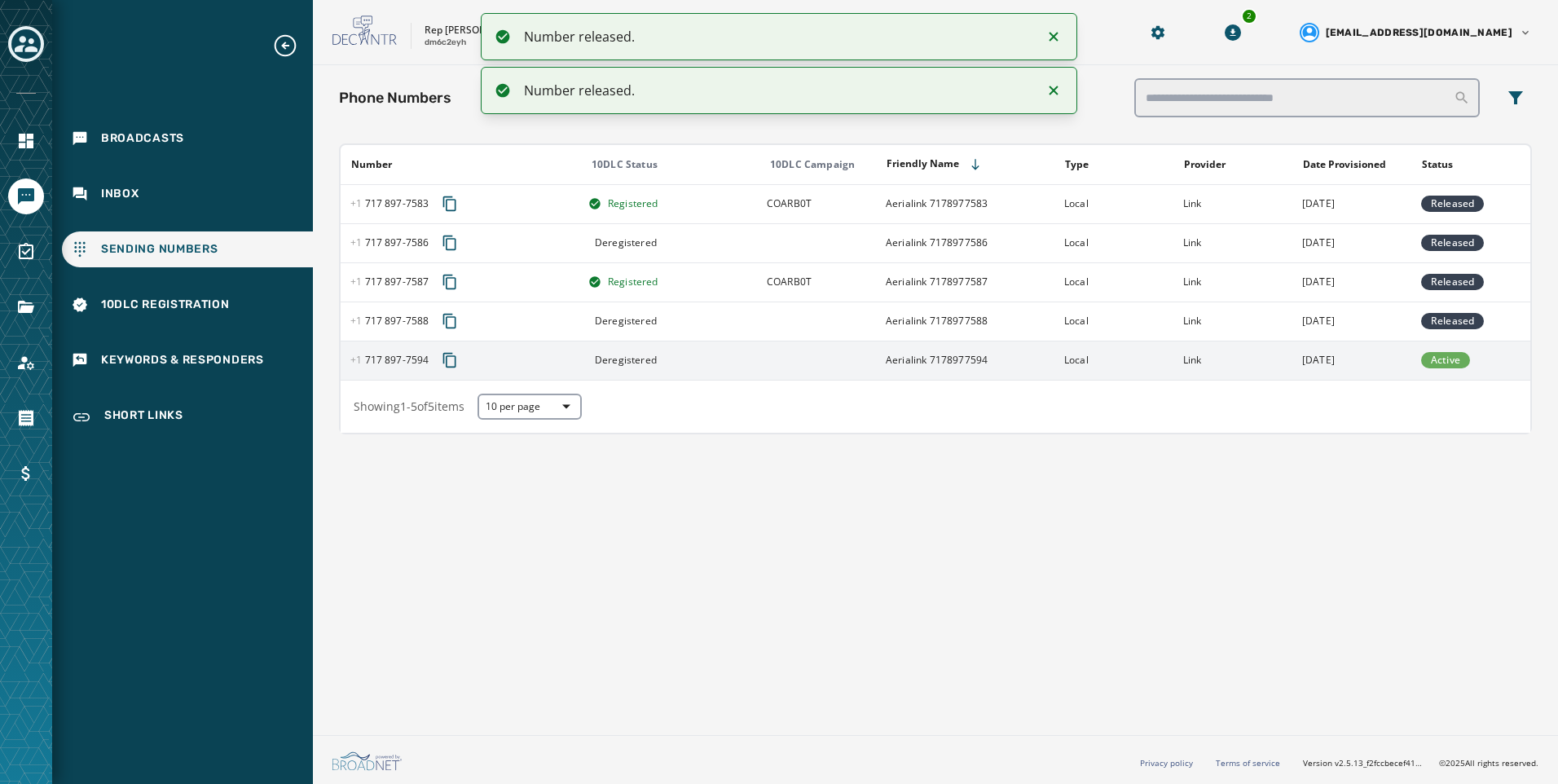
click at [1224, 360] on td "Link" at bounding box center [1232, 360] width 119 height 39
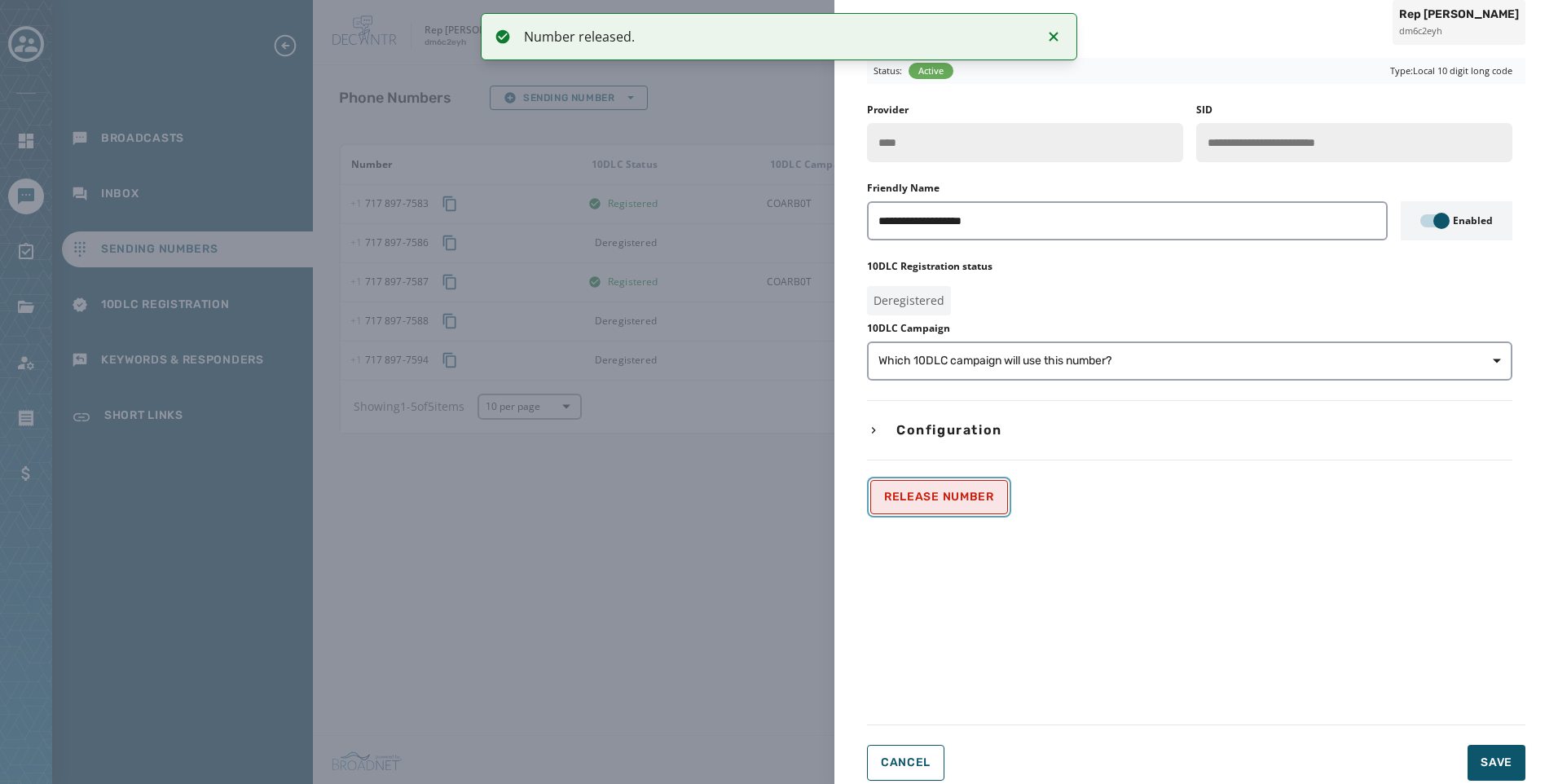
click at [904, 502] on span "Release Number" at bounding box center [939, 497] width 110 height 13
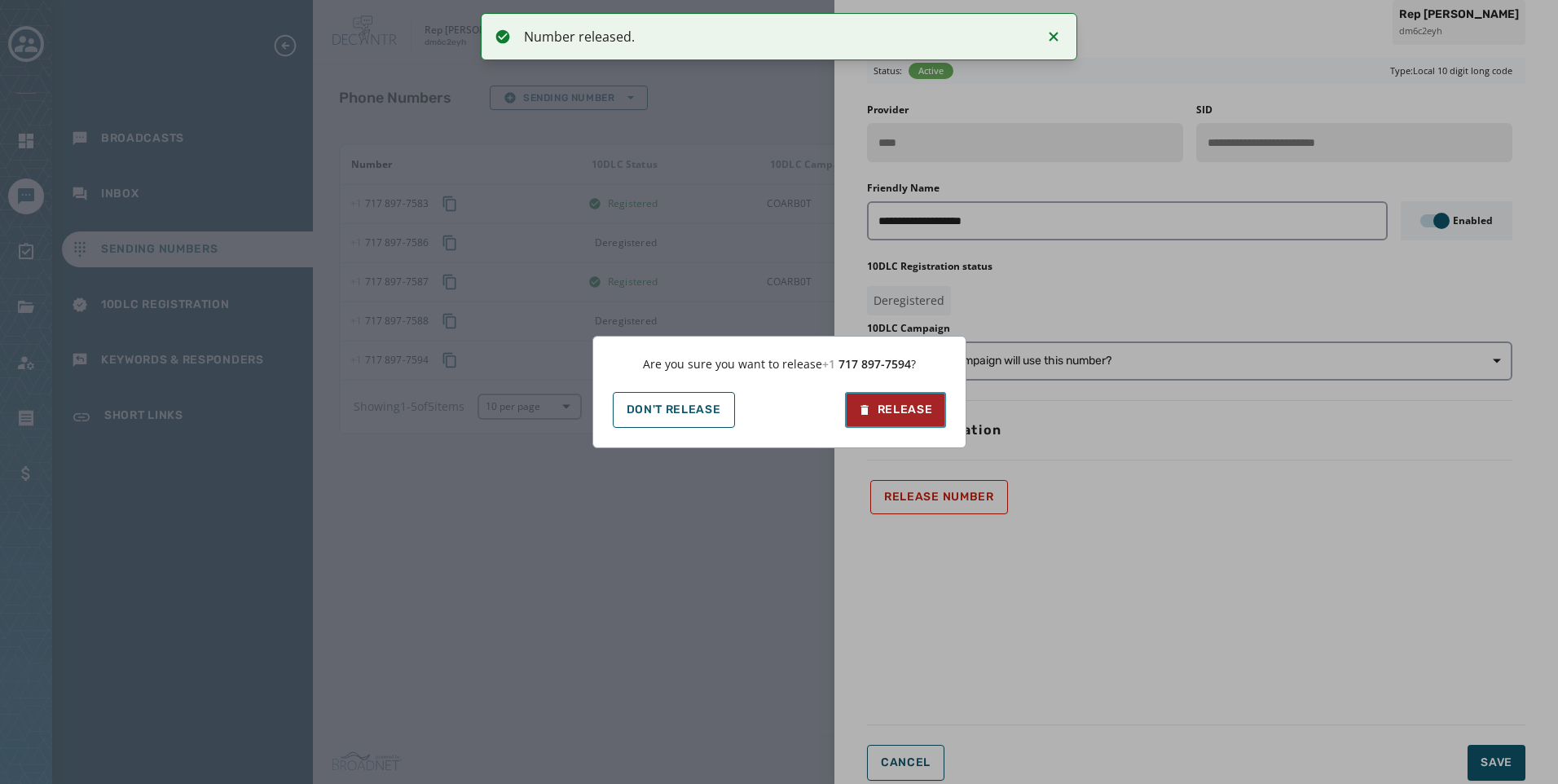
click at [911, 399] on button "Release" at bounding box center [895, 409] width 101 height 36
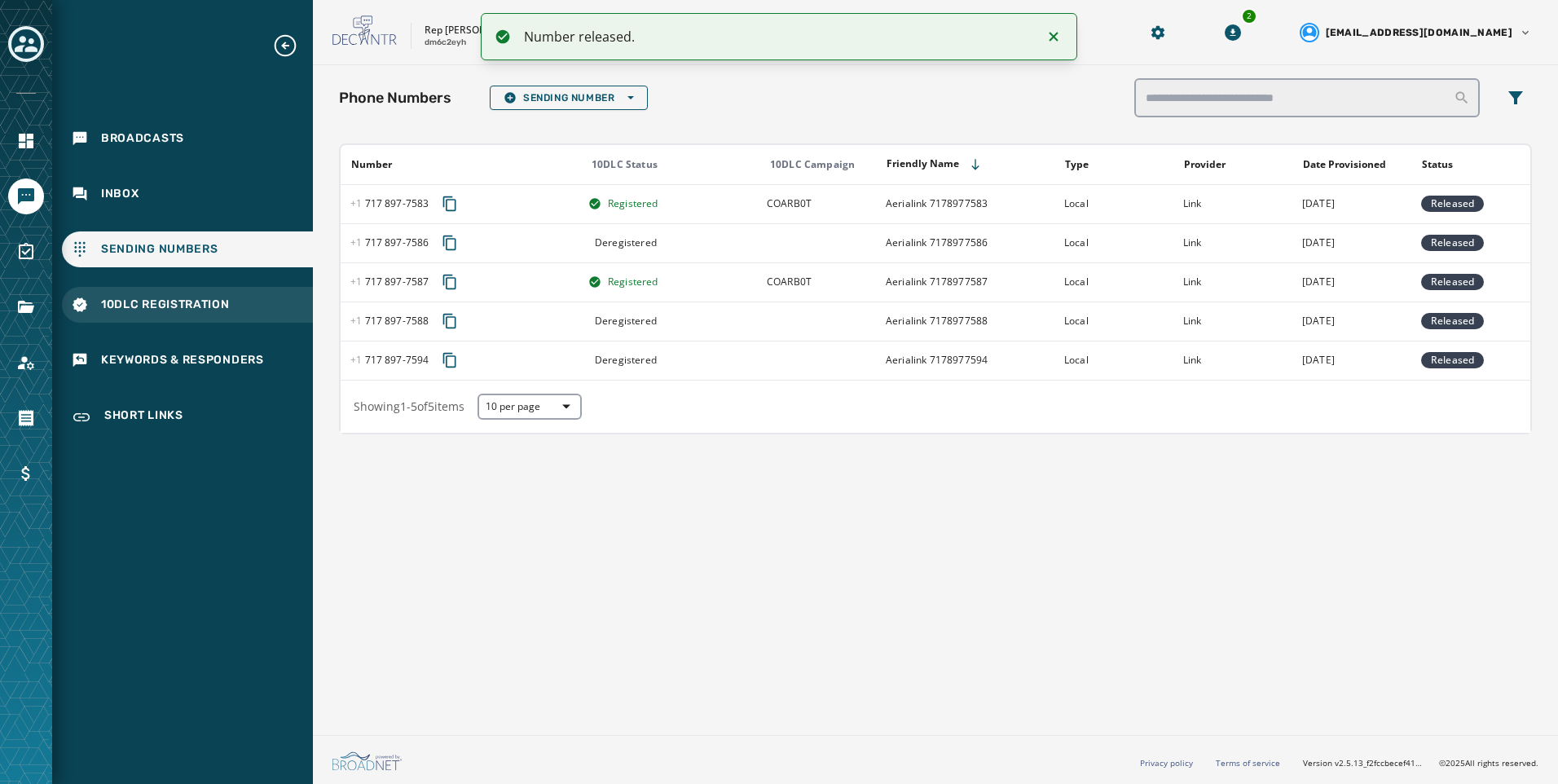
click at [212, 313] on div "10DLC Registration" at bounding box center [187, 304] width 251 height 36
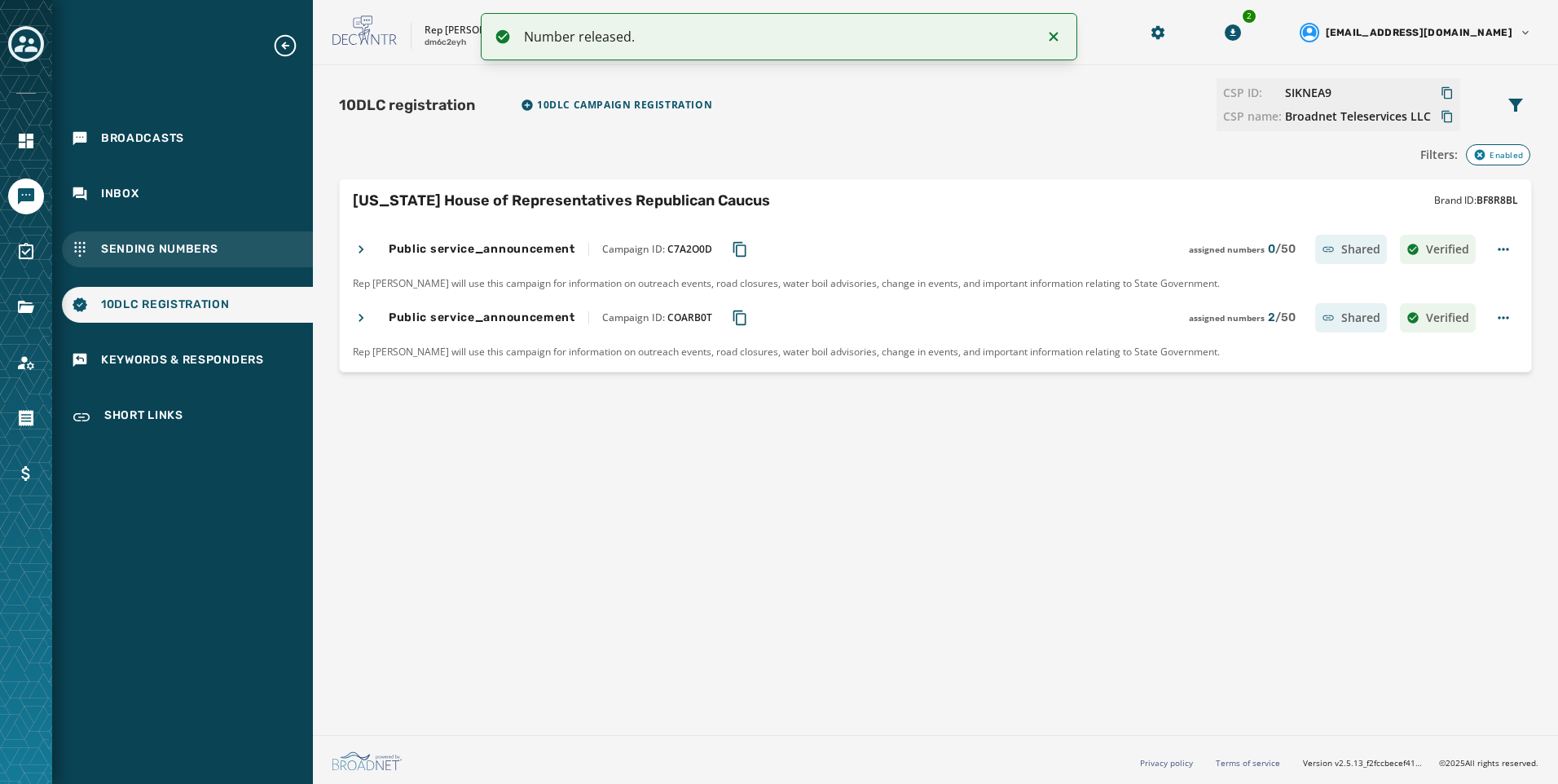
click at [211, 247] on span "Sending Numbers" at bounding box center [160, 248] width 118 height 16
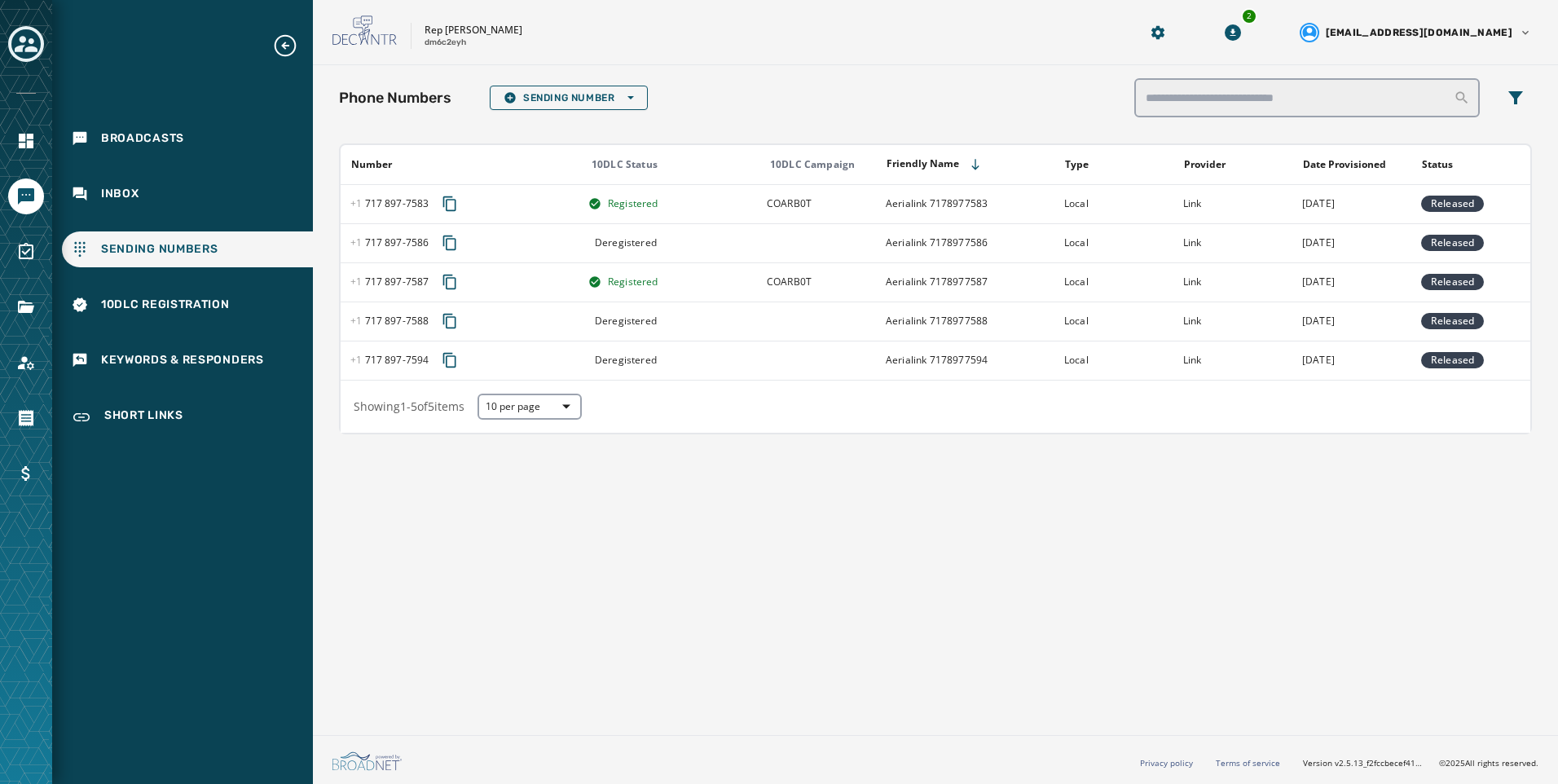
click at [1252, 171] on th "Provider" at bounding box center [1232, 165] width 119 height 39
click at [1239, 191] on td "Link" at bounding box center [1232, 203] width 119 height 39
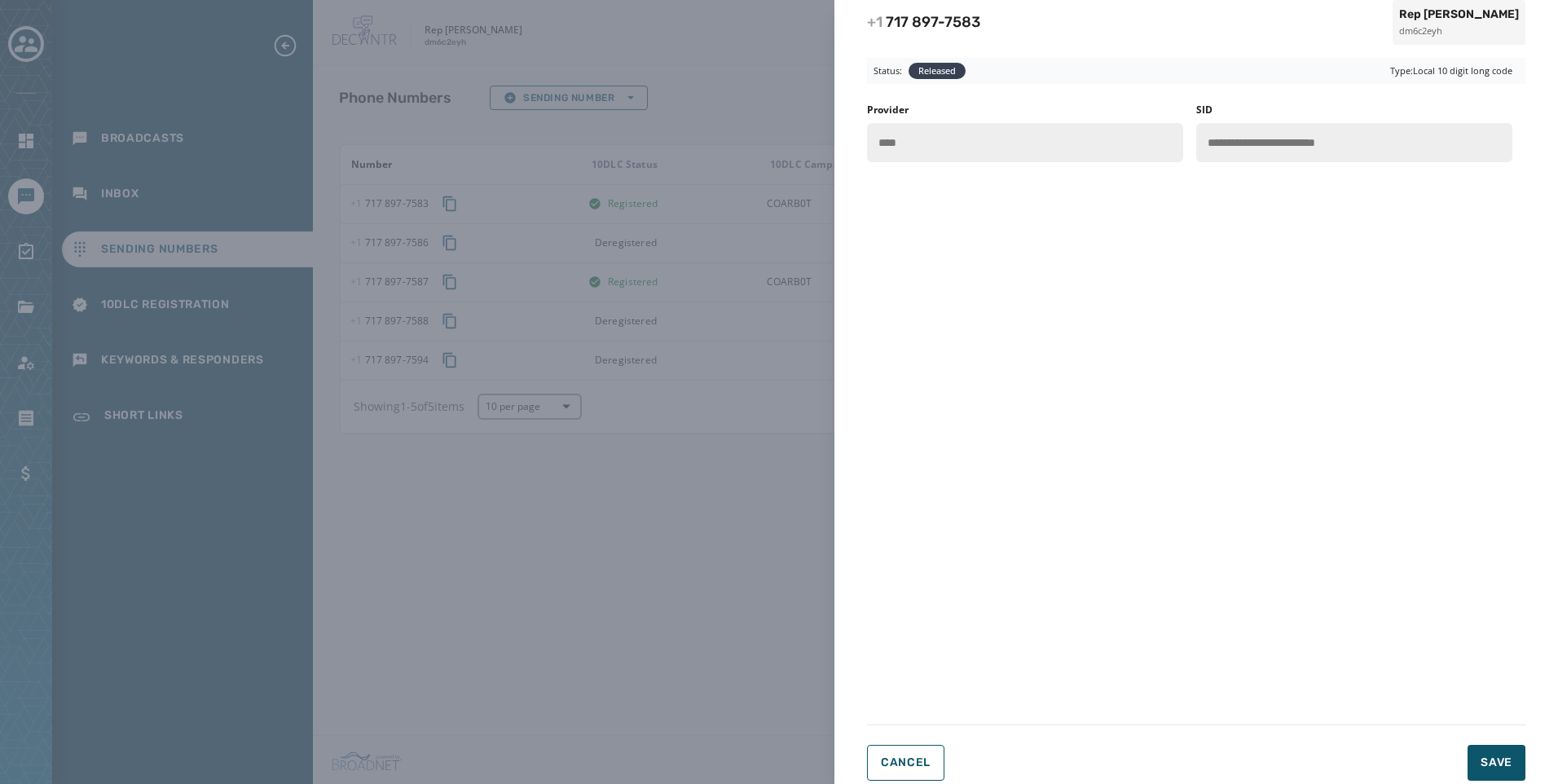
click at [728, 247] on div "**********" at bounding box center [779, 392] width 1558 height 784
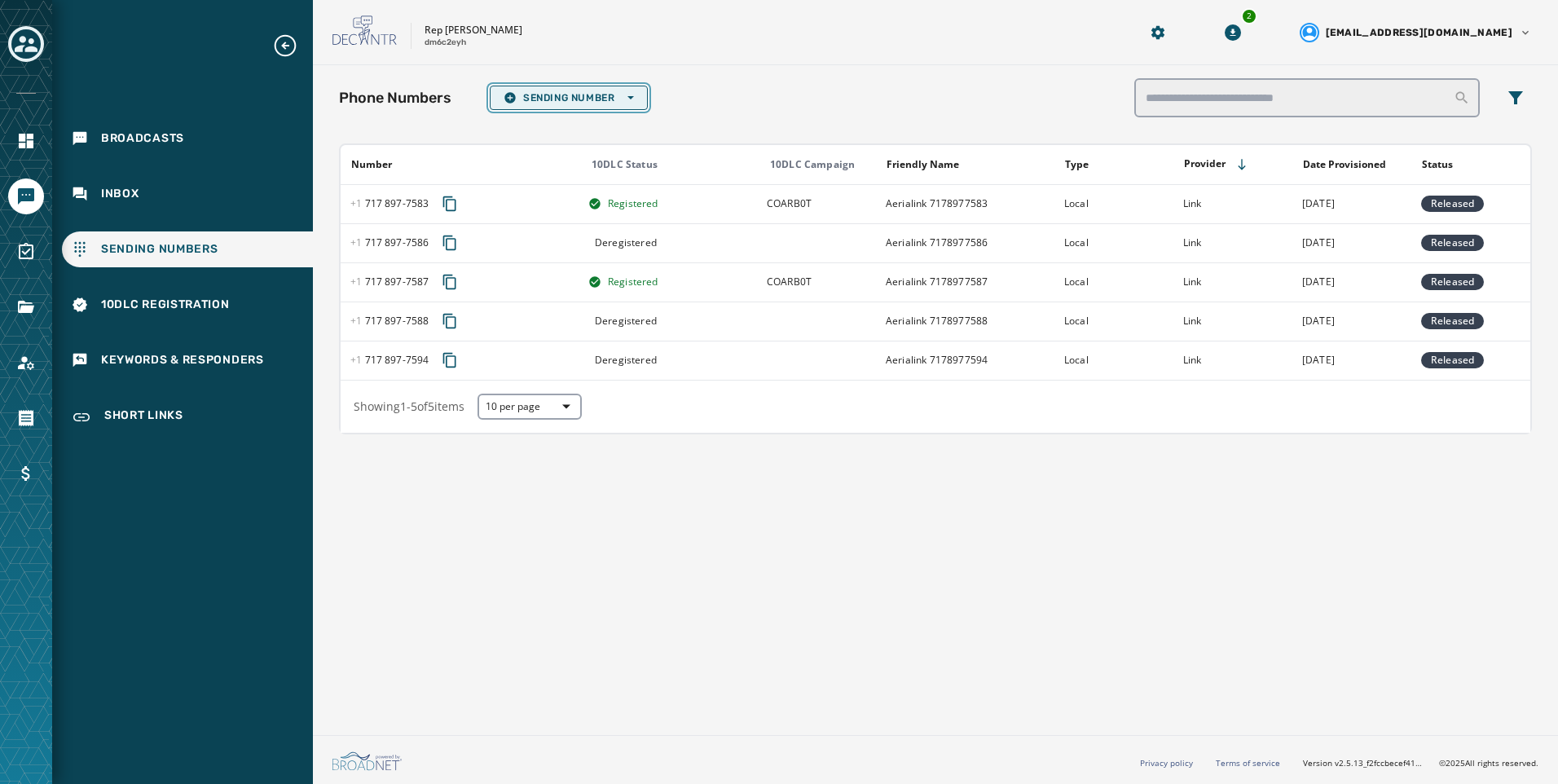
click at [541, 105] on button "Sending Number Open options" at bounding box center [568, 97] width 158 height 24
click at [541, 126] on span "Local Long Code" at bounding box center [568, 122] width 130 height 13
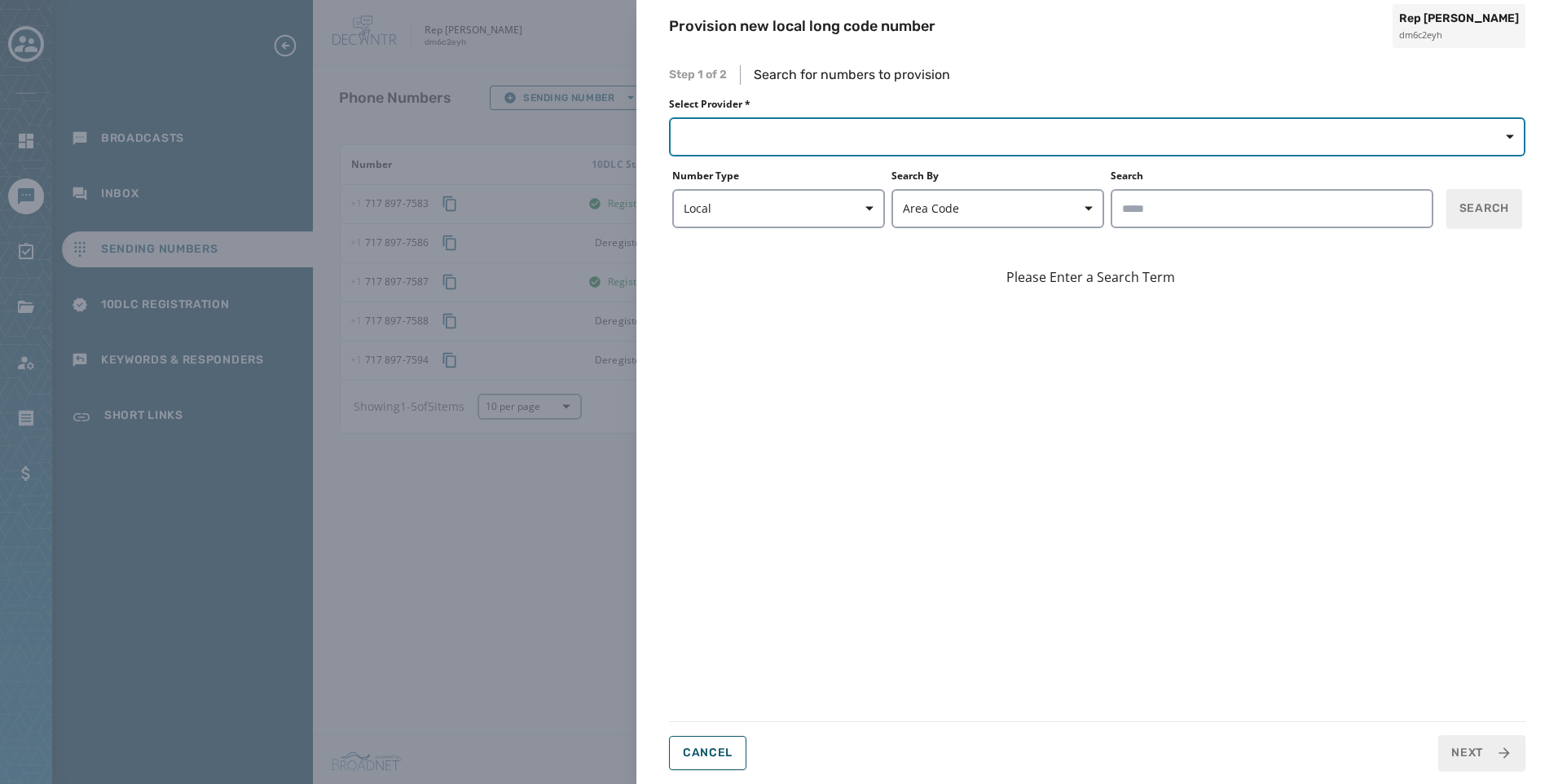
click at [857, 146] on button "button" at bounding box center [1096, 137] width 857 height 39
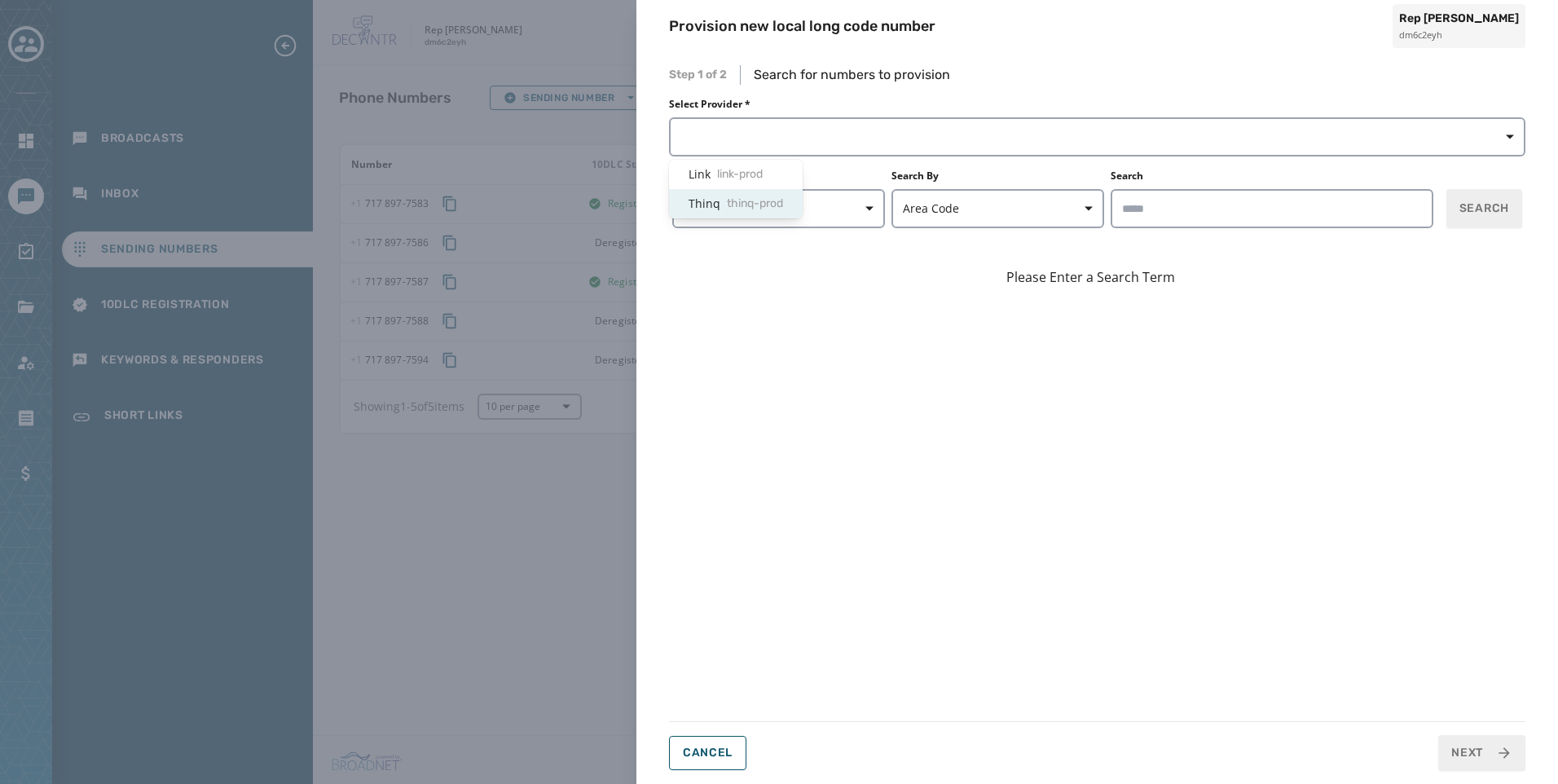
click at [743, 212] on div "Thinq thinq-prod" at bounding box center [735, 203] width 134 height 29
click at [1344, 188] on div "Search" at bounding box center [1272, 198] width 323 height 59
click at [1345, 202] on input "Search" at bounding box center [1272, 208] width 323 height 39
type input "*****"
click at [1465, 216] on span "Search" at bounding box center [1485, 208] width 50 height 16
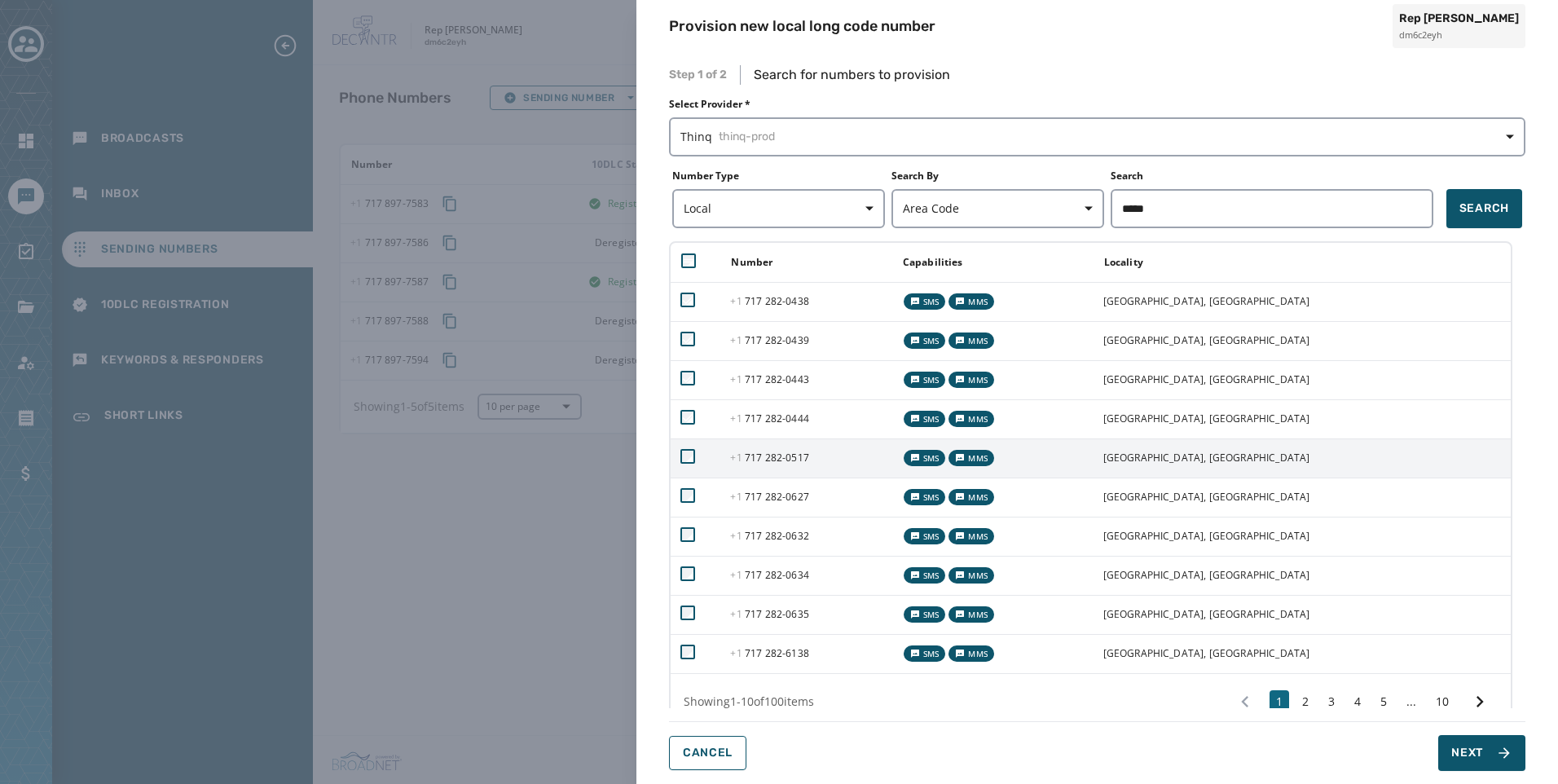
click at [685, 442] on td at bounding box center [696, 457] width 50 height 39
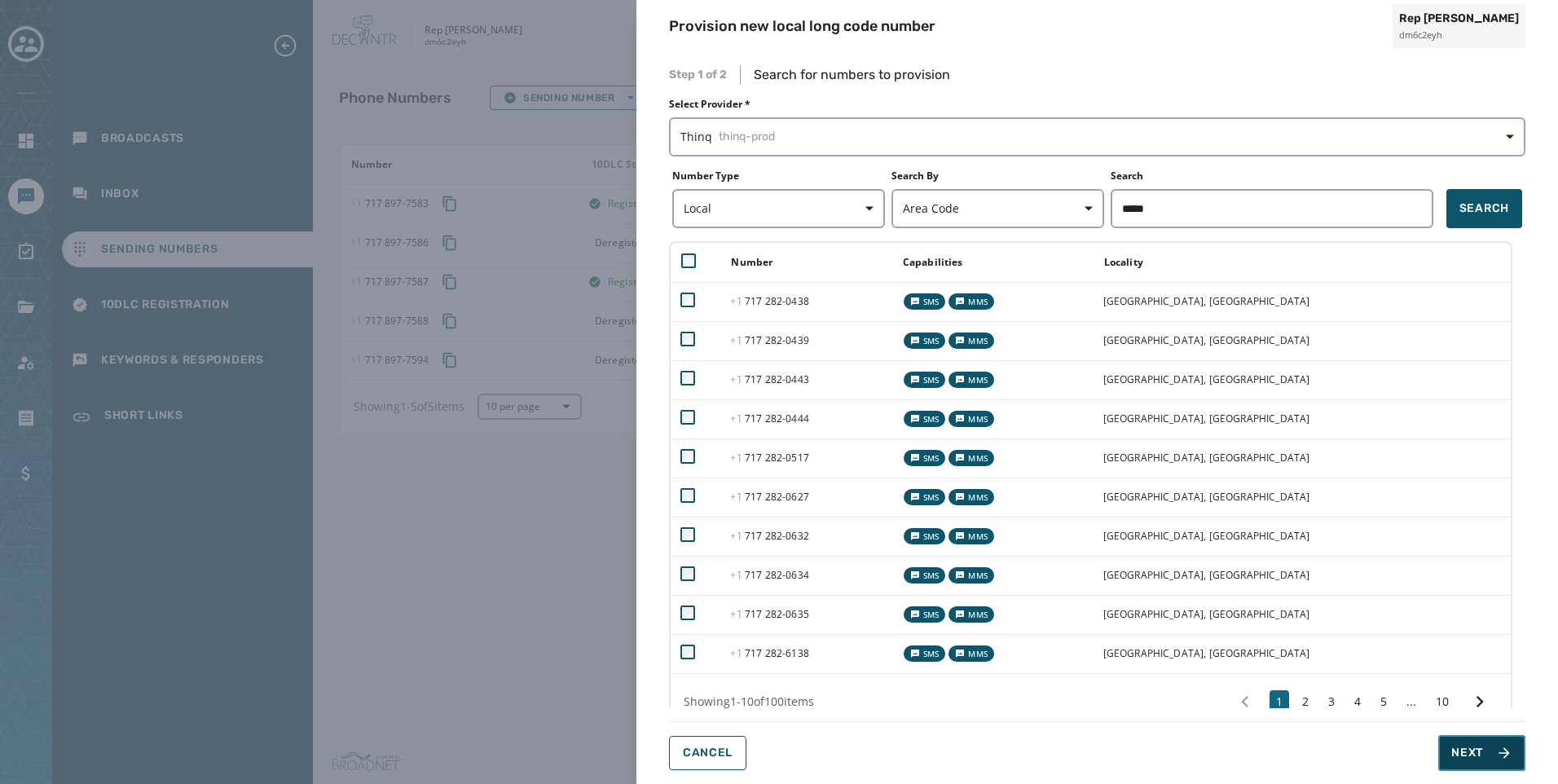
click at [1501, 742] on button "Next" at bounding box center [1482, 752] width 88 height 36
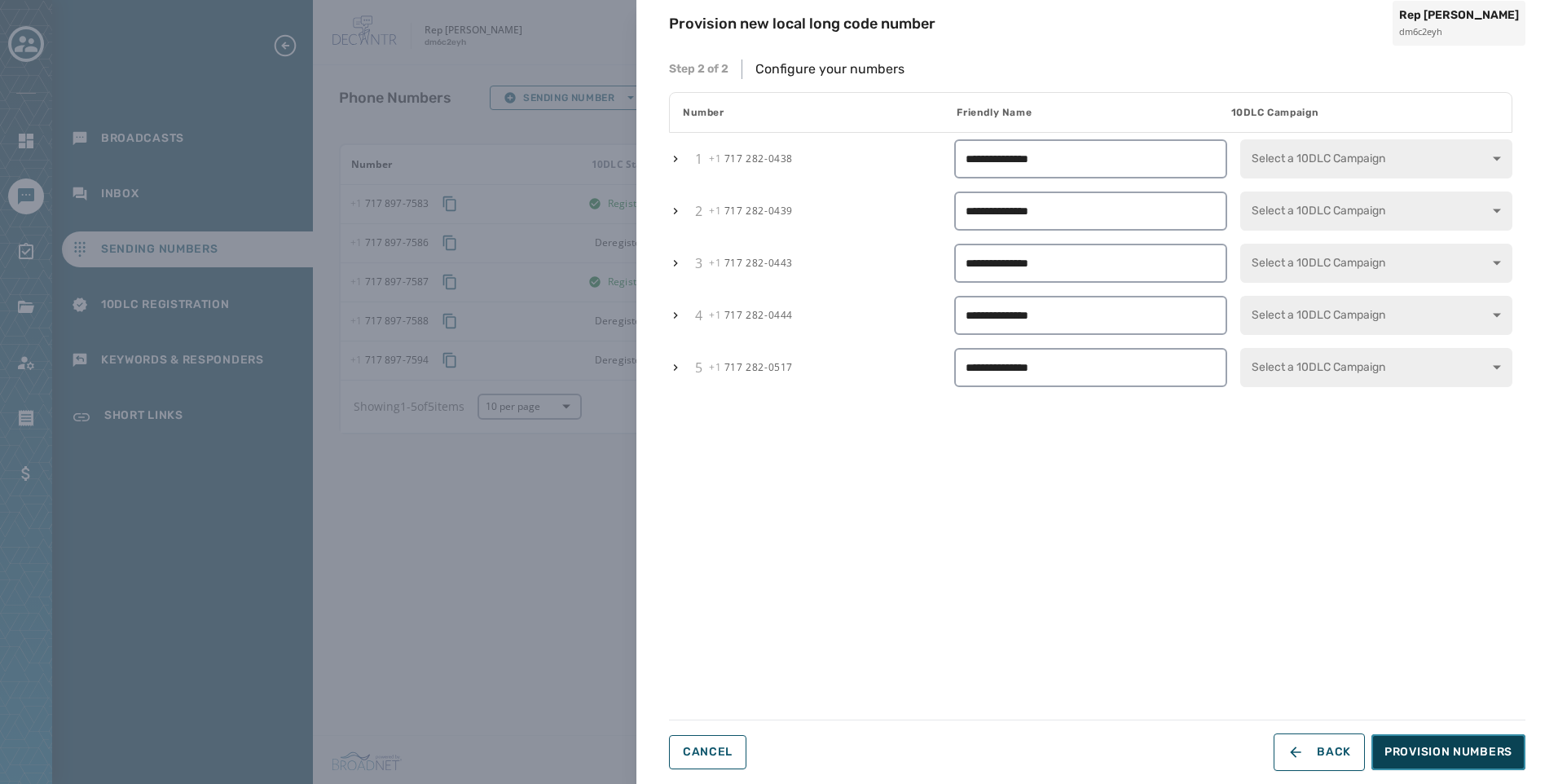
click at [1460, 748] on span "Provision Numbers" at bounding box center [1448, 751] width 128 height 16
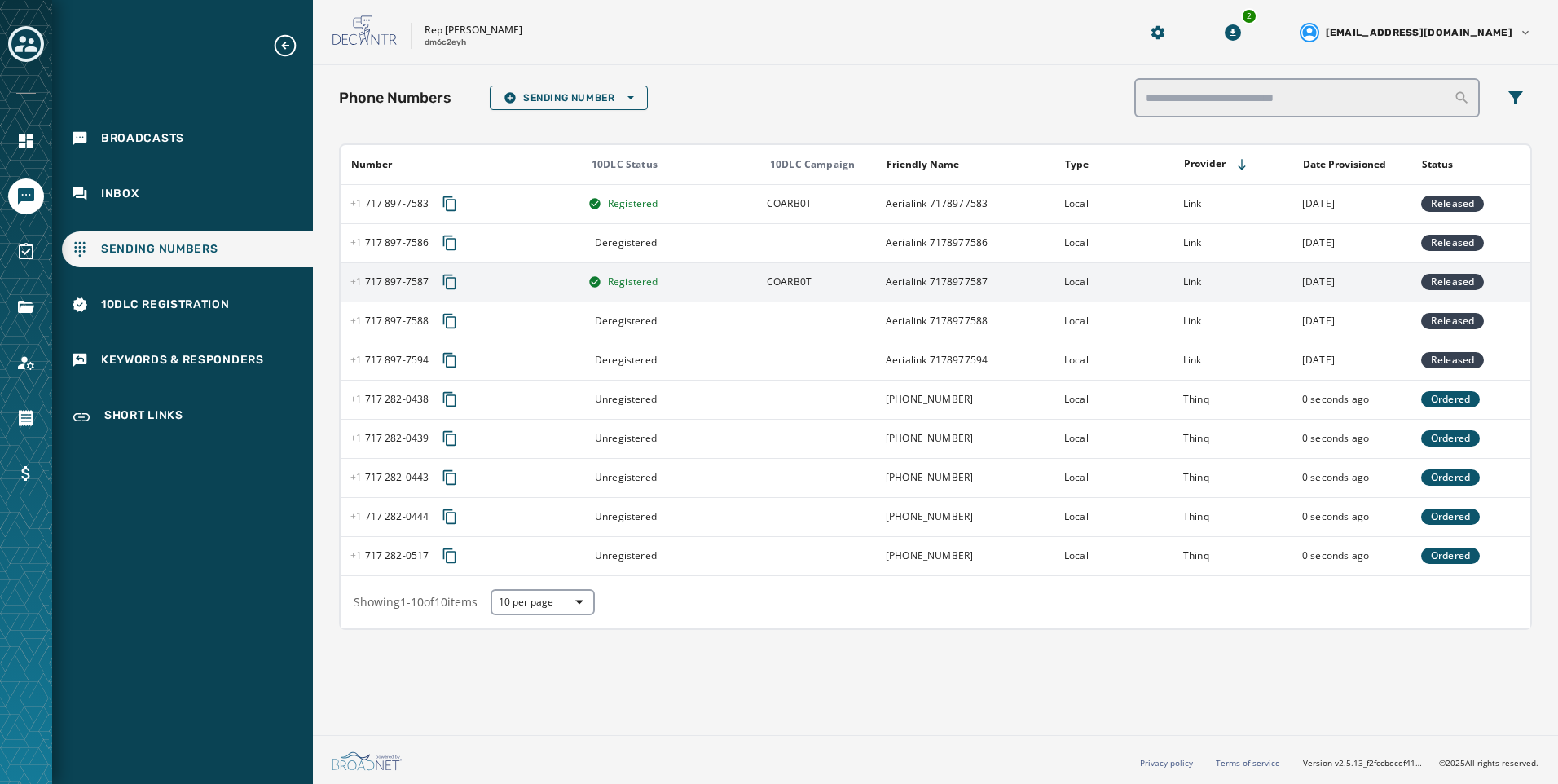
click at [621, 268] on td "Registered" at bounding box center [668, 281] width 178 height 39
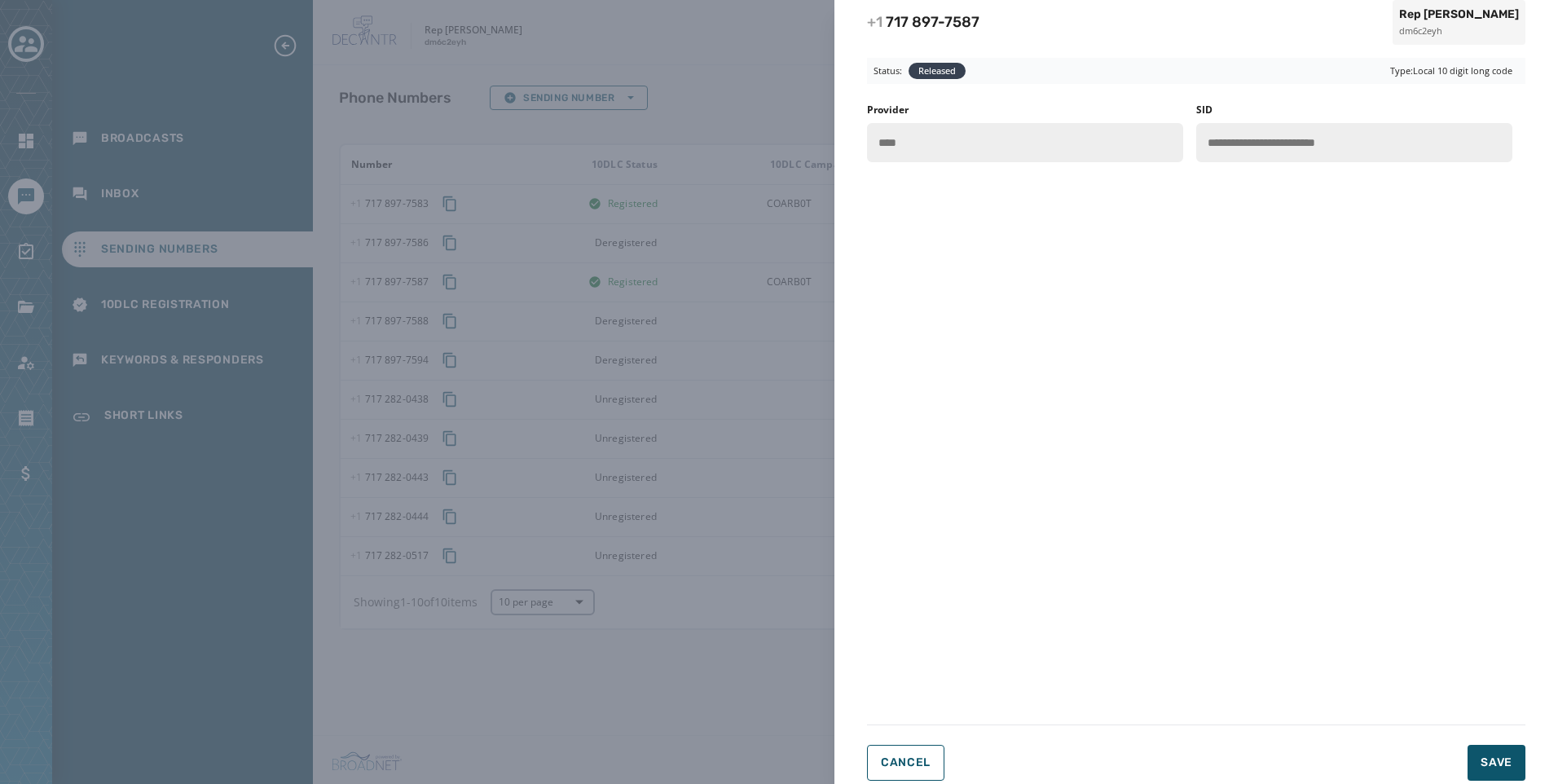
click at [586, 271] on div "**********" at bounding box center [779, 392] width 1558 height 784
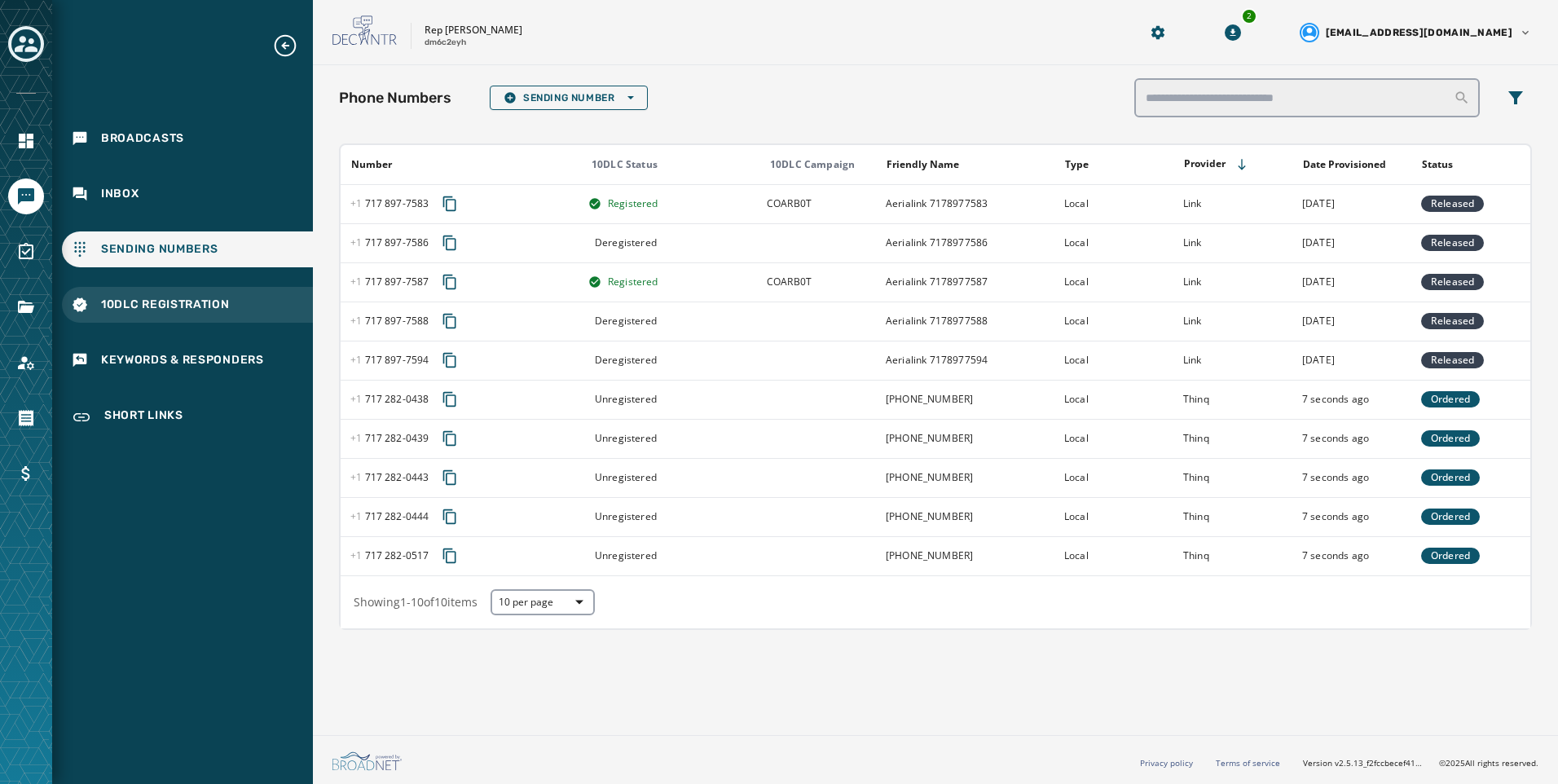
click at [147, 301] on span "10DLC Registration" at bounding box center [166, 304] width 129 height 16
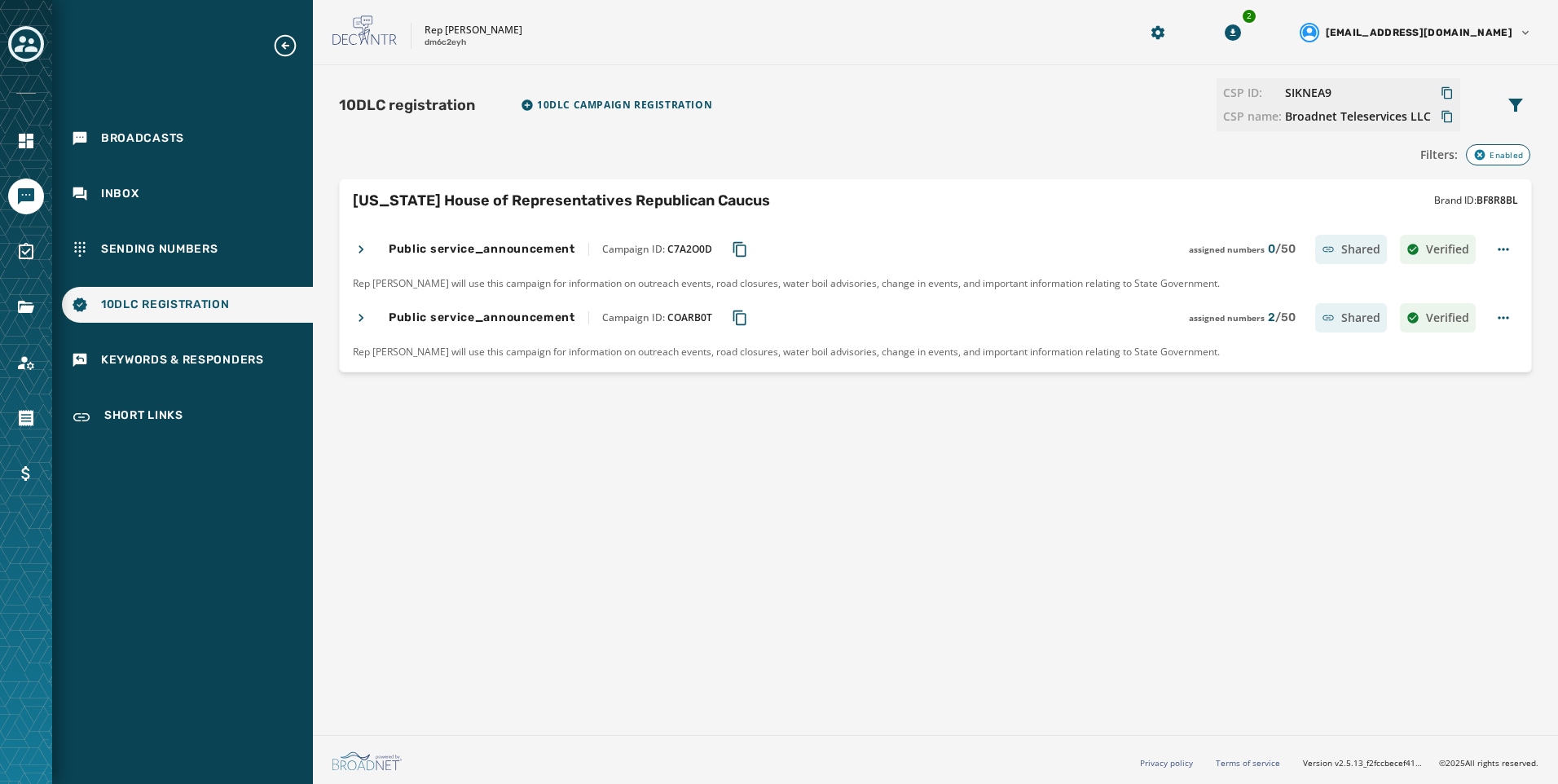
click at [361, 249] on icon at bounding box center [360, 248] width 16 height 16
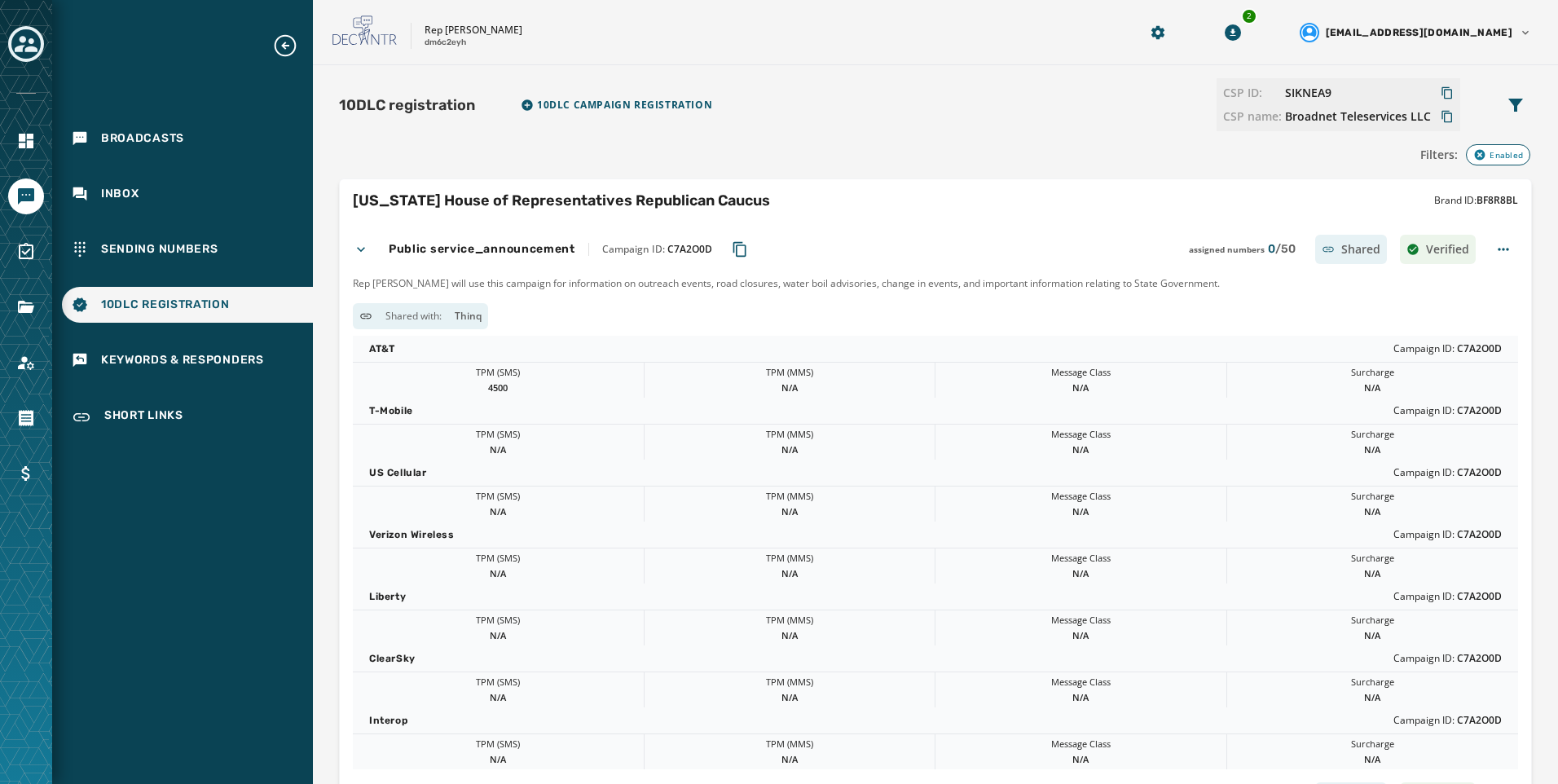
click at [361, 249] on icon at bounding box center [360, 248] width 16 height 16
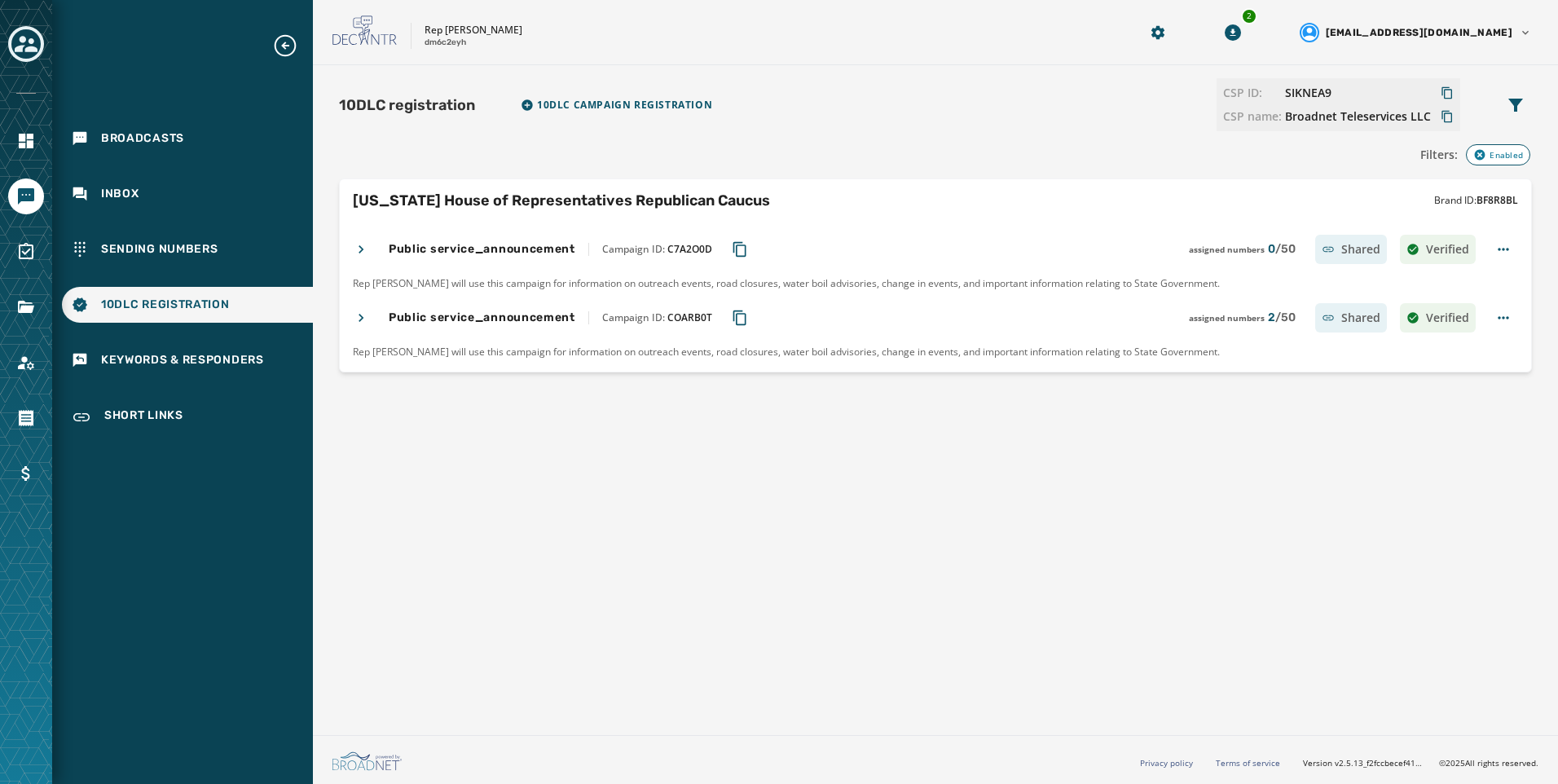
click at [356, 321] on icon at bounding box center [360, 317] width 16 height 16
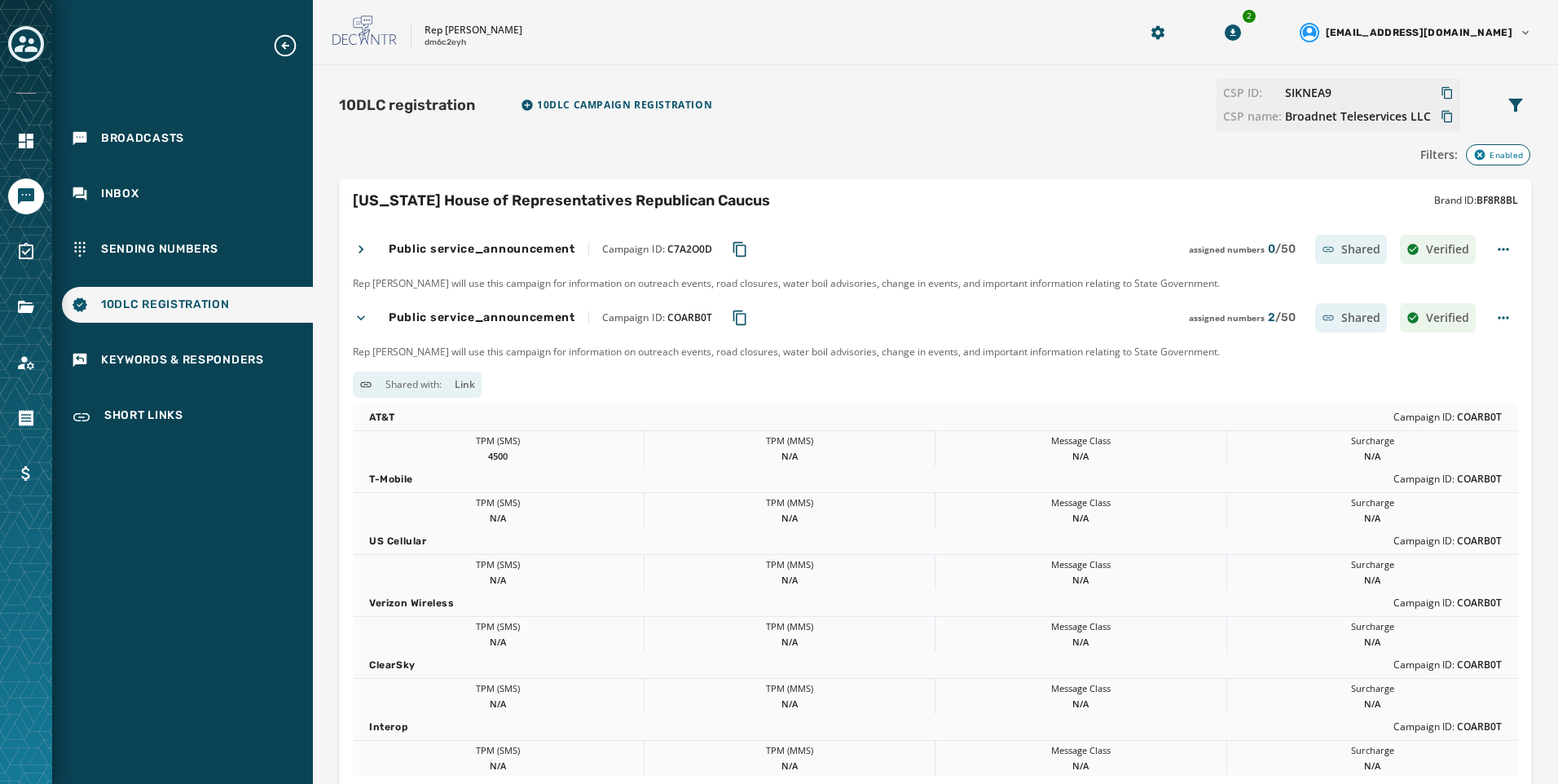
click at [743, 327] on button "Copy Campaign ID to clipboard" at bounding box center [740, 318] width 29 height 29
drag, startPoint x: 219, startPoint y: 248, endPoint x: 203, endPoint y: 277, distance: 33.1
click at [219, 248] on div "Sending Numbers" at bounding box center [187, 248] width 251 height 36
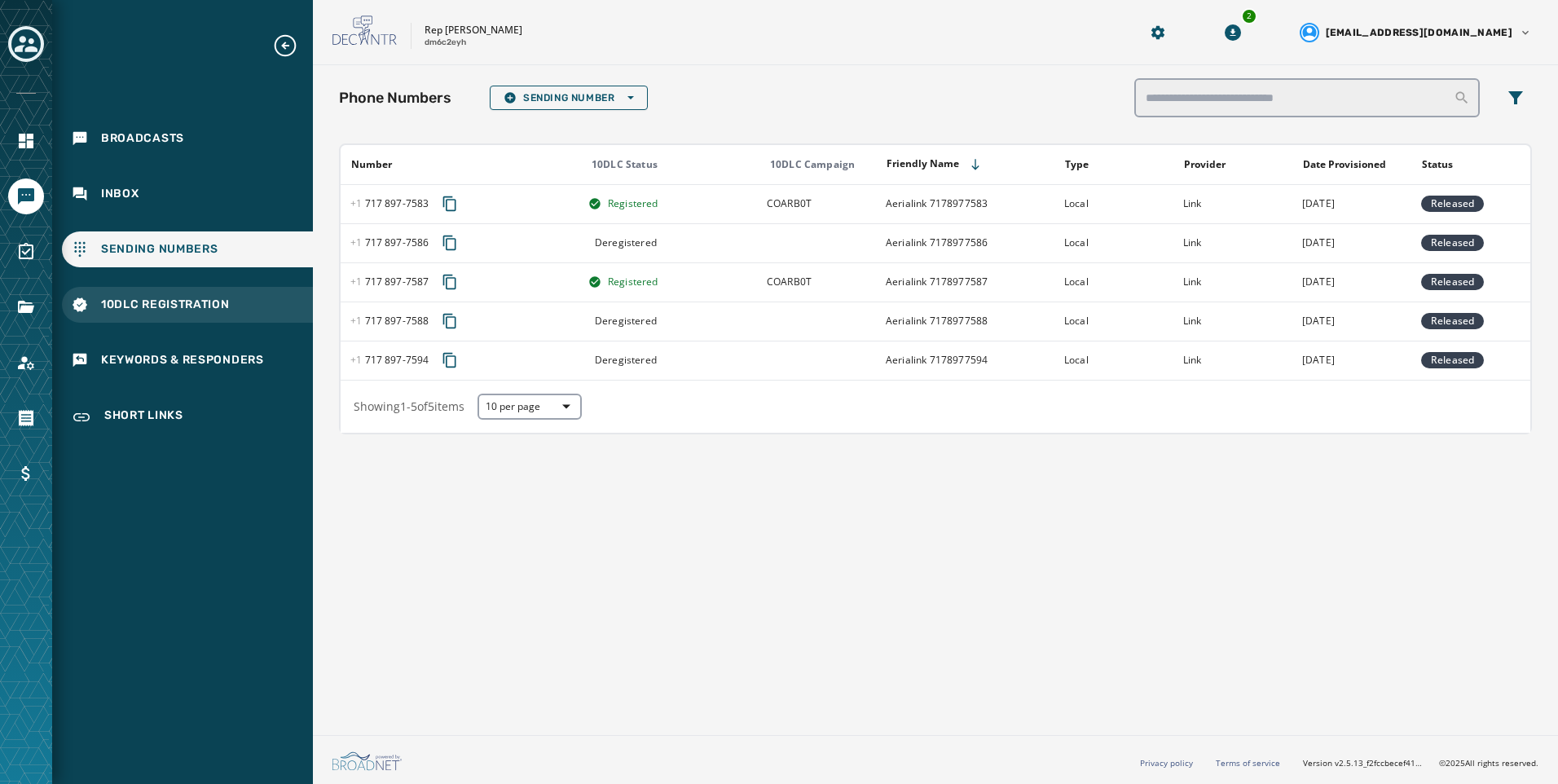
click at [205, 309] on span "10DLC Registration" at bounding box center [166, 304] width 129 height 16
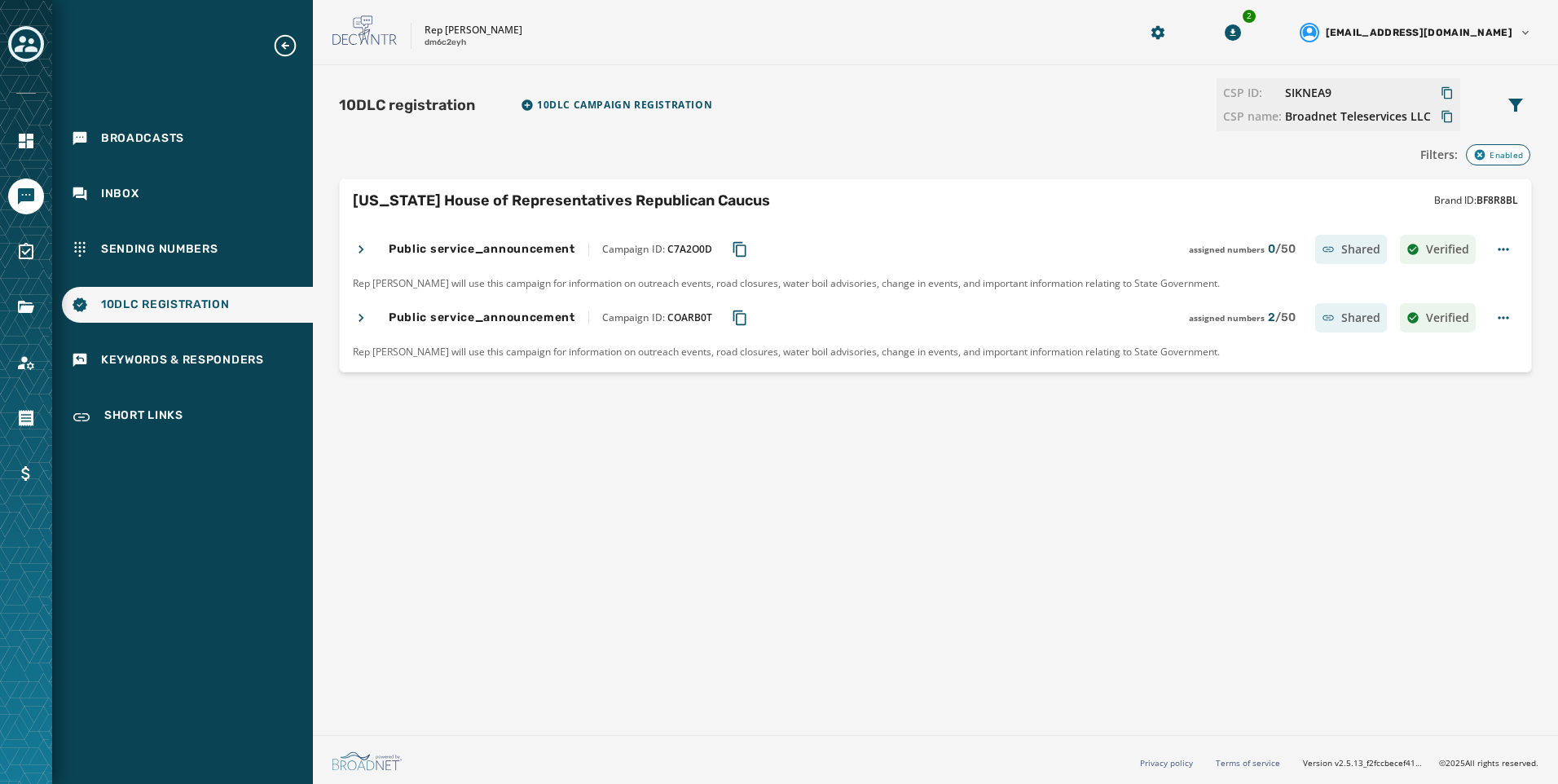
click at [356, 320] on icon at bounding box center [360, 317] width 16 height 16
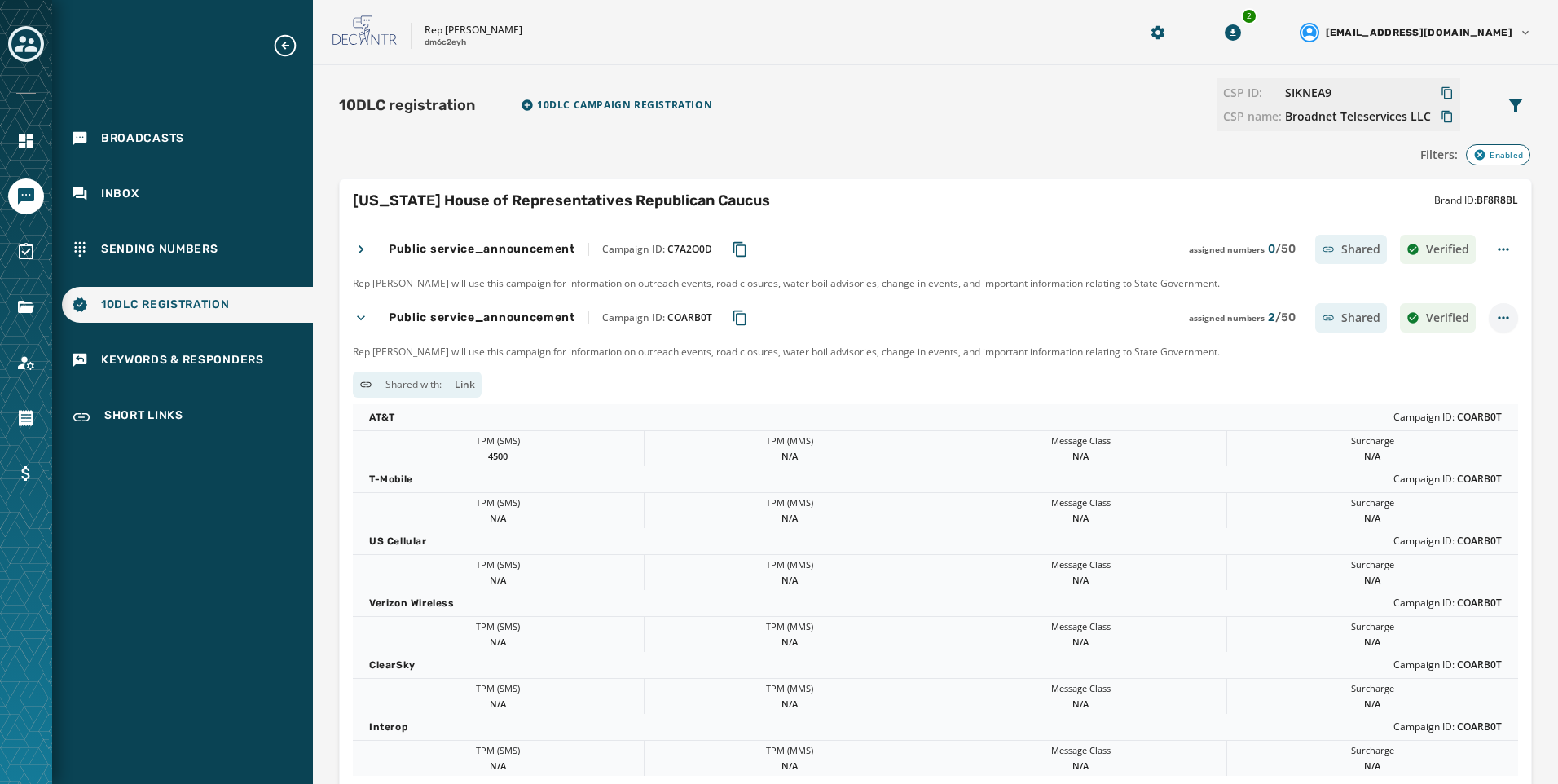
click at [1492, 319] on html "Broadcasts Inbox Sending Numbers 10DLC Registration Keywords & Responders Short…" at bounding box center [779, 392] width 1558 height 784
click at [1486, 454] on div "Disable" at bounding box center [1487, 449] width 144 height 26
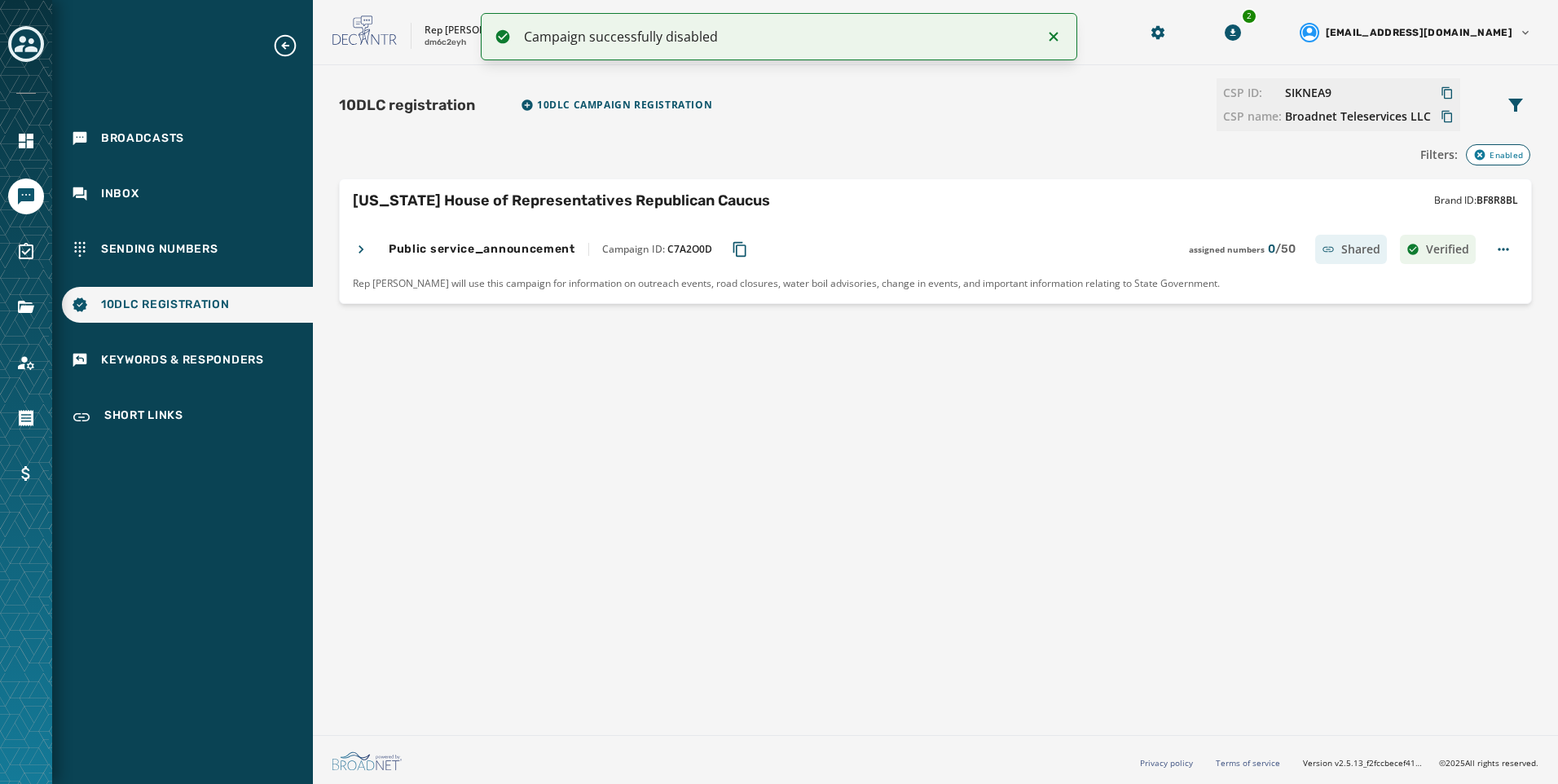
click at [206, 268] on div "Broadcasts Inbox Sending Numbers 10DLC Registration Keywords & Responders Short…" at bounding box center [182, 235] width 261 height 405
click at [210, 254] on span "Sending Numbers" at bounding box center [160, 248] width 118 height 16
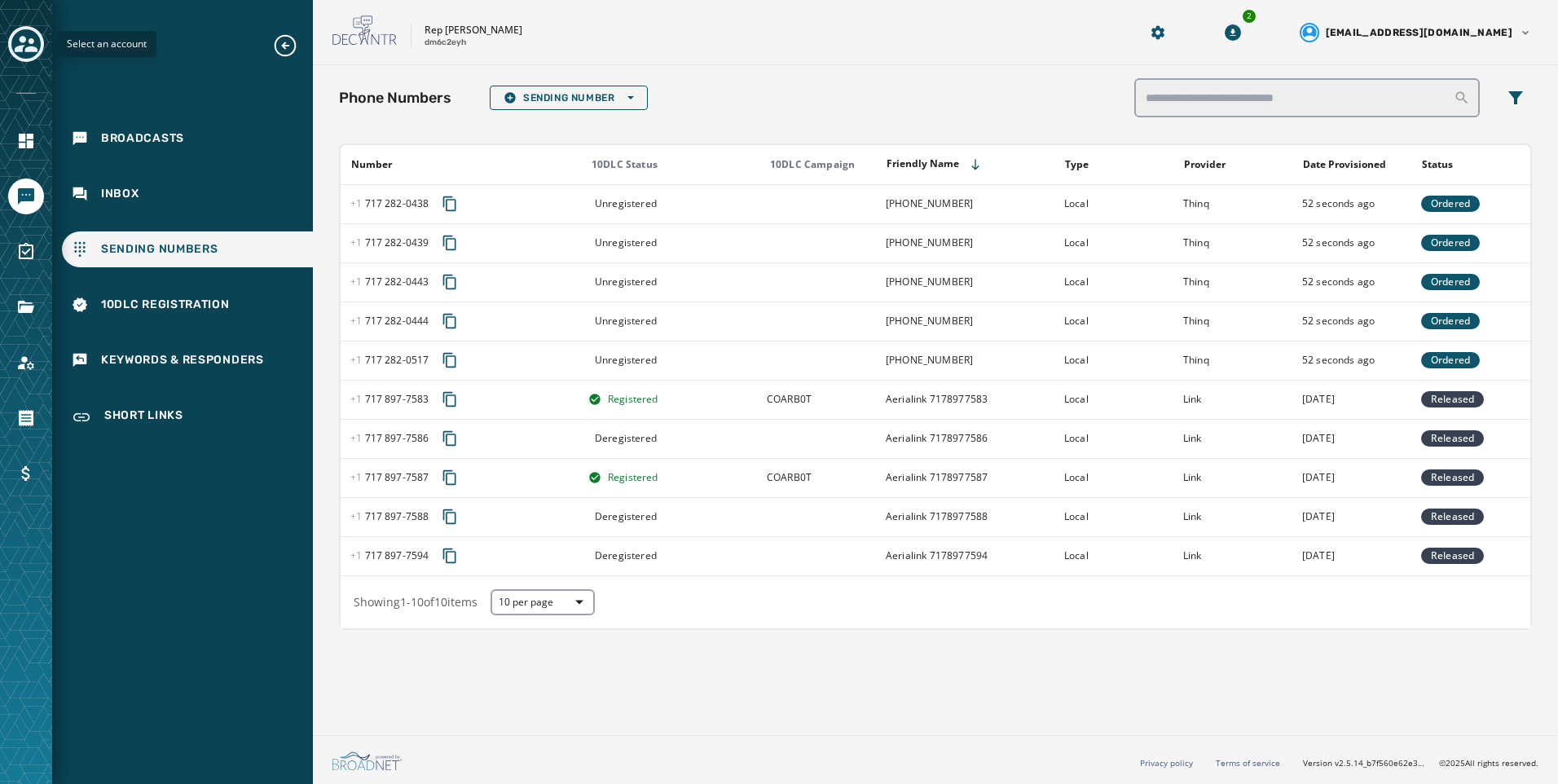
click at [31, 36] on icon "Toggle account select drawer" at bounding box center [26, 44] width 23 height 23
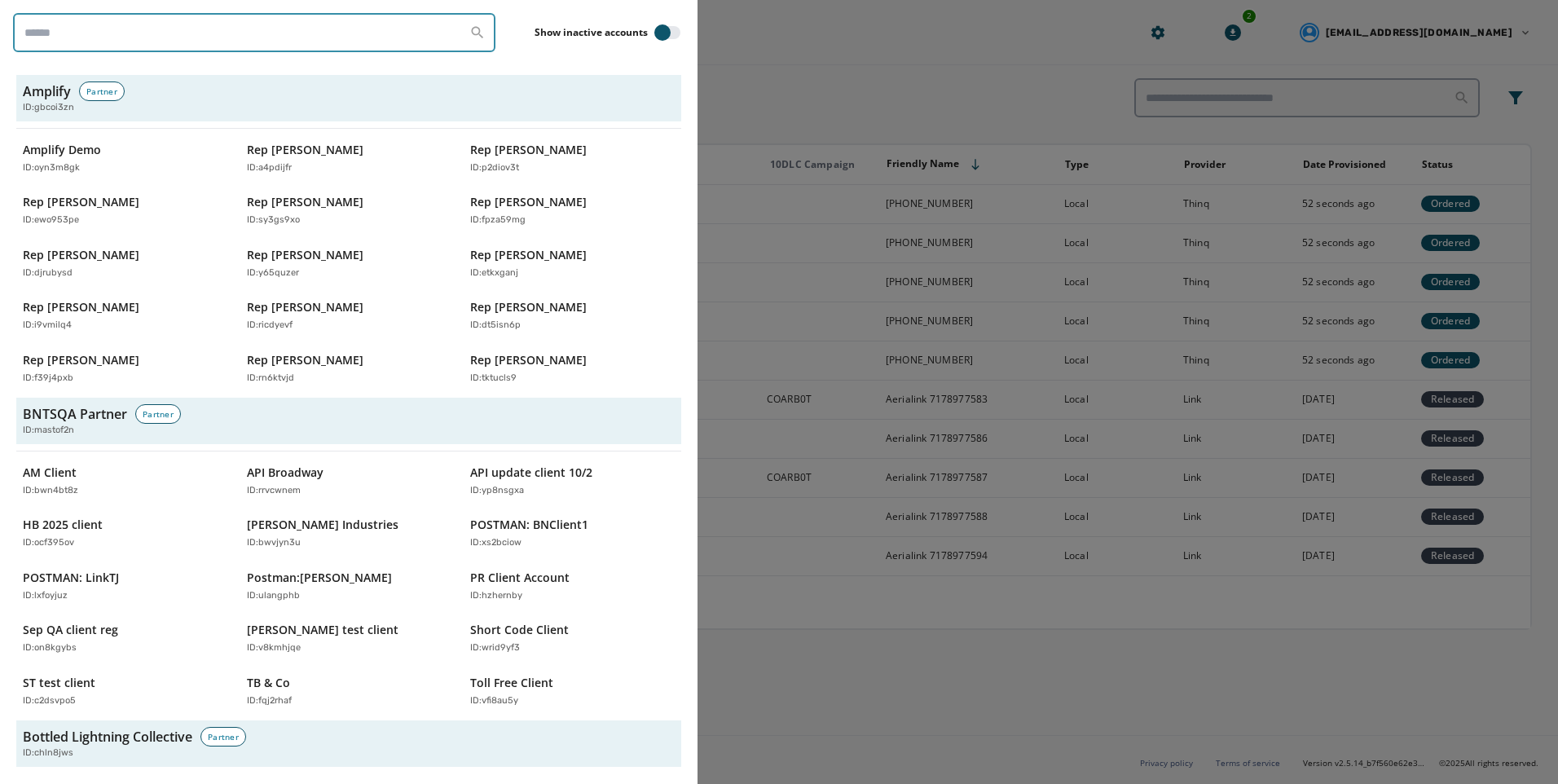
click at [71, 28] on input "search" at bounding box center [254, 33] width 483 height 39
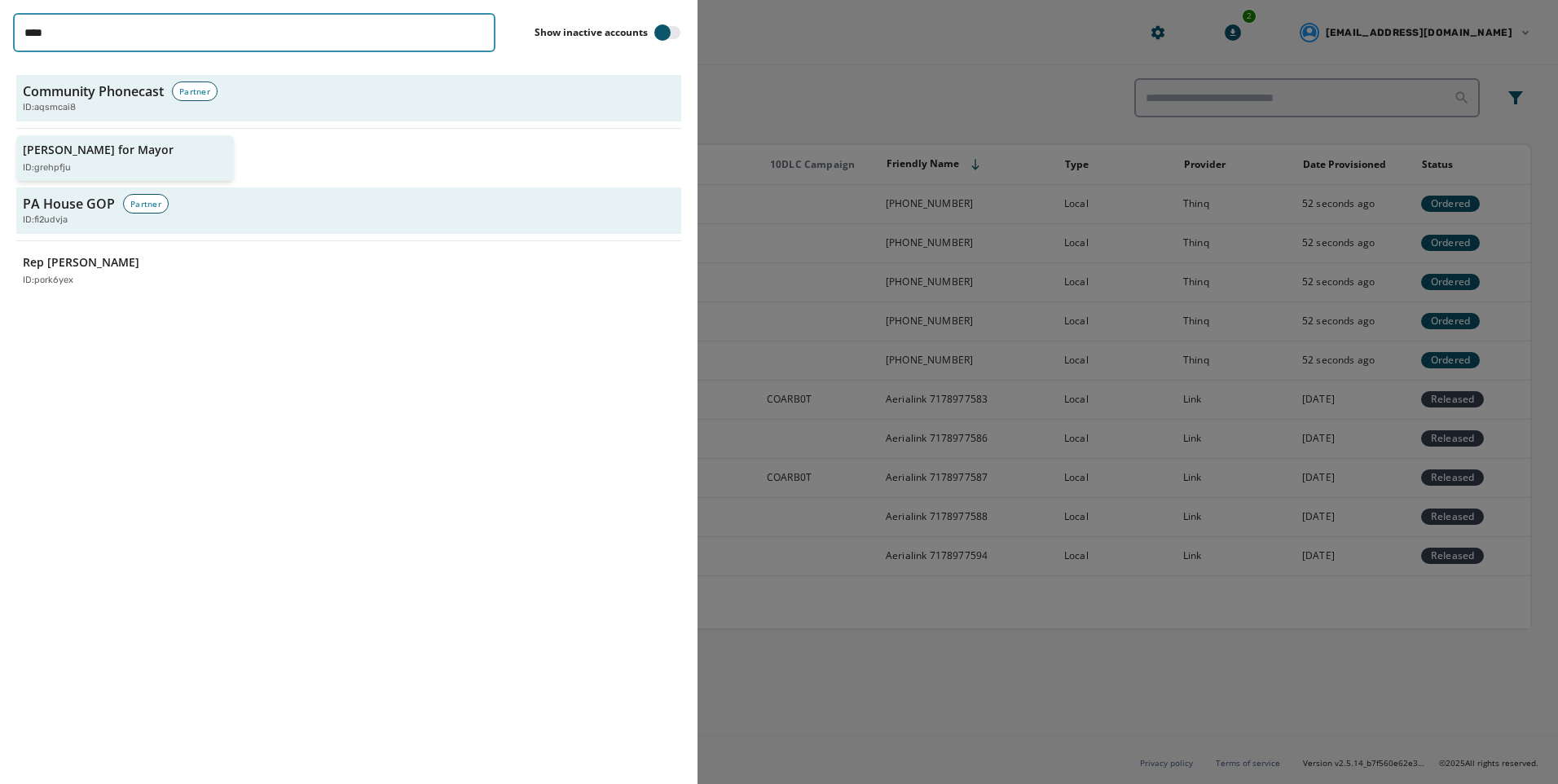
type input "****"
click at [147, 146] on p "[PERSON_NAME] for Mayor" at bounding box center [98, 149] width 150 height 16
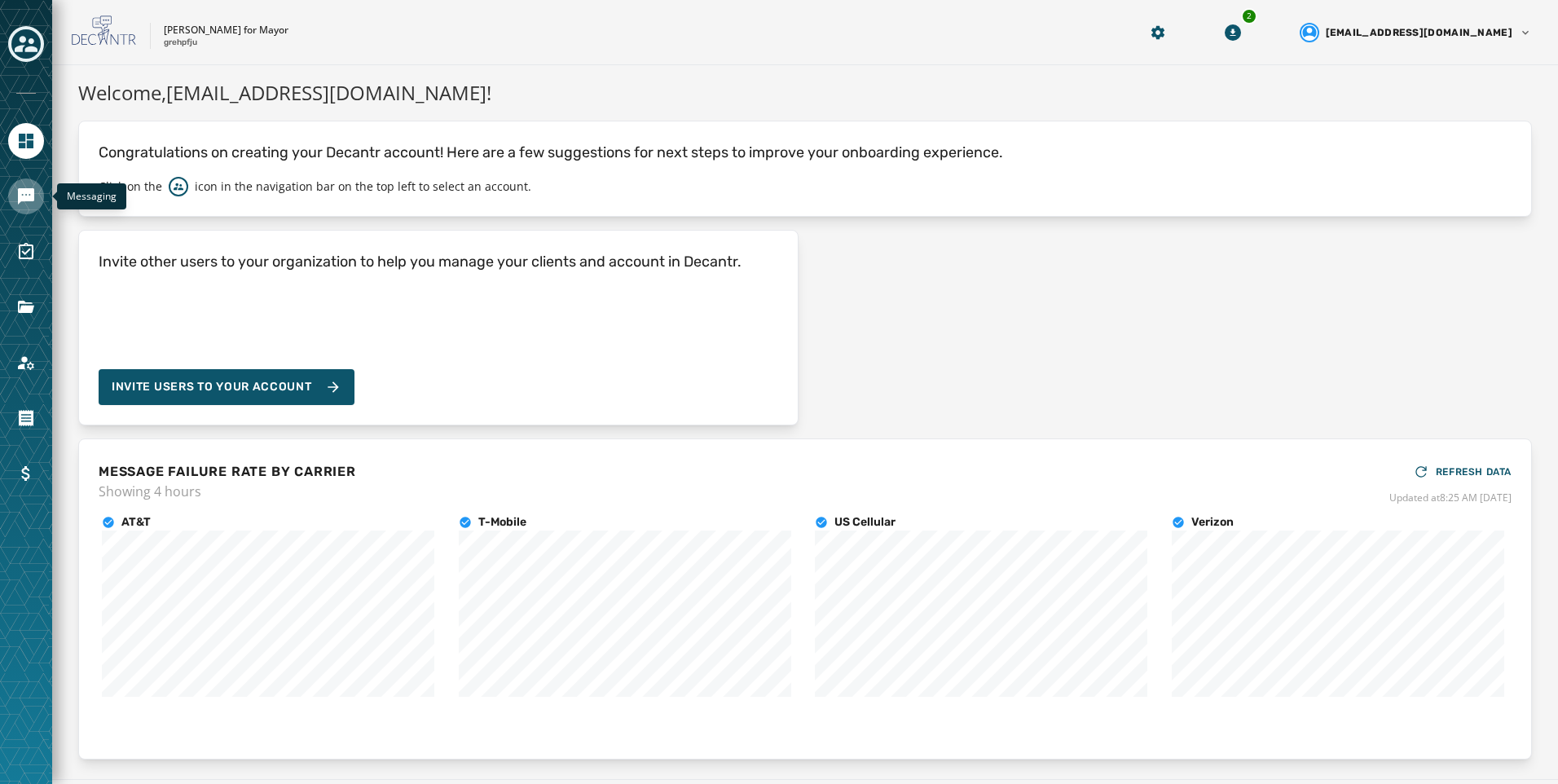
click at [24, 182] on link "Navigate to Messaging" at bounding box center [25, 196] width 36 height 36
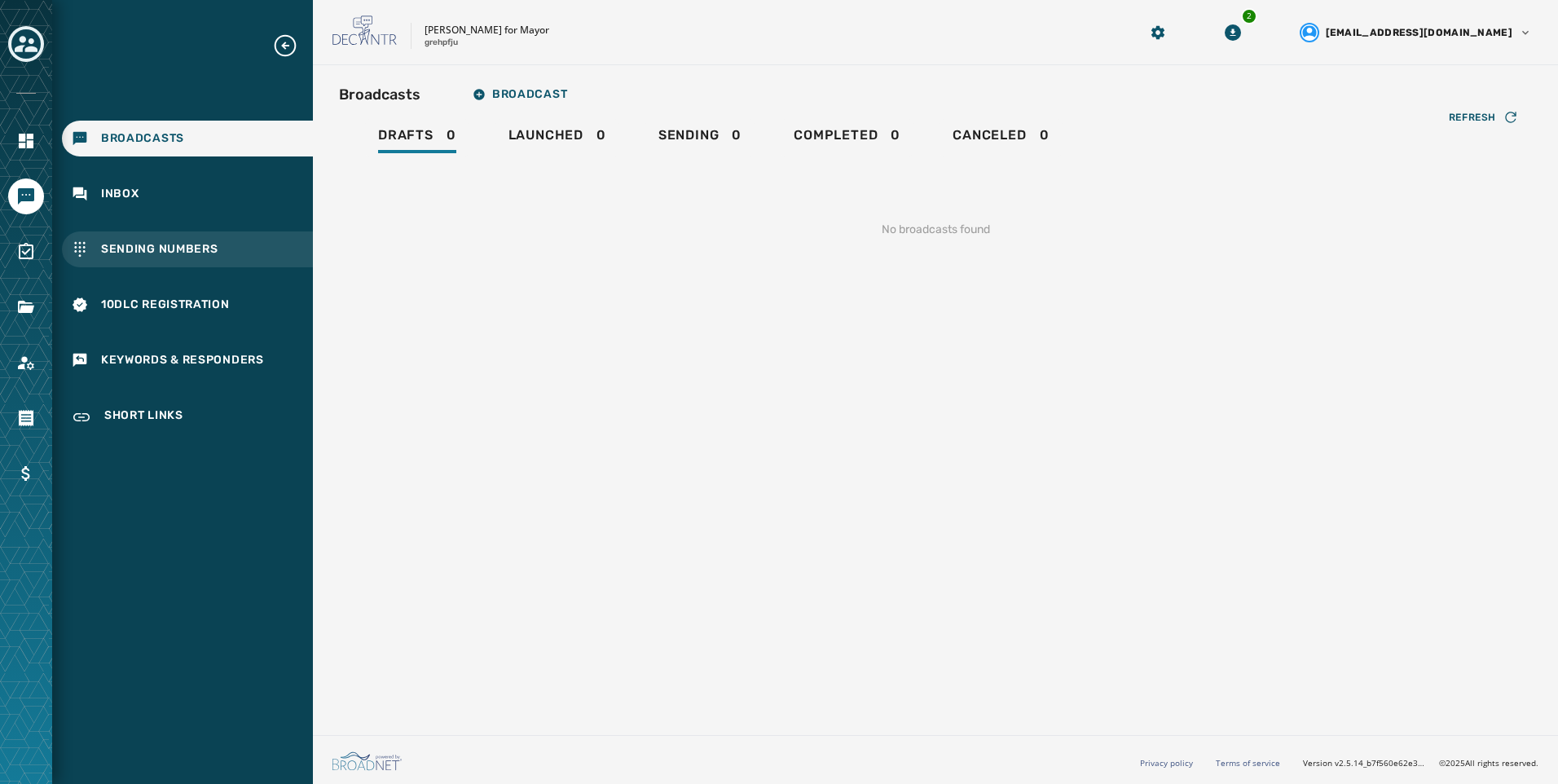
click at [140, 251] on span "Sending Numbers" at bounding box center [160, 248] width 118 height 16
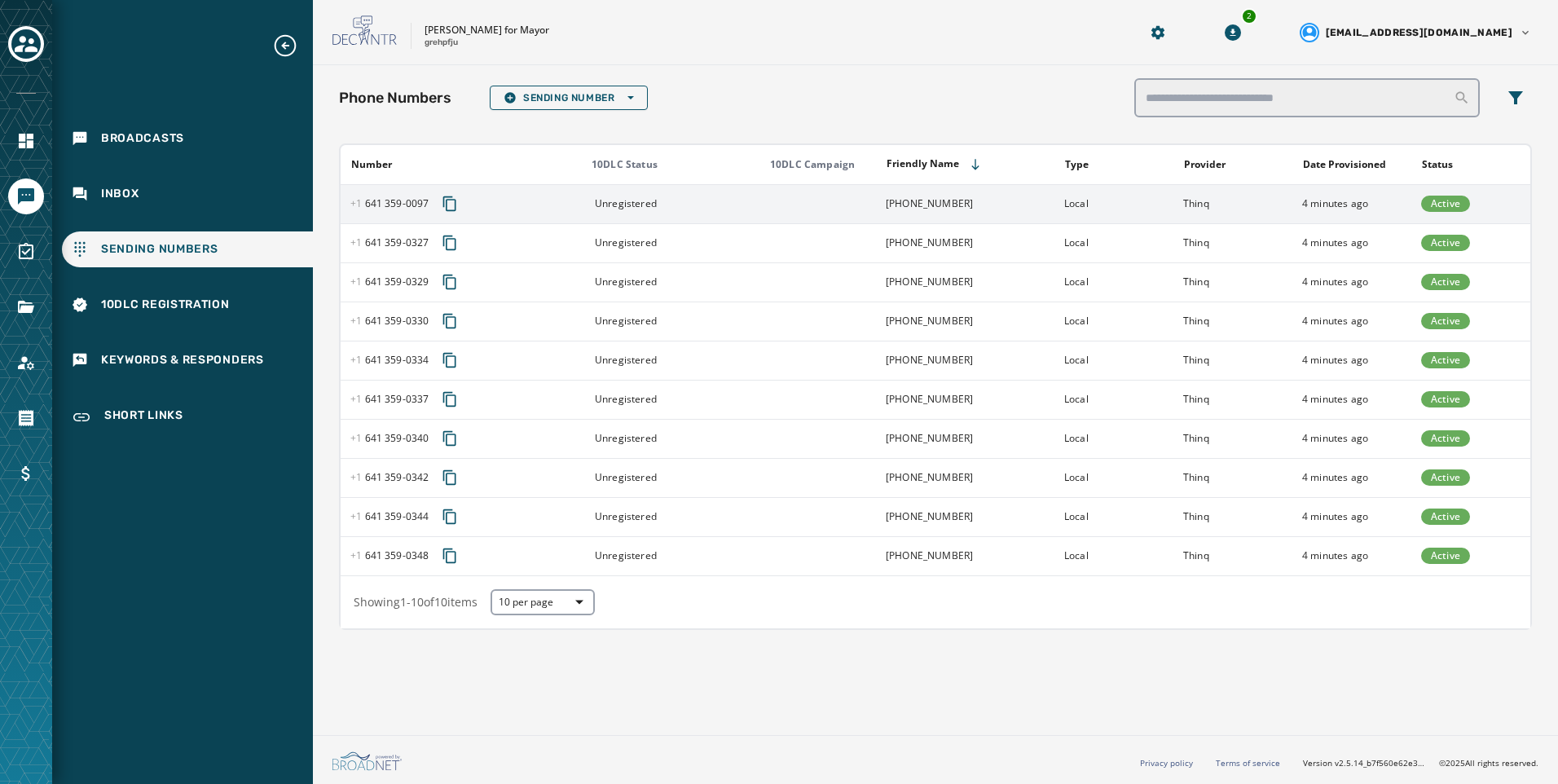
click at [1195, 220] on td "Thinq" at bounding box center [1232, 203] width 119 height 39
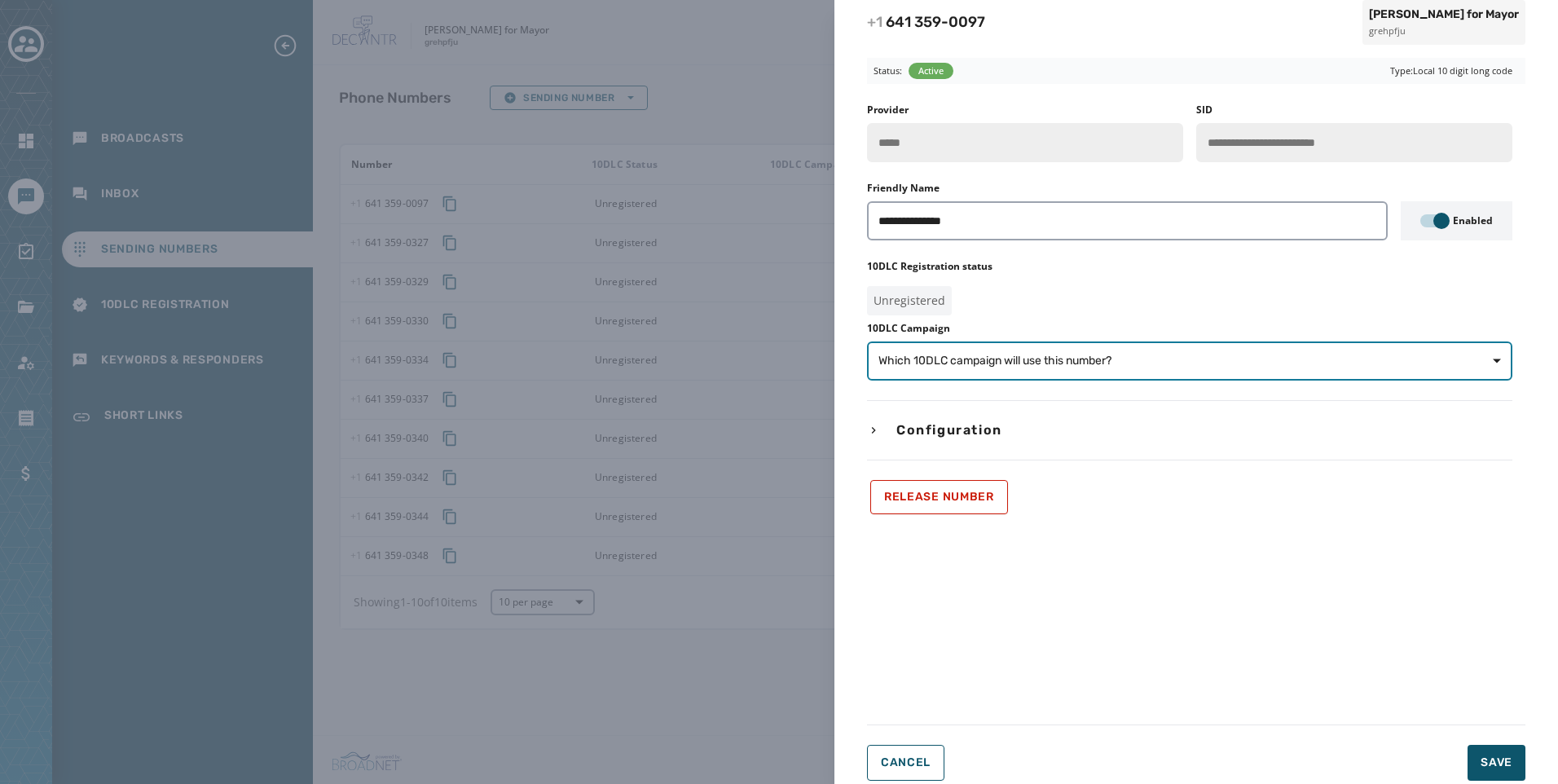
click at [1021, 346] on button "Which 10DLC campaign will use this number?" at bounding box center [1190, 360] width 646 height 39
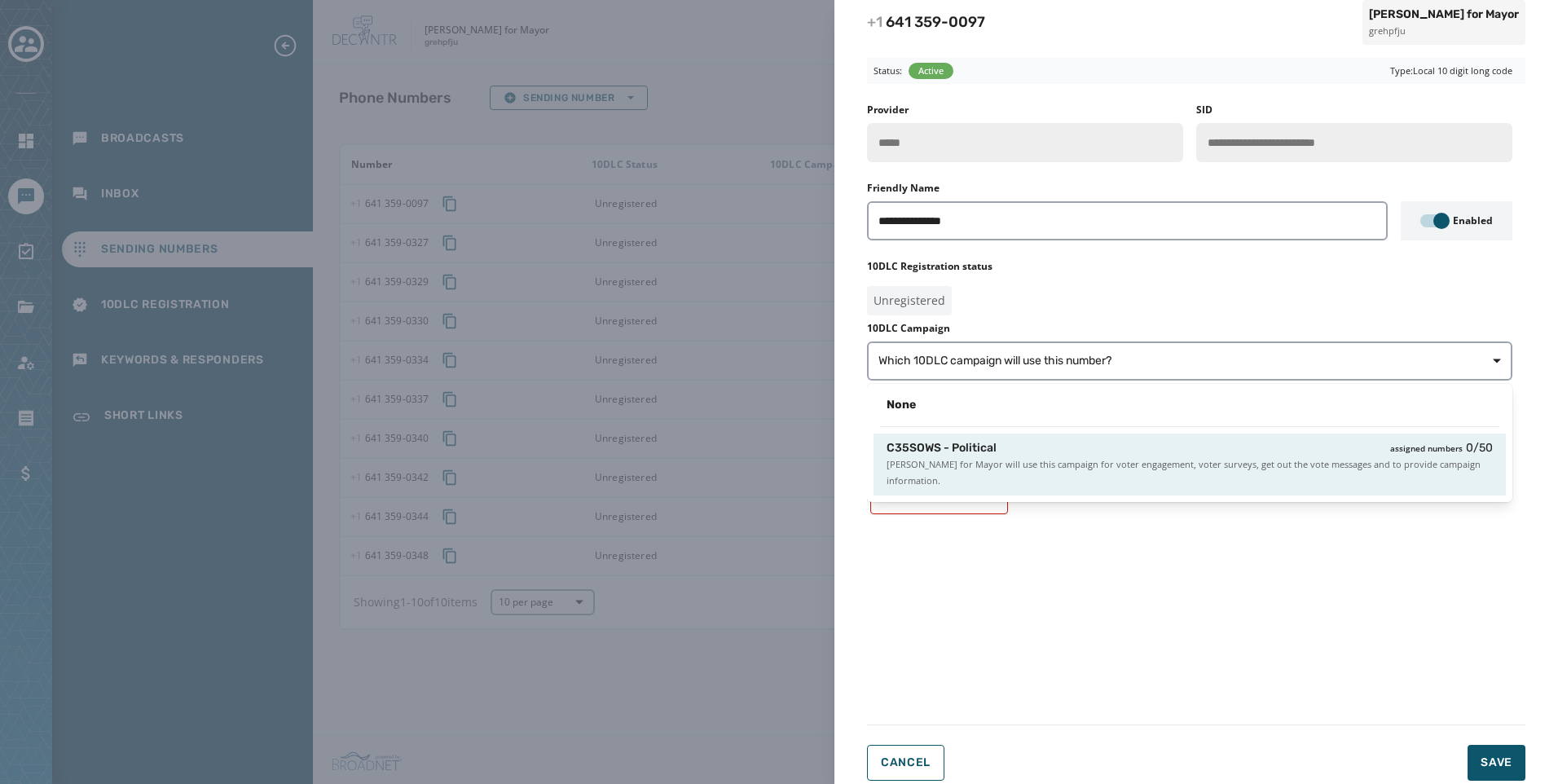
click at [1044, 446] on div "C35SOWS - Political assigned numbers 0 / 50" at bounding box center [1189, 448] width 606 height 16
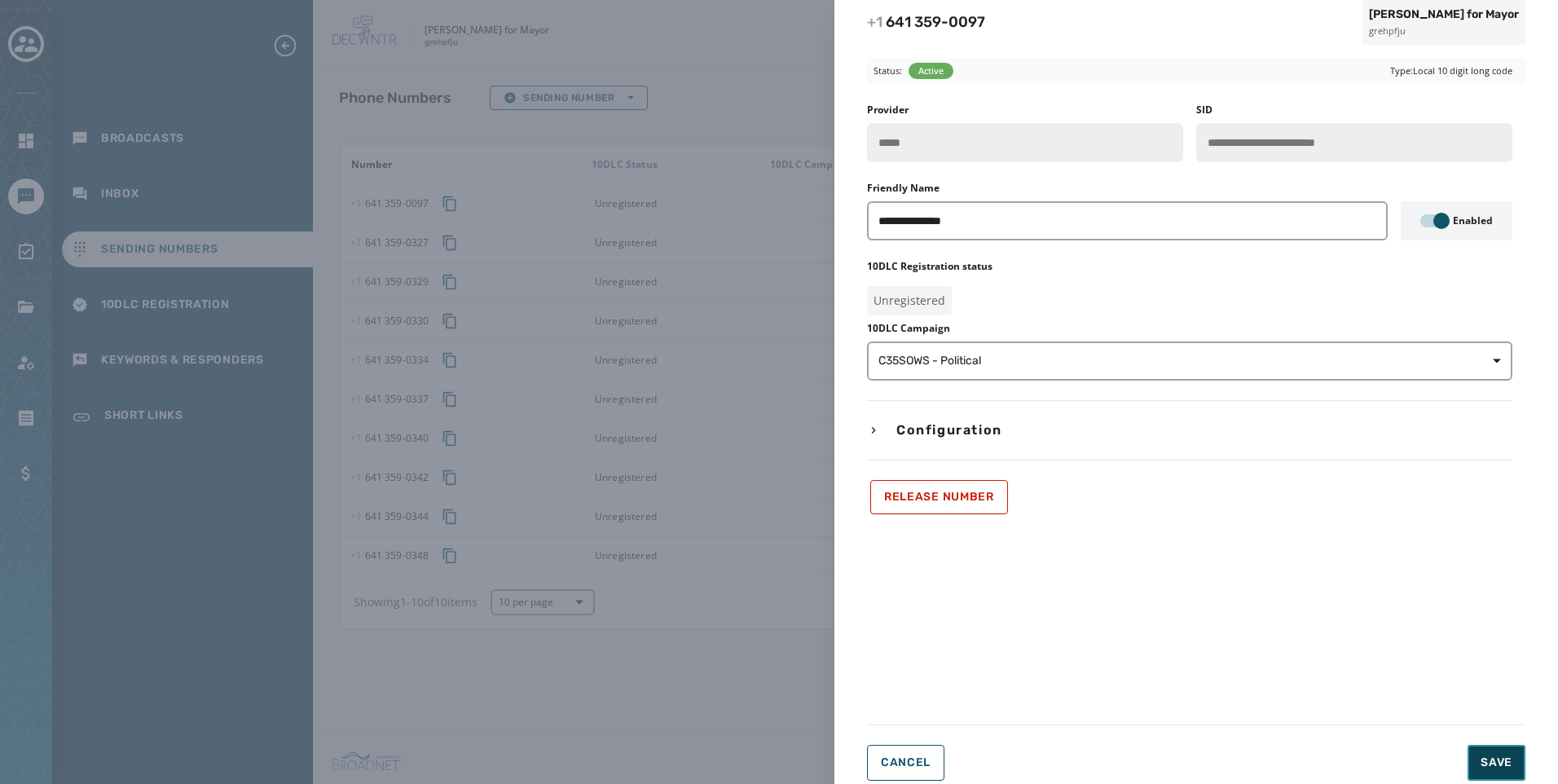
click at [1515, 757] on button "Save" at bounding box center [1496, 762] width 58 height 36
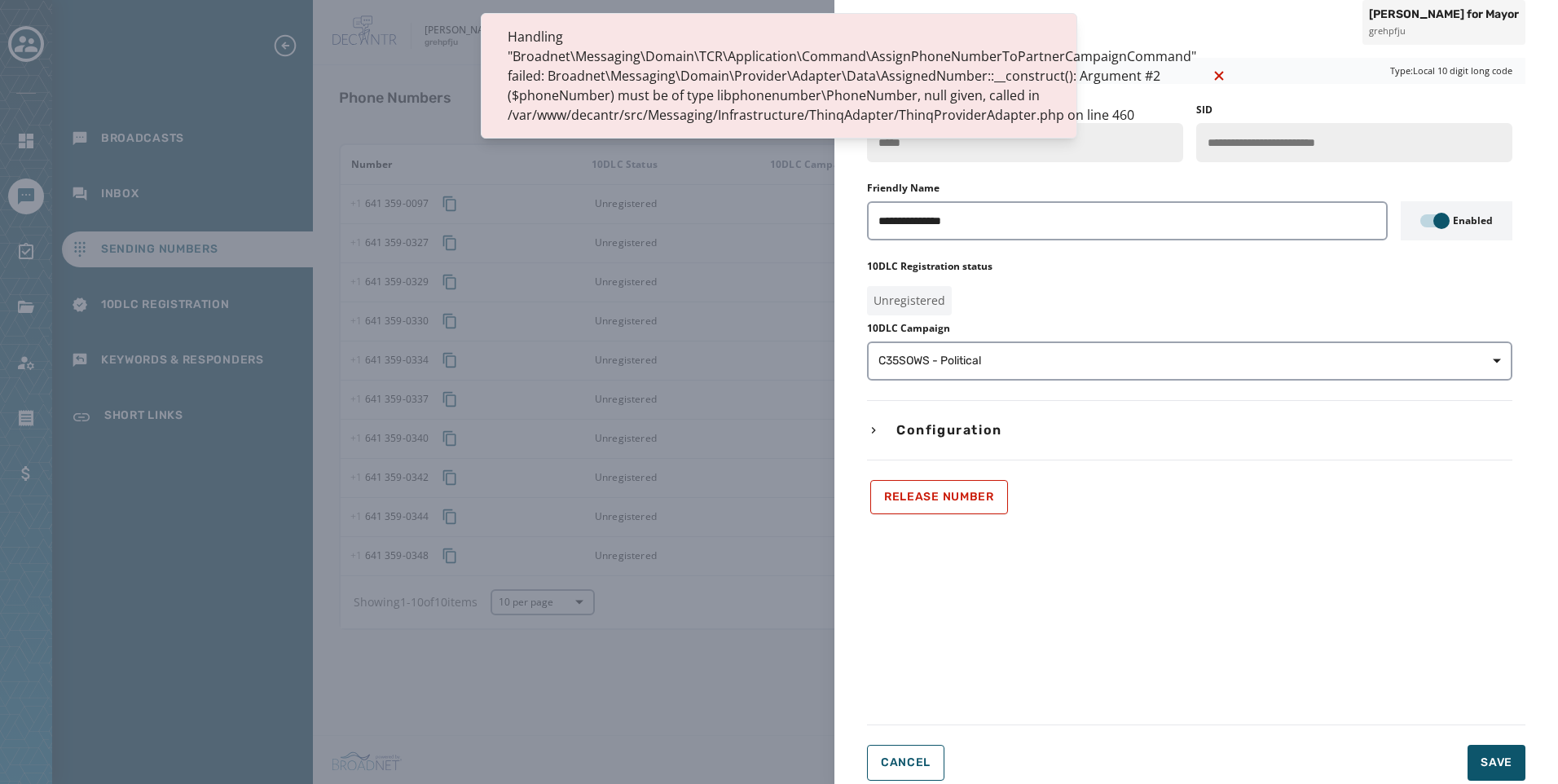
click at [683, 188] on div "**********" at bounding box center [779, 392] width 1558 height 784
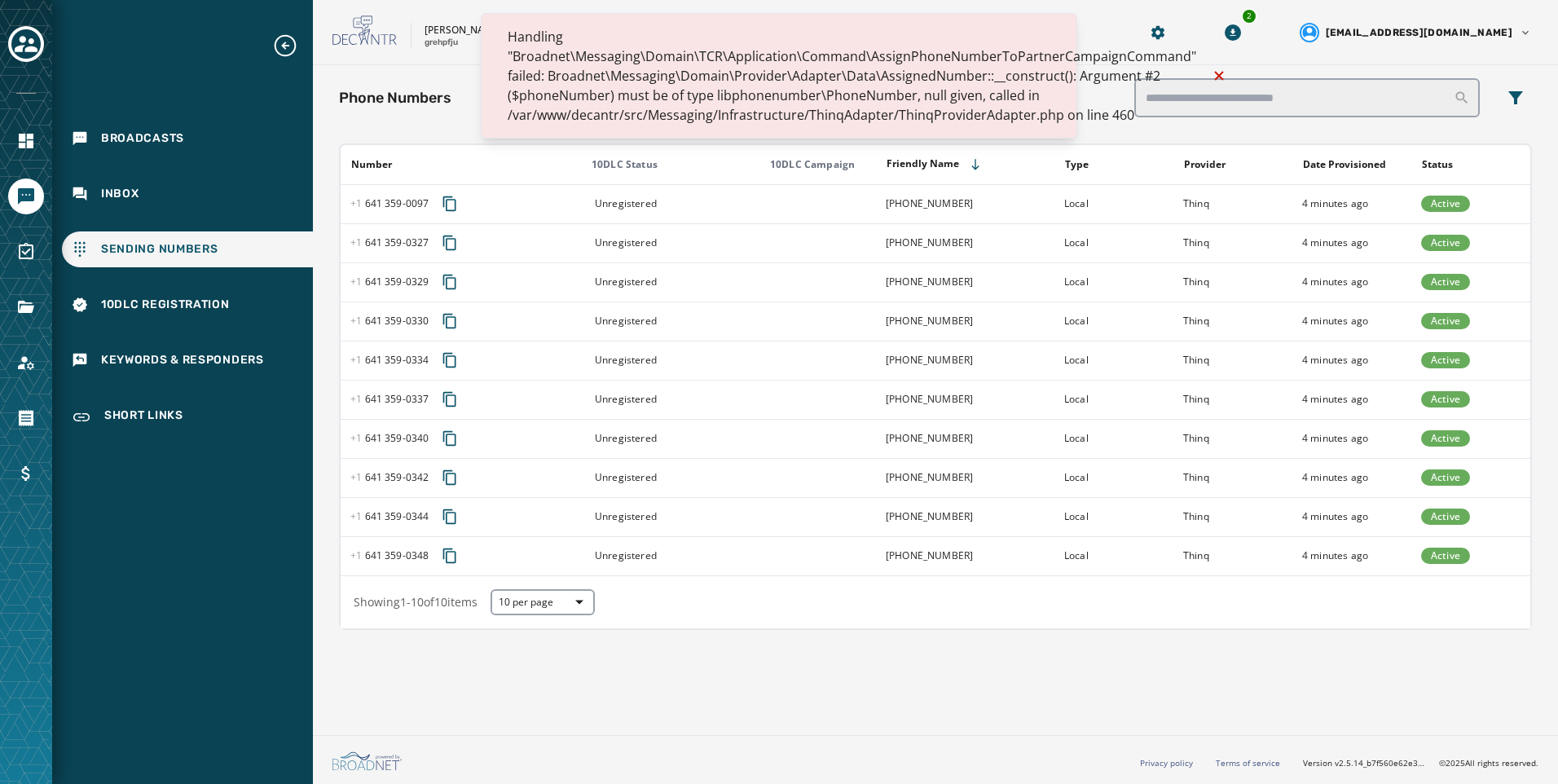
click at [763, 198] on td at bounding box center [816, 203] width 119 height 39
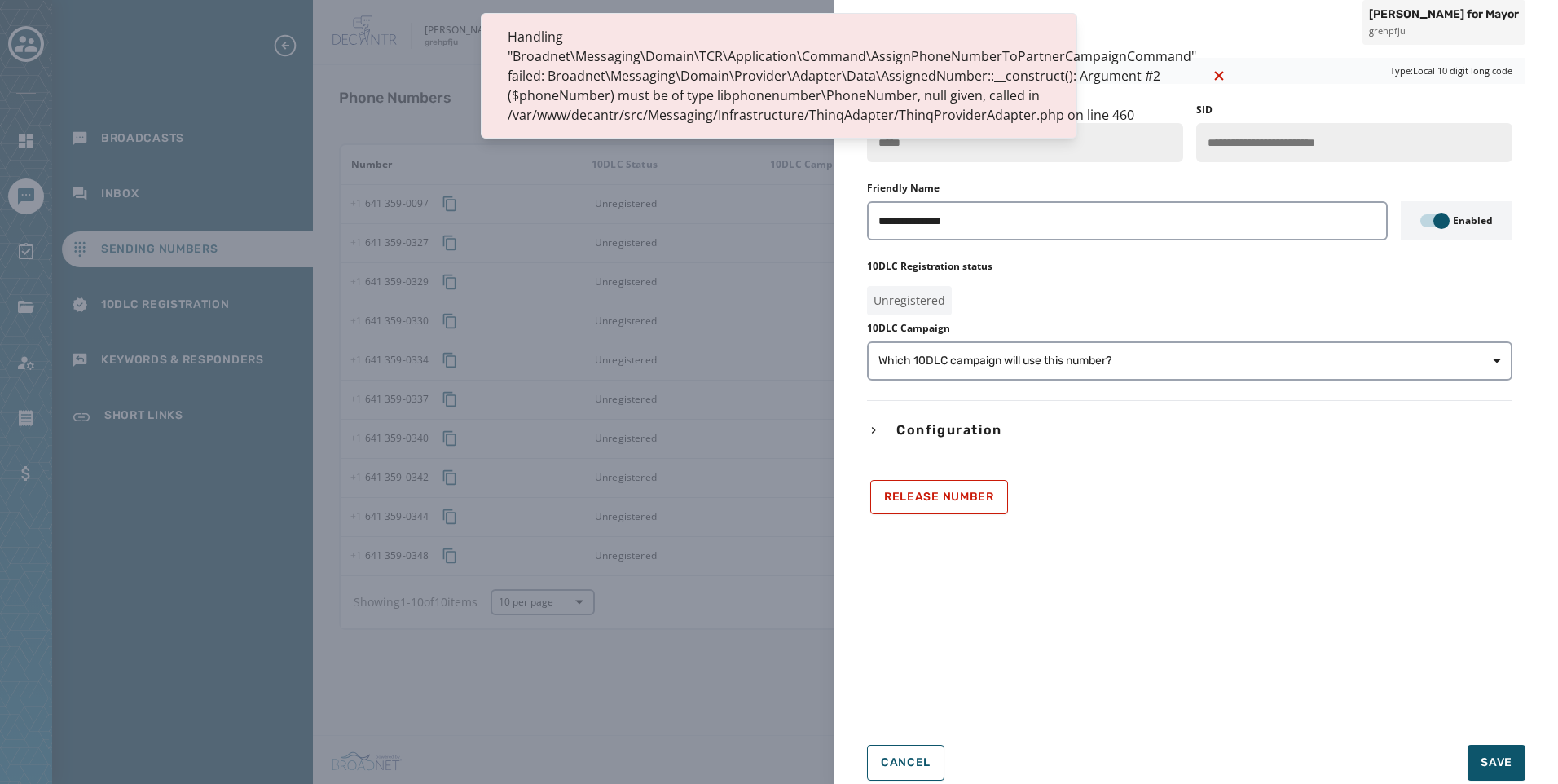
click at [997, 335] on div "10DLC Campaign Which 10DLC campaign will use this number?" at bounding box center [1190, 351] width 646 height 59
click at [995, 351] on button "Which 10DLC campaign will use this number?" at bounding box center [1190, 360] width 646 height 39
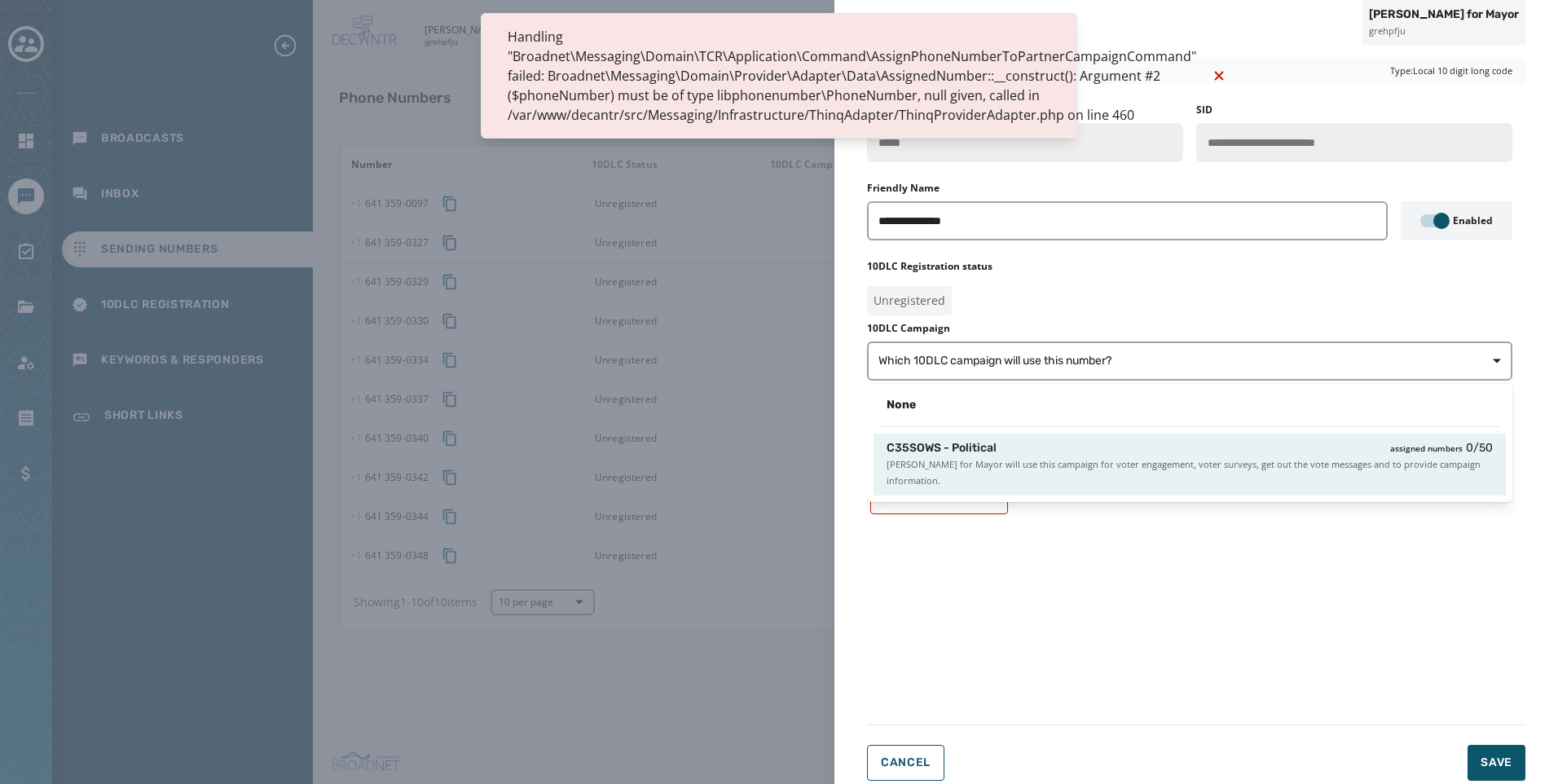
click at [989, 437] on div "C35SOWS - Political assigned numbers 0 / 50 [PERSON_NAME] for Mayor will use th…" at bounding box center [1190, 464] width 632 height 62
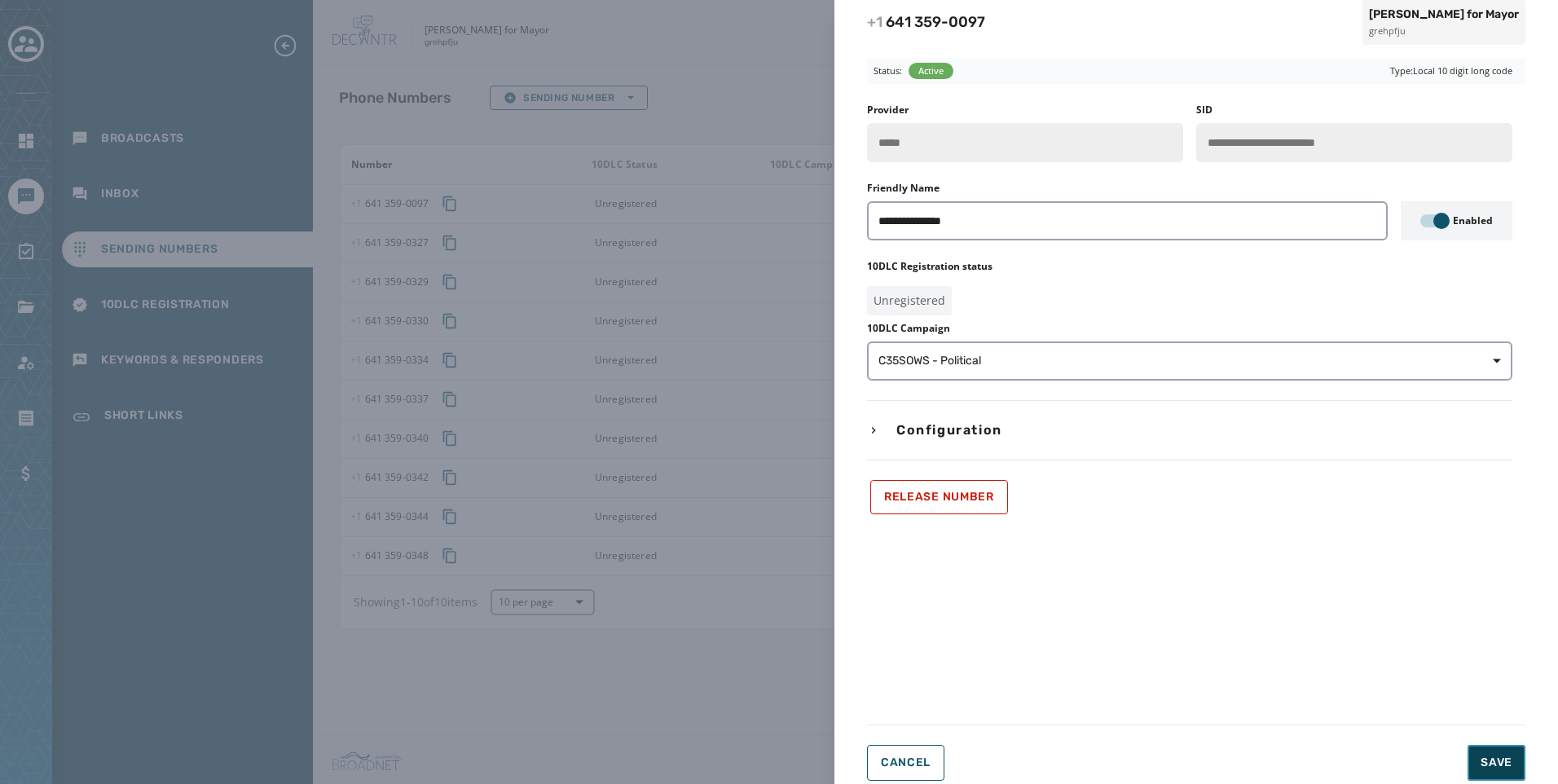
click at [1488, 768] on span "Save" at bounding box center [1496, 762] width 32 height 16
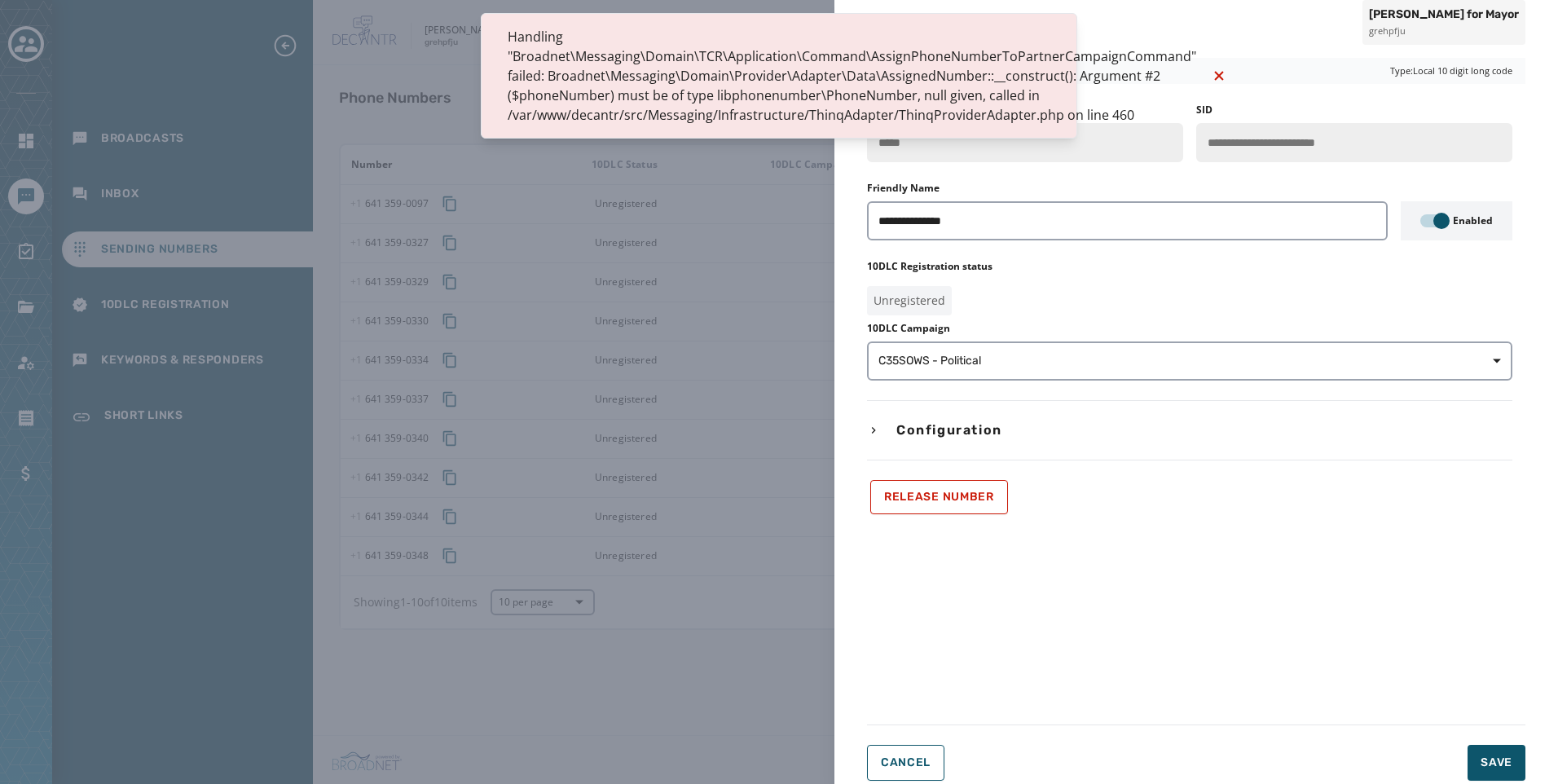
click at [716, 231] on div "**********" at bounding box center [779, 392] width 1558 height 784
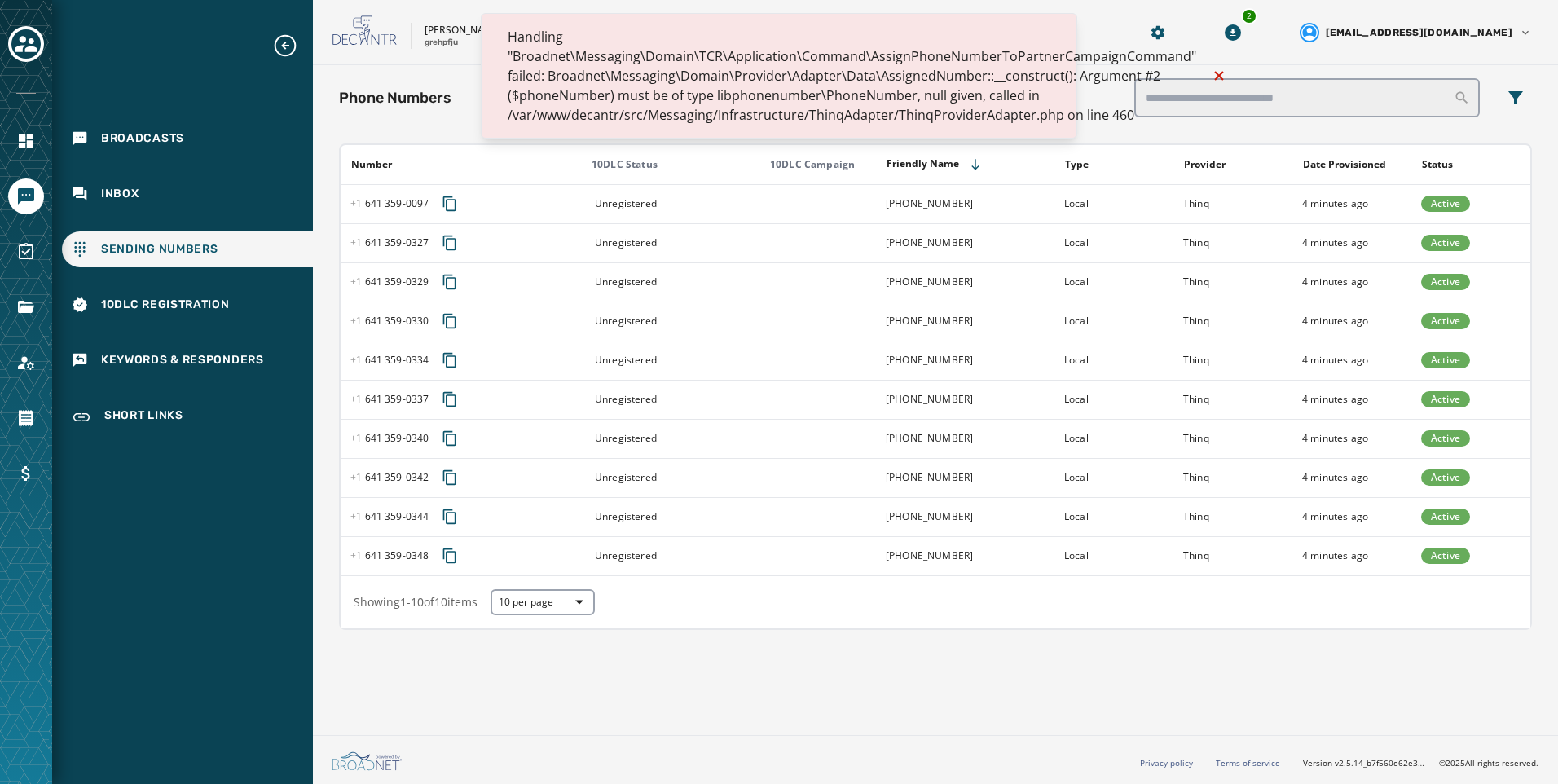
click at [1214, 72] on icon "Notifications (F8)" at bounding box center [1218, 75] width 9 height 9
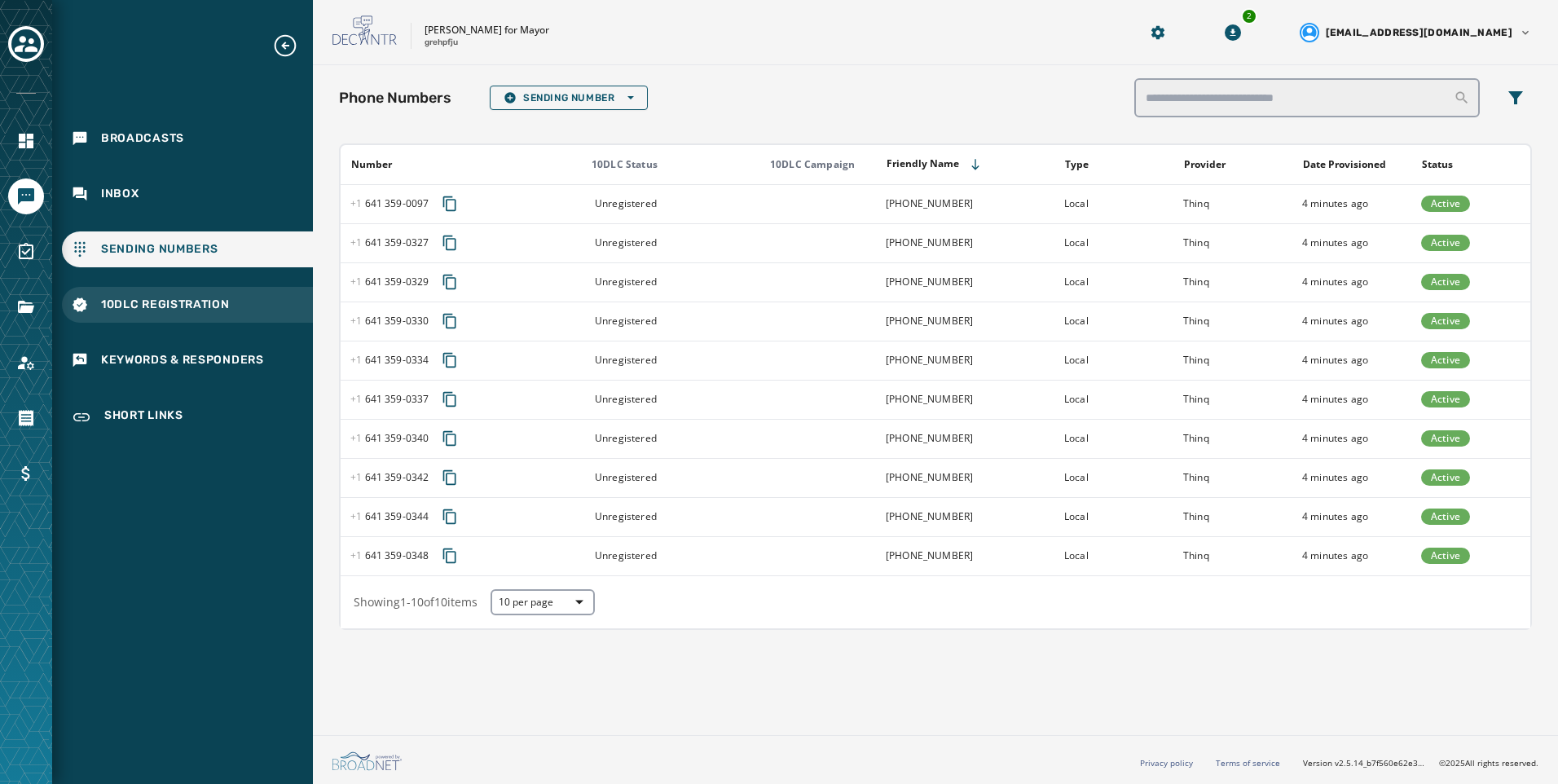
click at [191, 304] on span "10DLC Registration" at bounding box center [166, 304] width 129 height 16
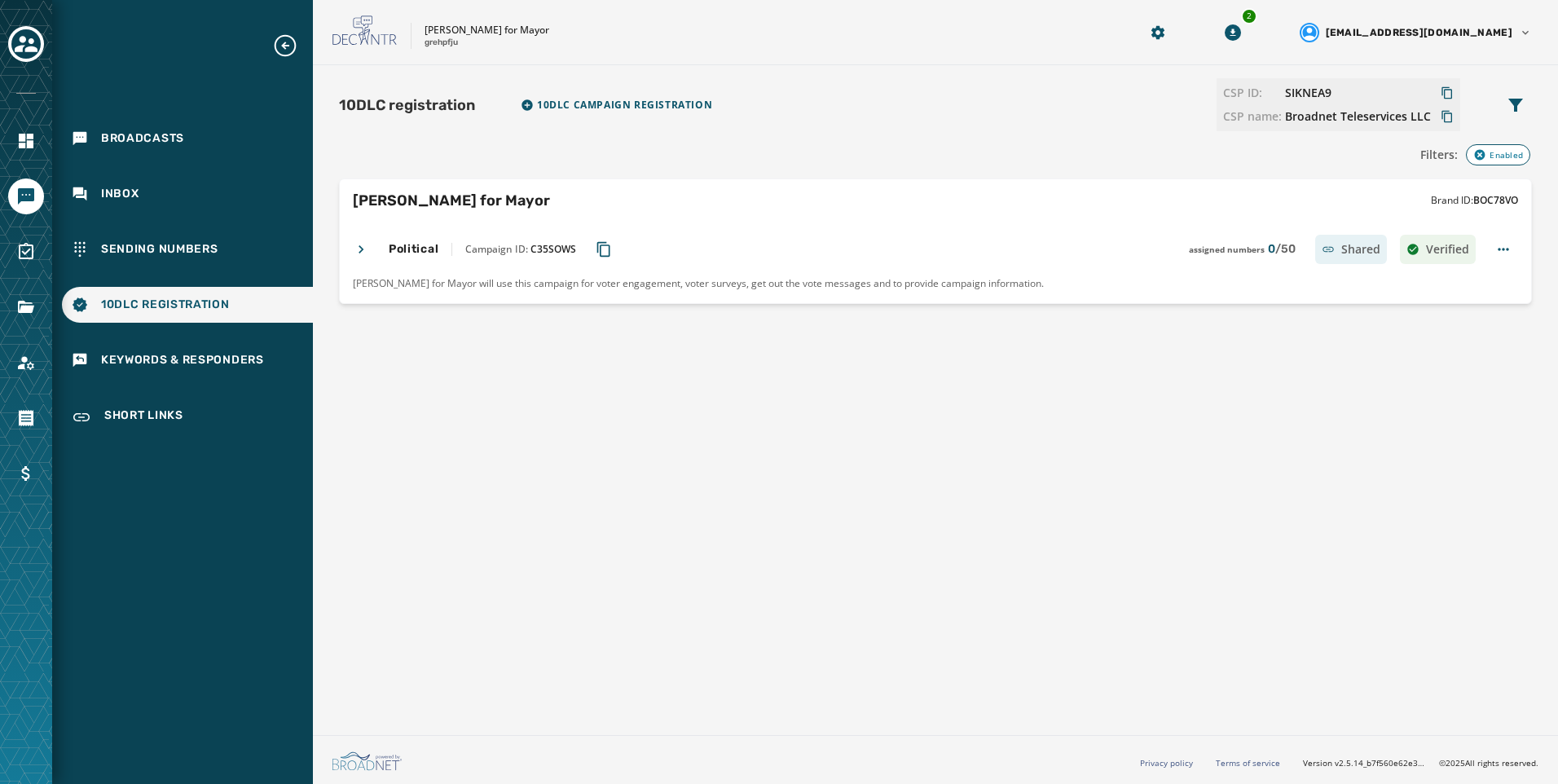
click at [356, 248] on icon at bounding box center [360, 248] width 16 height 16
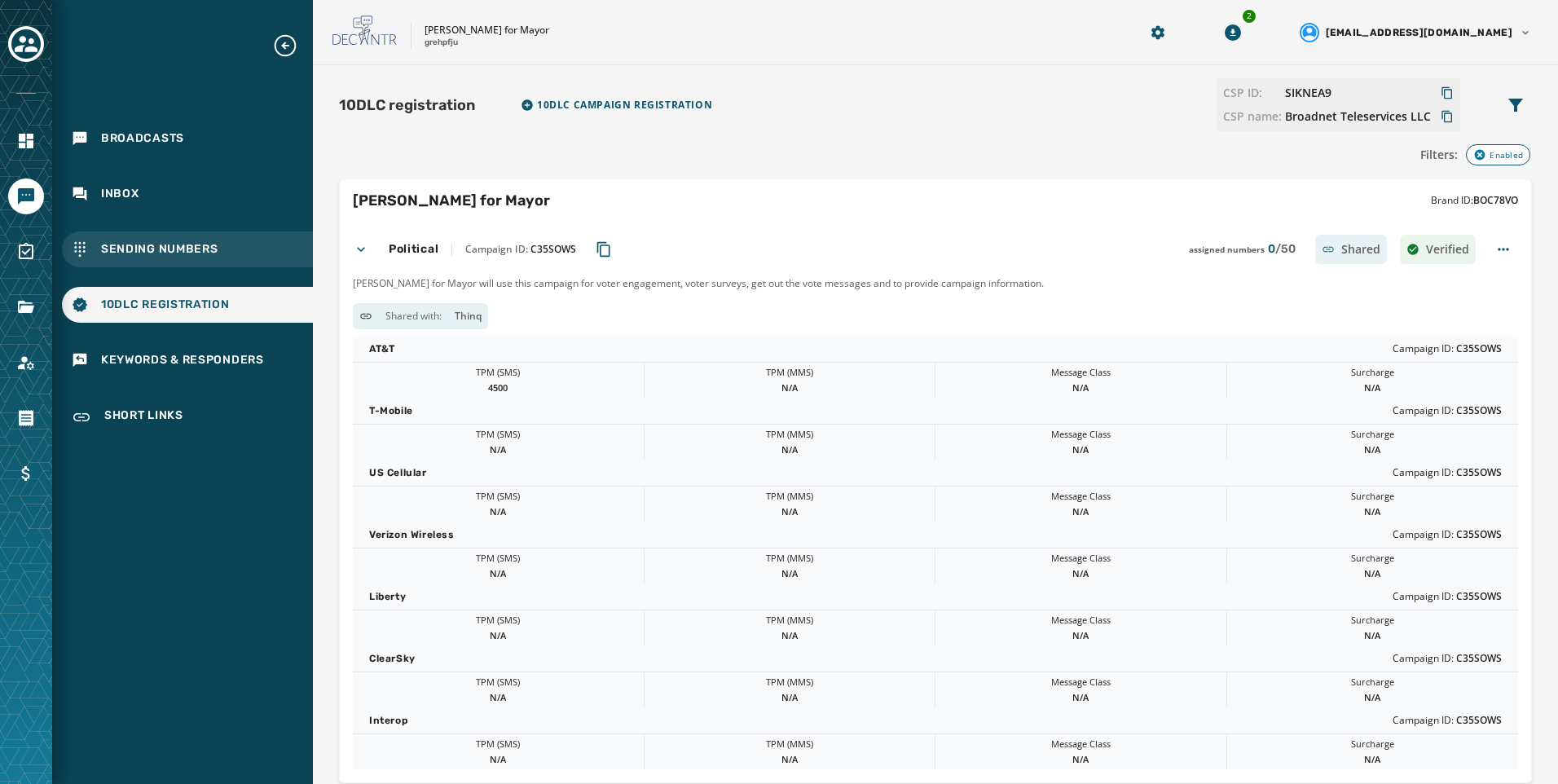
click at [66, 242] on div "Sending Numbers" at bounding box center [187, 248] width 251 height 36
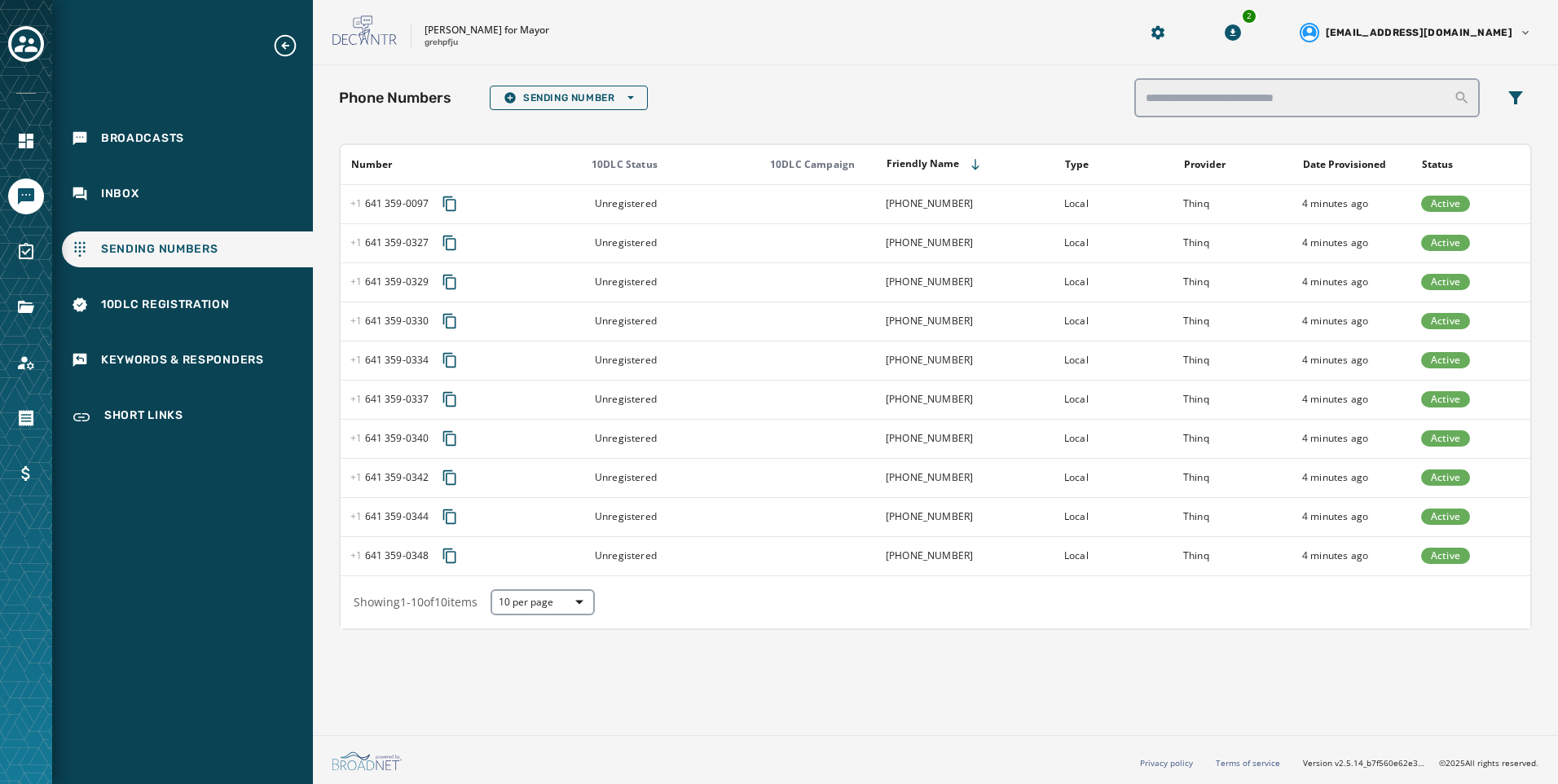
click at [198, 281] on div "Broadcasts Inbox Sending Numbers 10DLC Registration Keywords & Responders Short…" at bounding box center [182, 235] width 261 height 405
click at [188, 293] on div "10DLC Registration" at bounding box center [187, 304] width 251 height 36
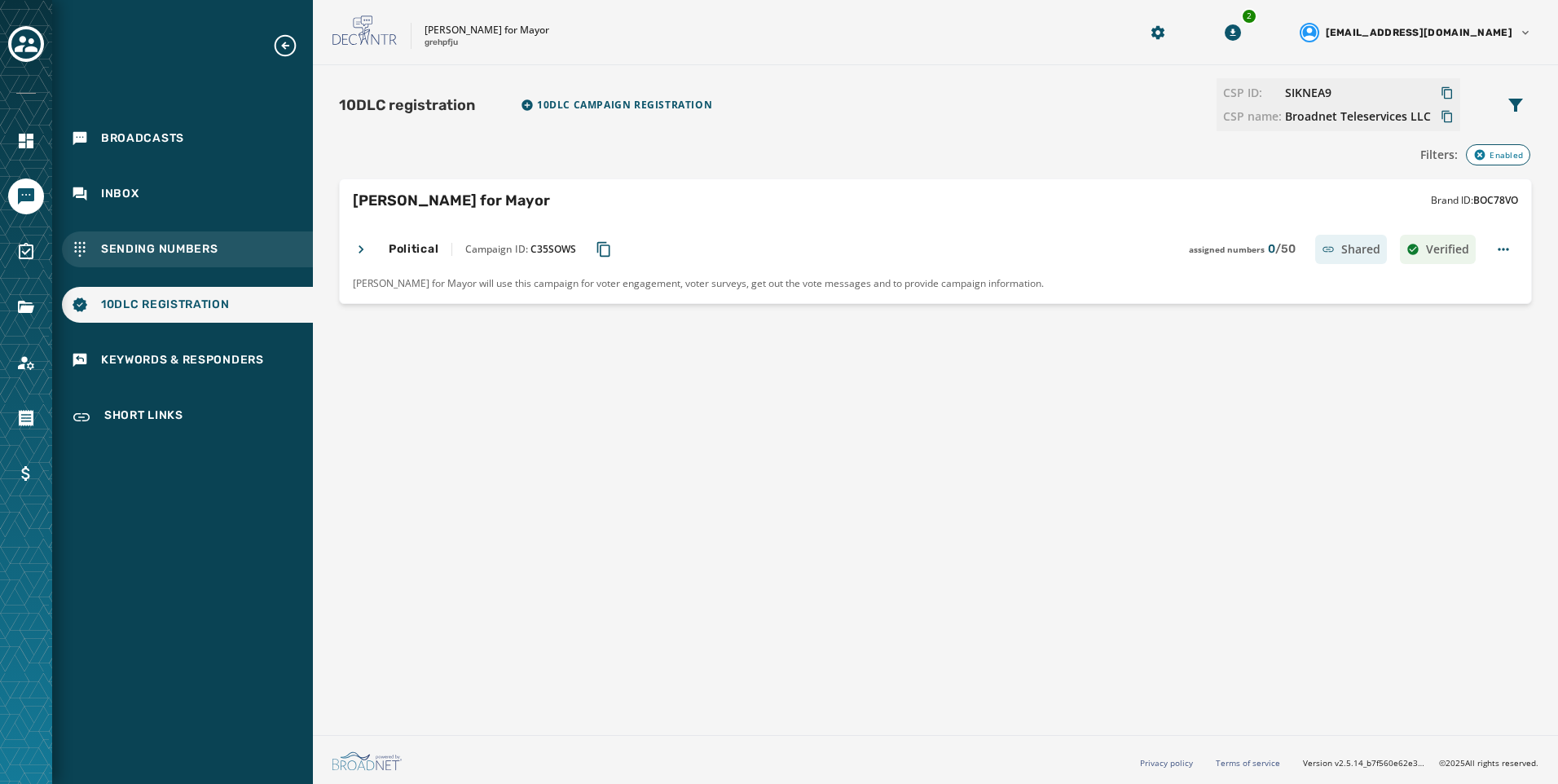
click at [156, 251] on span "Sending Numbers" at bounding box center [160, 248] width 118 height 16
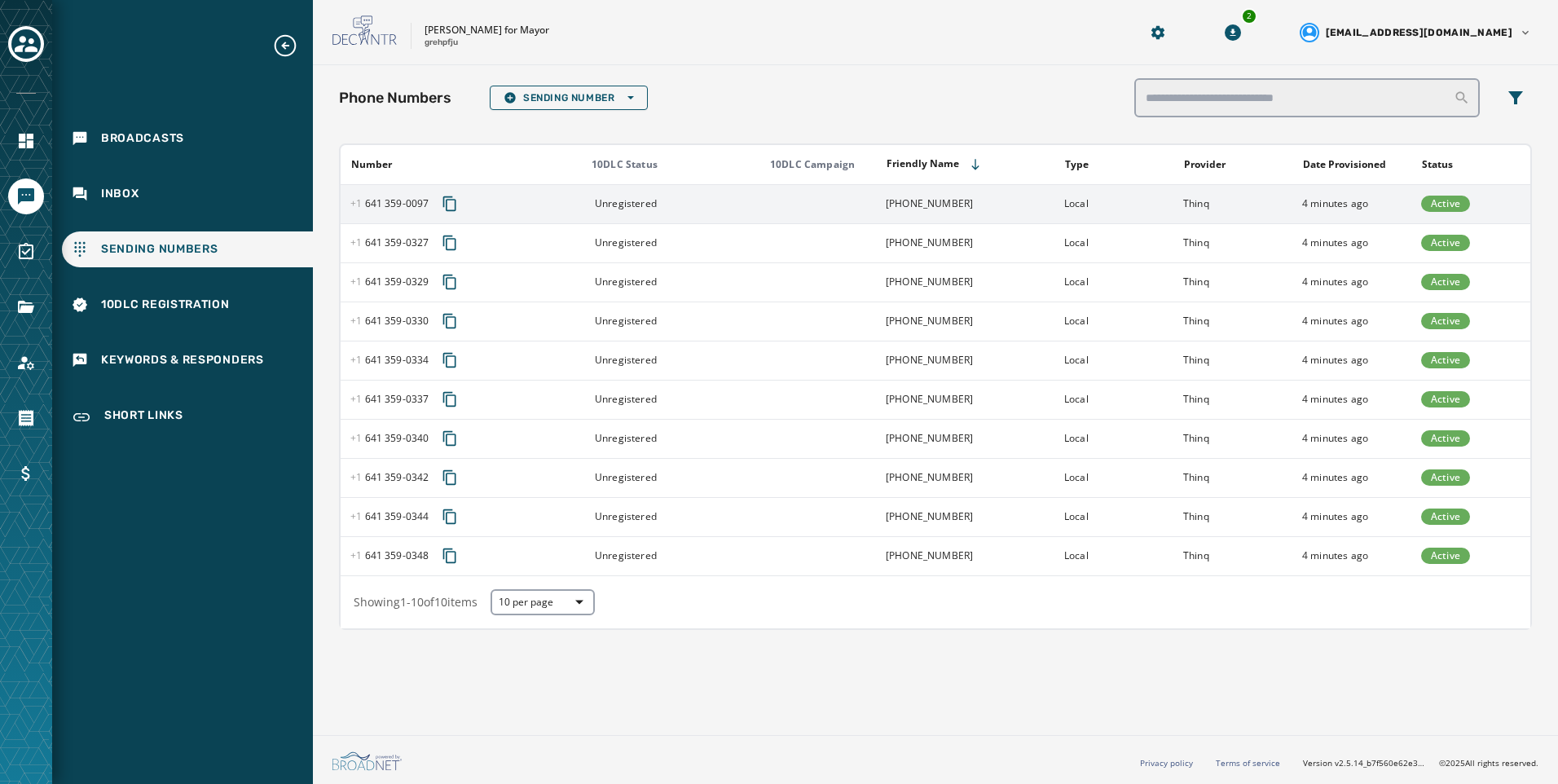
click at [842, 215] on td at bounding box center [816, 203] width 119 height 39
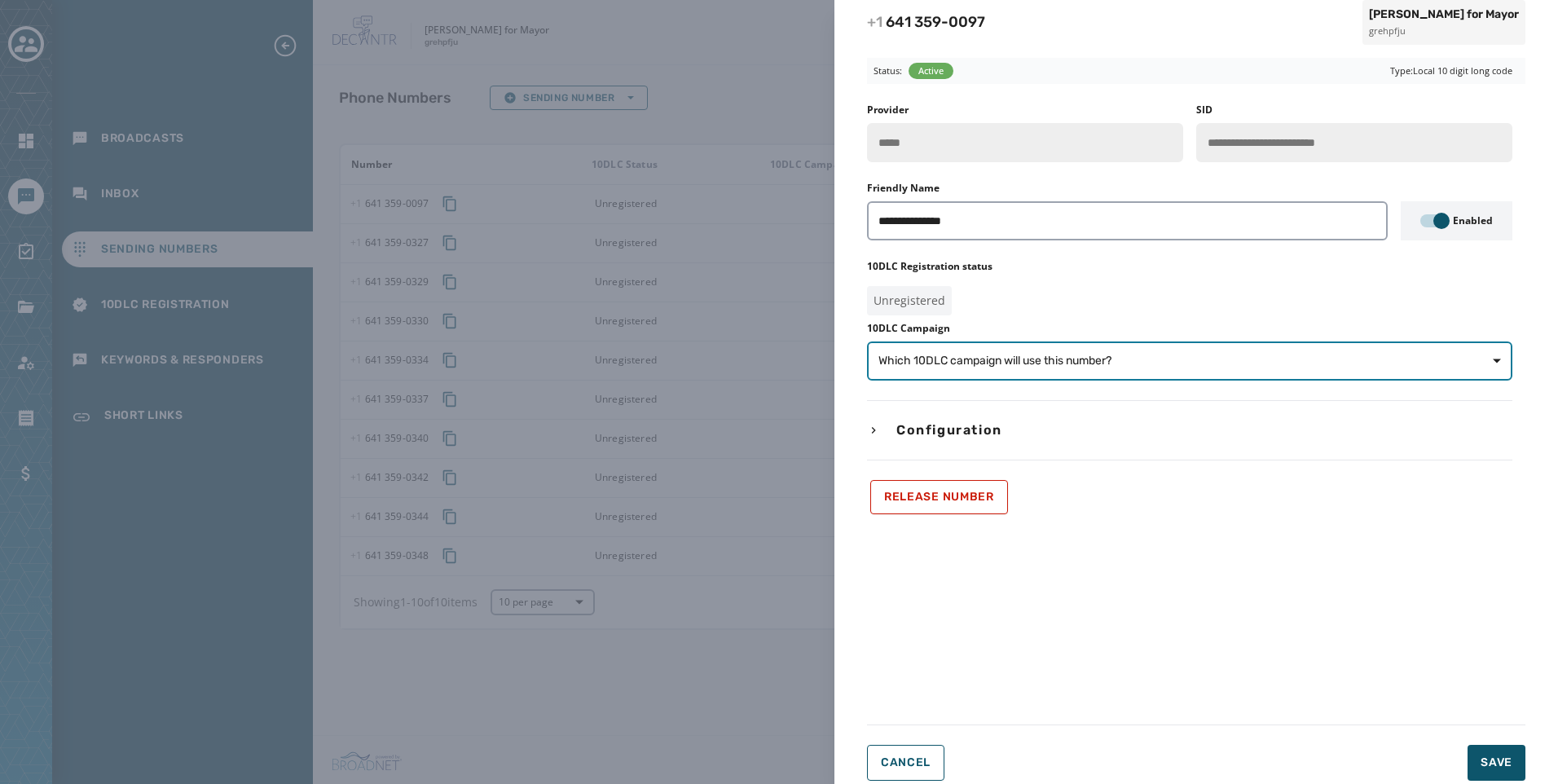
click at [977, 349] on button "Which 10DLC campaign will use this number?" at bounding box center [1190, 360] width 646 height 39
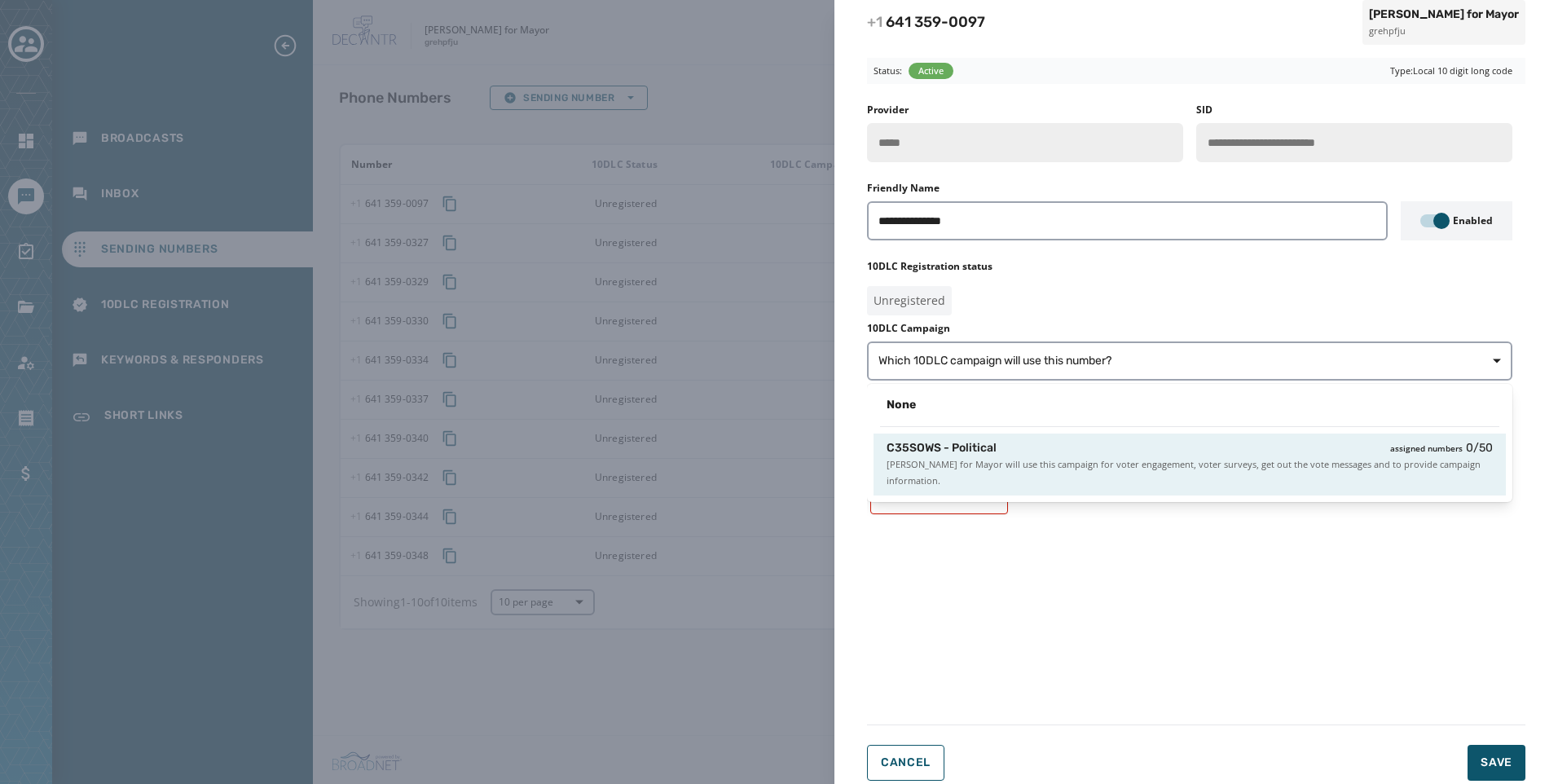
click at [1187, 478] on span "[PERSON_NAME] for Mayor will use this campaign for voter engagement, voter surv…" at bounding box center [1189, 473] width 606 height 33
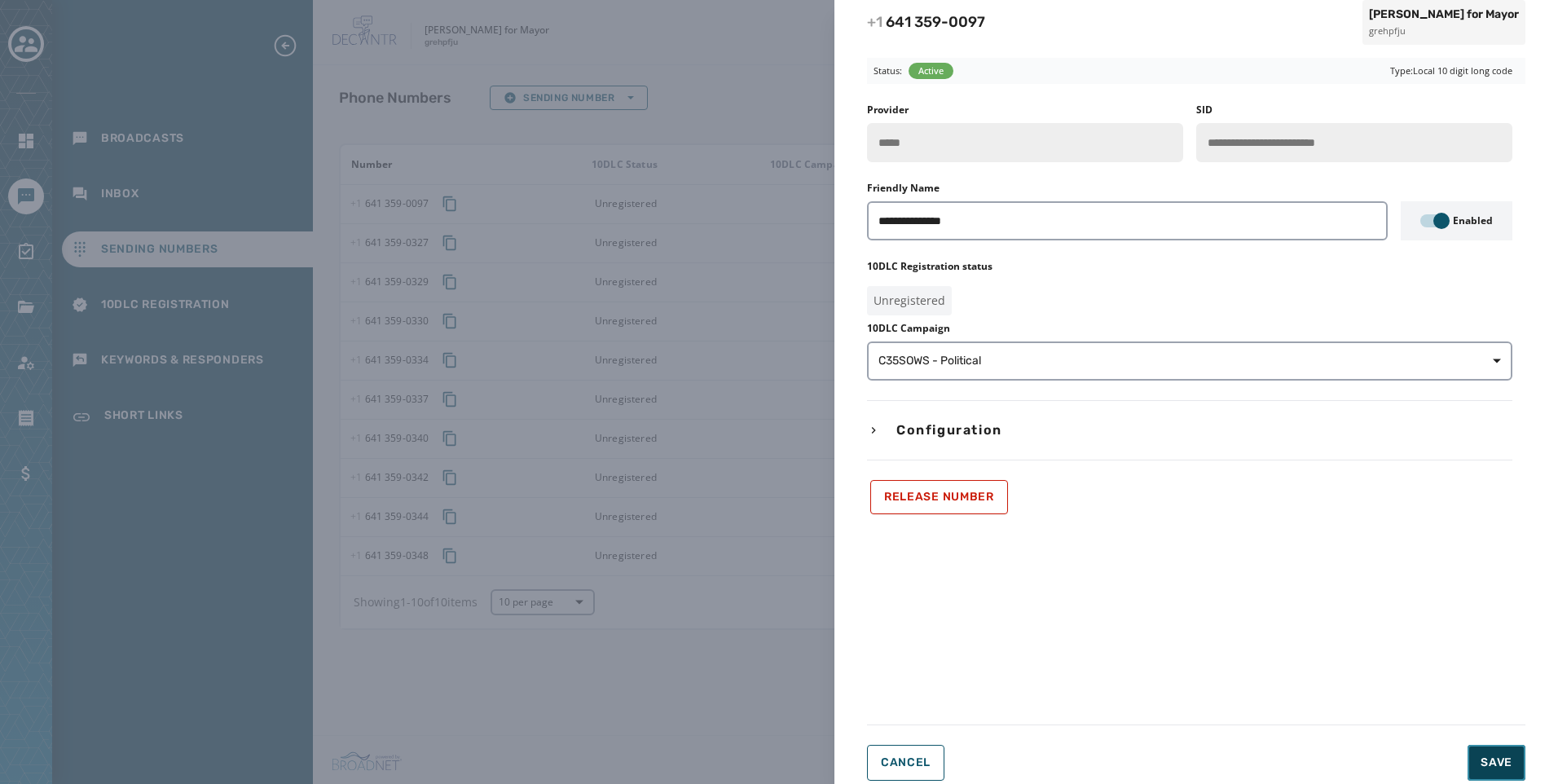
click at [1492, 758] on span "Save" at bounding box center [1496, 762] width 32 height 16
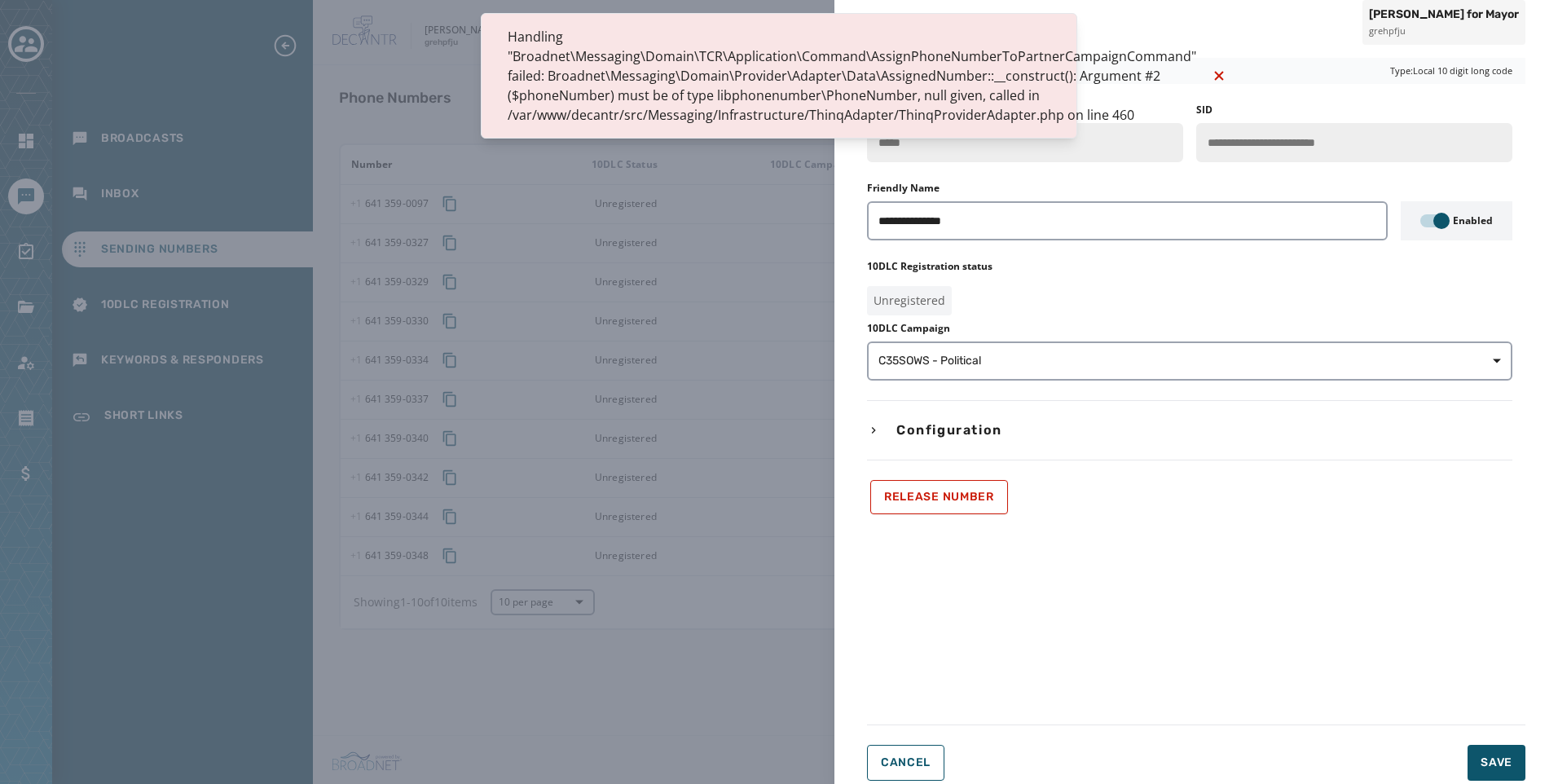
click at [1203, 77] on div "Type: Local 10 digit long code" at bounding box center [1358, 71] width 323 height 27
click at [843, 561] on div "**********" at bounding box center [1196, 420] width 724 height 749
click at [711, 573] on div "**********" at bounding box center [779, 392] width 1558 height 784
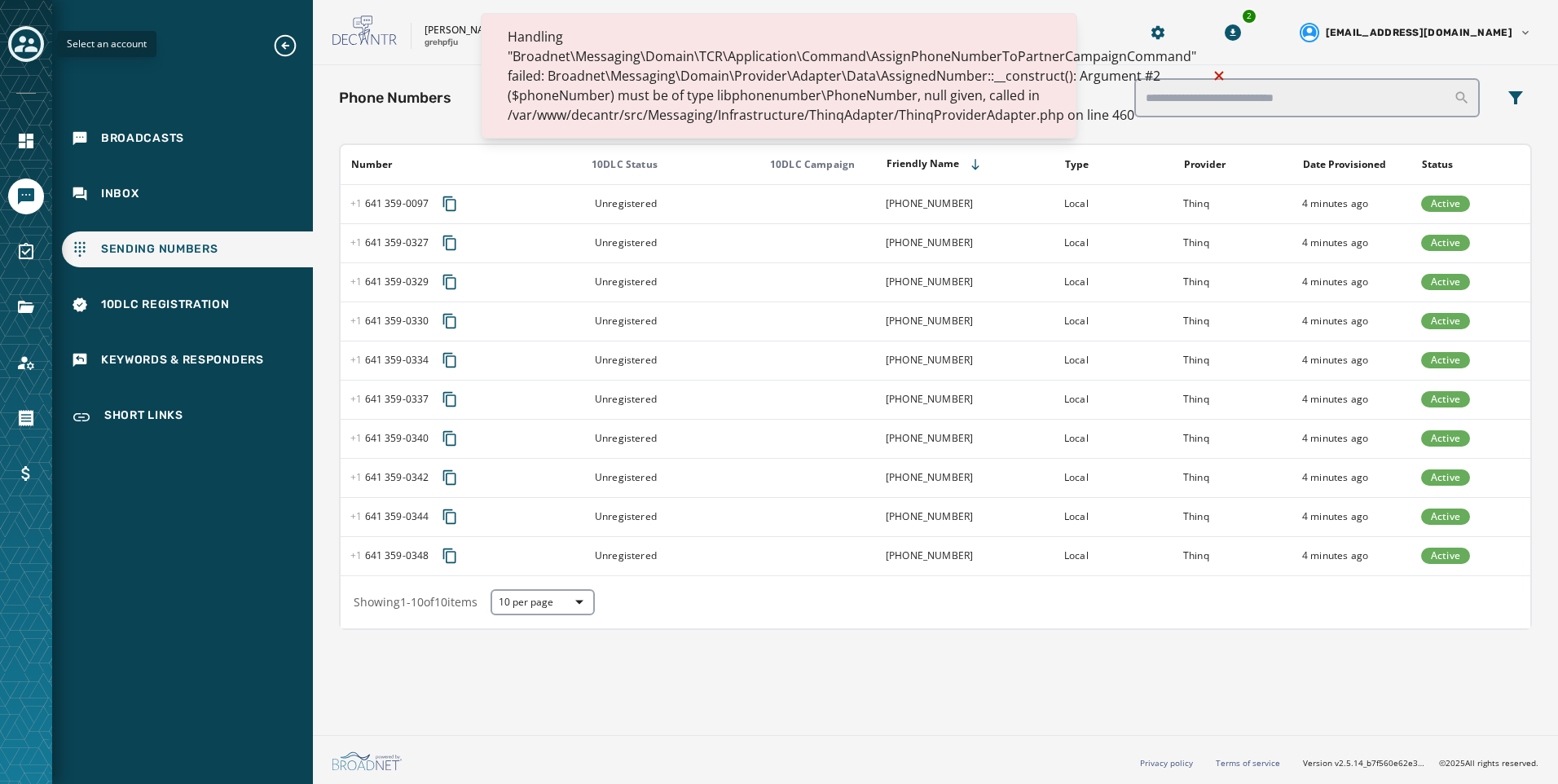
click at [26, 42] on icon "Toggle account select drawer" at bounding box center [26, 44] width 23 height 23
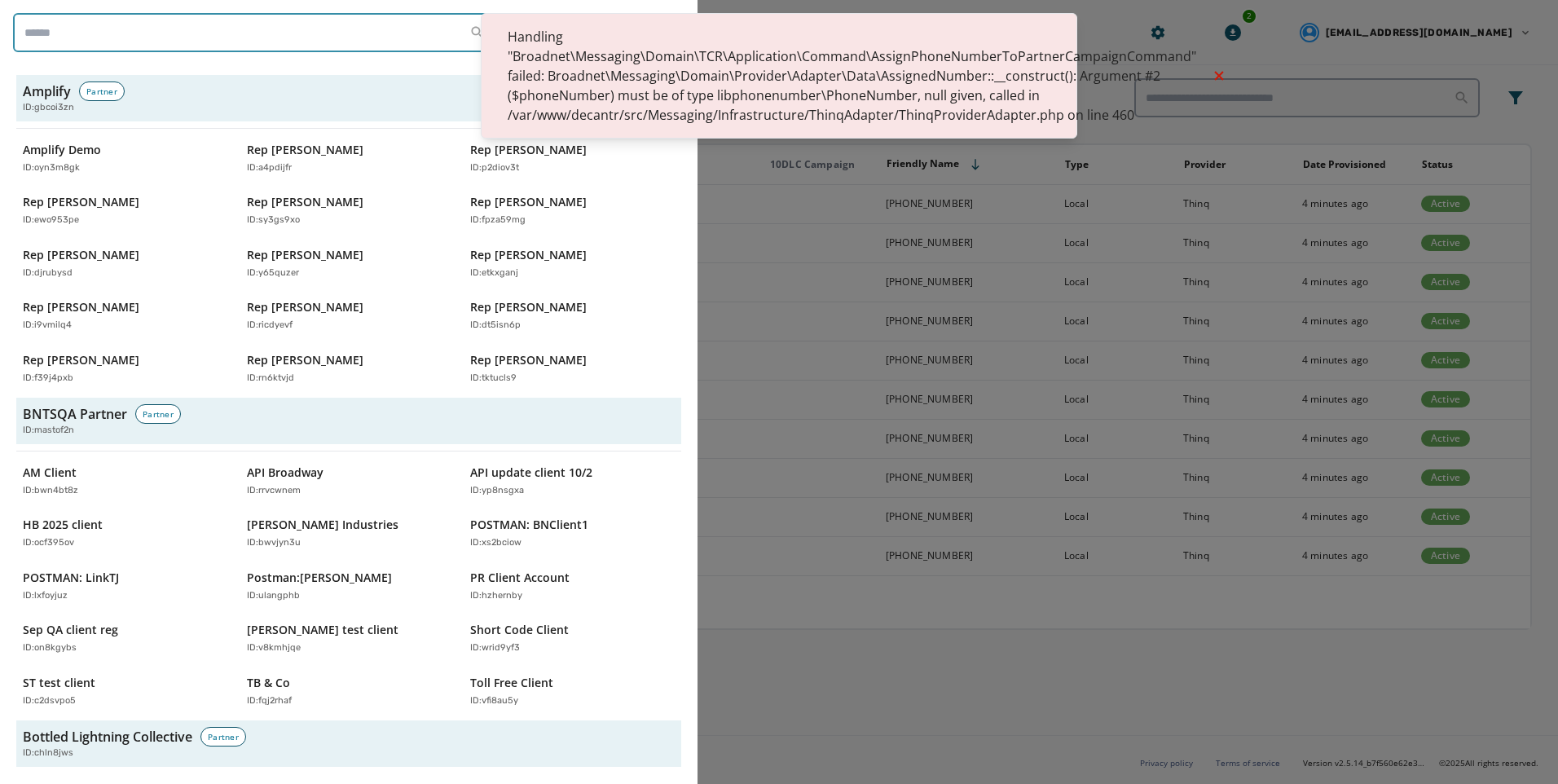
click at [92, 37] on input "search" at bounding box center [254, 33] width 483 height 39
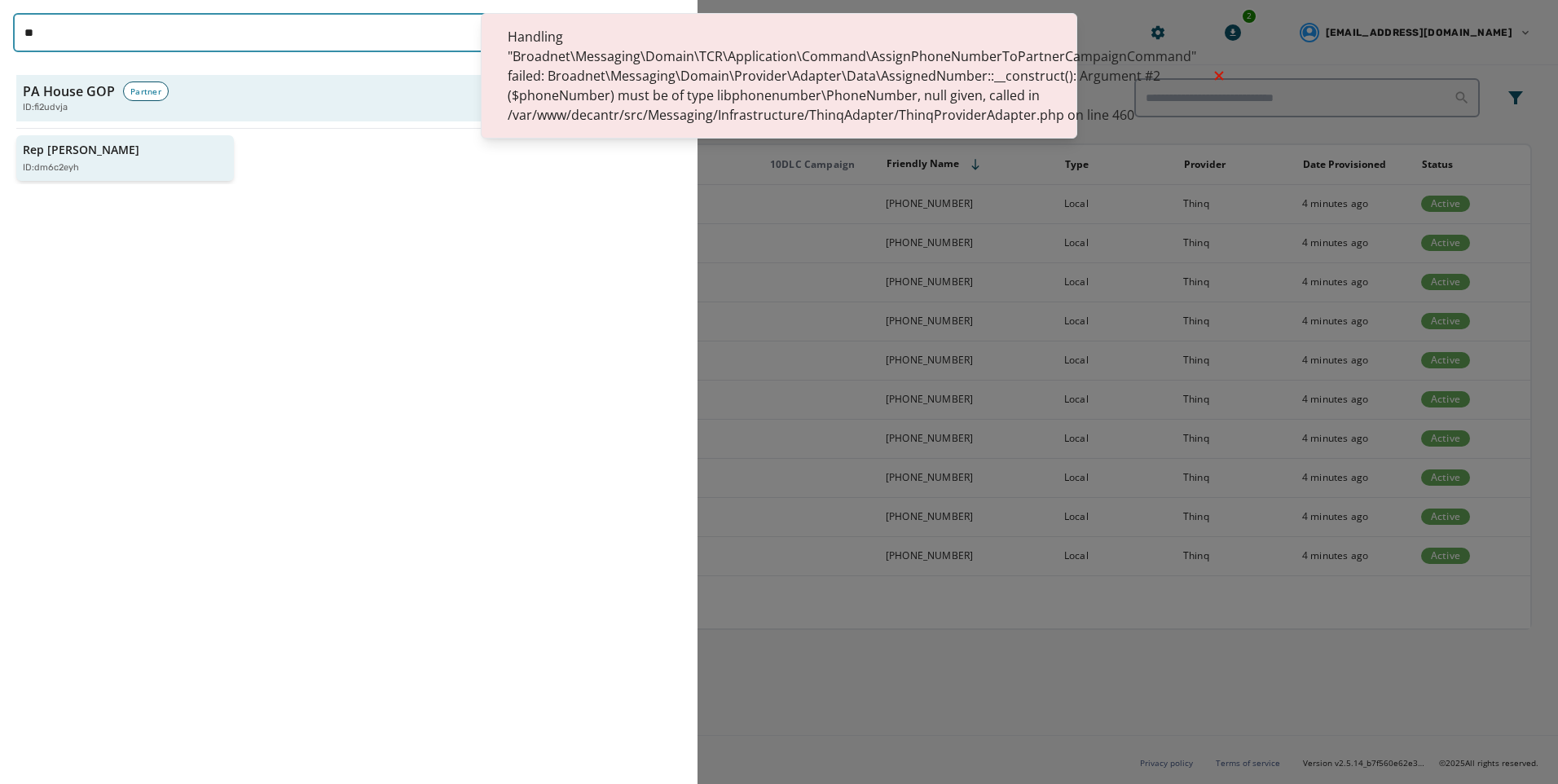
type input "**"
click at [92, 159] on div "Rep Joe D'Orsie ID: dm6c2eyh" at bounding box center [117, 158] width 188 height 34
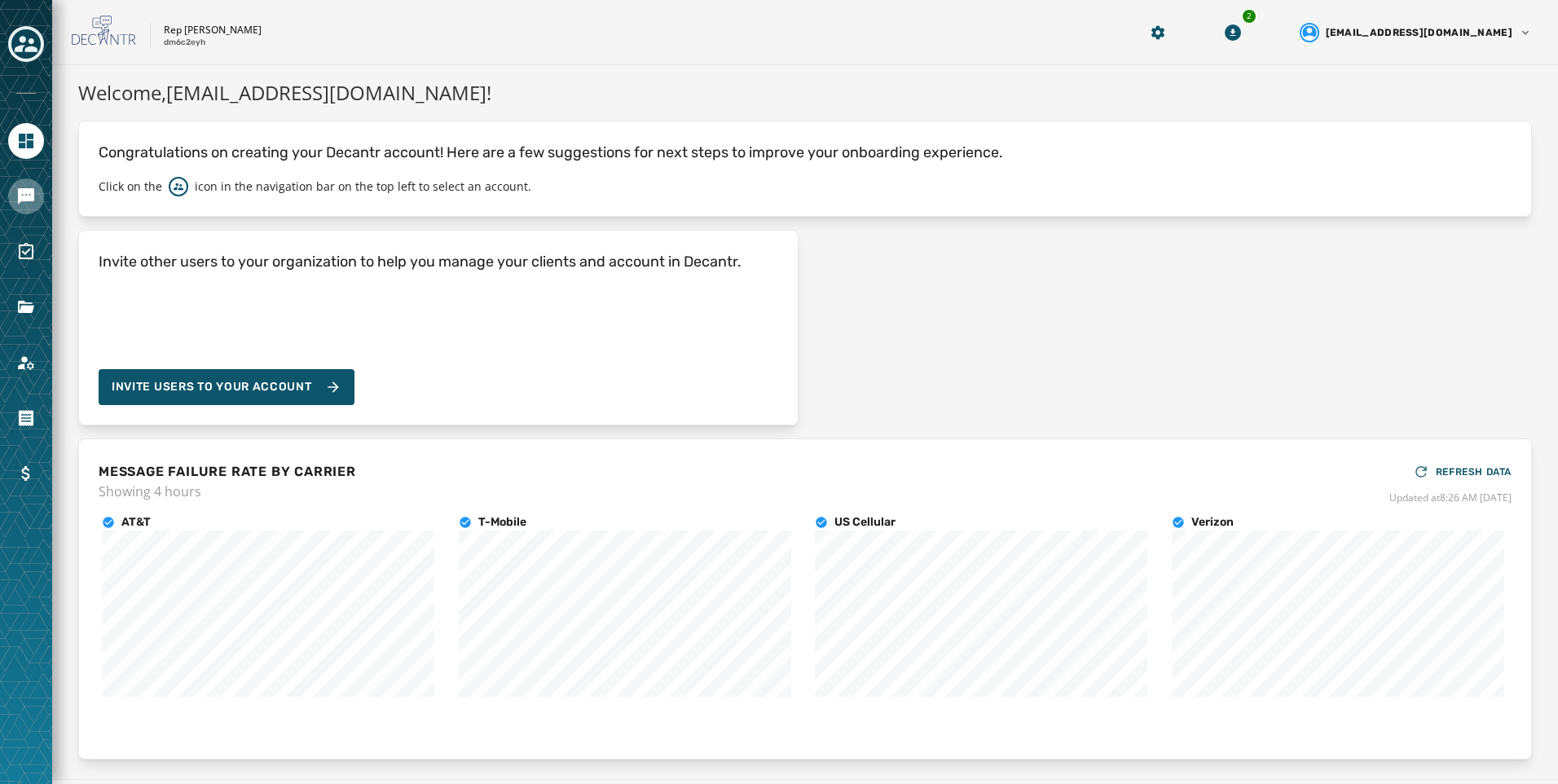
click at [16, 204] on icon "Navigate to Messaging" at bounding box center [26, 196] width 19 height 19
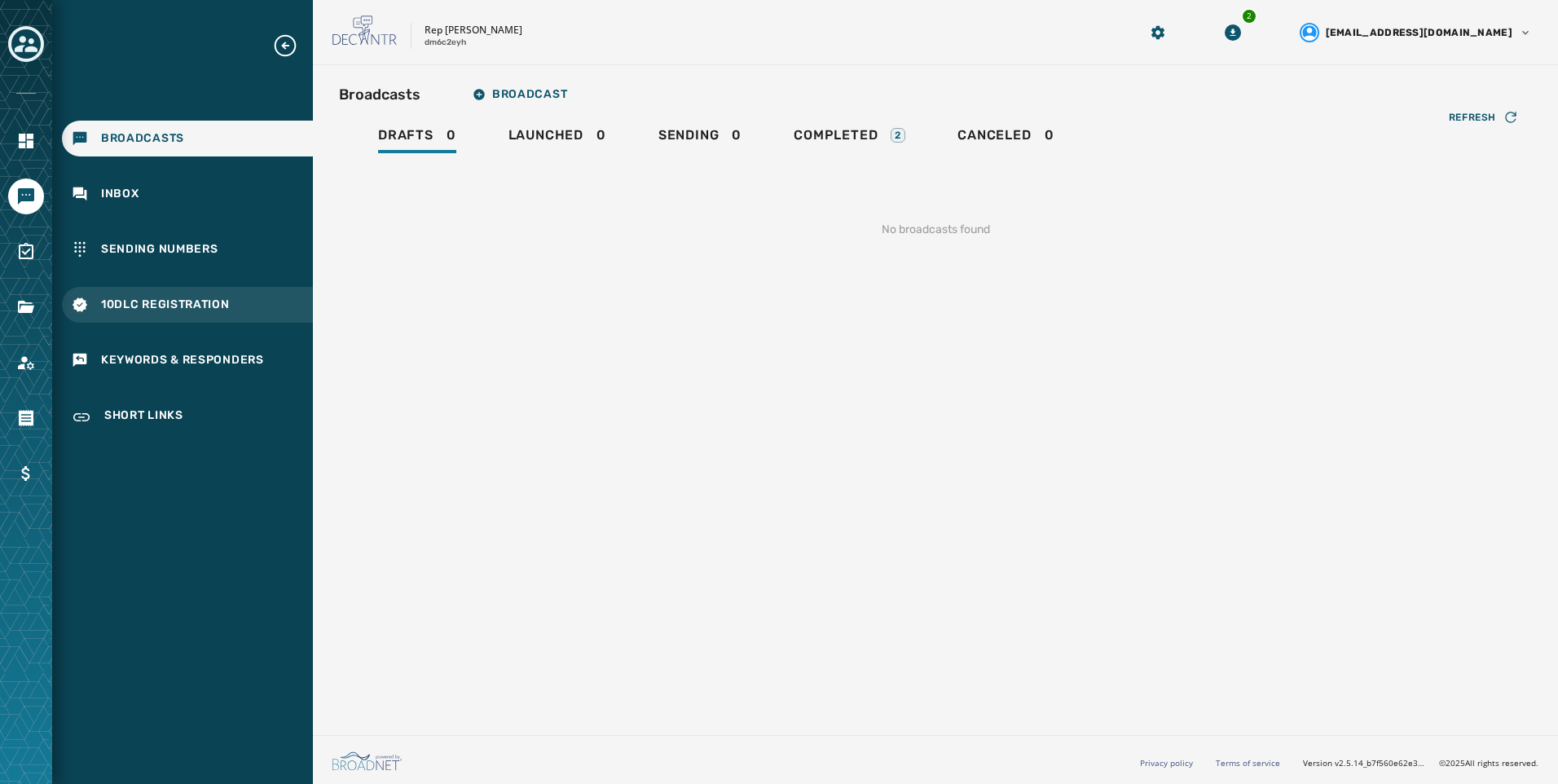
click at [234, 322] on div "10DLC Registration" at bounding box center [187, 304] width 251 height 36
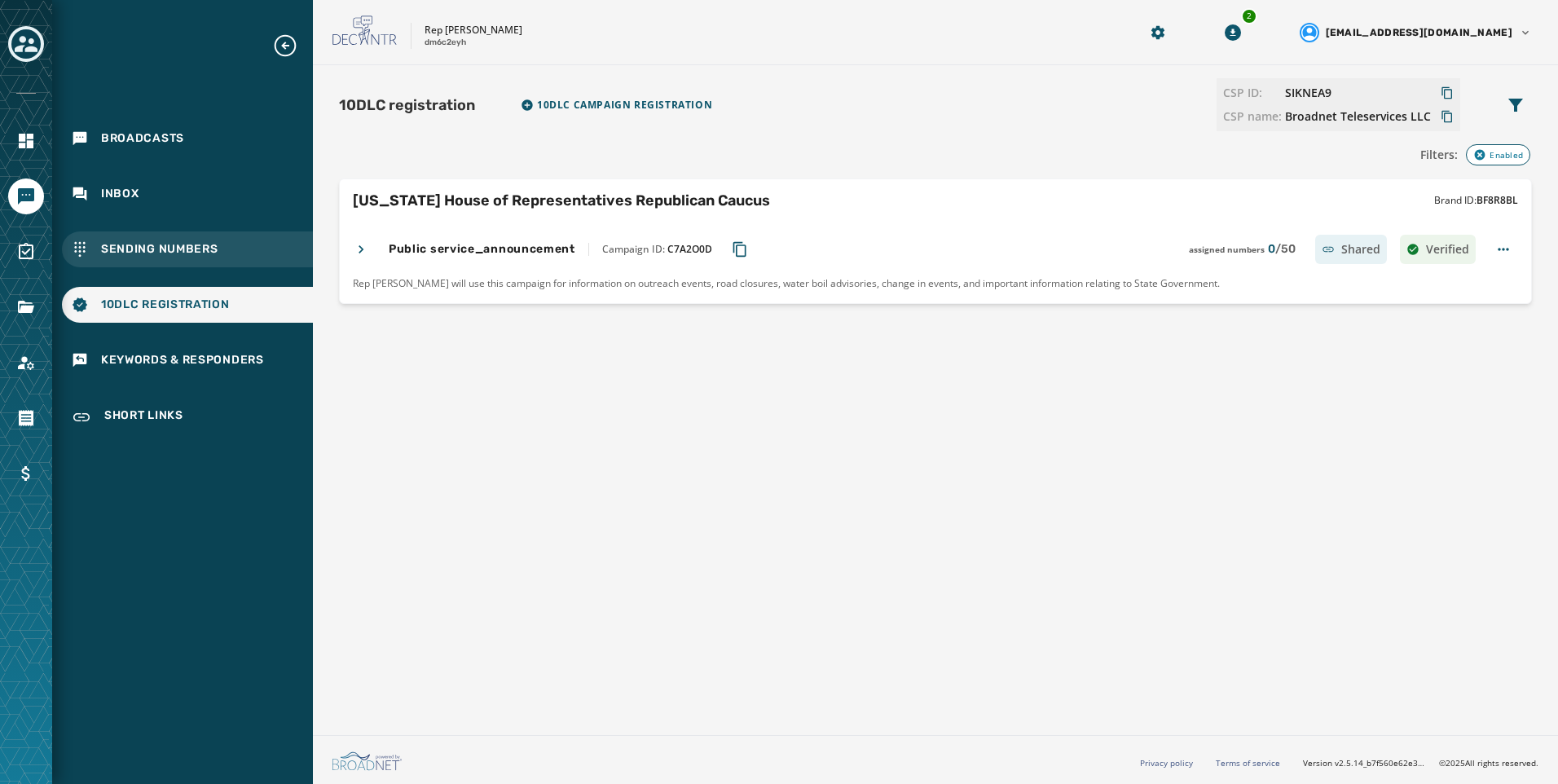
click at [216, 256] on span "Sending Numbers" at bounding box center [160, 248] width 118 height 16
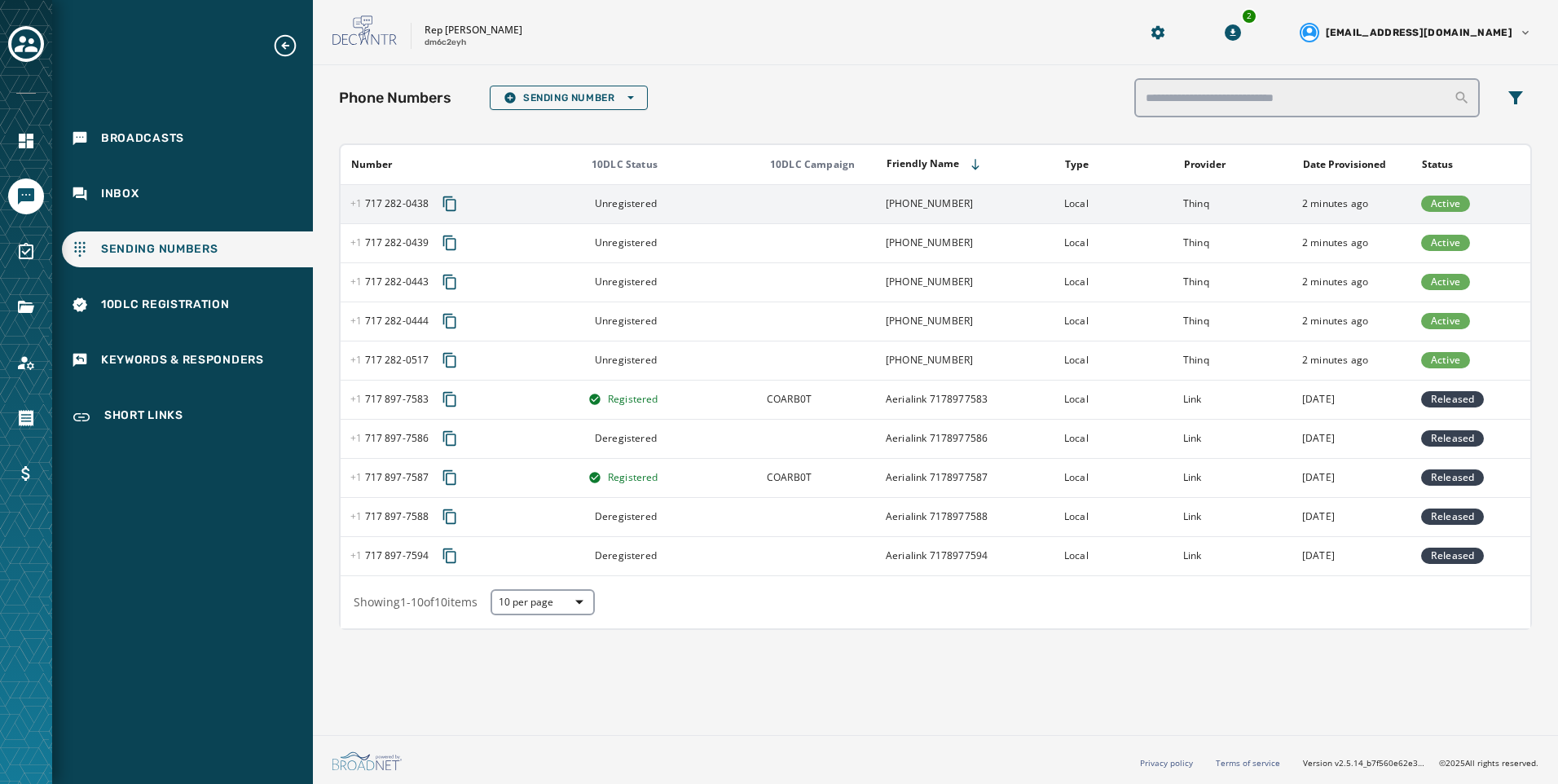
click at [1168, 203] on td "Local" at bounding box center [1113, 203] width 119 height 39
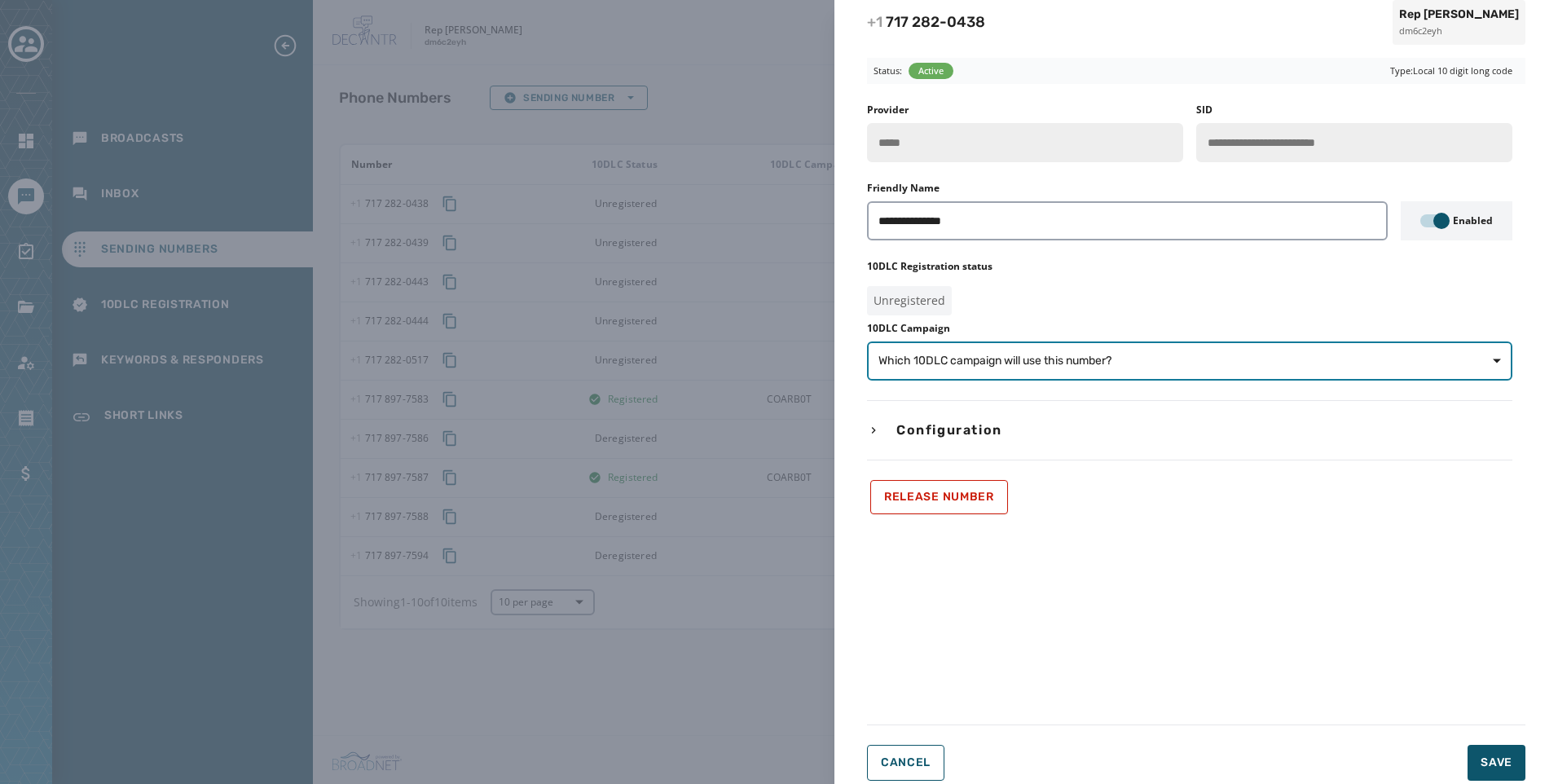
click at [1010, 360] on span "Which 10DLC campaign will use this number?" at bounding box center [995, 360] width 233 height 16
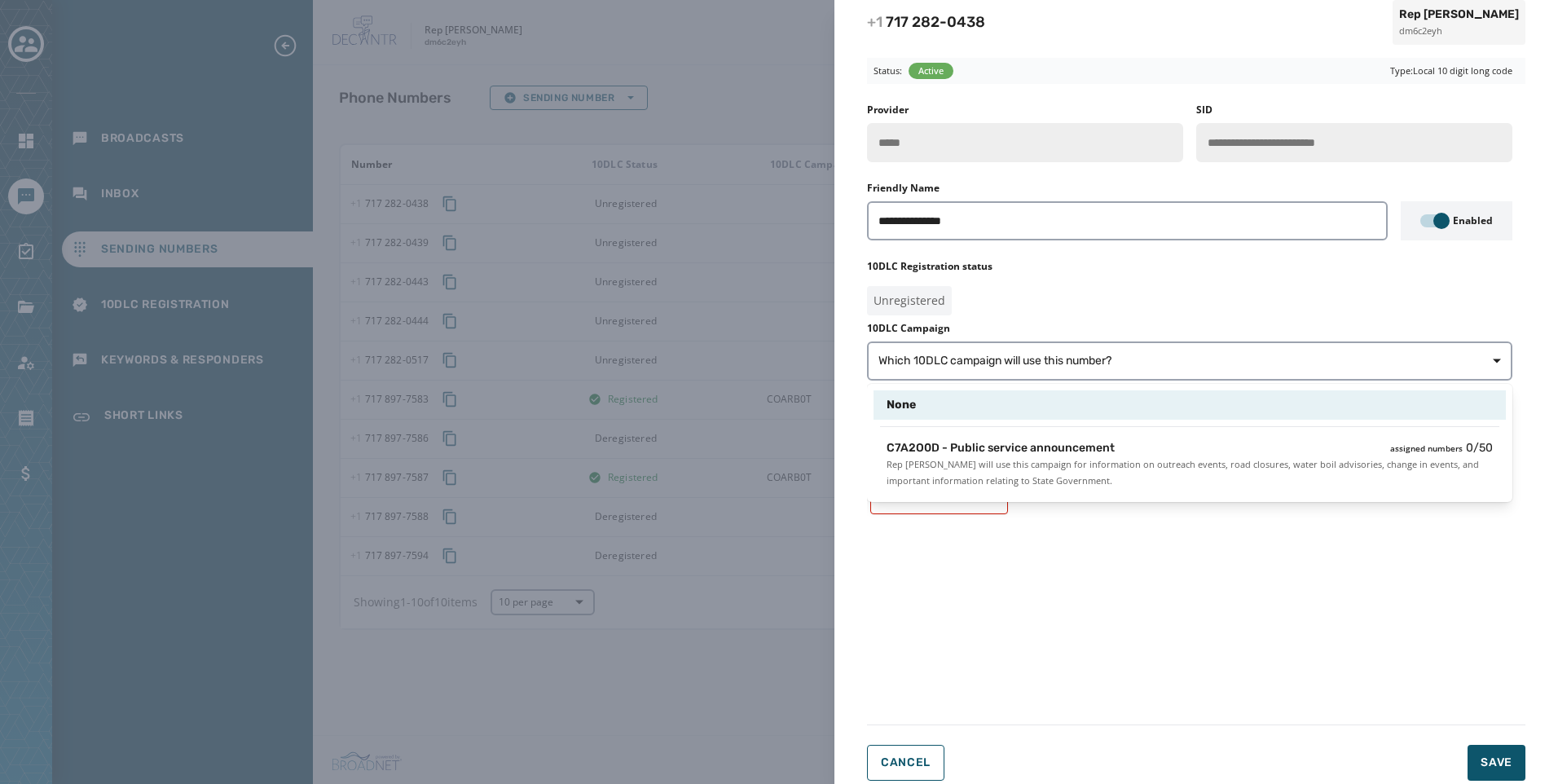
click at [1019, 445] on span "C7A2O0D - Public service announcement" at bounding box center [1000, 448] width 228 height 16
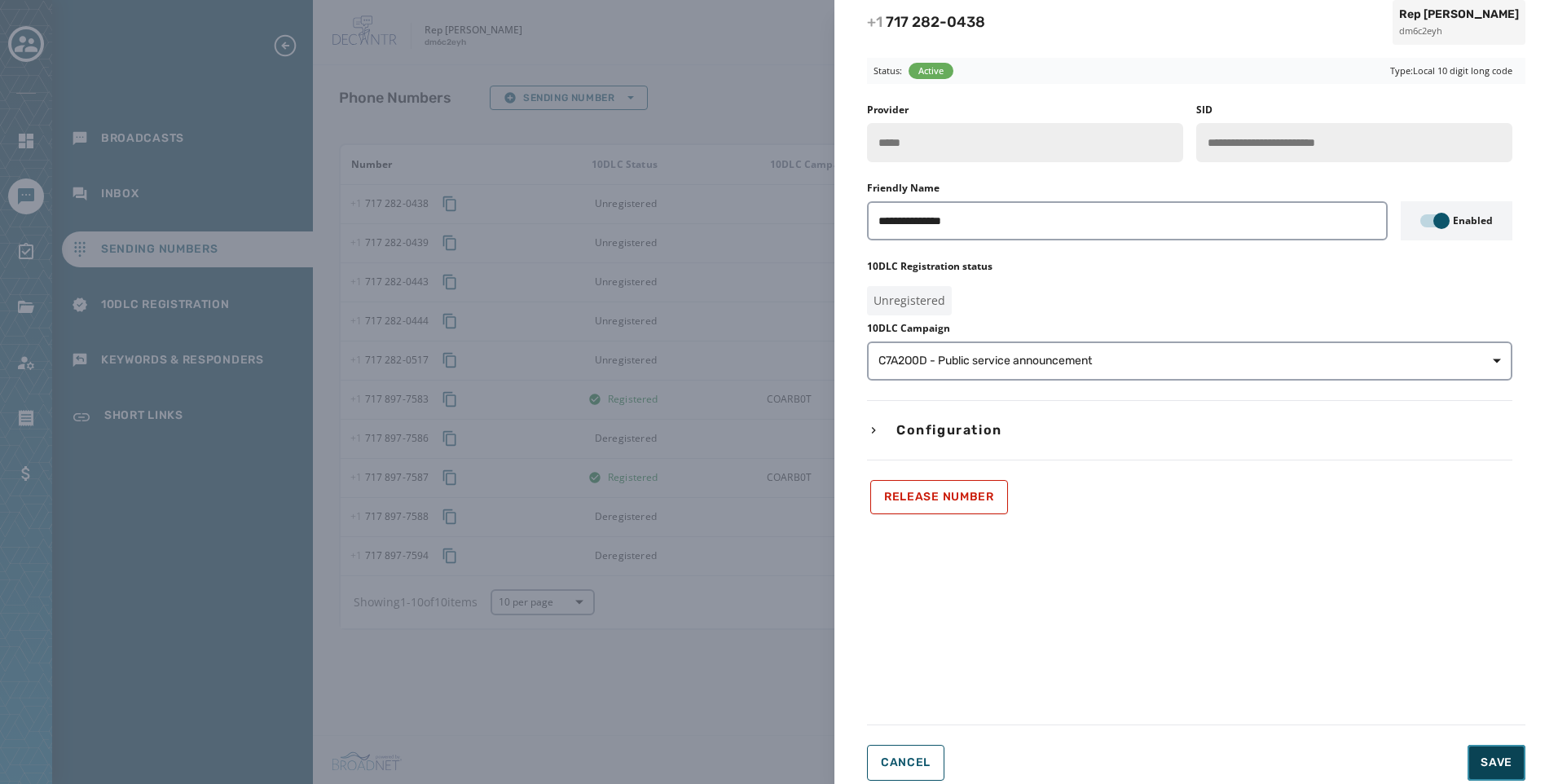
click at [1495, 758] on span "Save" at bounding box center [1496, 762] width 32 height 16
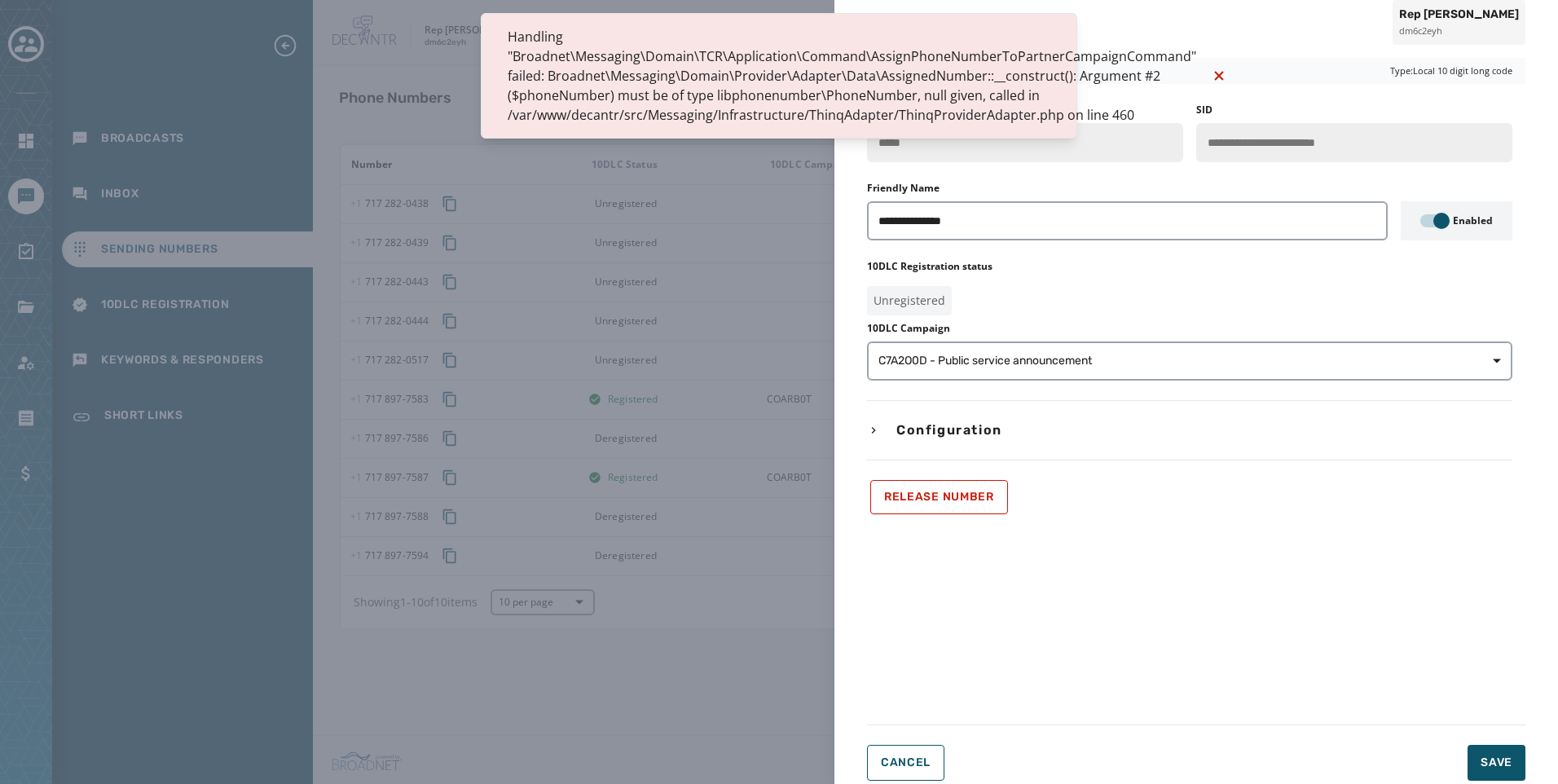
click at [736, 205] on div "**********" at bounding box center [779, 392] width 1558 height 784
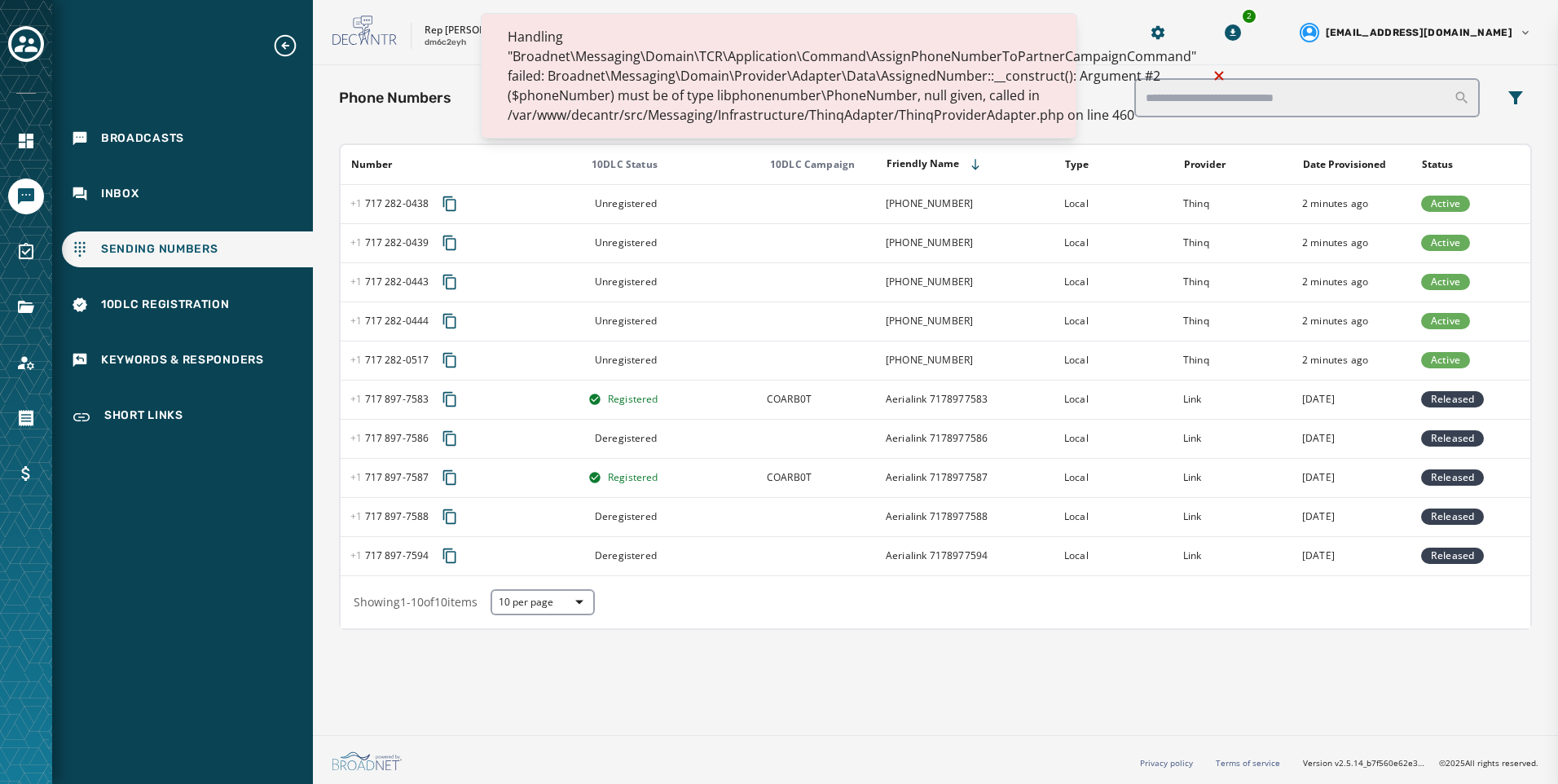
click at [1208, 77] on div "**********" at bounding box center [779, 392] width 1558 height 784
click at [1209, 73] on icon "Notifications (F8)" at bounding box center [1219, 76] width 19 height 19
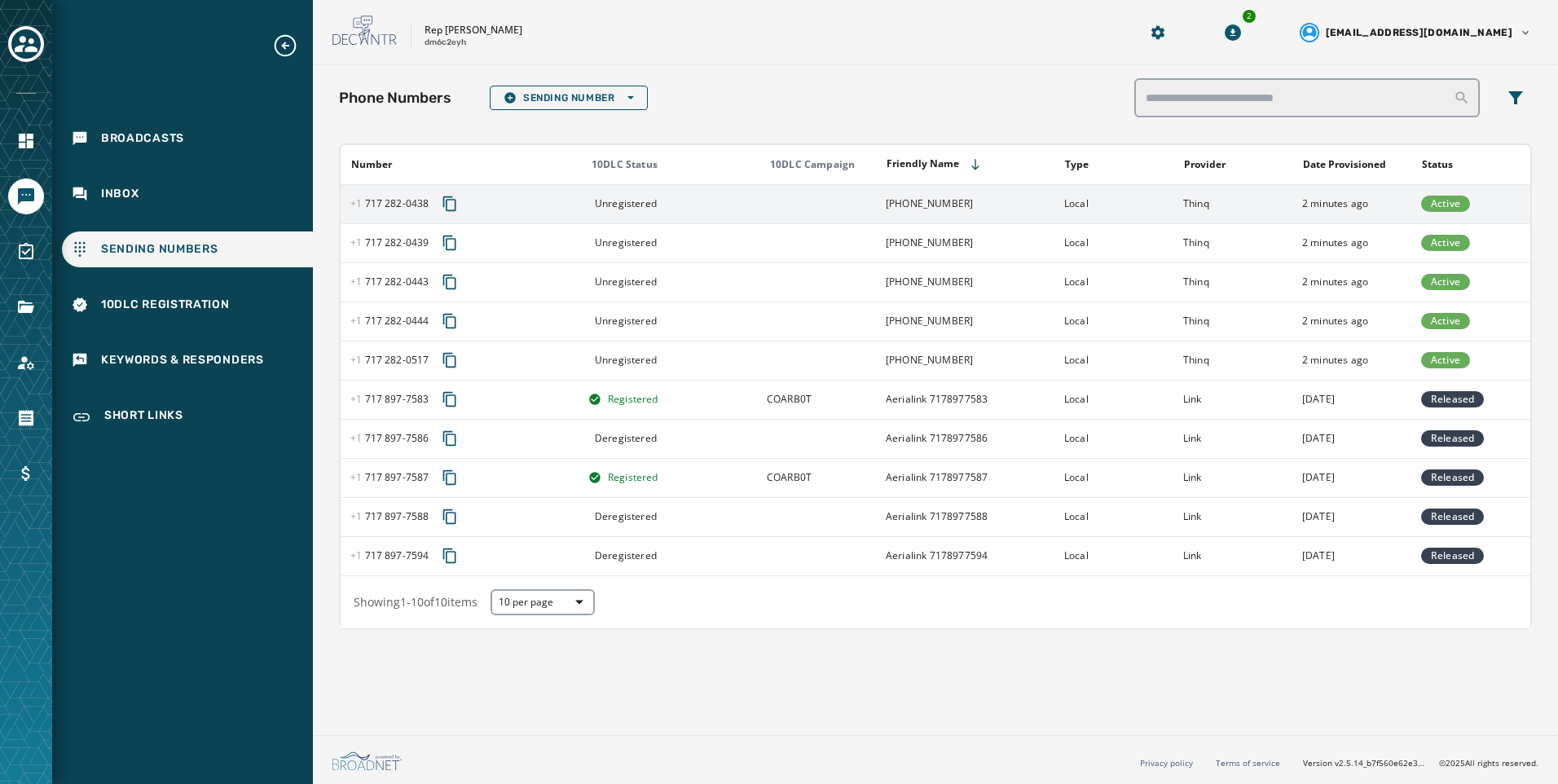
click at [628, 215] on td "Unregistered" at bounding box center [668, 203] width 178 height 39
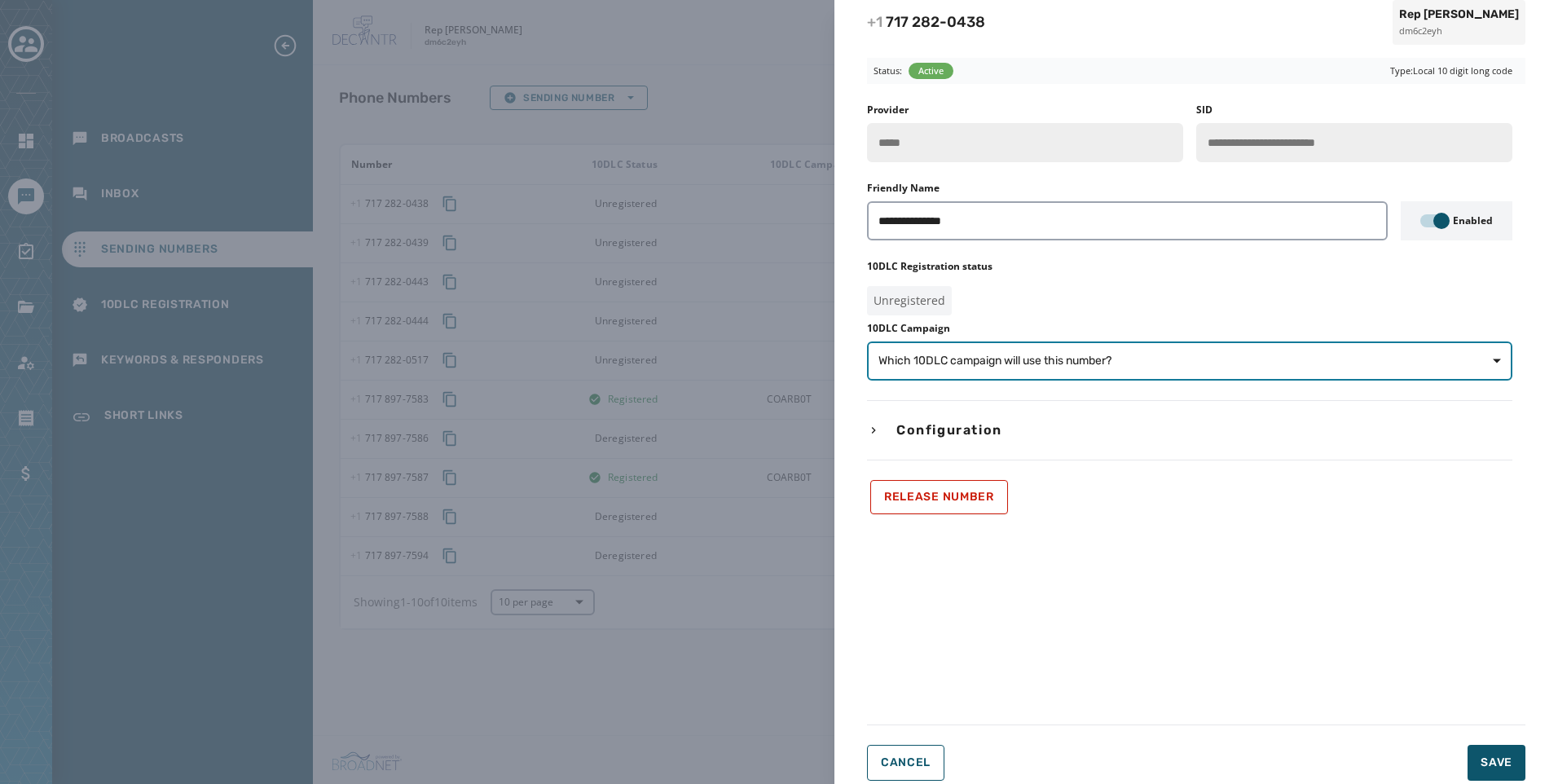
click at [1034, 356] on span "Which 10DLC campaign will use this number?" at bounding box center [995, 360] width 233 height 16
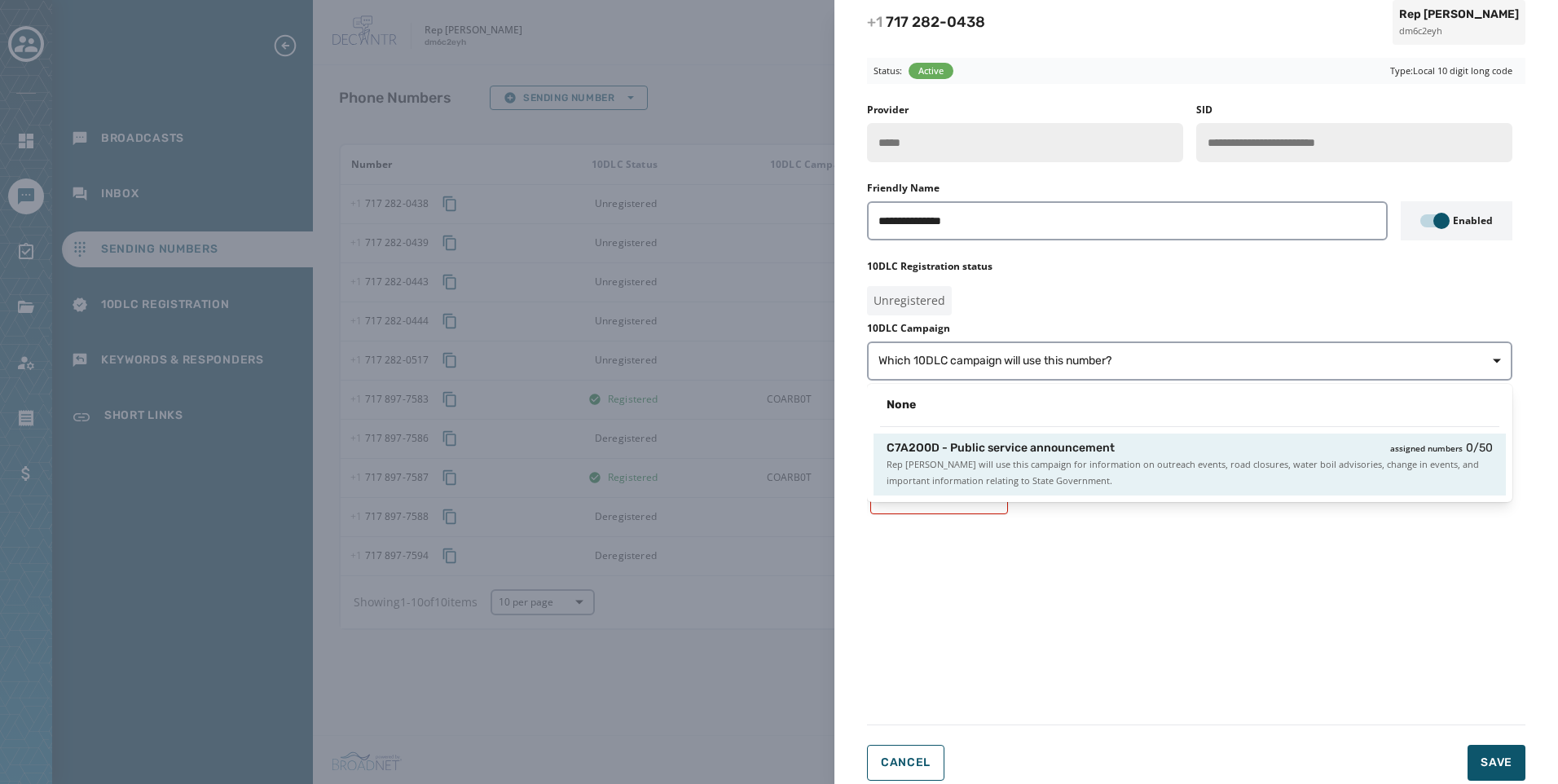
click at [1012, 468] on span "Rep [PERSON_NAME] will use this campaign for information on outreach events, ro…" at bounding box center [1189, 473] width 606 height 33
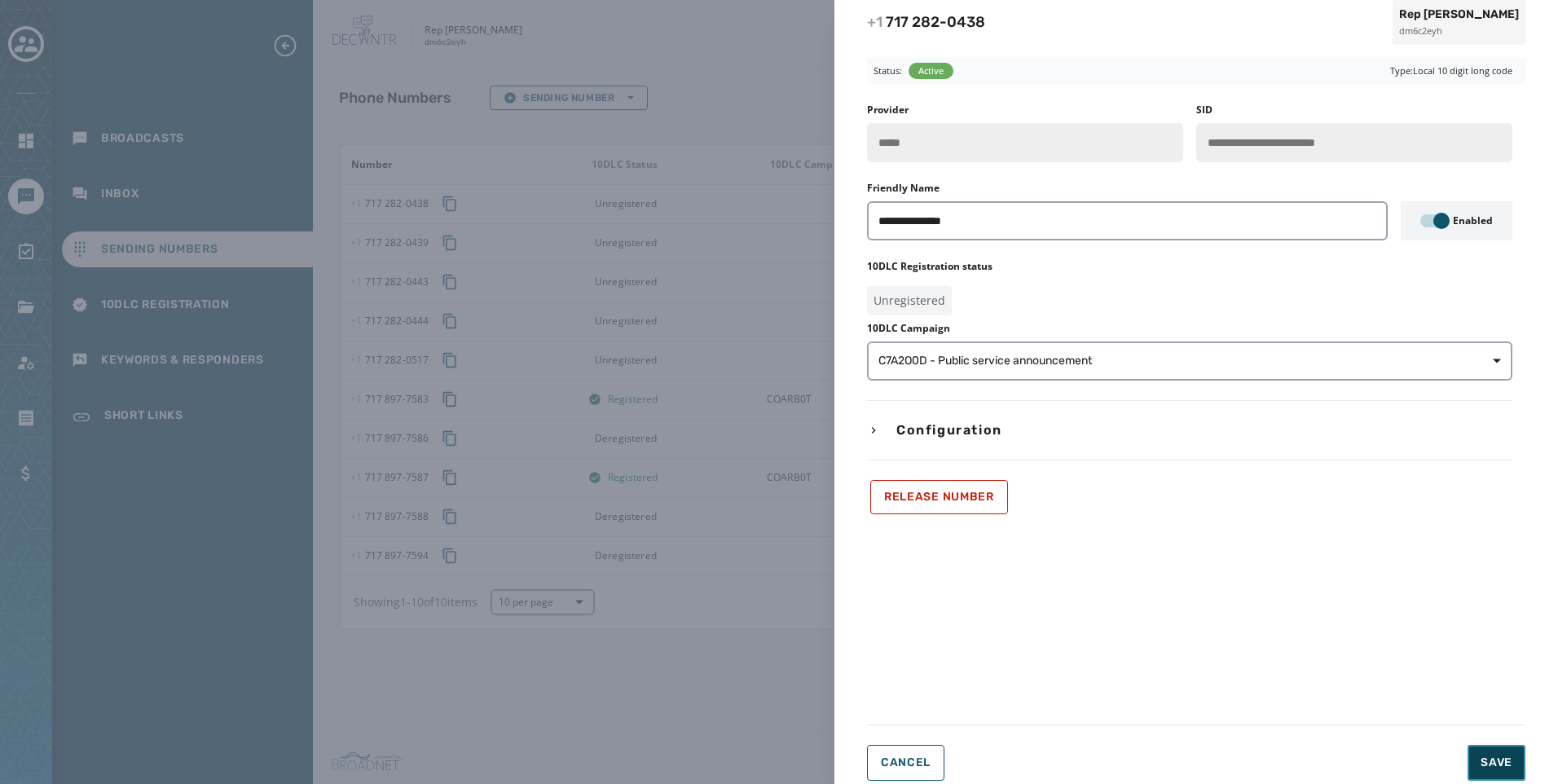
click at [1507, 767] on span "Save" at bounding box center [1496, 762] width 32 height 16
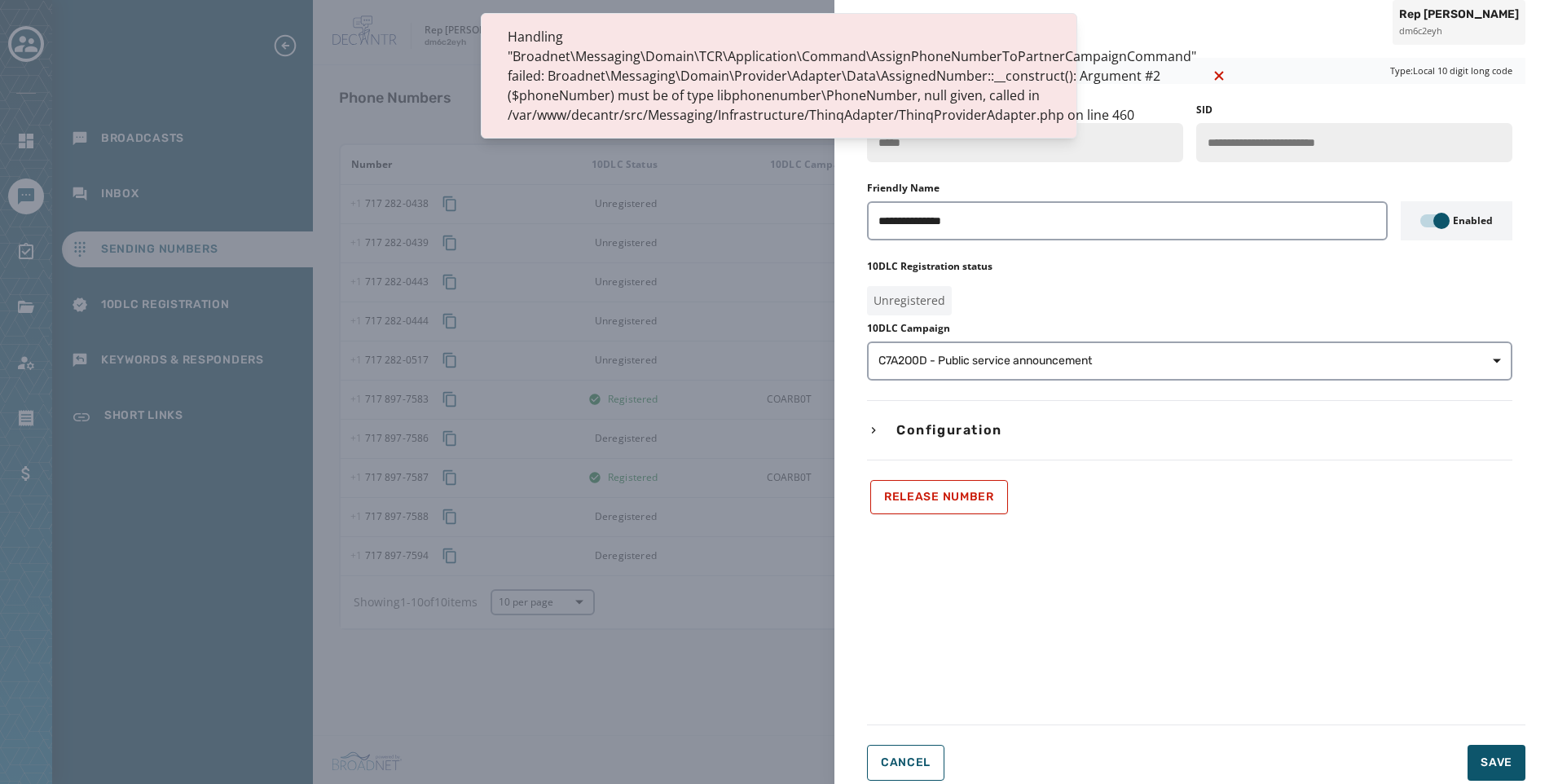
click at [1211, 72] on div "Type: Local 10 digit long code" at bounding box center [1358, 71] width 323 height 27
click at [1201, 76] on div "Type: Local 10 digit long code" at bounding box center [1358, 71] width 323 height 27
click at [907, 760] on span "Cancel" at bounding box center [906, 763] width 50 height 13
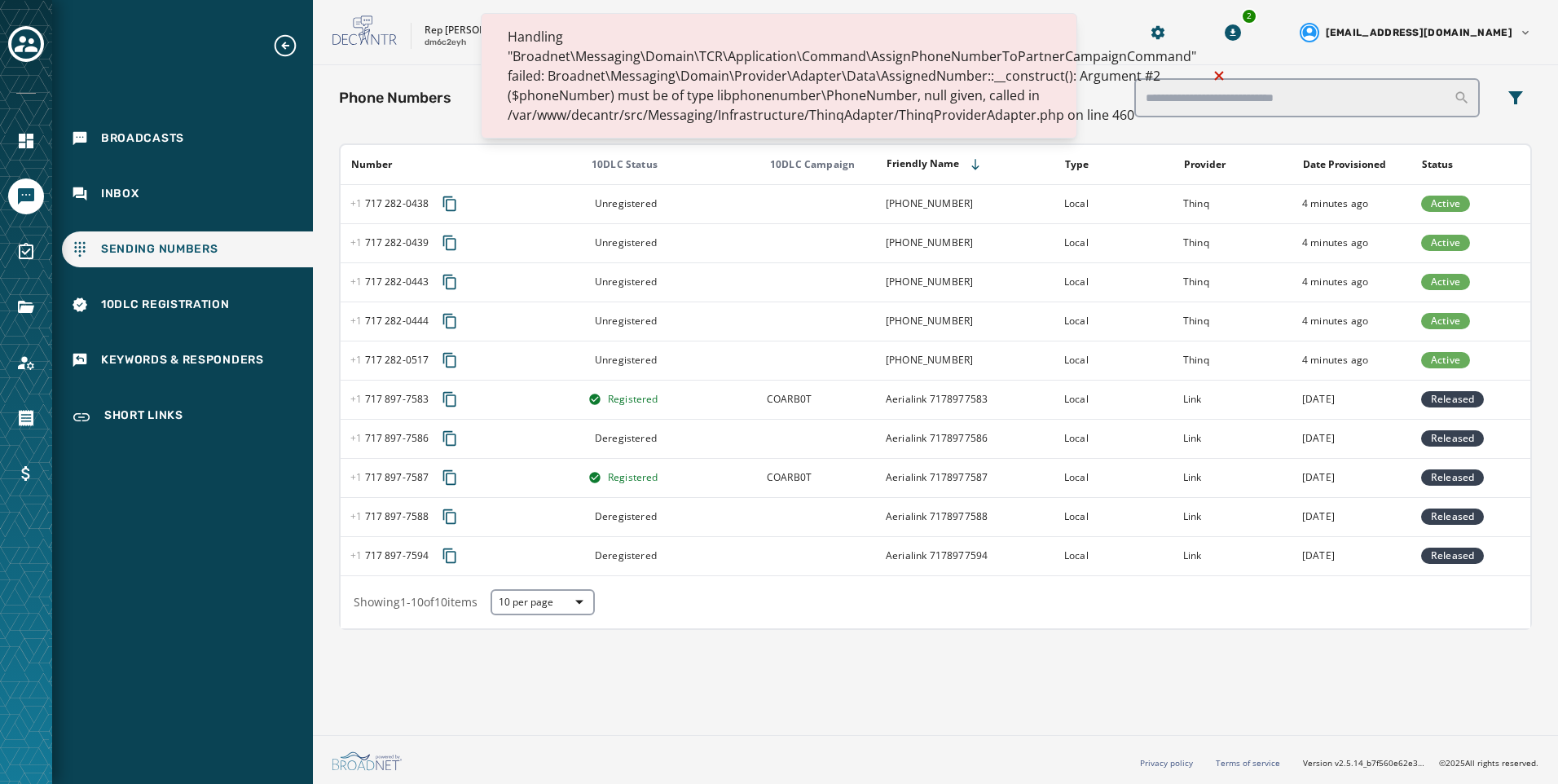
click at [1214, 74] on icon "Notifications (F8)" at bounding box center [1218, 75] width 9 height 9
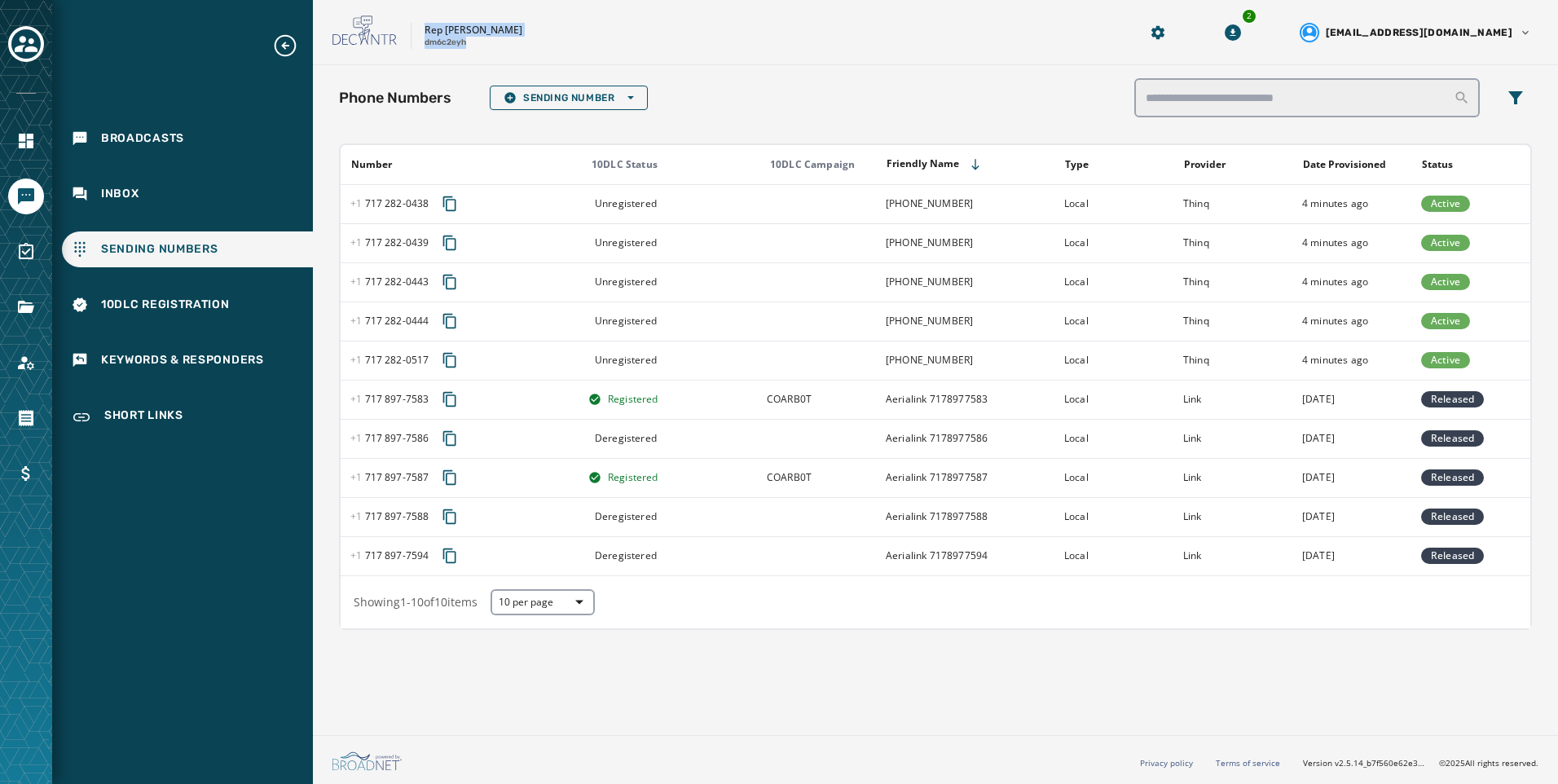
drag, startPoint x: 417, startPoint y: 29, endPoint x: 467, endPoint y: 50, distance: 54.2
click at [467, 50] on div "Rep [PERSON_NAME] dm6c2eyh 2 [EMAIL_ADDRESS][DOMAIN_NAME]" at bounding box center [936, 33] width 1245 height 65
copy div "Rep [PERSON_NAME] dm6c2eyh"
click at [18, 54] on icon "Toggle account select drawer" at bounding box center [26, 44] width 23 height 23
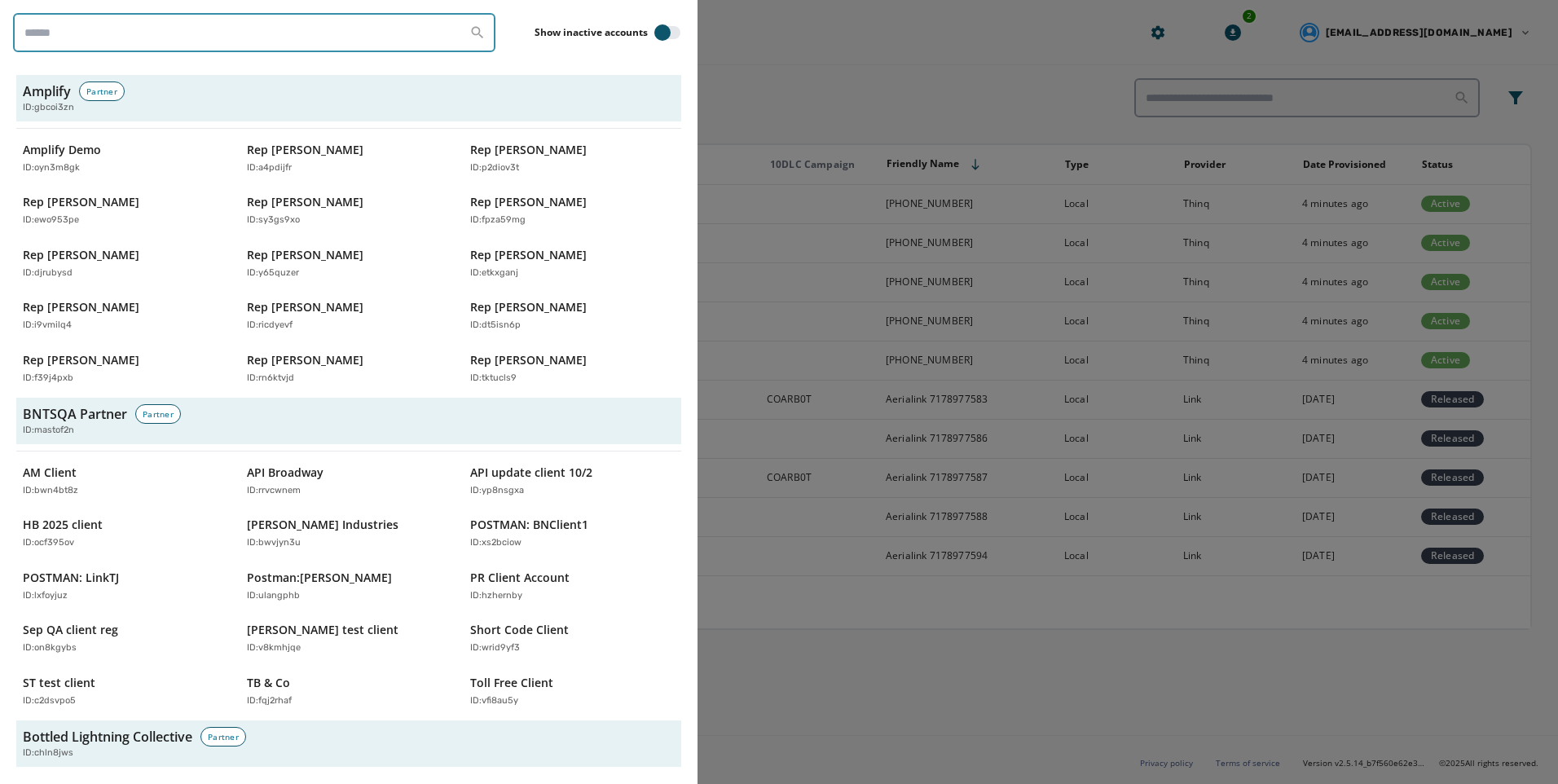
click at [129, 34] on input "search" at bounding box center [254, 33] width 483 height 39
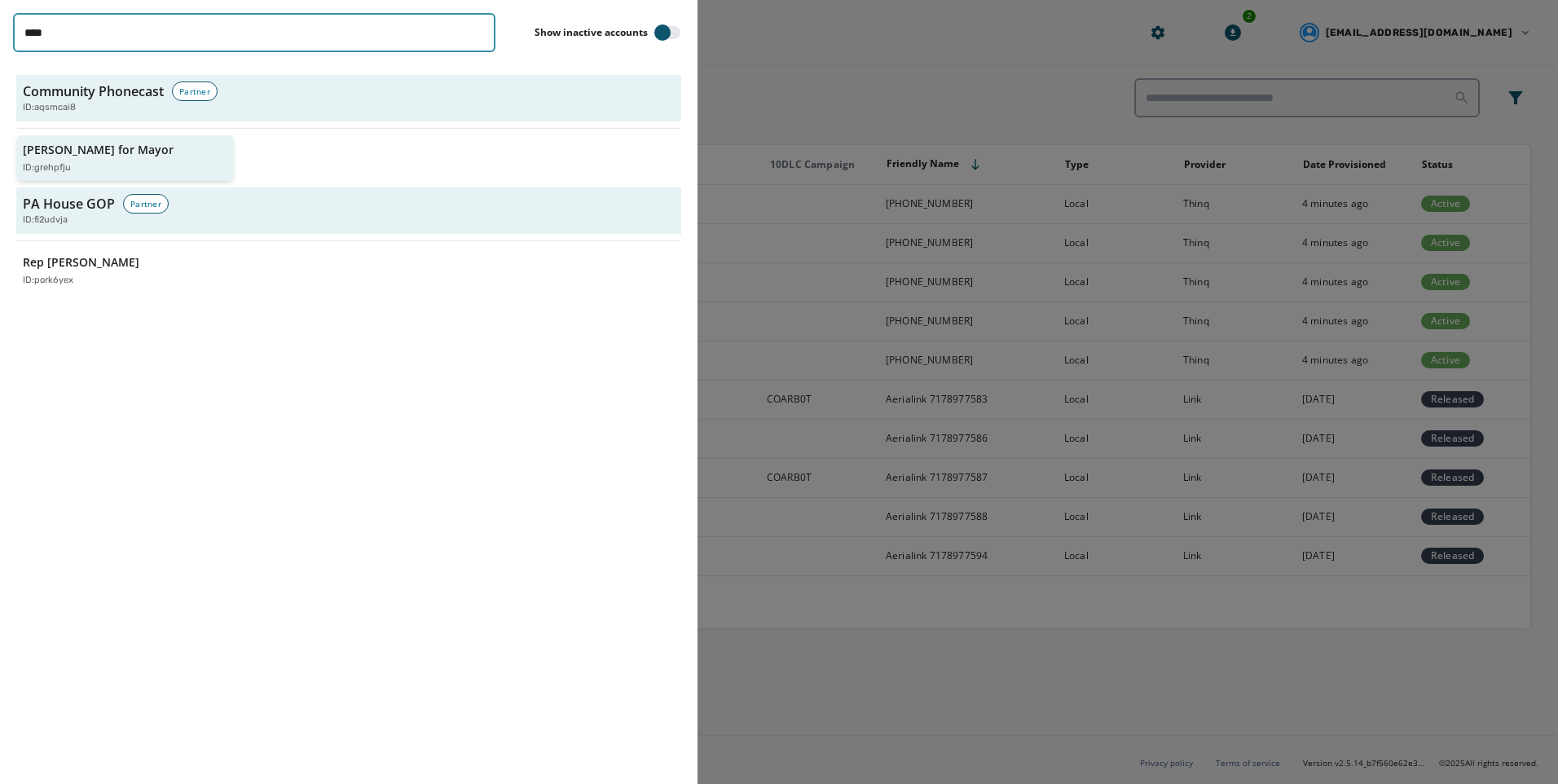
type input "****"
click at [97, 167] on div "ID: grehpfju" at bounding box center [117, 168] width 188 height 13
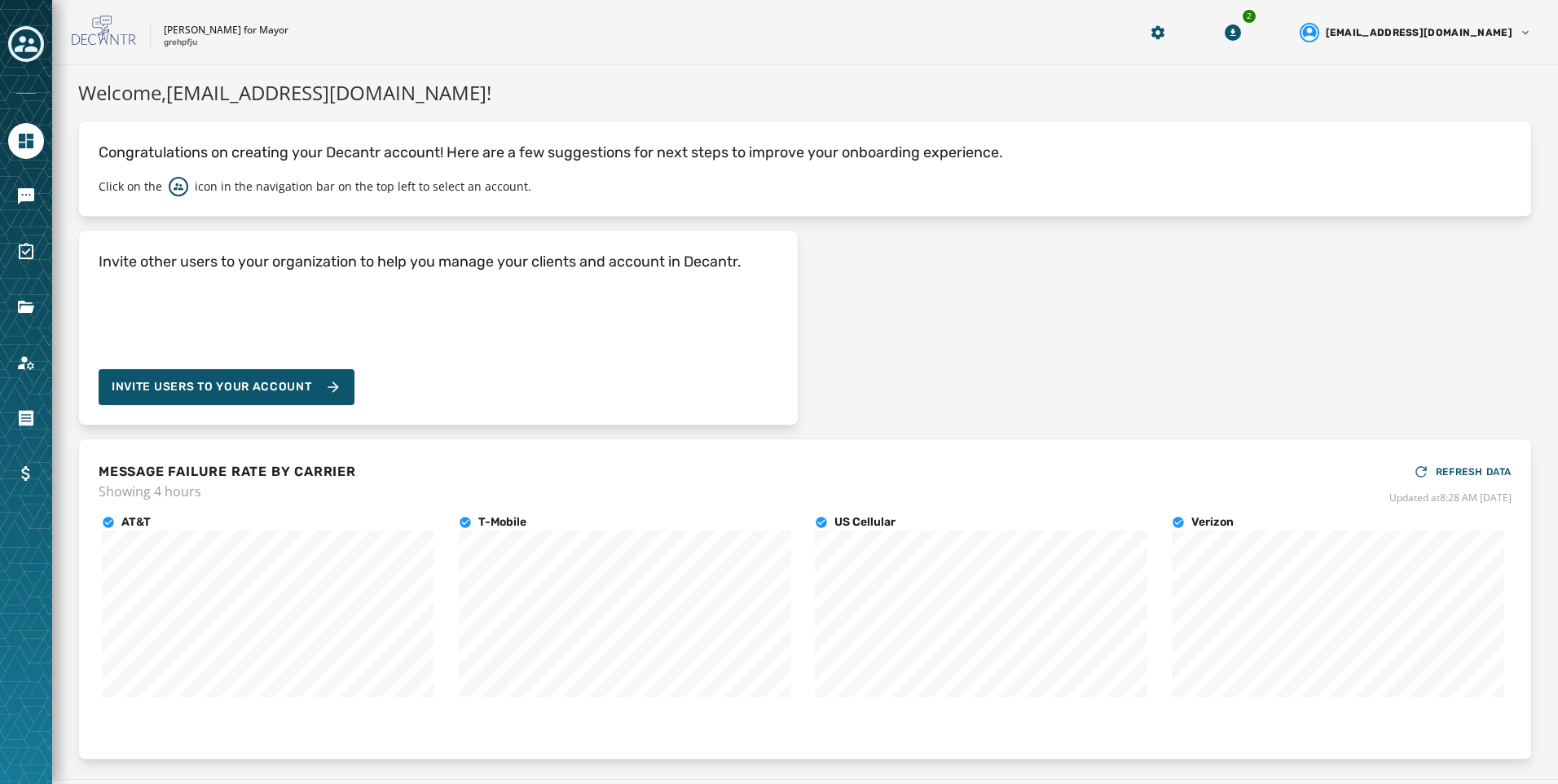
click at [23, 214] on div at bounding box center [26, 392] width 52 height 784
click at [22, 195] on icon "Navigate to Messaging" at bounding box center [26, 196] width 19 height 19
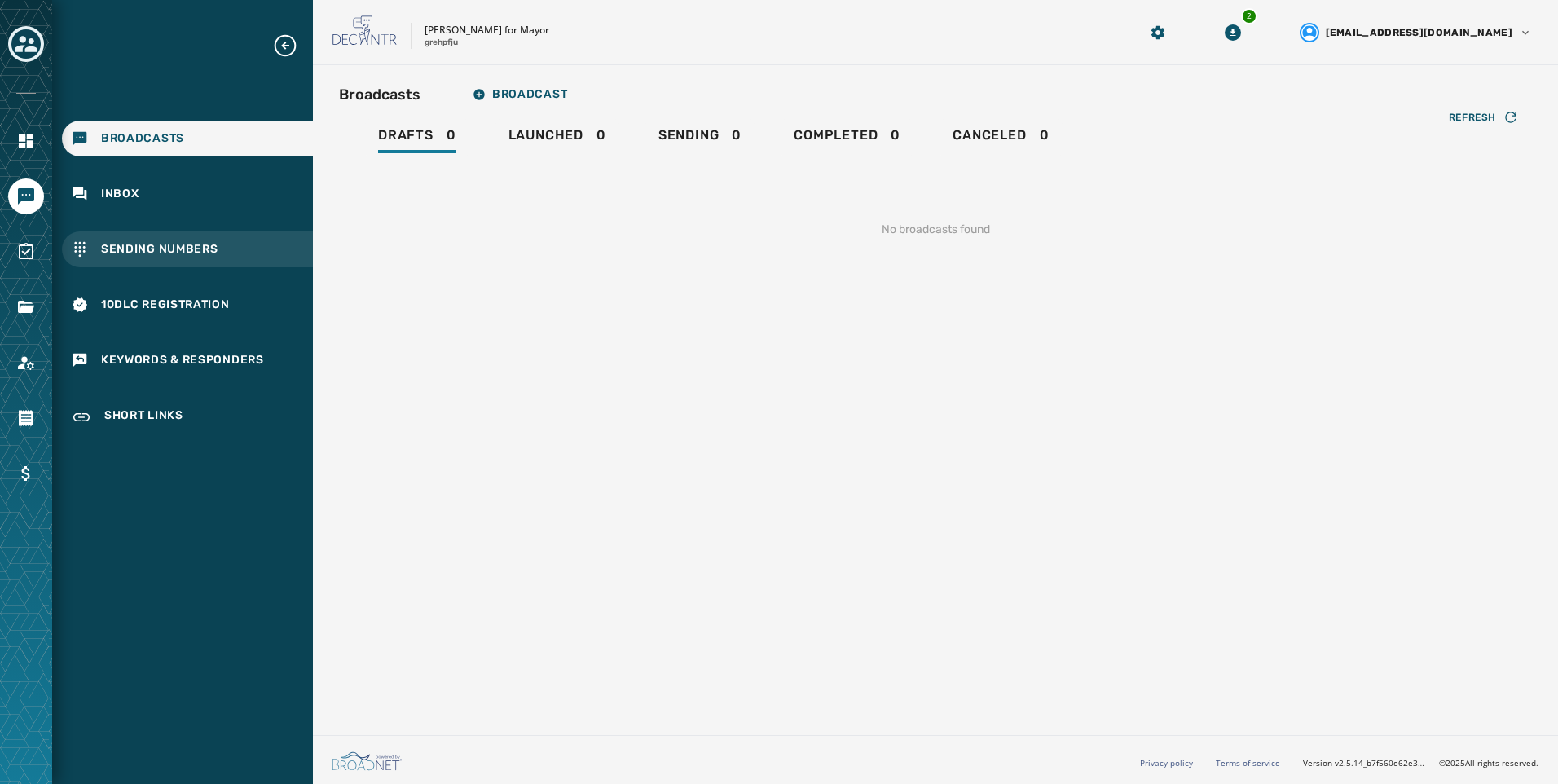
drag, startPoint x: 138, startPoint y: 273, endPoint x: 145, endPoint y: 258, distance: 16.6
click at [138, 268] on div "Broadcasts Inbox Sending Numbers 10DLC Registration Keywords & Responders Short…" at bounding box center [182, 235] width 261 height 405
click at [145, 258] on div "Sending Numbers" at bounding box center [187, 248] width 251 height 36
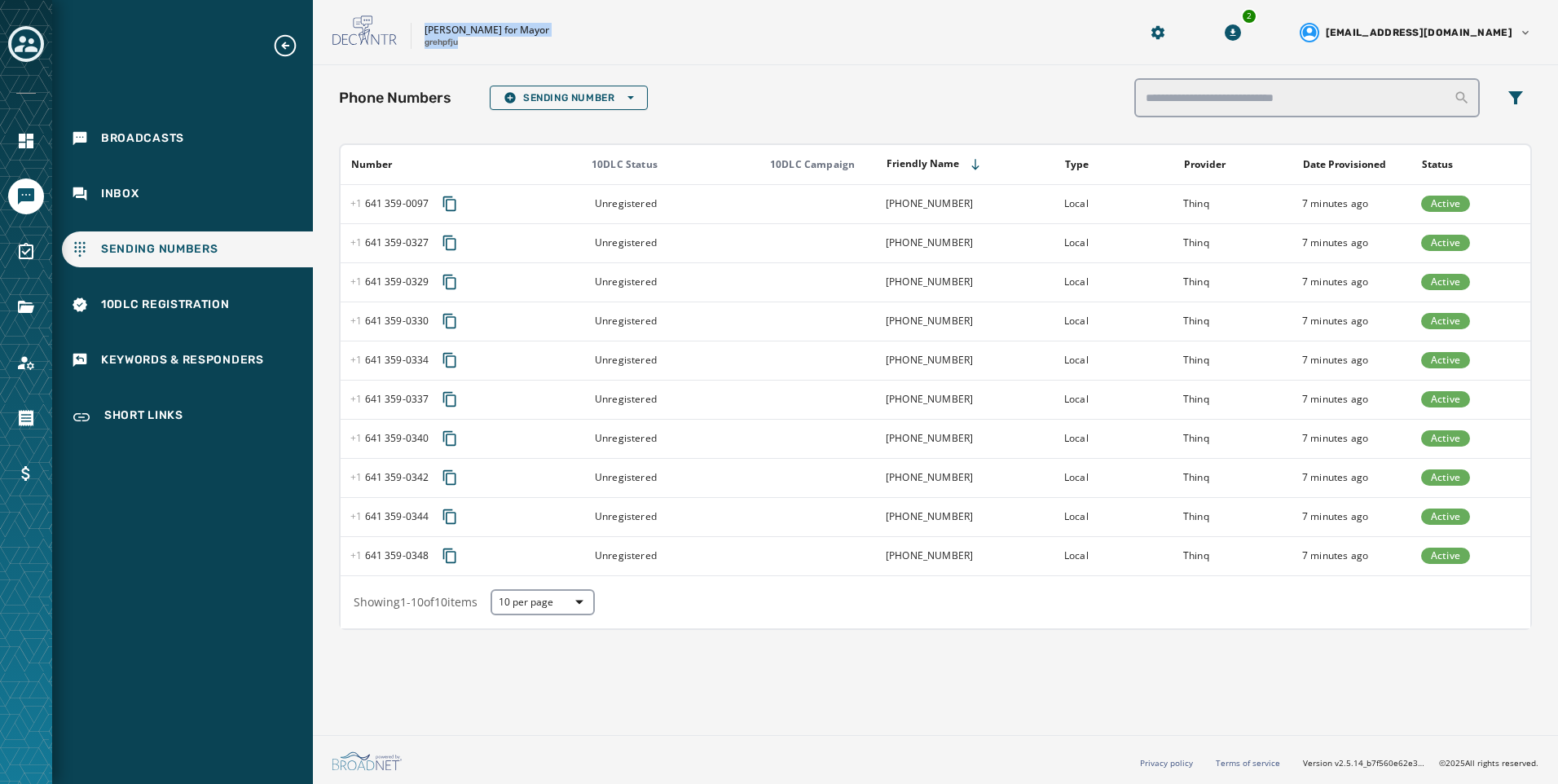
drag, startPoint x: 417, startPoint y: 26, endPoint x: 474, endPoint y: 60, distance: 66.4
click at [474, 60] on div "[PERSON_NAME] for Mayor [PERSON_NAME] 2 [EMAIL_ADDRESS][DOMAIN_NAME]" at bounding box center [936, 33] width 1245 height 65
copy div "[PERSON_NAME] for Mayor grehpfju"
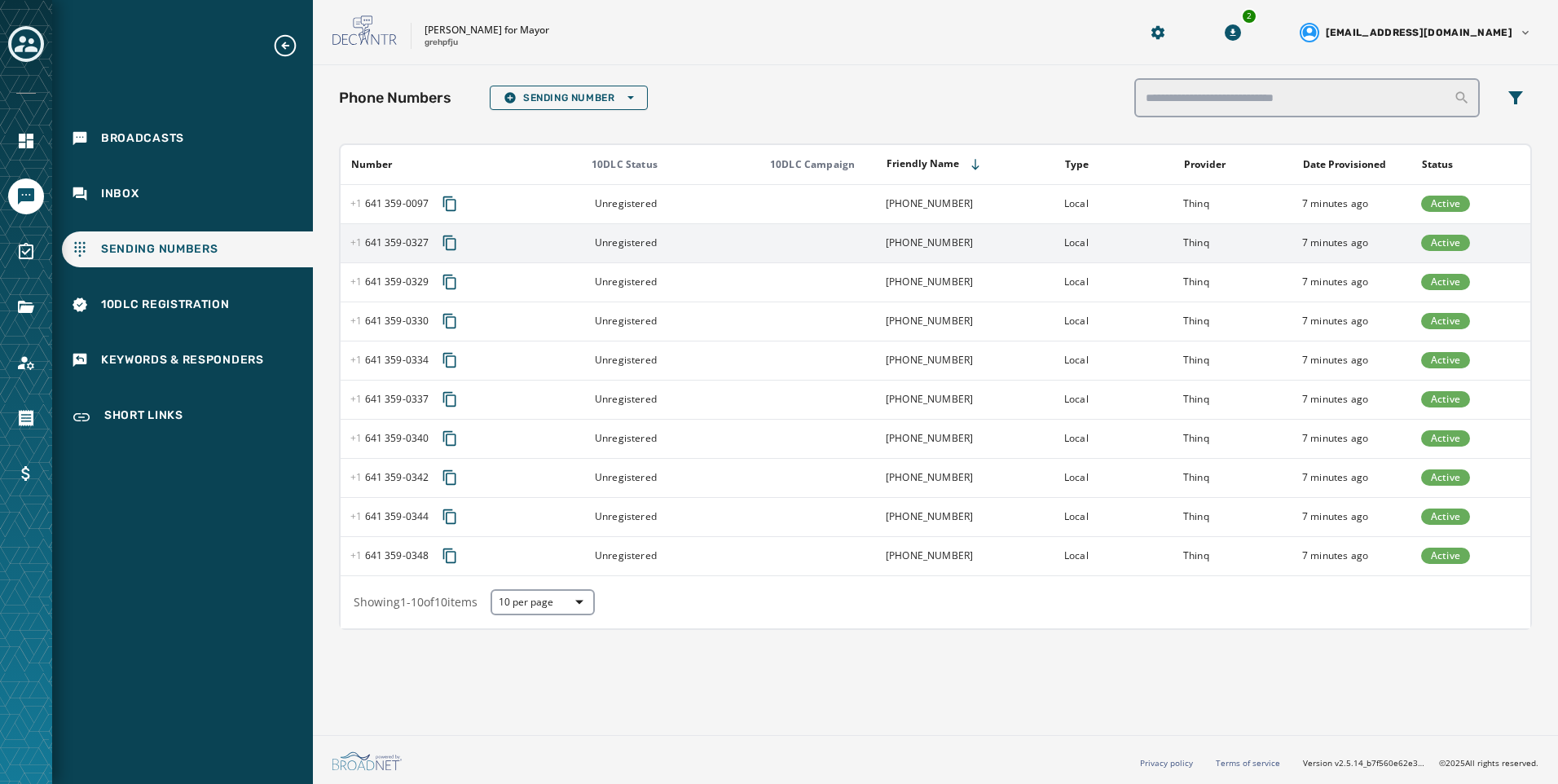
click at [1100, 224] on td "Local" at bounding box center [1113, 243] width 119 height 39
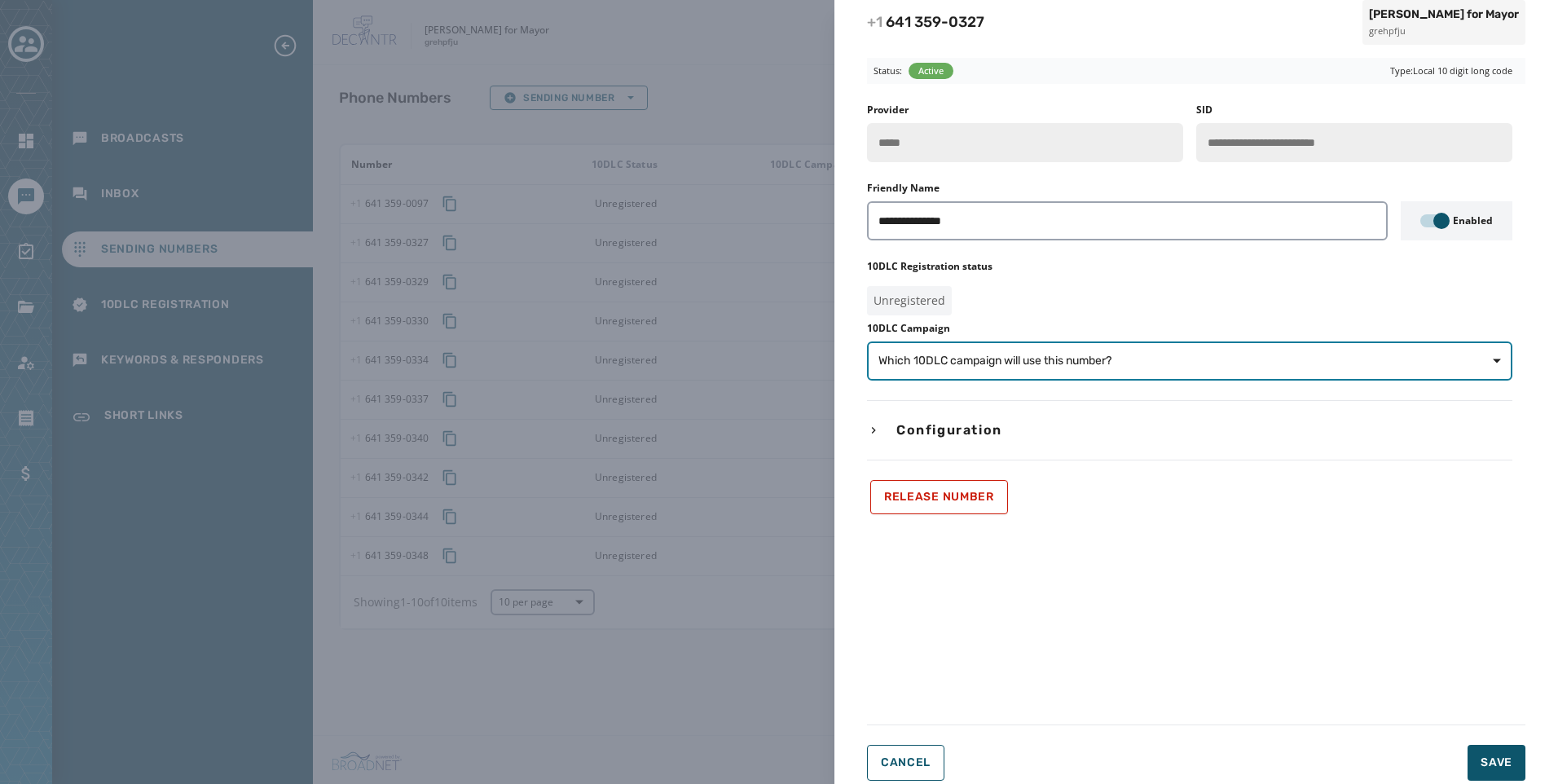
click at [1166, 351] on button "Which 10DLC campaign will use this number?" at bounding box center [1190, 360] width 646 height 39
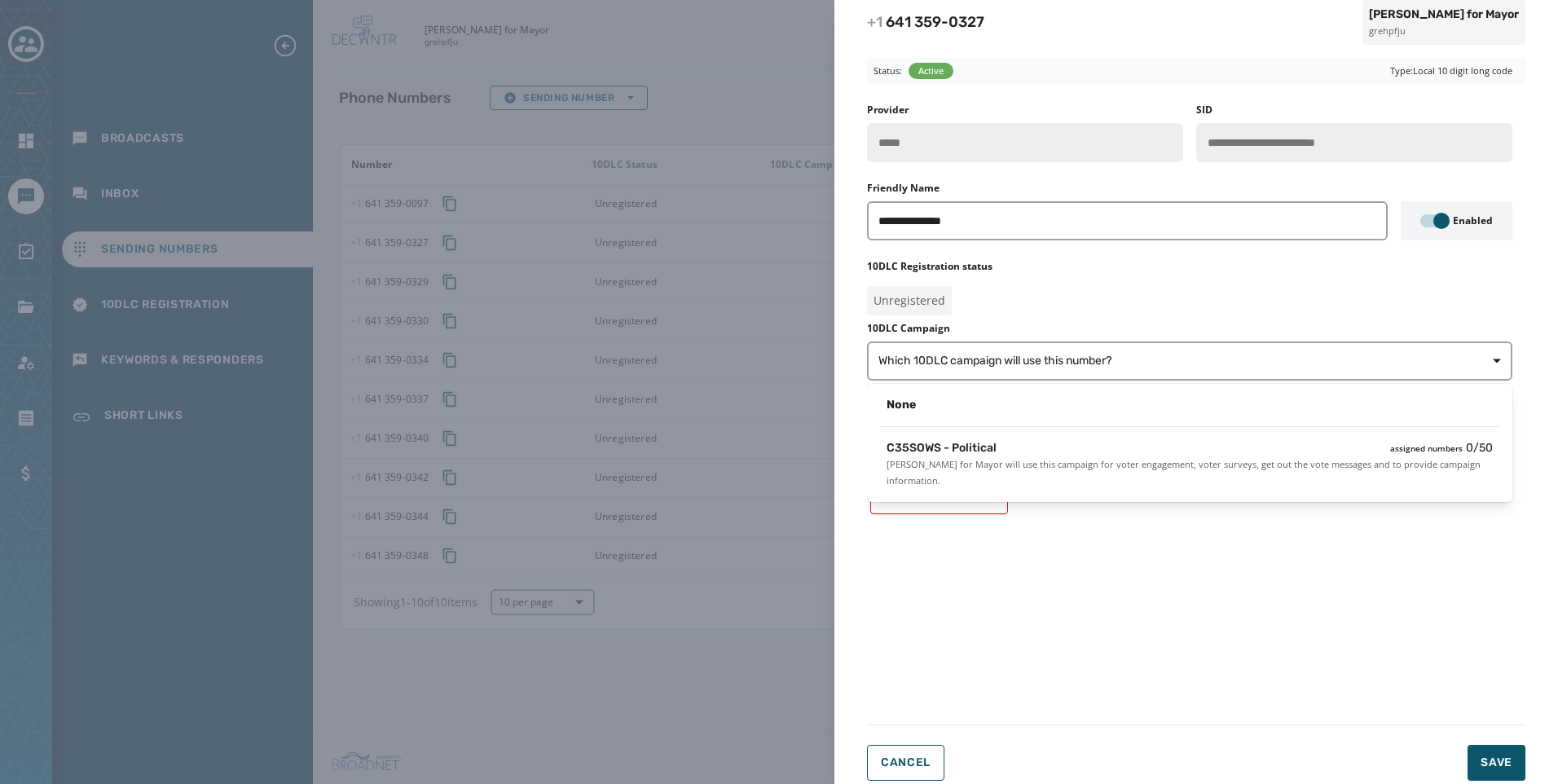
click at [1019, 515] on div "**********" at bounding box center [1196, 404] width 658 height 601
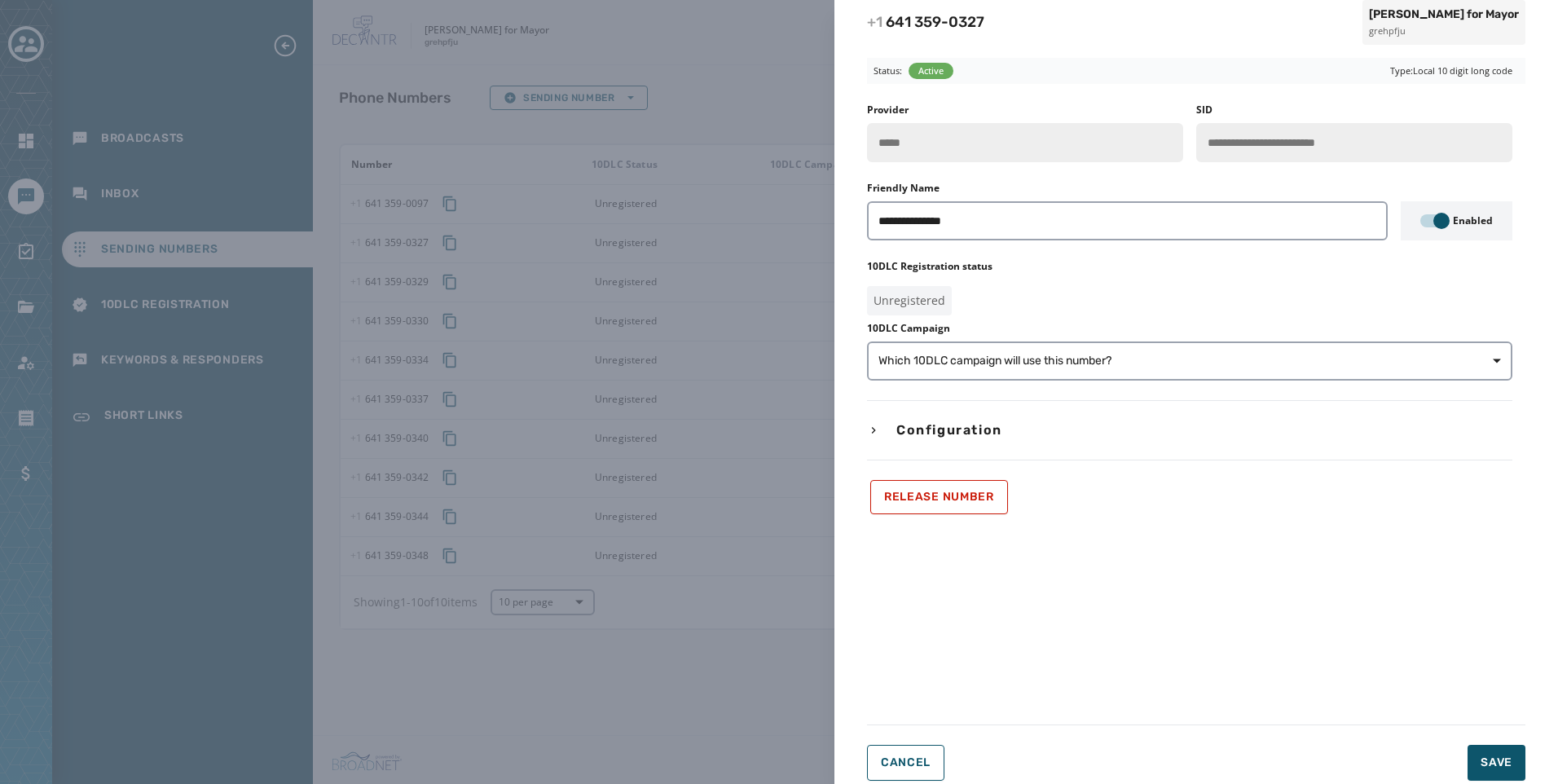
click at [1032, 477] on div "**********" at bounding box center [1190, 308] width 646 height 410
click at [1084, 329] on label "10DLC Campaign" at bounding box center [1190, 328] width 646 height 13
click at [1054, 362] on span "Which 10DLC campaign will use this number?" at bounding box center [995, 360] width 233 height 16
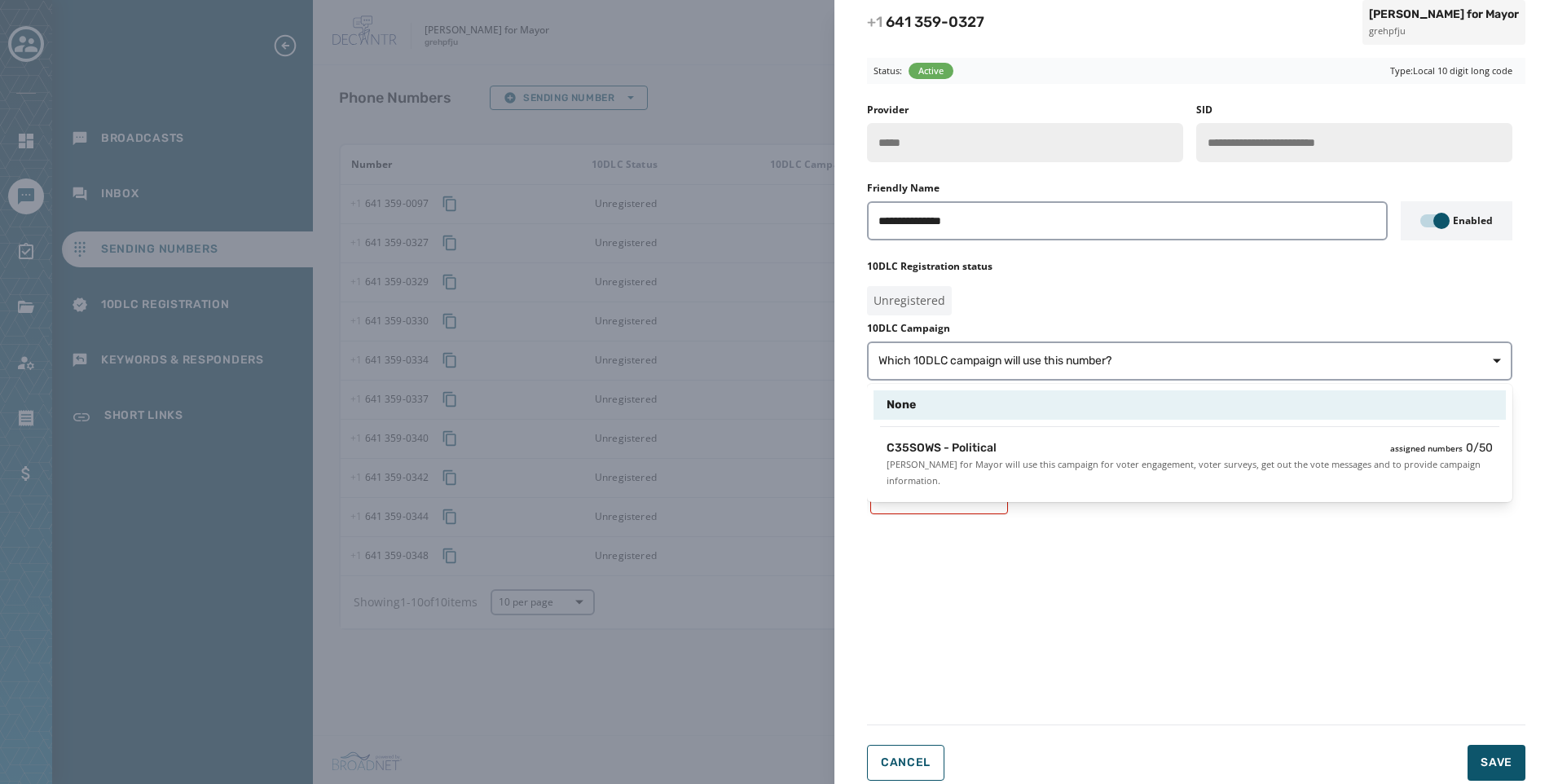
click at [1059, 445] on div "C35SOWS - Political assigned numbers 0 / 50" at bounding box center [1189, 448] width 606 height 16
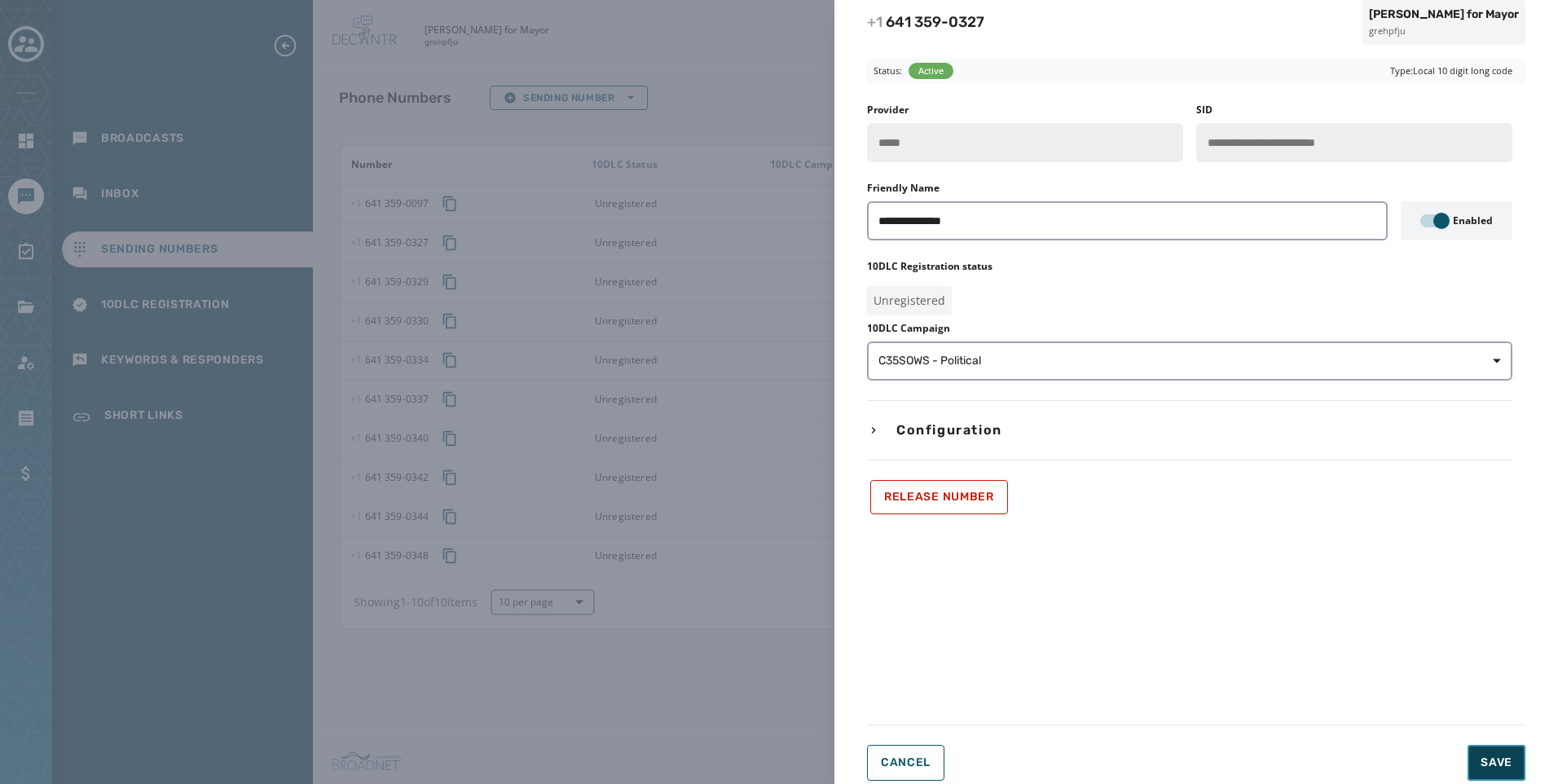
click at [1478, 748] on button "Save" at bounding box center [1496, 762] width 58 height 36
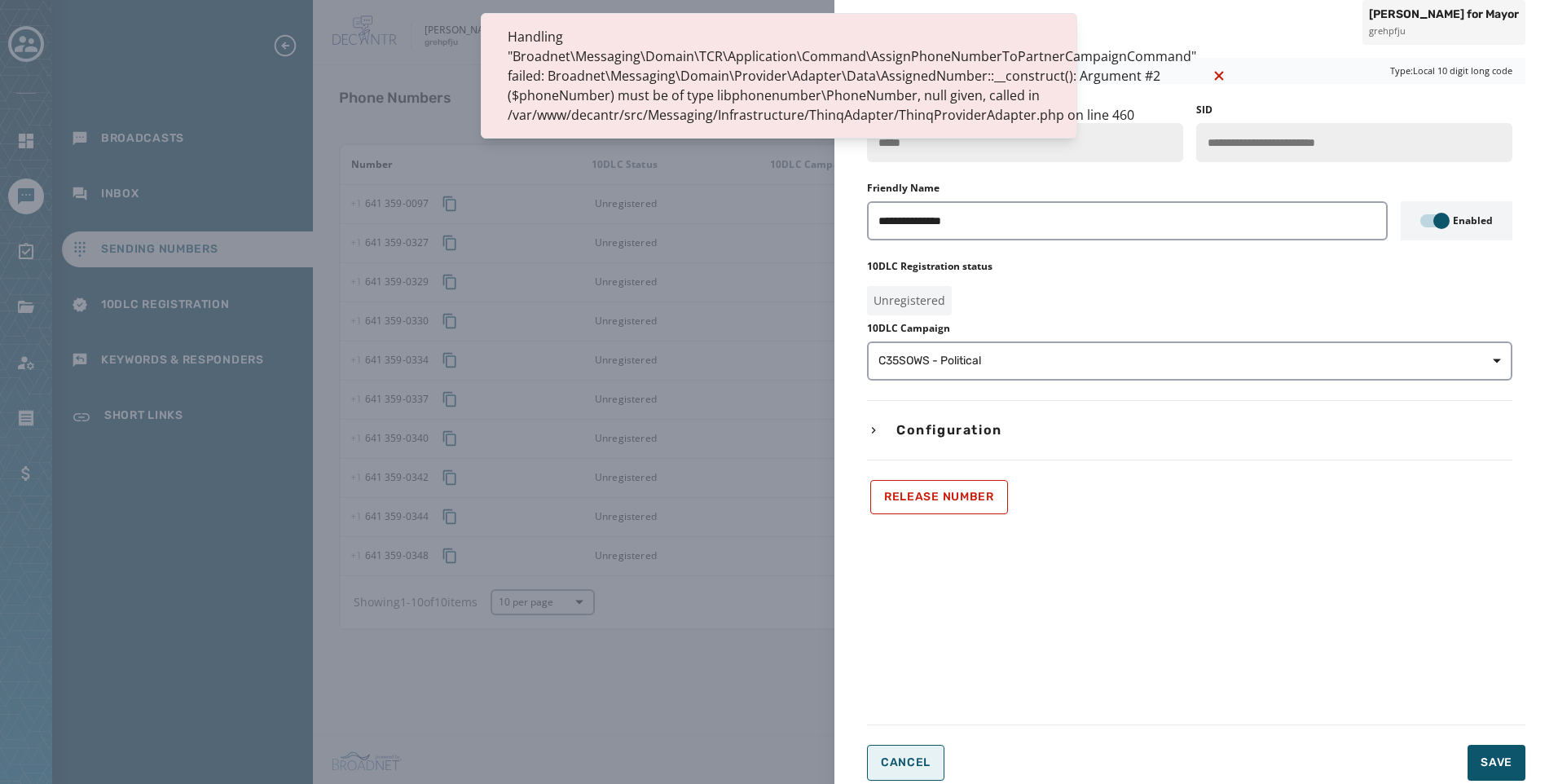
drag, startPoint x: 895, startPoint y: 781, endPoint x: 900, endPoint y: 753, distance: 28.4
click at [895, 779] on div "**********" at bounding box center [1196, 420] width 724 height 749
click at [893, 750] on button "Cancel" at bounding box center [906, 762] width 77 height 36
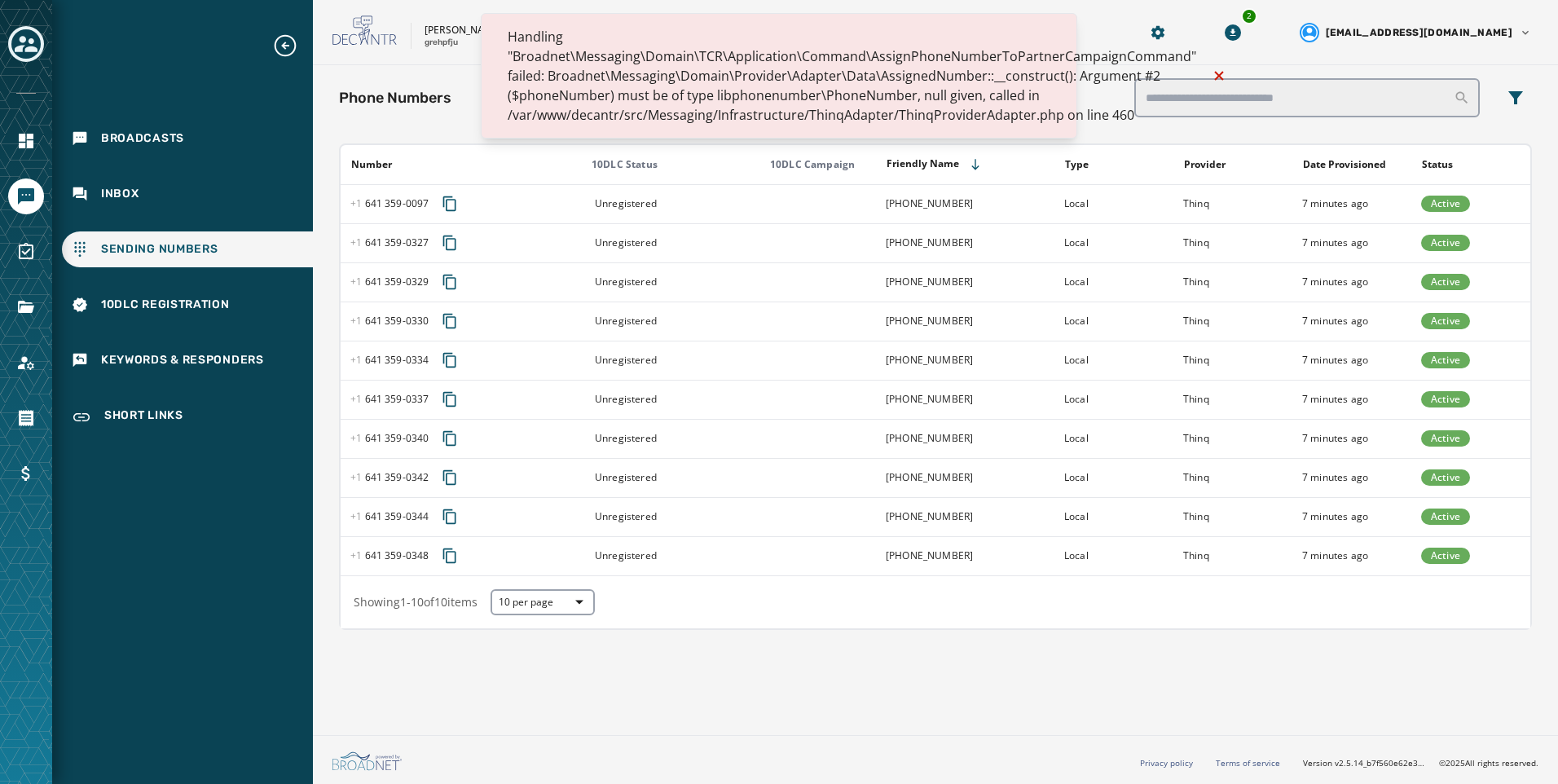
click at [1212, 71] on icon "Notifications (F8)" at bounding box center [1219, 76] width 19 height 19
